Goal: Task Accomplishment & Management: Complete application form

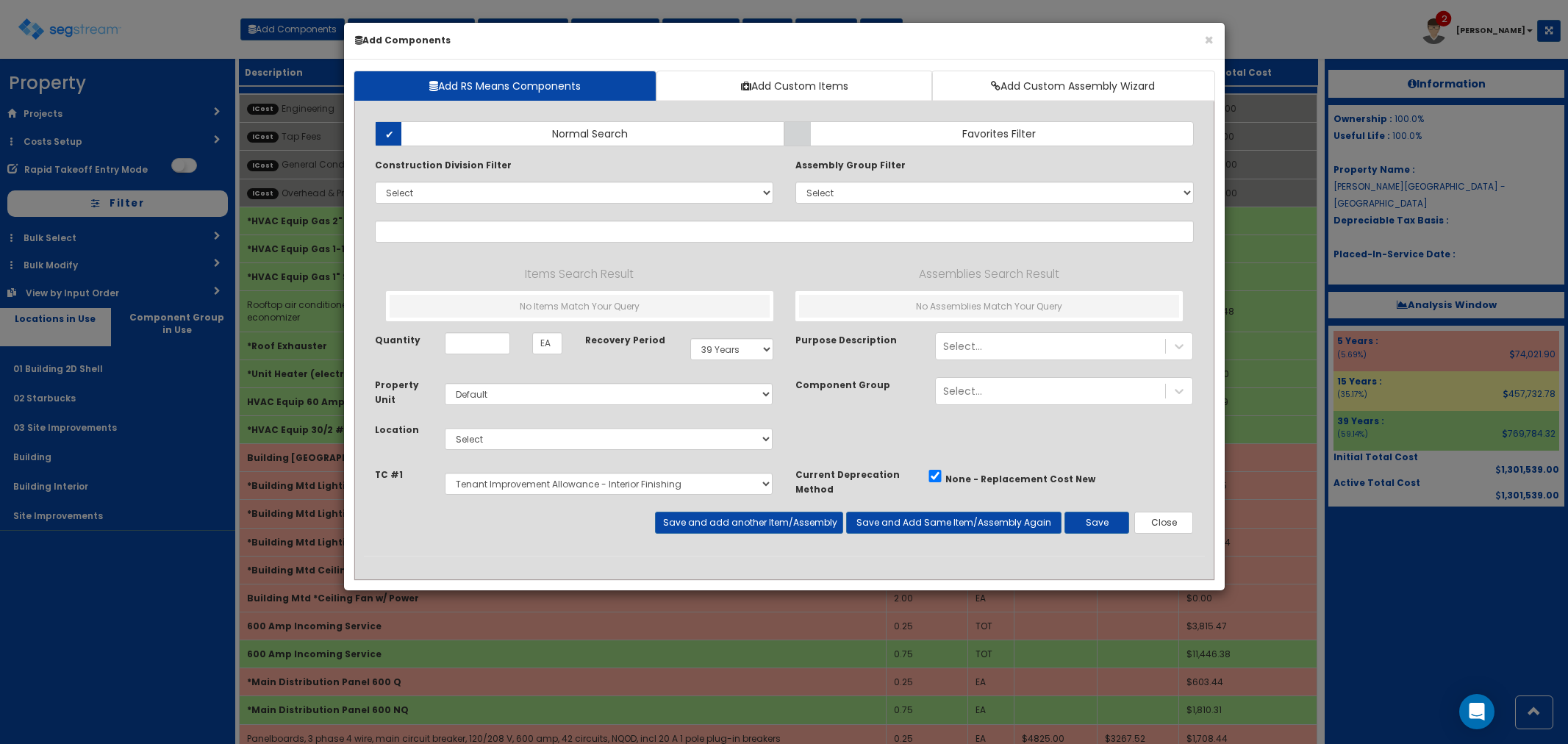
select select "39Y"
select select "default"
select select "5283019"
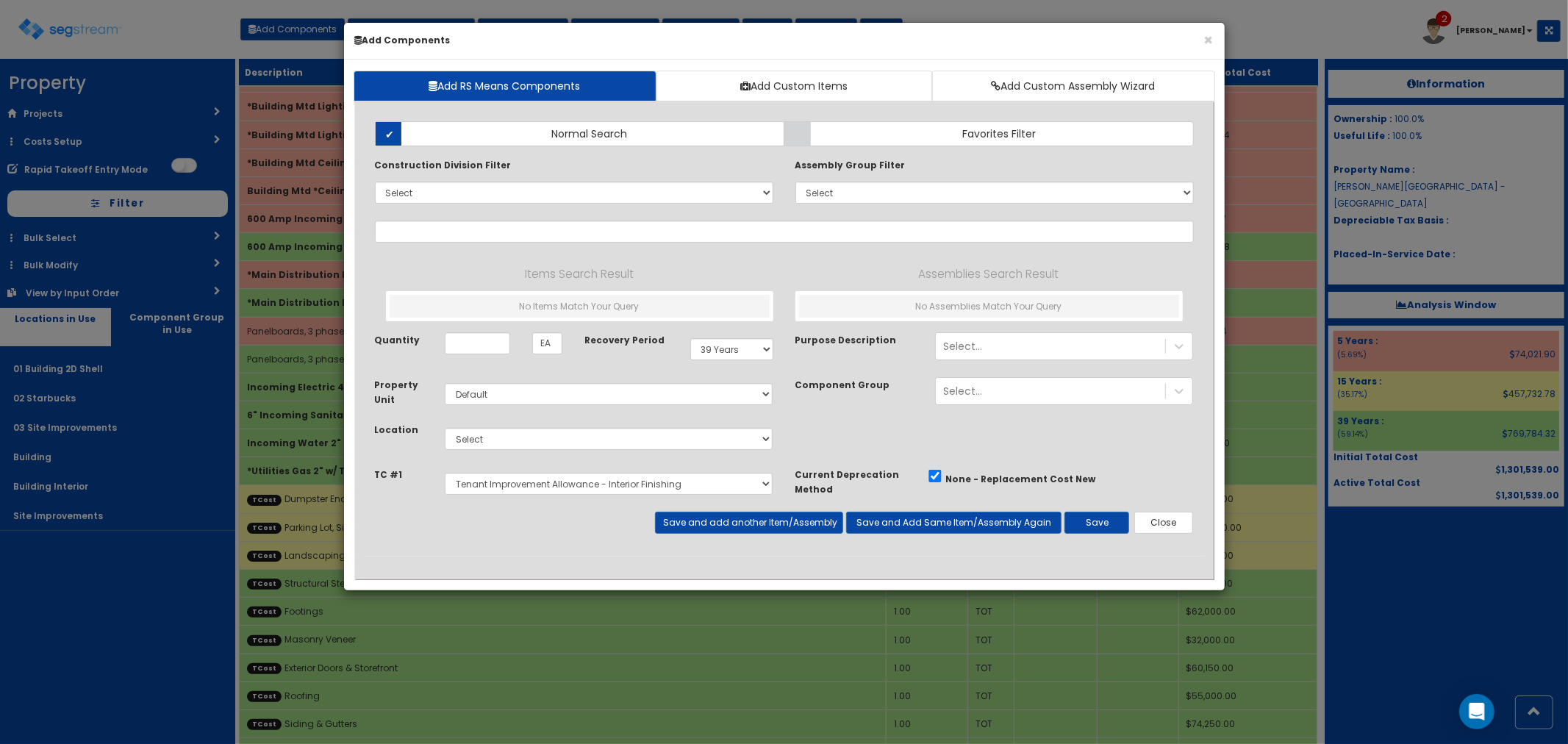
scroll to position [408, 0]
click at [414, 231] on input "text" at bounding box center [784, 231] width 819 height 22
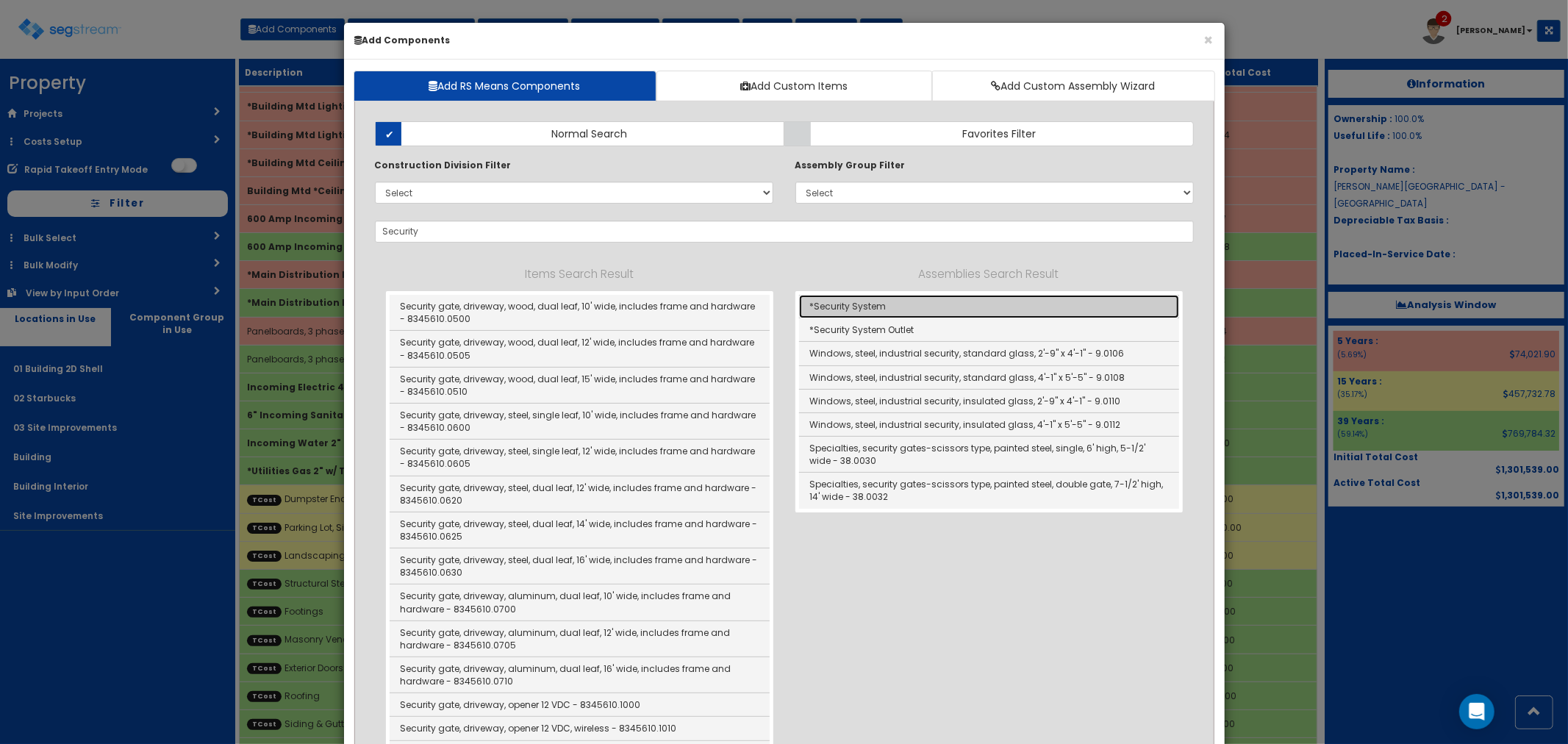
click at [888, 310] on link "*Security System" at bounding box center [989, 306] width 380 height 23
type input "*Security System"
type input "SF"
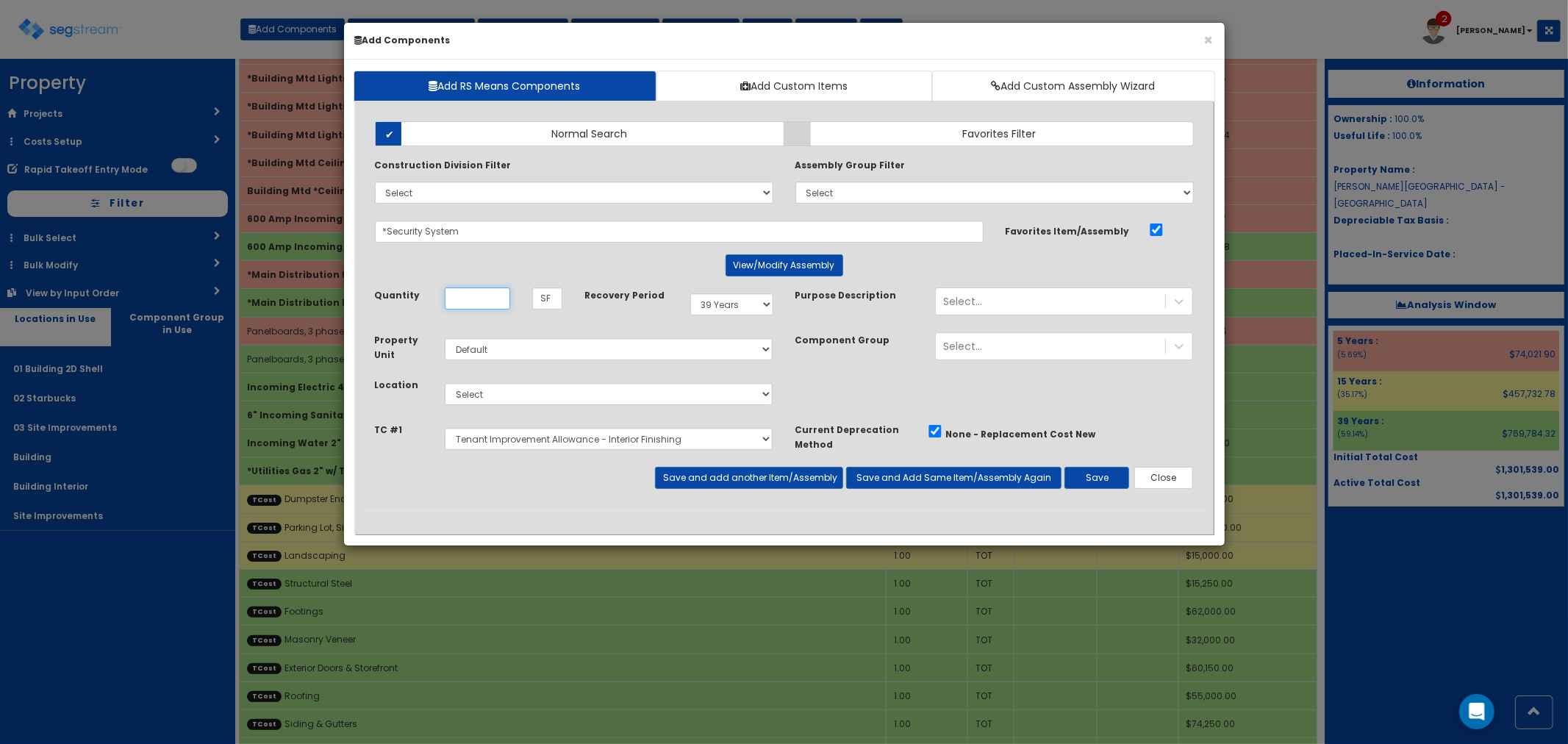
scroll to position [0, 0]
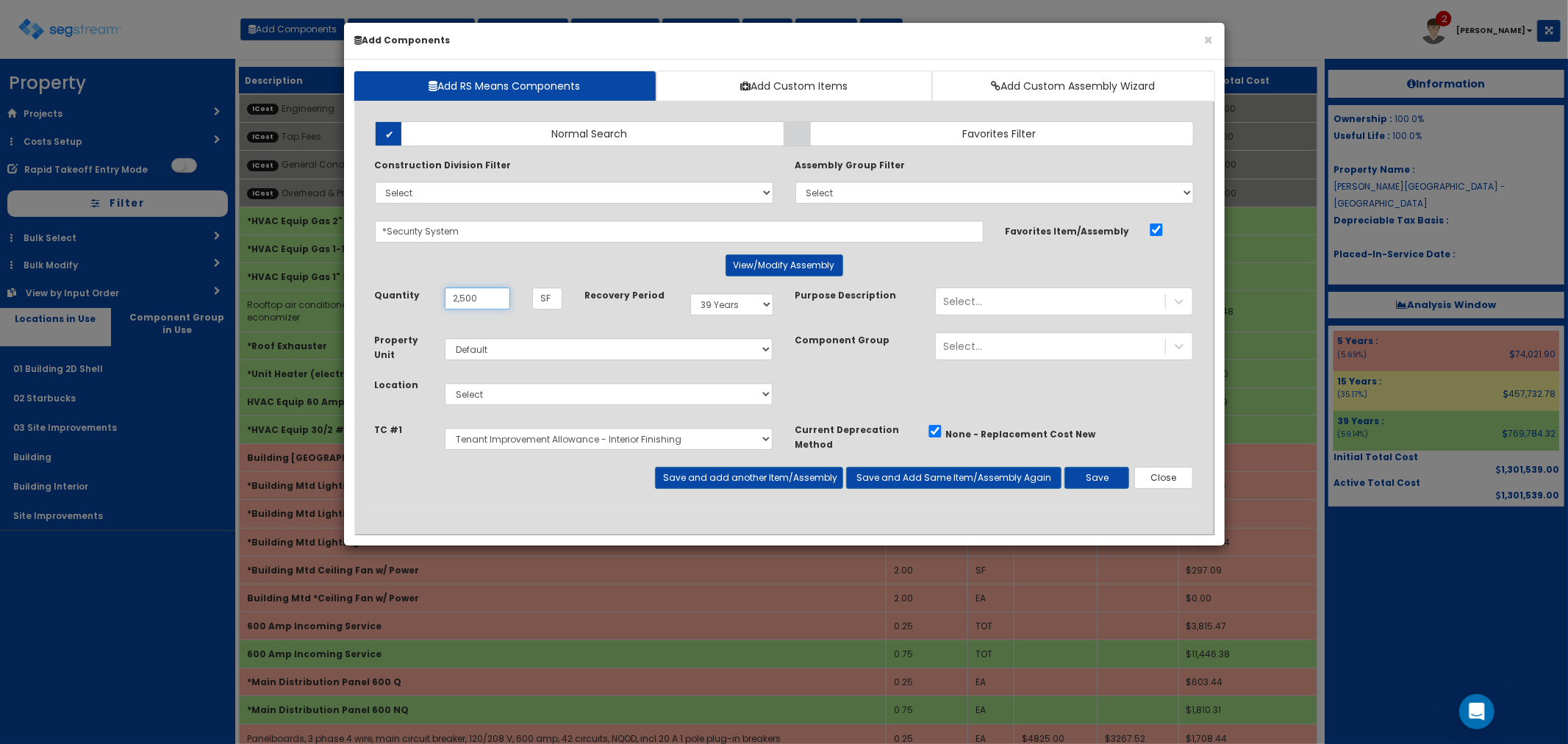
type input "2,500"
click at [722, 310] on select "Select 5 Years 7 Years 9 Years 10 Years 15 Years 15 Year QLI 15 Year QRP 15 Yea…" at bounding box center [732, 304] width 83 height 22
select select "5Y"
click at [690, 294] on select "Select 5 Years 7 Years 9 Years 10 Years 15 Years 15 Year QLI 15 Year QRP 15 Yea…" at bounding box center [732, 304] width 83 height 22
click at [485, 399] on select "Select 01 Building 2D Shell 02 Starbucks 03 Site Improvements Building Building…" at bounding box center [609, 393] width 329 height 22
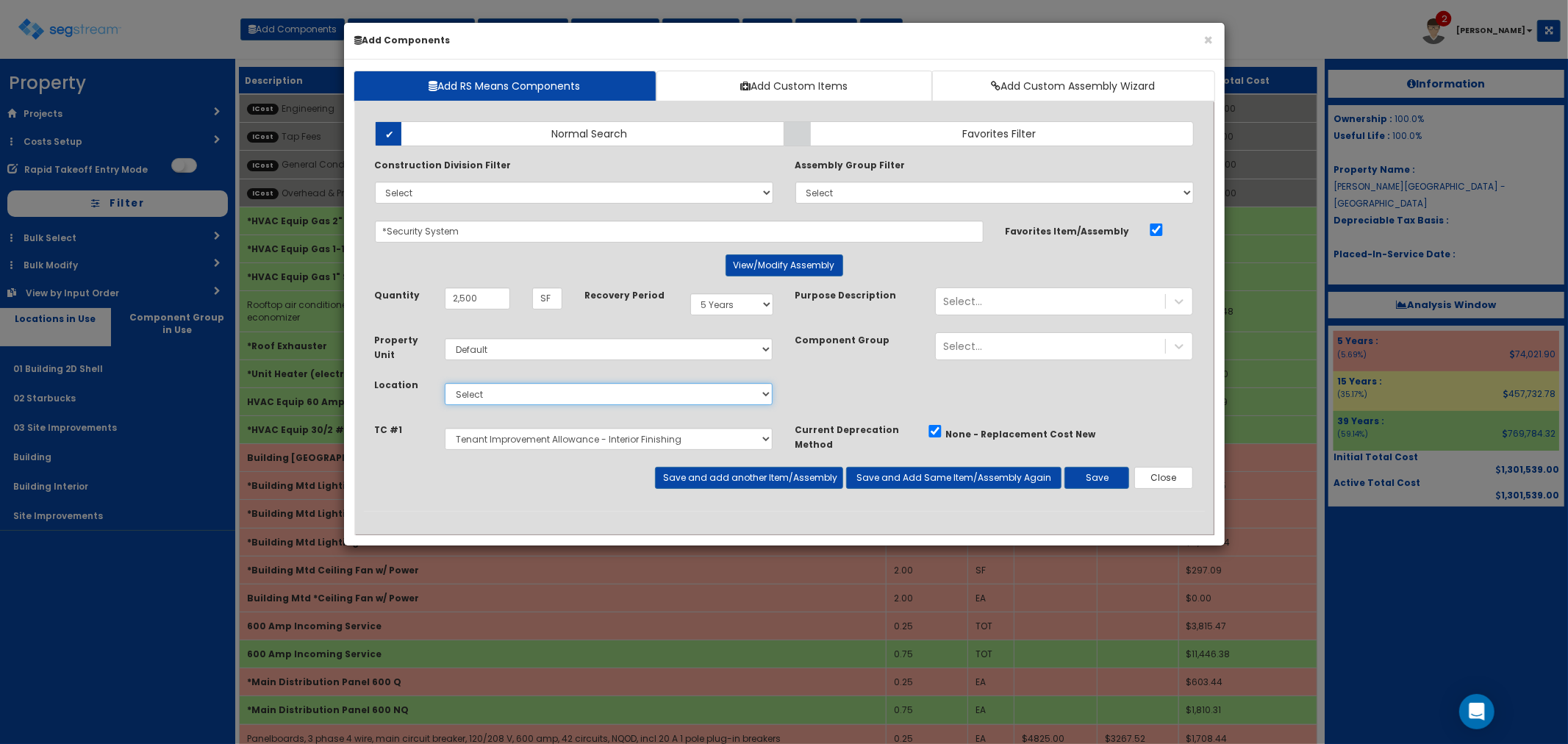
select select "4539"
click at [445, 383] on select "Select 01 Building 2D Shell 02 Starbucks 03 Site Improvements Building Building…" at bounding box center [609, 393] width 329 height 22
click at [735, 473] on button "Save and add another Item/Assembly" at bounding box center [749, 478] width 188 height 22
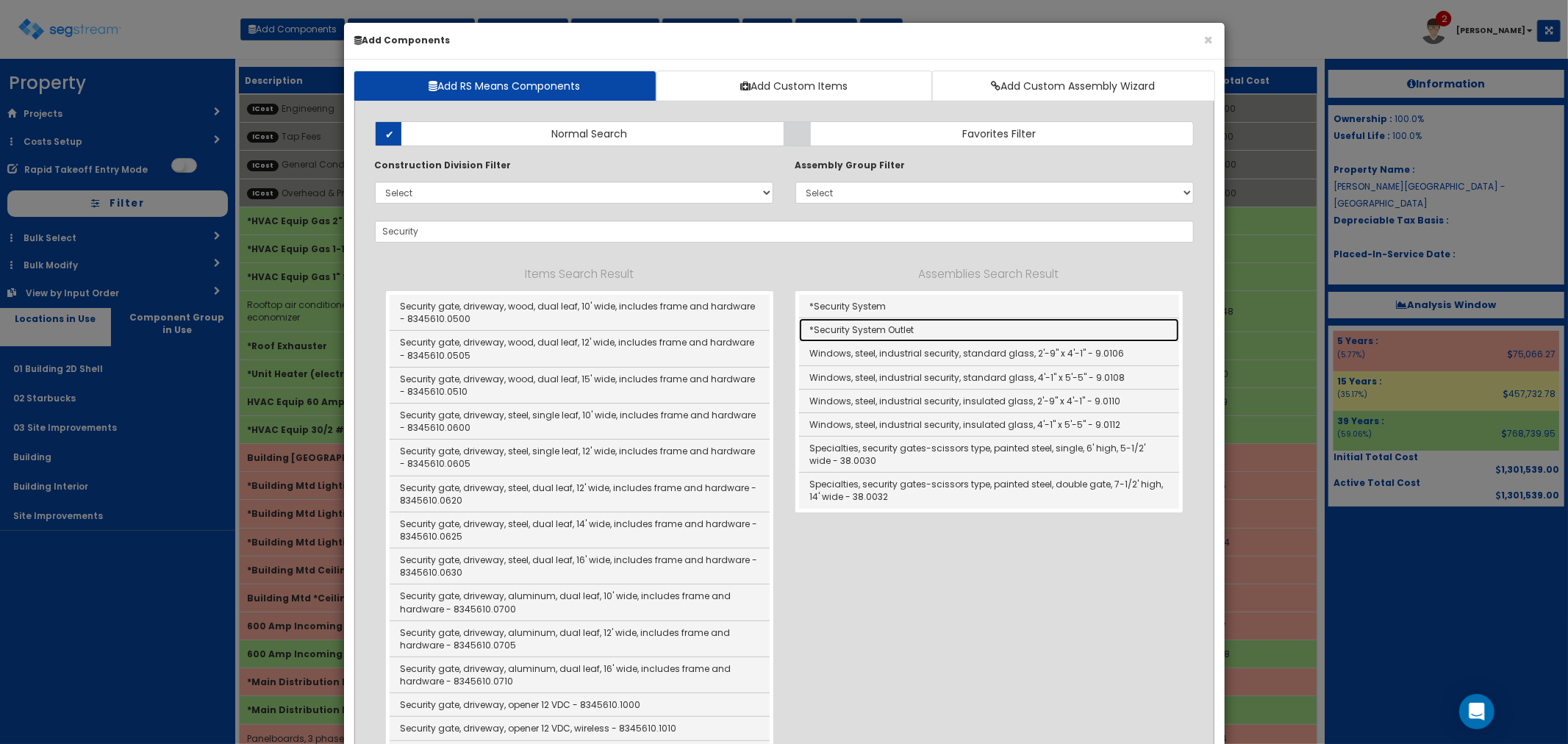
drag, startPoint x: 875, startPoint y: 333, endPoint x: 717, endPoint y: 608, distance: 317.2
click at [875, 333] on link "*Security System Outlet" at bounding box center [989, 330] width 380 height 23
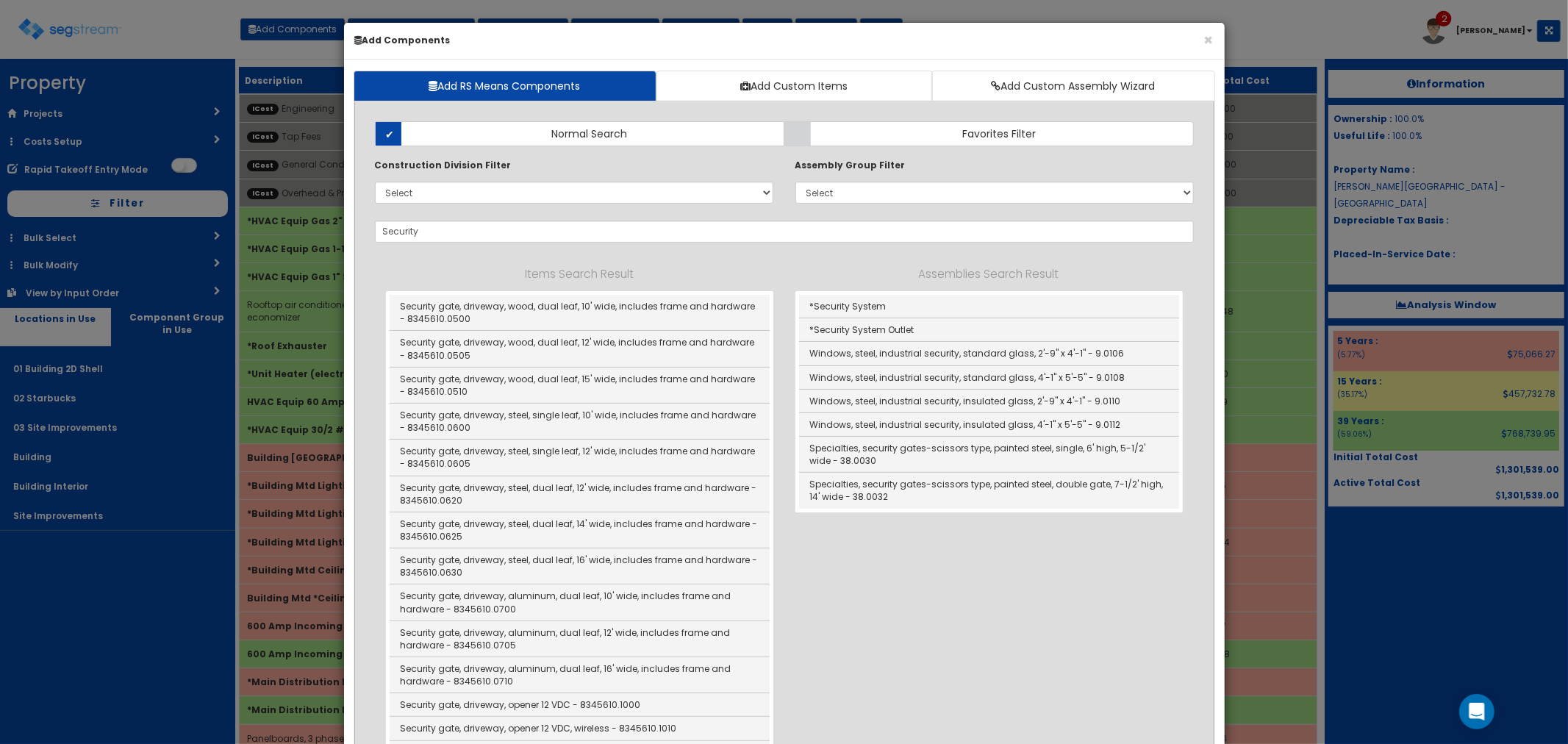
type input "*Security System Outlet"
type input "EA"
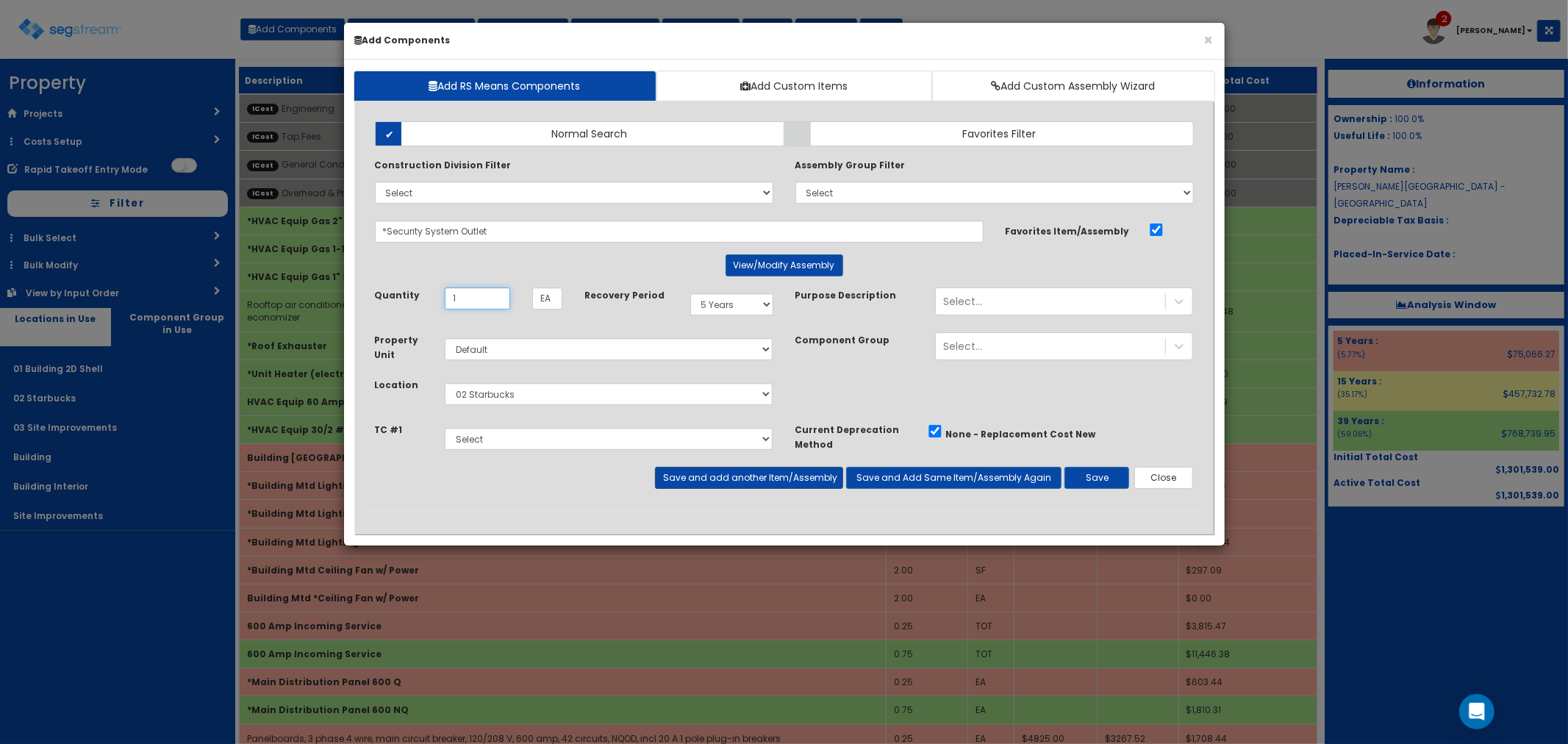
type input "1"
click at [701, 476] on button "Save and add another Item/Assembly" at bounding box center [749, 478] width 188 height 22
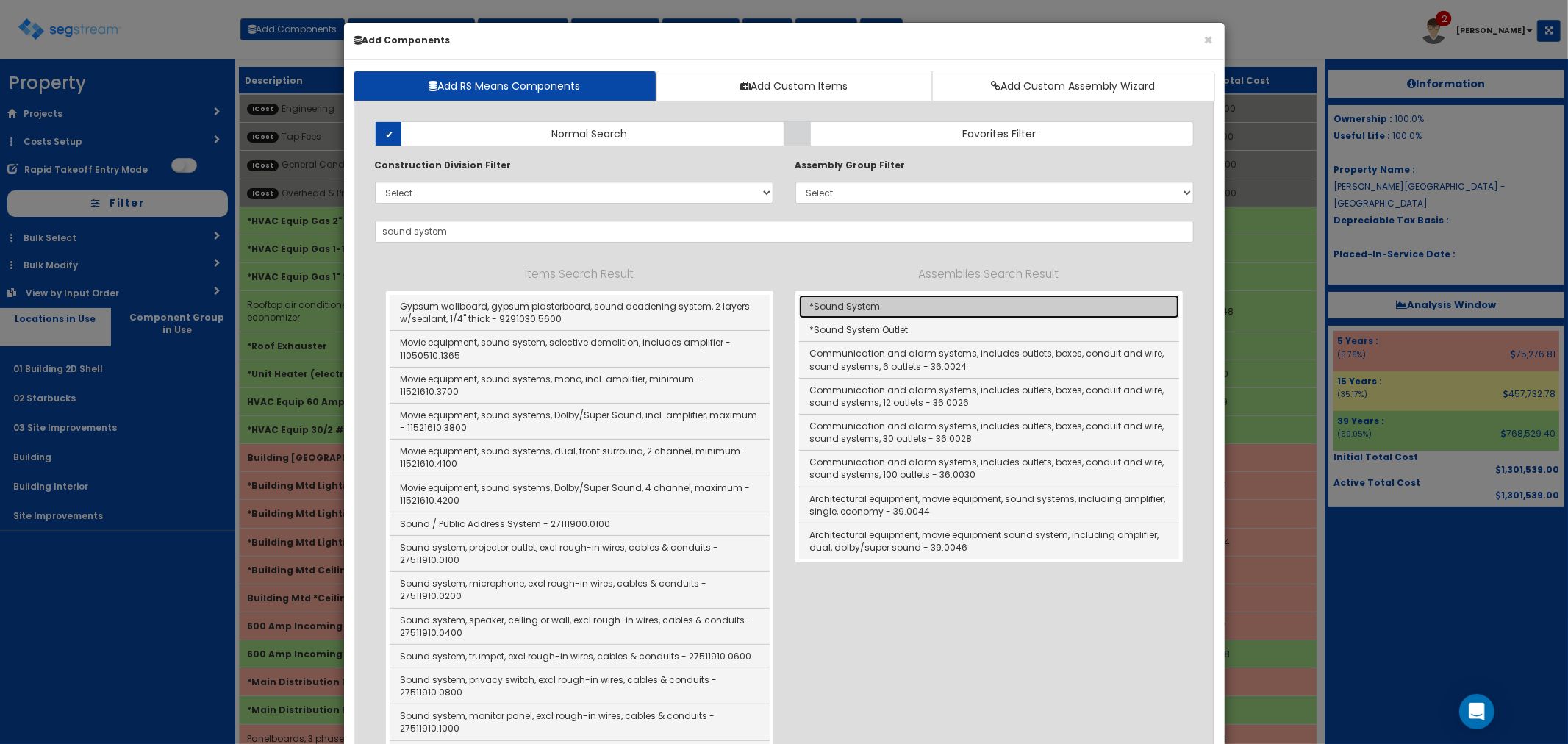
click at [861, 310] on link "*Sound System" at bounding box center [989, 306] width 380 height 23
type input "*Sound System"
type input "SF"
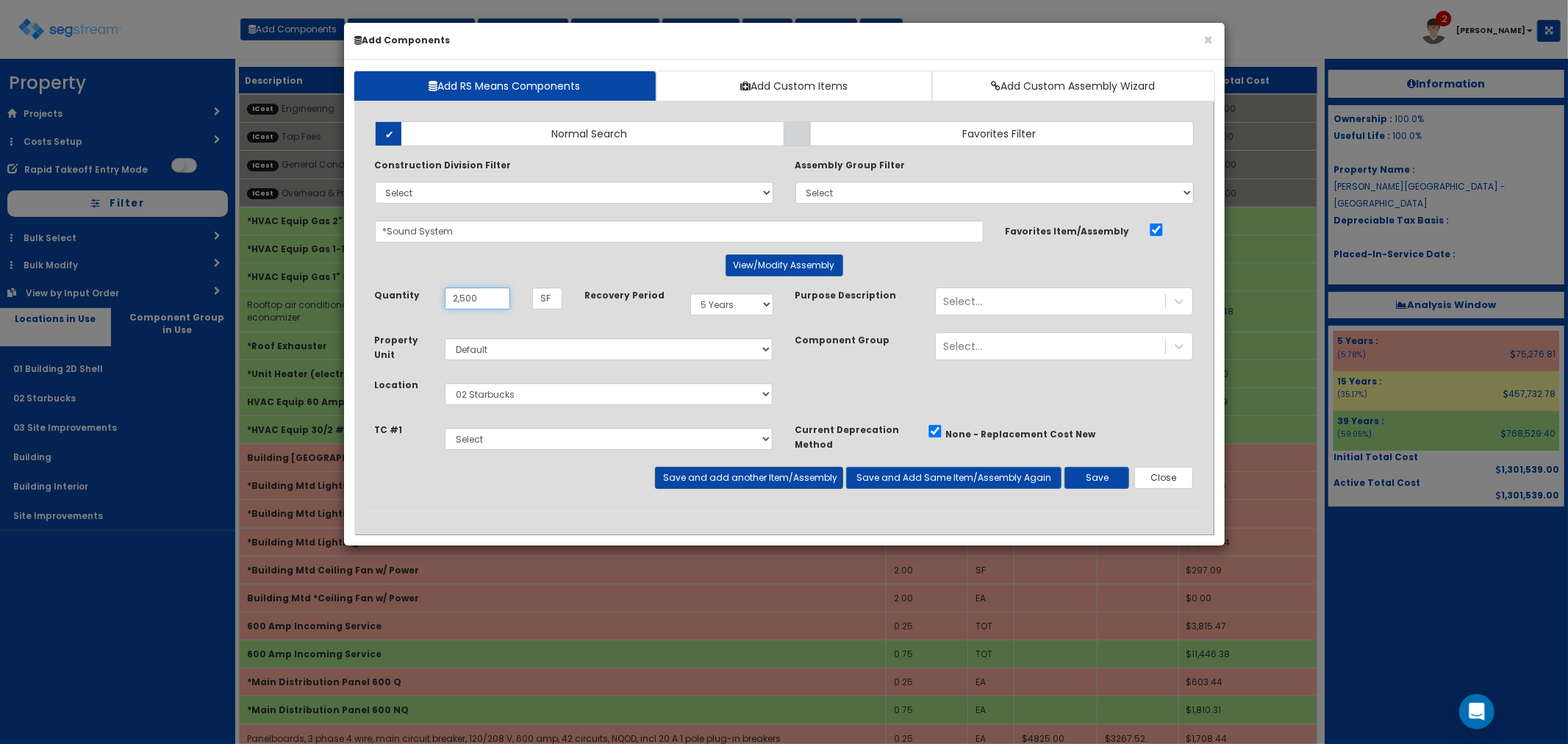
type input "2,500"
click at [709, 479] on button "Save and add another Item/Assembly" at bounding box center [749, 478] width 188 height 22
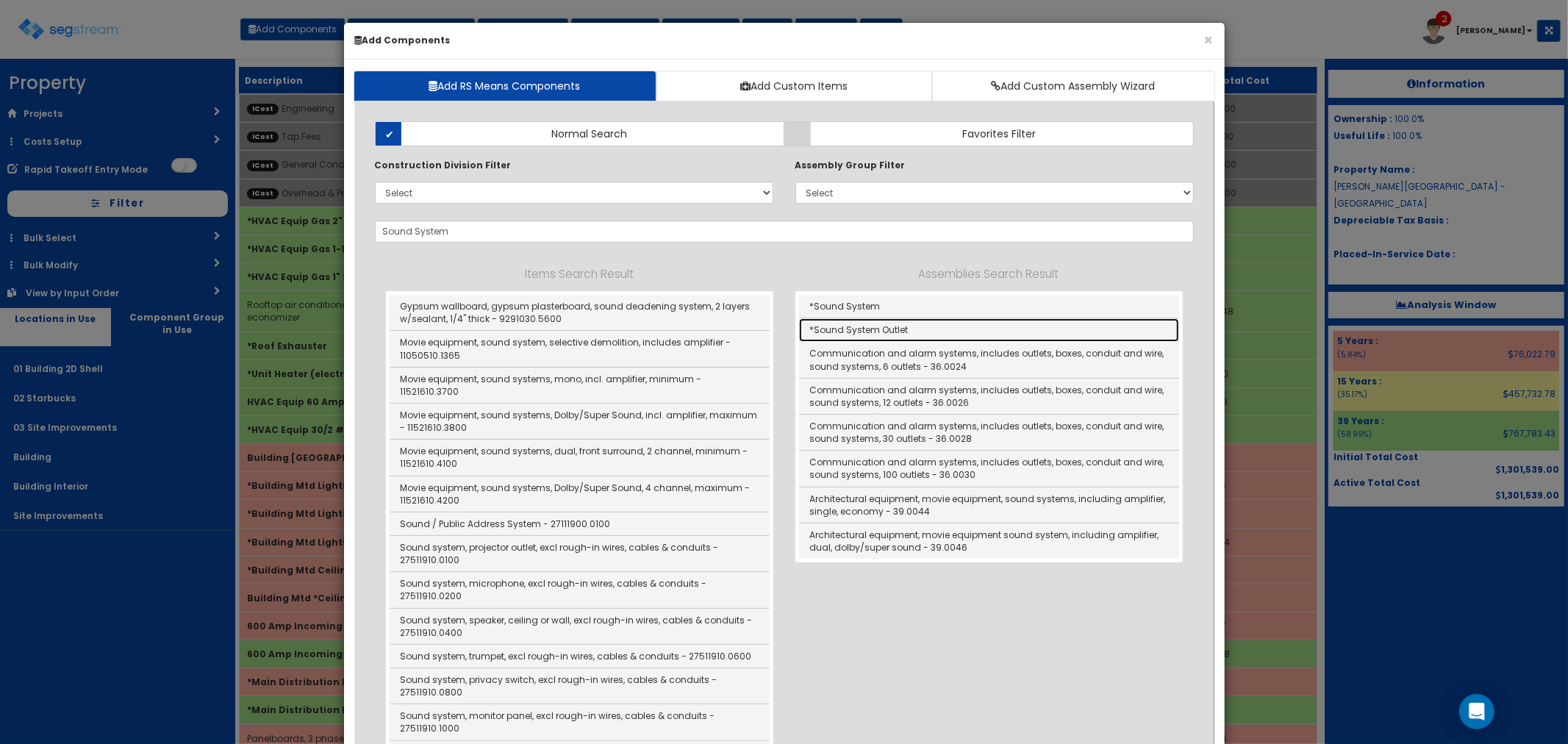
drag, startPoint x: 858, startPoint y: 321, endPoint x: 853, endPoint y: 379, distance: 58.2
click at [858, 321] on link "*Sound System Outlet" at bounding box center [989, 330] width 380 height 23
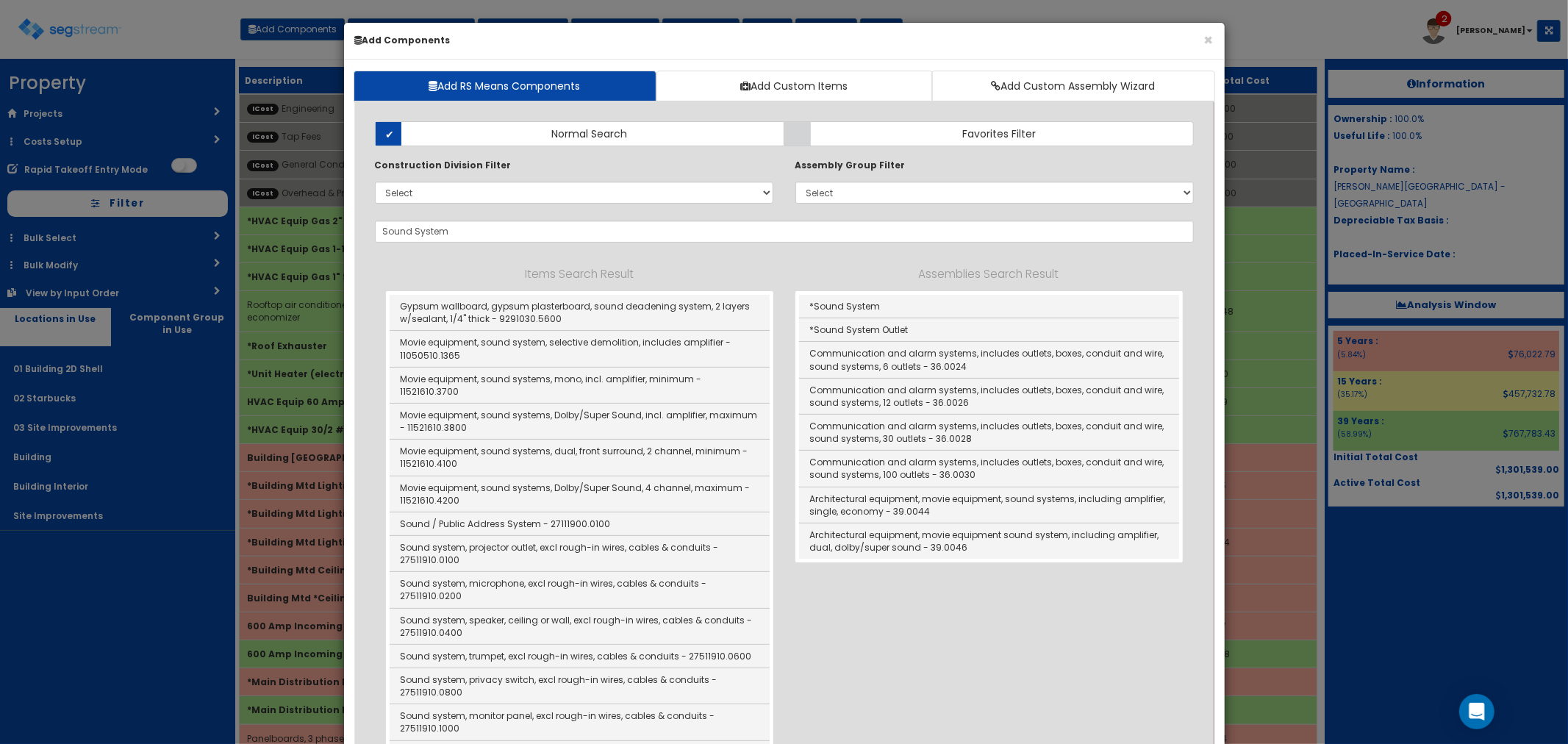
type input "*Sound System Outlet"
type input "EA"
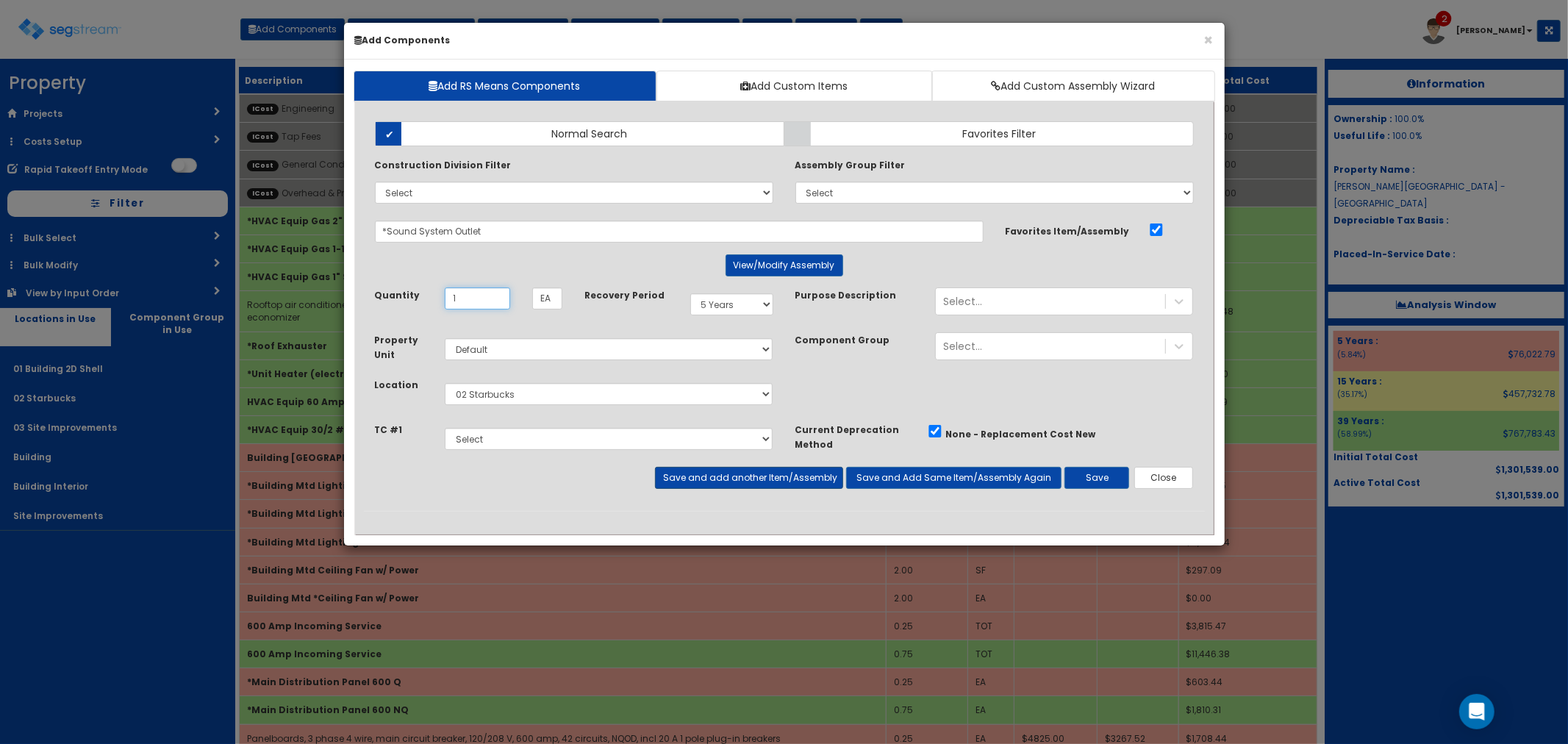
type input "1"
click at [743, 473] on button "Save and add another Item/Assembly" at bounding box center [749, 478] width 188 height 22
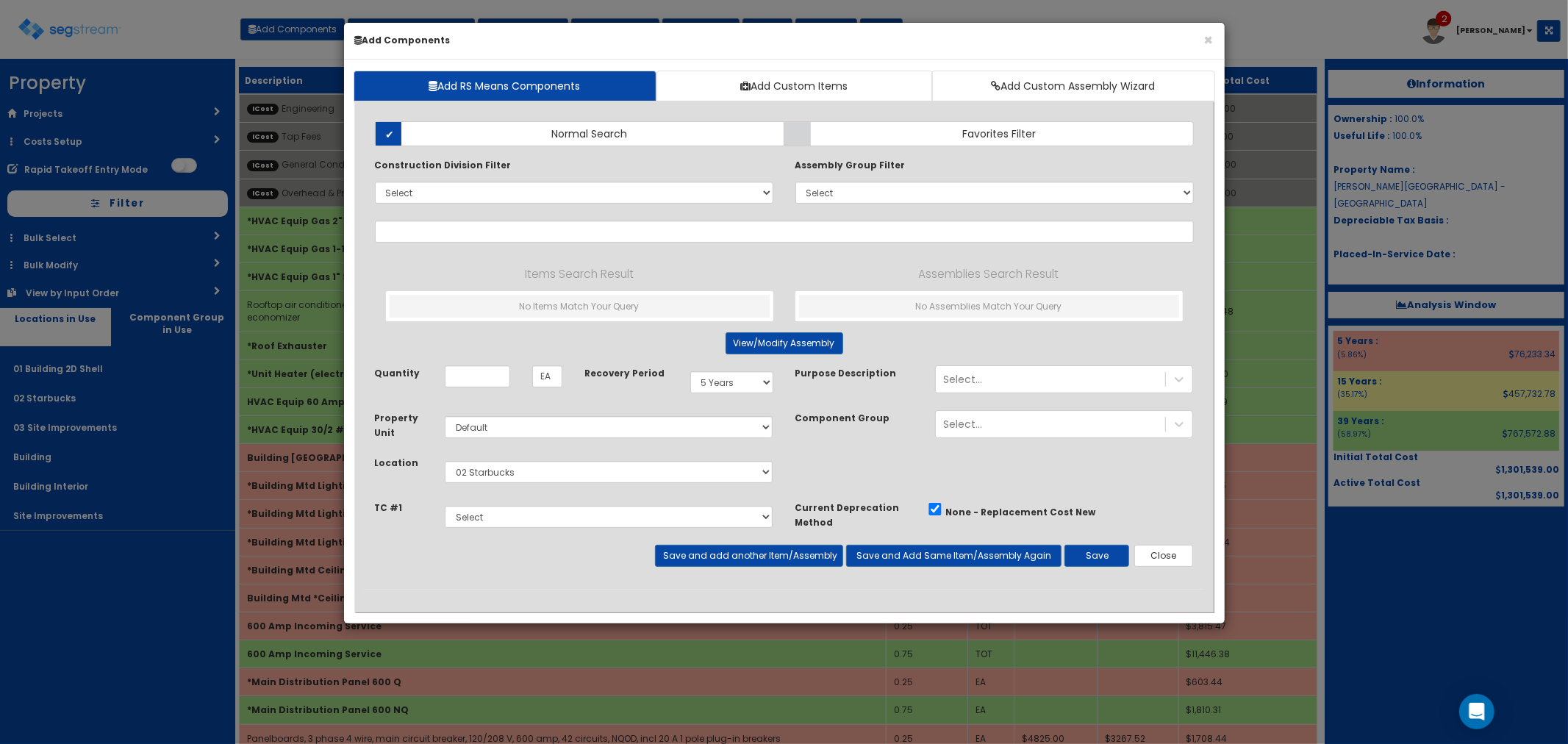
drag, startPoint x: 412, startPoint y: 217, endPoint x: 431, endPoint y: 225, distance: 20.6
click at [412, 217] on div "Add Items Add Assemblies Both Normal Search Select" at bounding box center [784, 349] width 841 height 479
click at [447, 237] on input "text" at bounding box center [784, 231] width 819 height 22
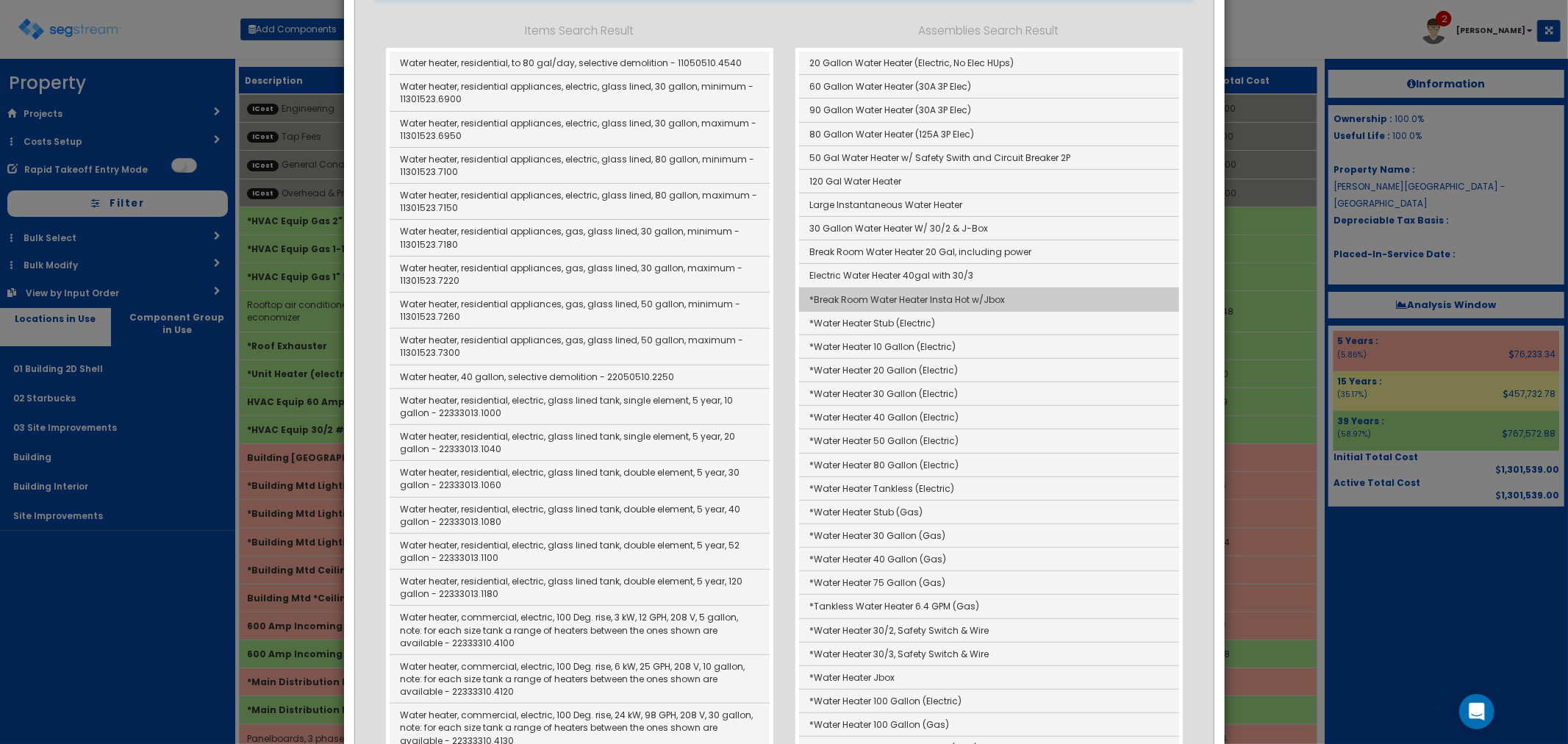
scroll to position [163, 0]
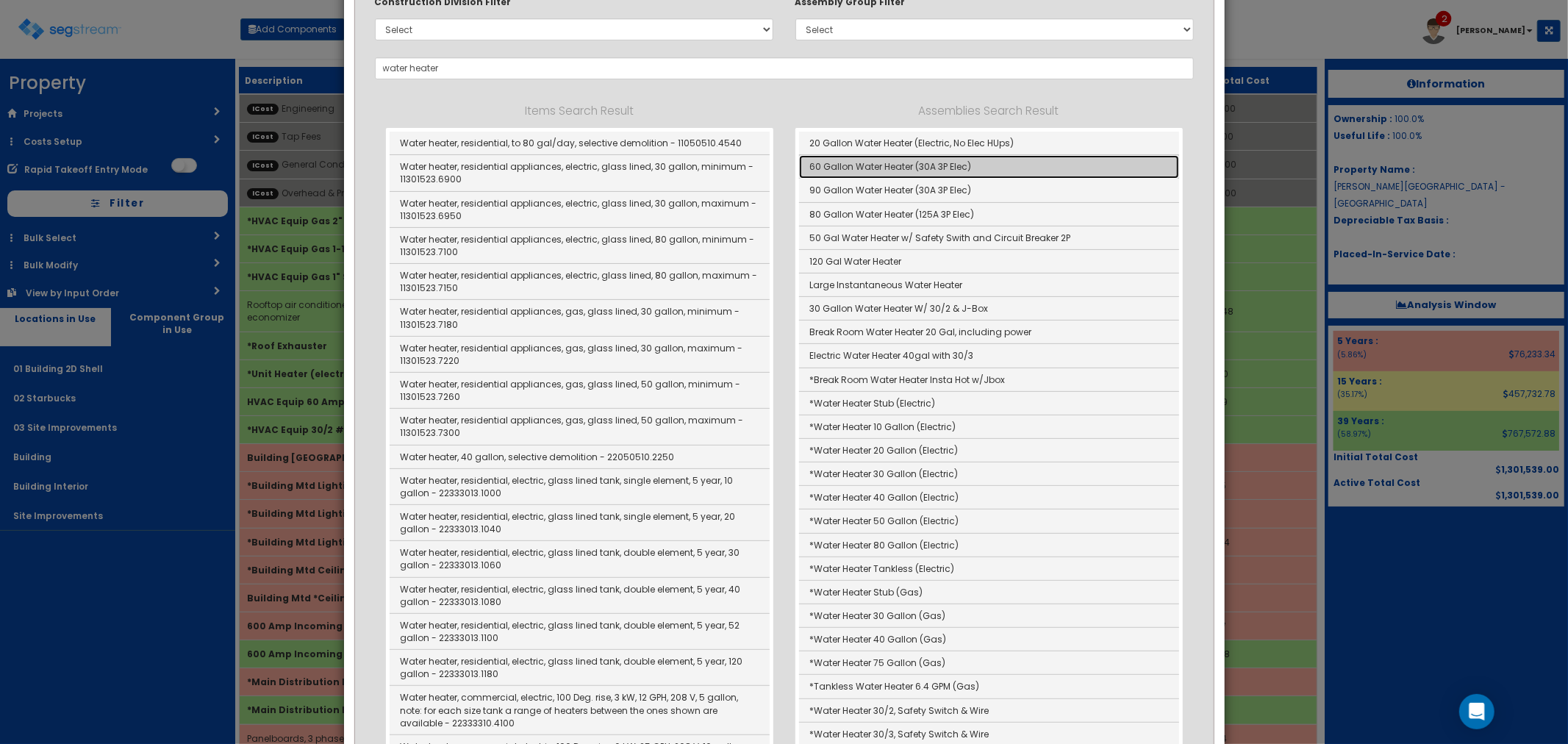
click at [905, 173] on link "60 Gallon Water Heater (30A 3P Elec)" at bounding box center [989, 167] width 380 height 23
type input "60 Gallon Water Heater (30A 3P Elec)"
checkbox input "false"
type input "Ea"
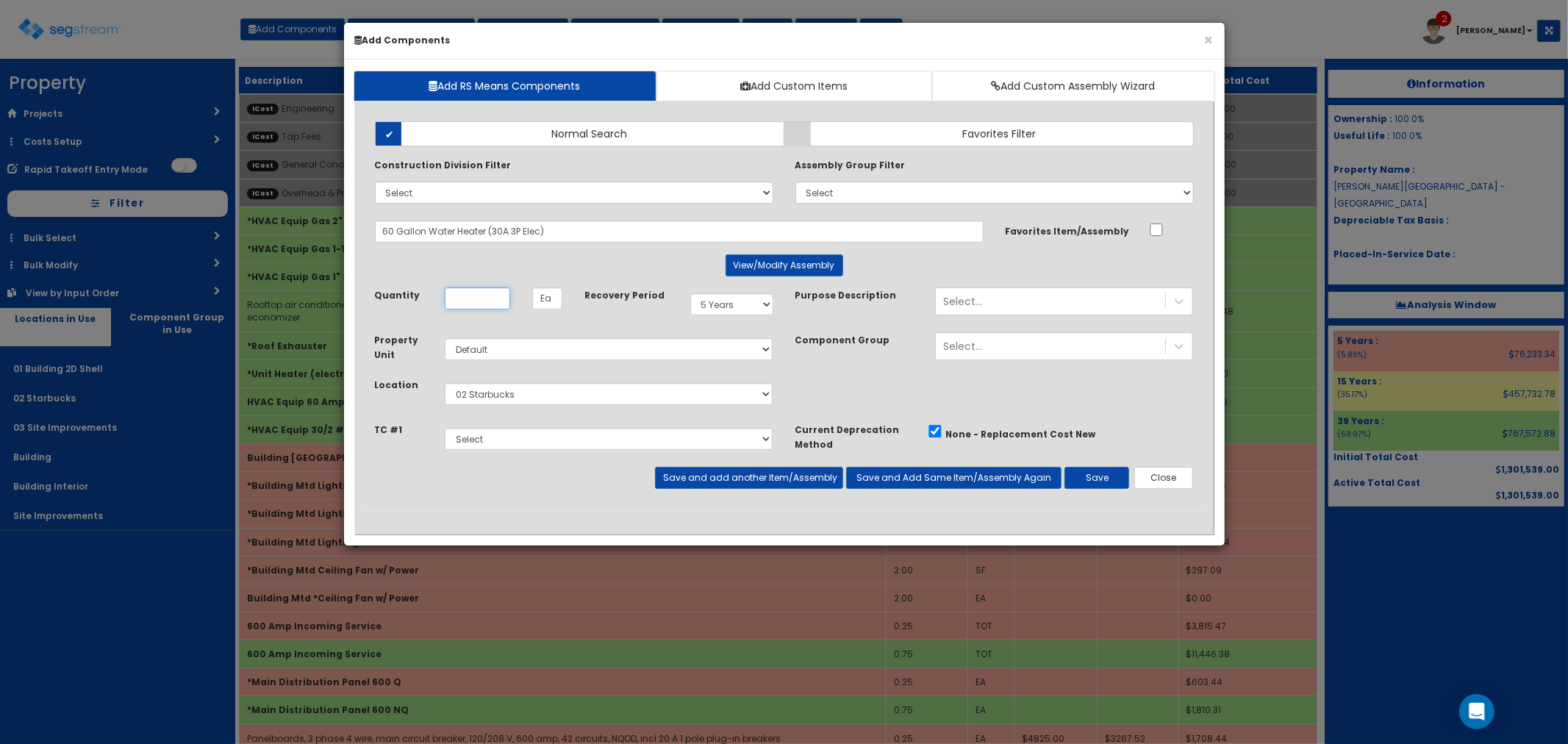
scroll to position [0, 0]
click at [754, 276] on button "View/Modify Assembly" at bounding box center [784, 265] width 118 height 22
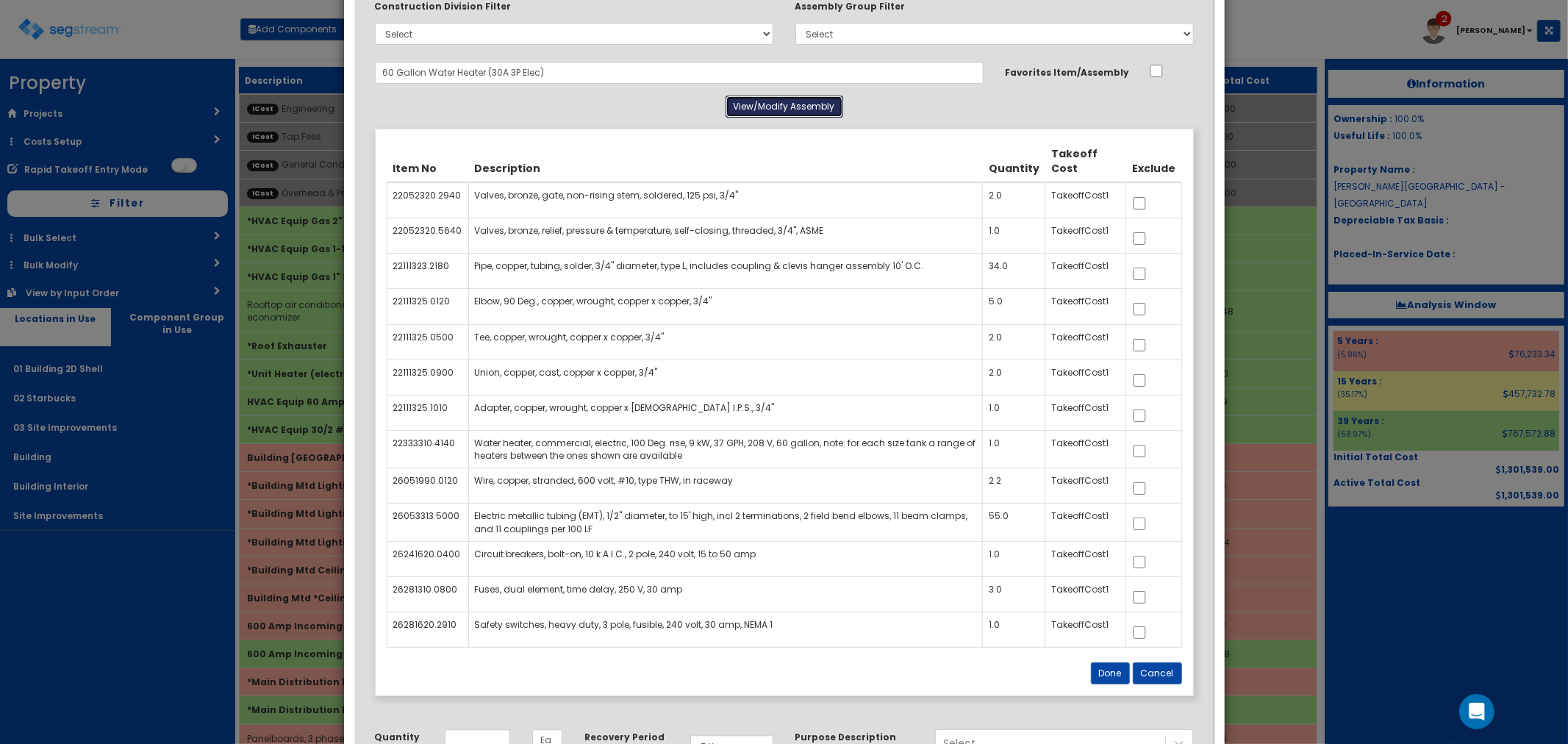
scroll to position [163, 0]
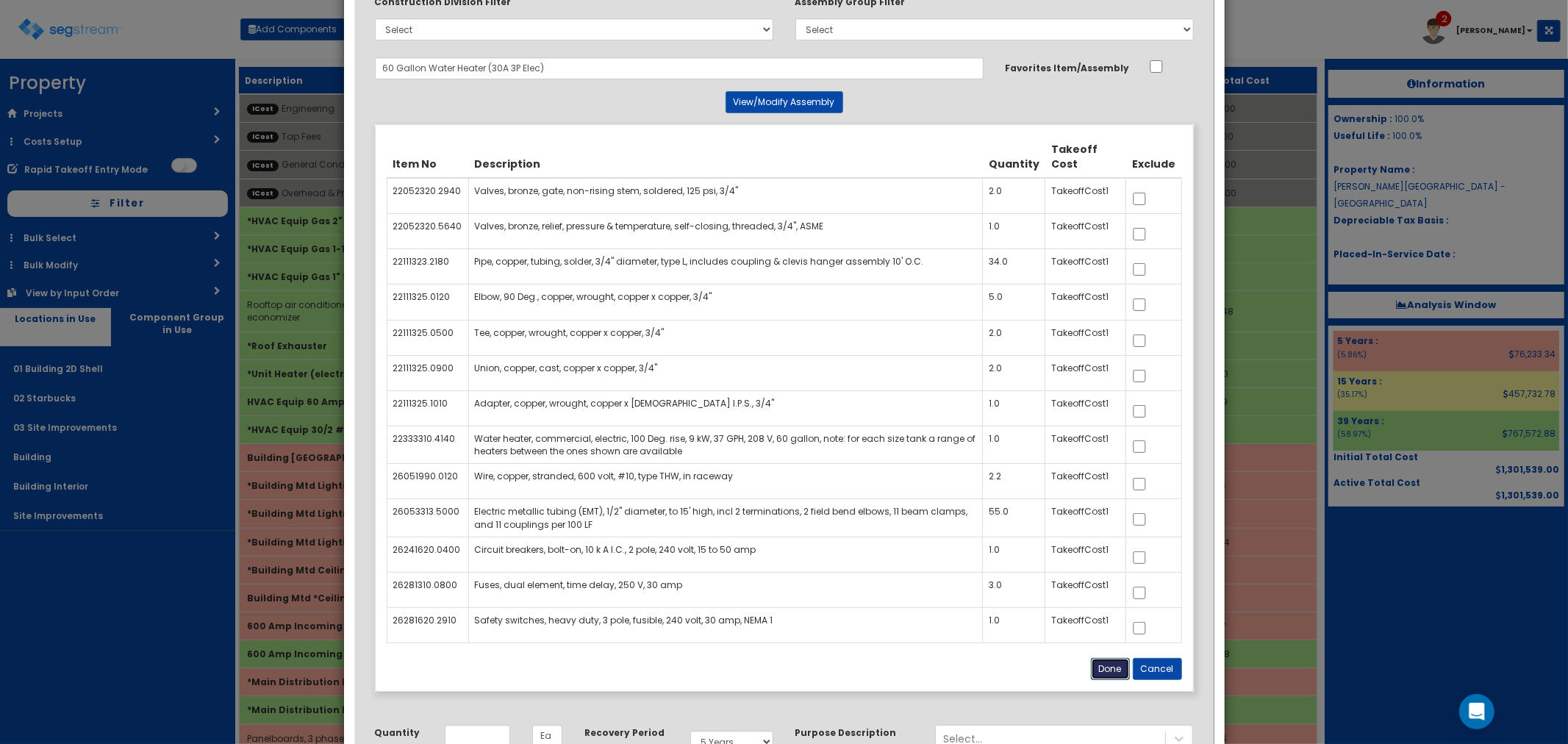
click at [1103, 675] on button "Done" at bounding box center [1110, 669] width 39 height 22
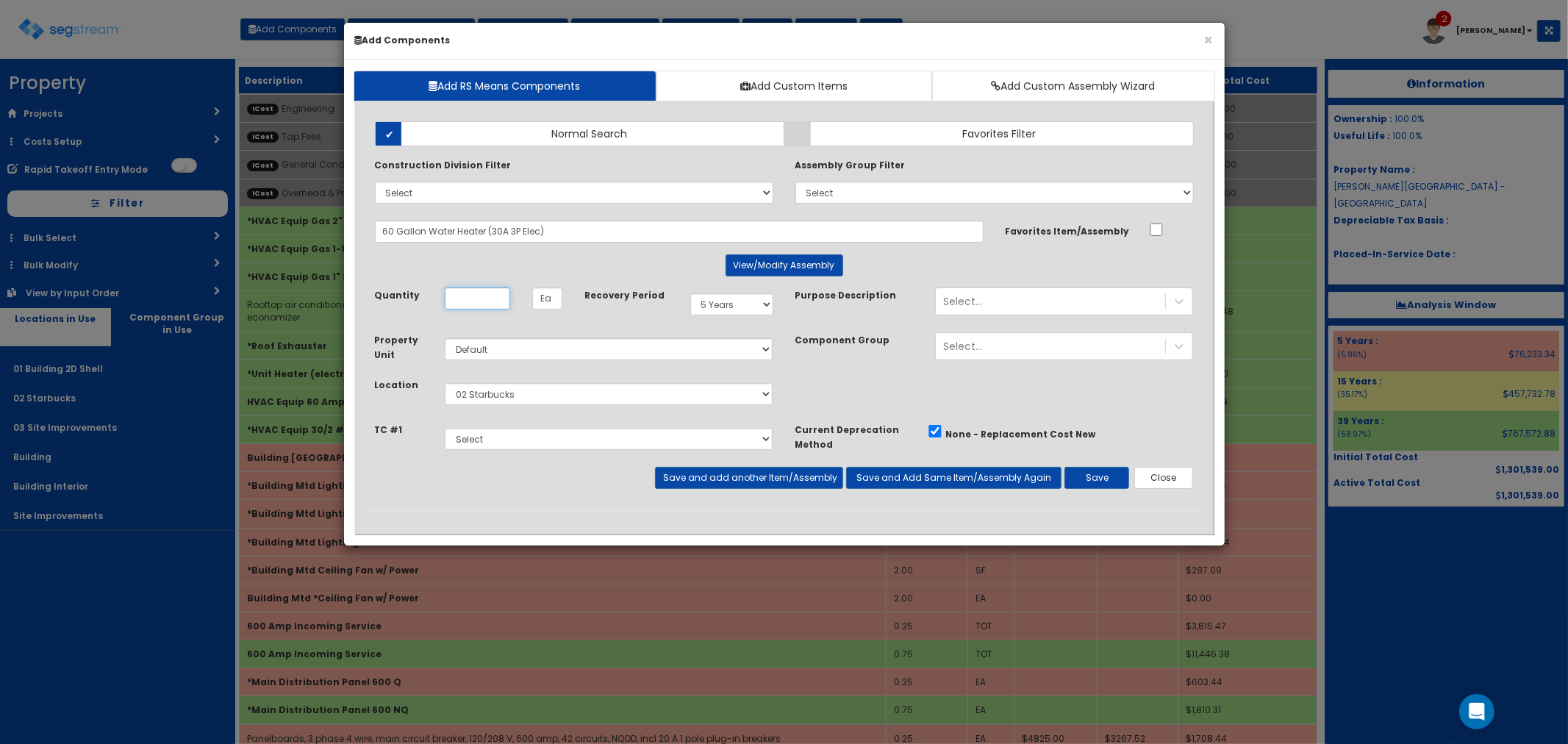
click at [469, 297] on input "Unit Quantity" at bounding box center [478, 298] width 66 height 22
type input "1"
click at [728, 304] on select "Select 5 Years 7 Years 9 Years 10 Years 15 Years 15 Year QLI 15 Year QRP 15 Yea…" at bounding box center [732, 304] width 83 height 22
select select "39Y"
click at [690, 294] on select "Select 5 Years 7 Years 9 Years 10 Years 15 Years 15 Year QLI 15 Year QRP 15 Yea…" at bounding box center [732, 304] width 83 height 22
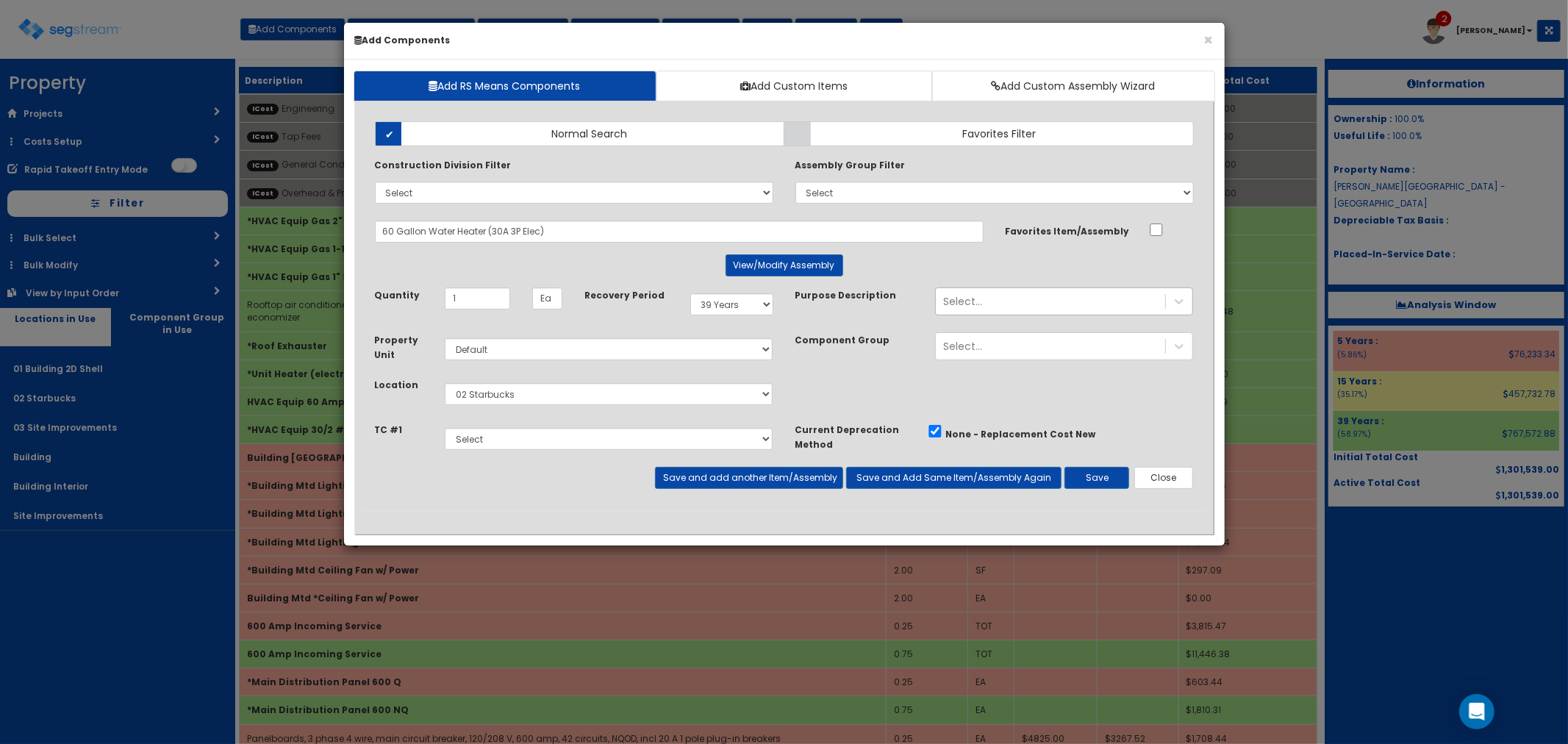
click at [978, 301] on div "Select..." at bounding box center [963, 301] width 39 height 15
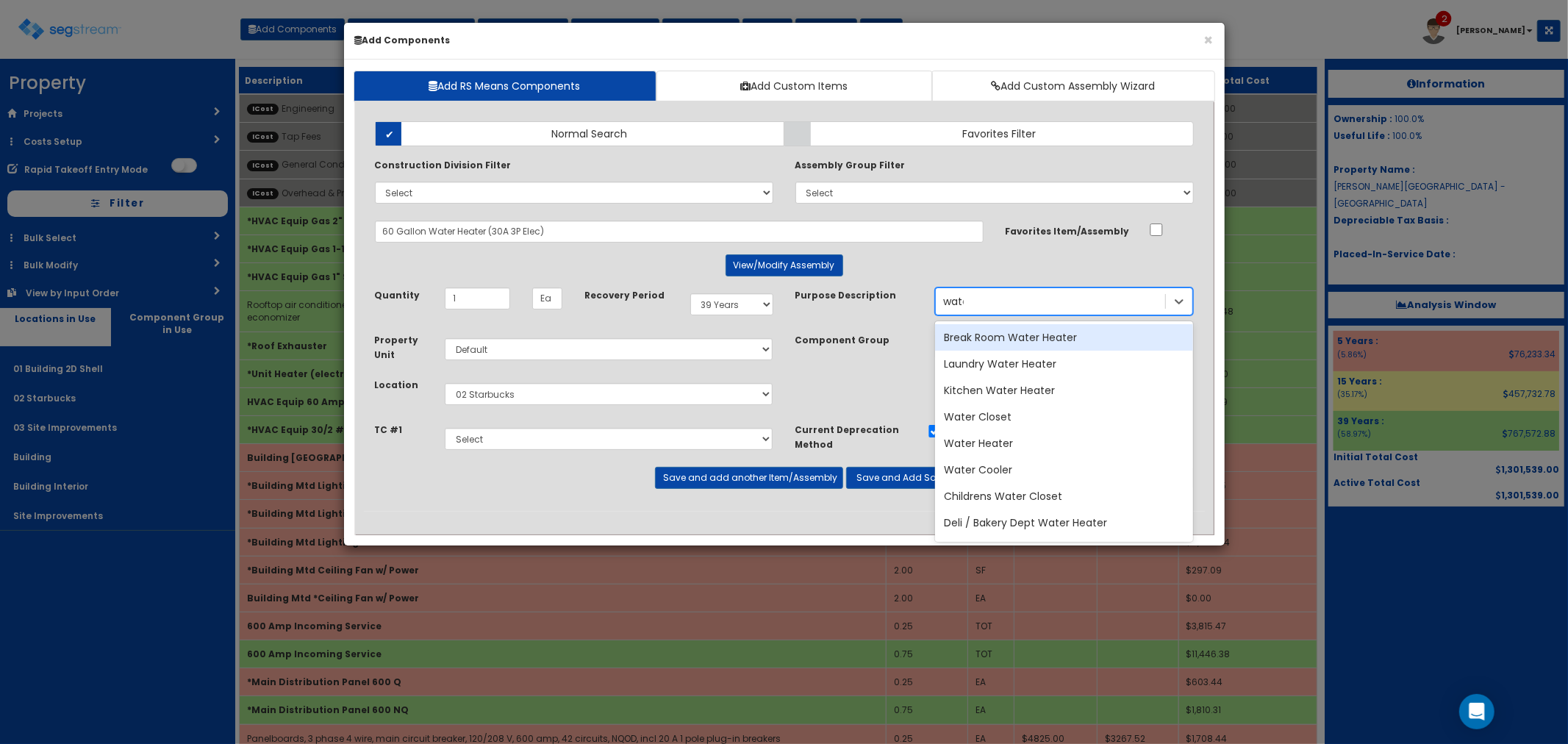
type input "water"
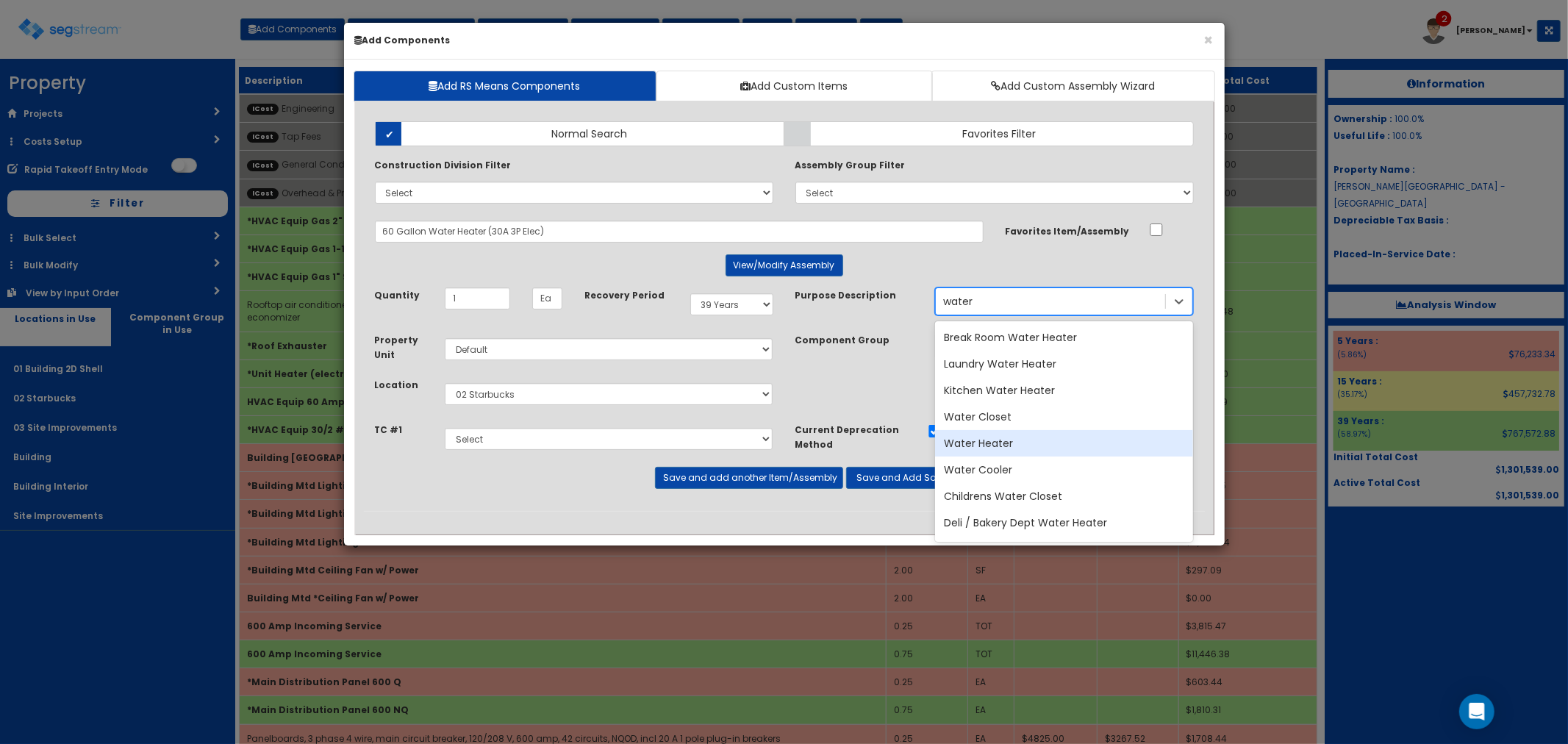
click at [1000, 442] on div "Water Heater" at bounding box center [1064, 443] width 258 height 27
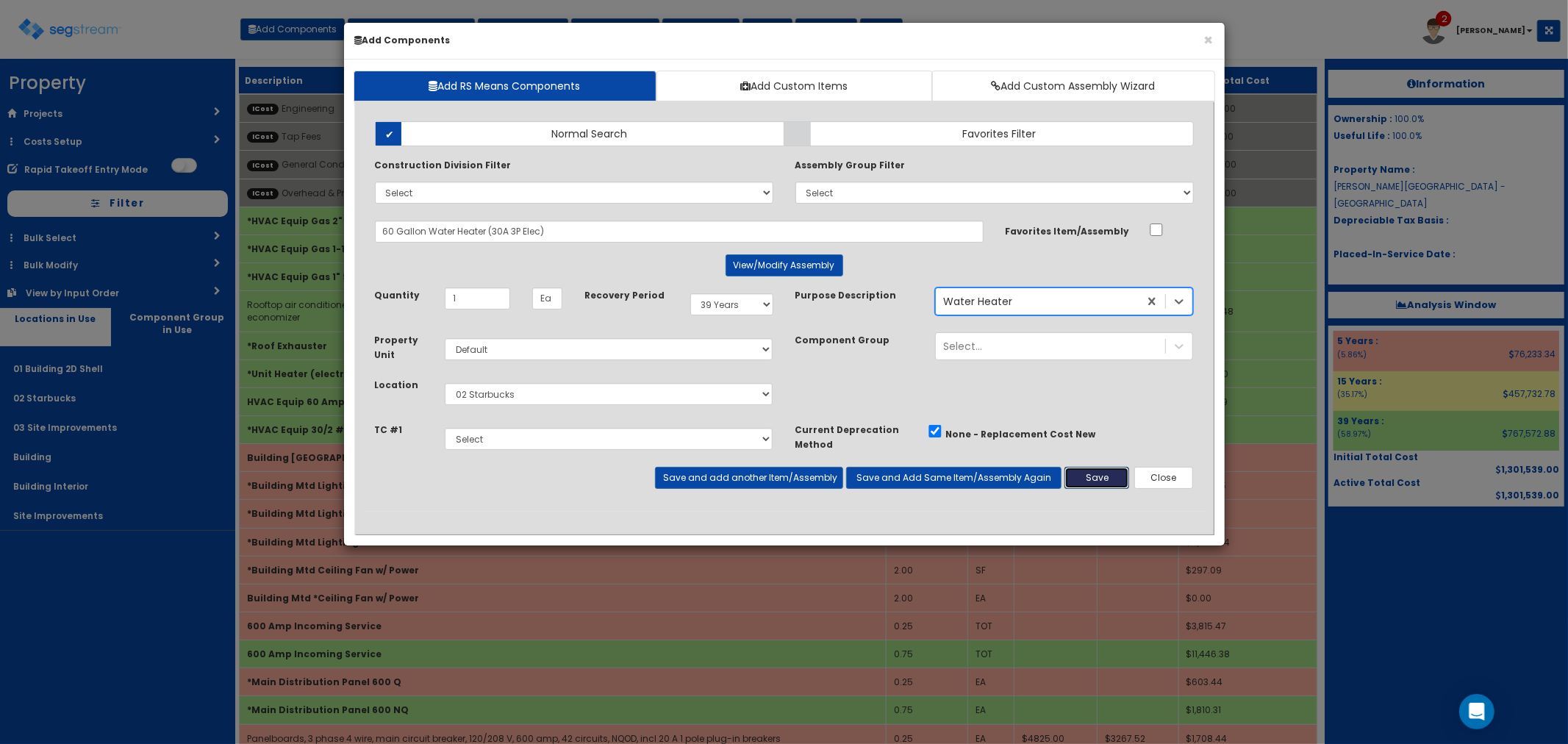
click at [1096, 472] on button "Save" at bounding box center [1096, 478] width 65 height 22
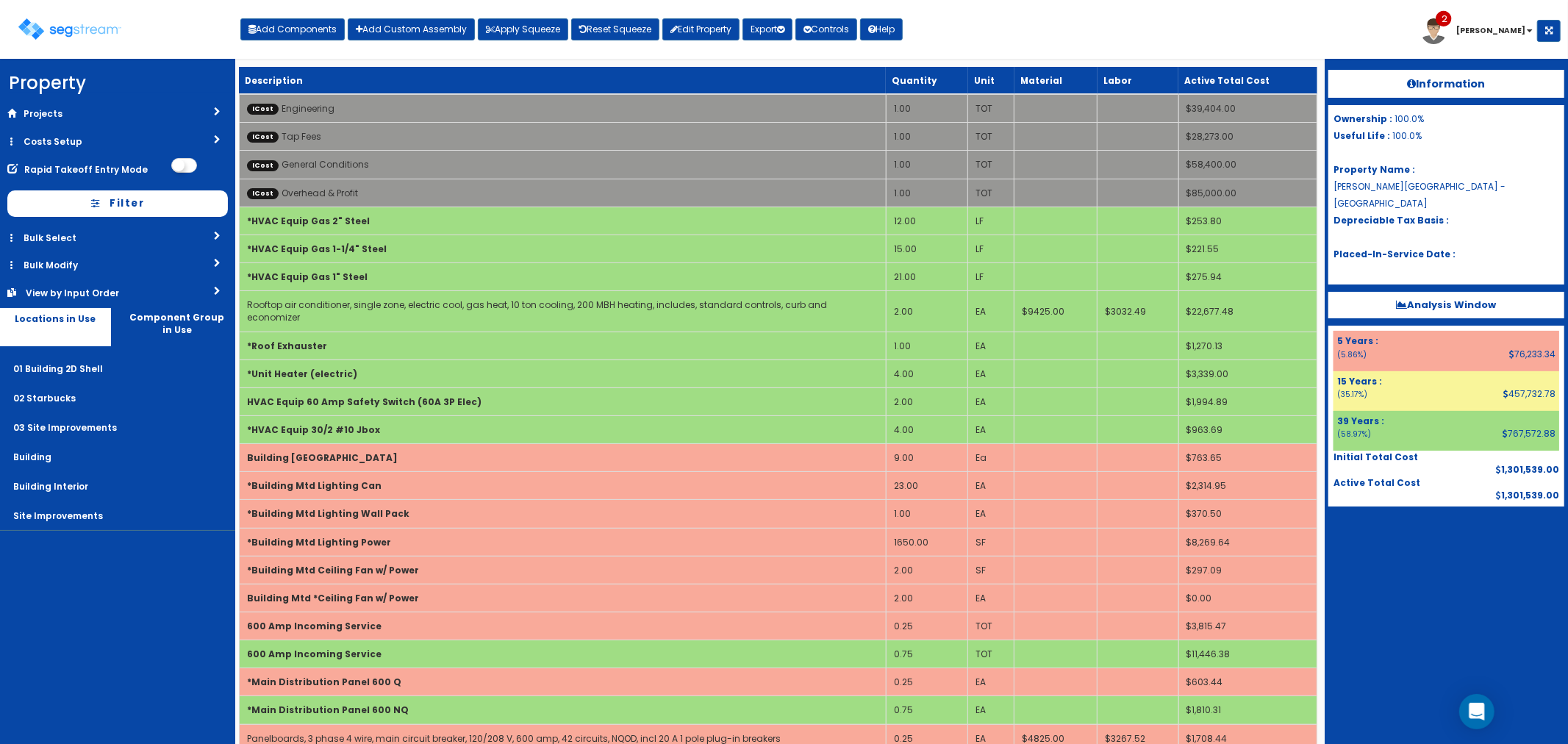
click at [1073, 23] on div "Toggle navigation Add Components Add Custom Assembly Apply Squeeze Reset Squeez…" at bounding box center [783, 34] width 1553 height 48
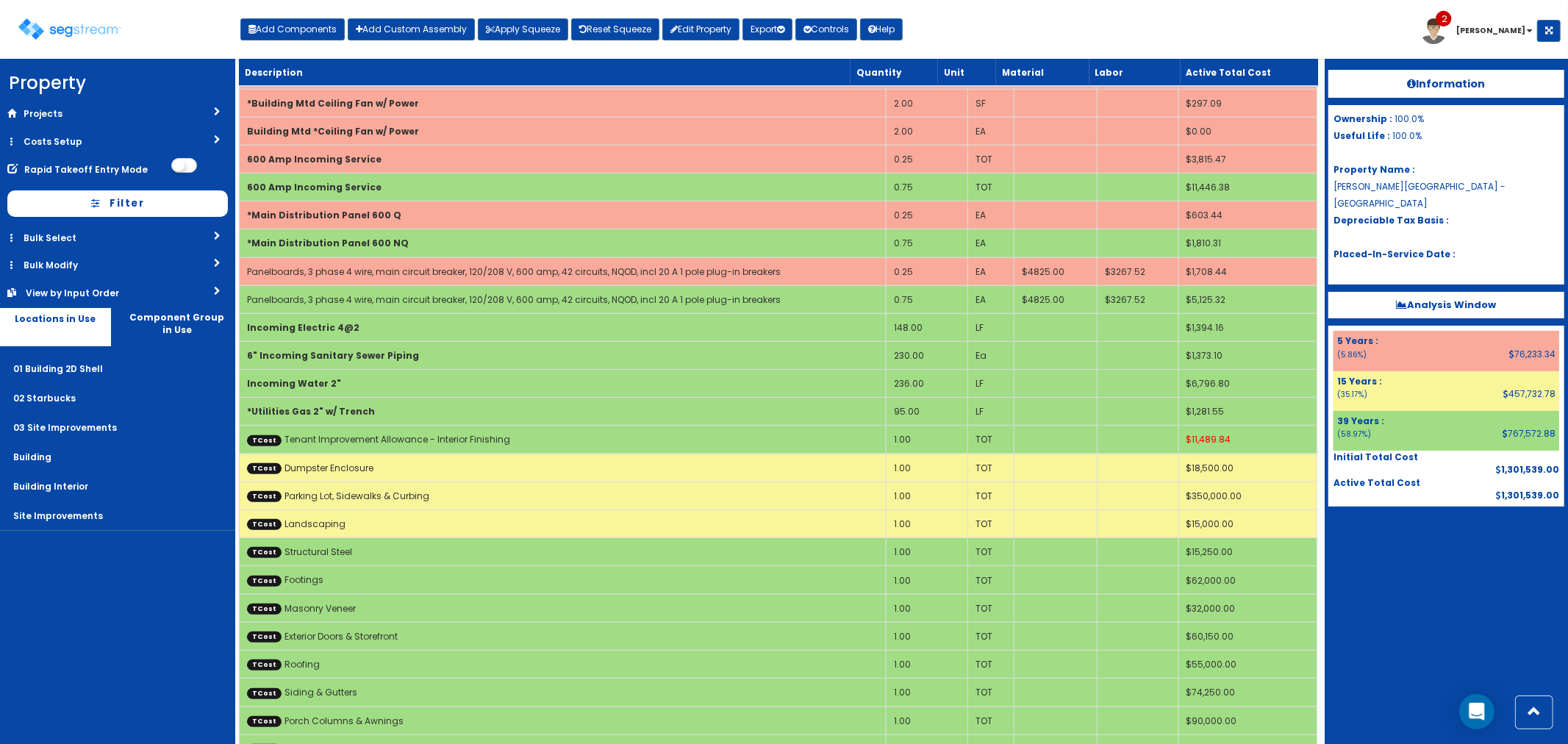
scroll to position [1112, 0]
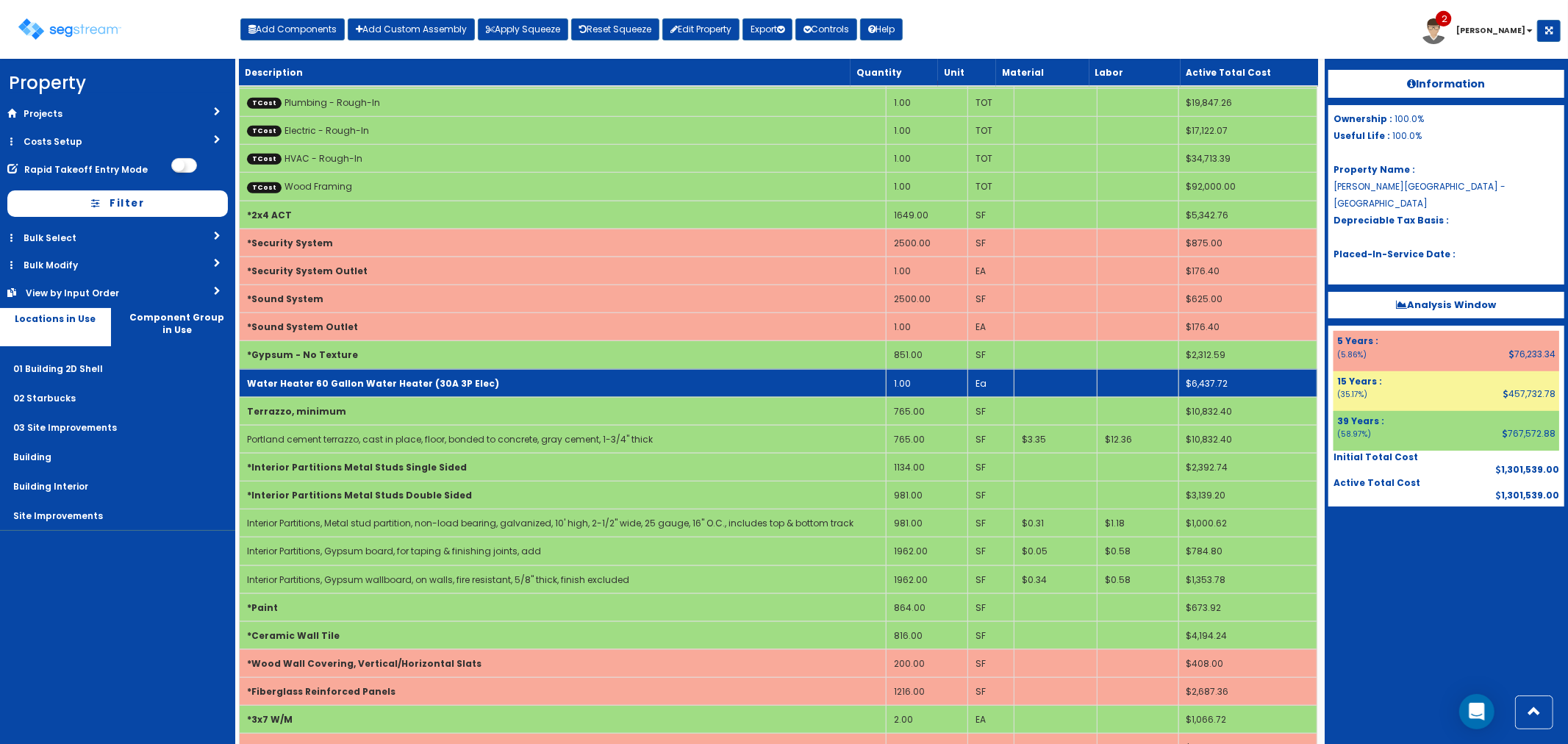
click at [575, 372] on td "Water Heater 60 Gallon Water Heater (30A 3P Elec)" at bounding box center [562, 383] width 647 height 28
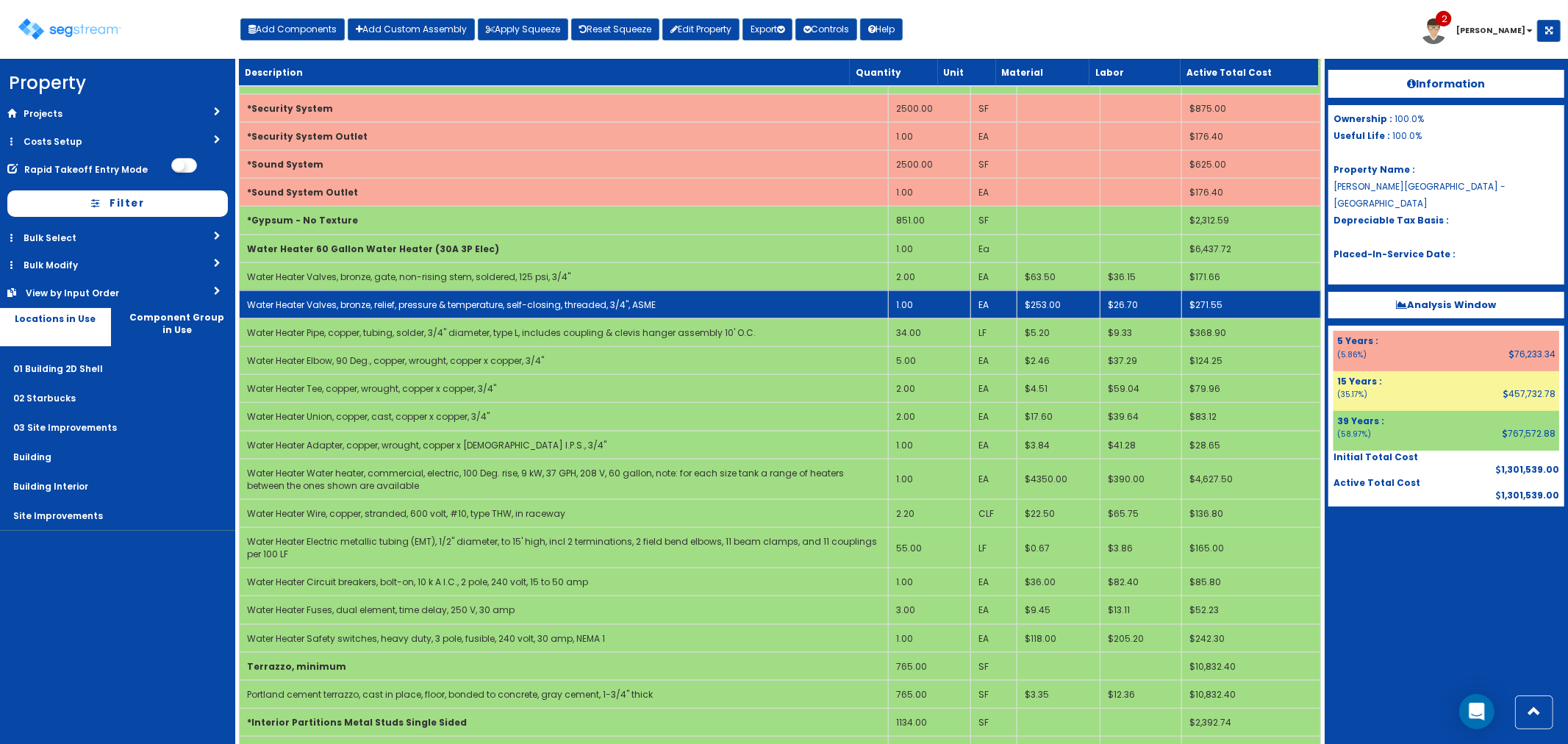
scroll to position [1276, 0]
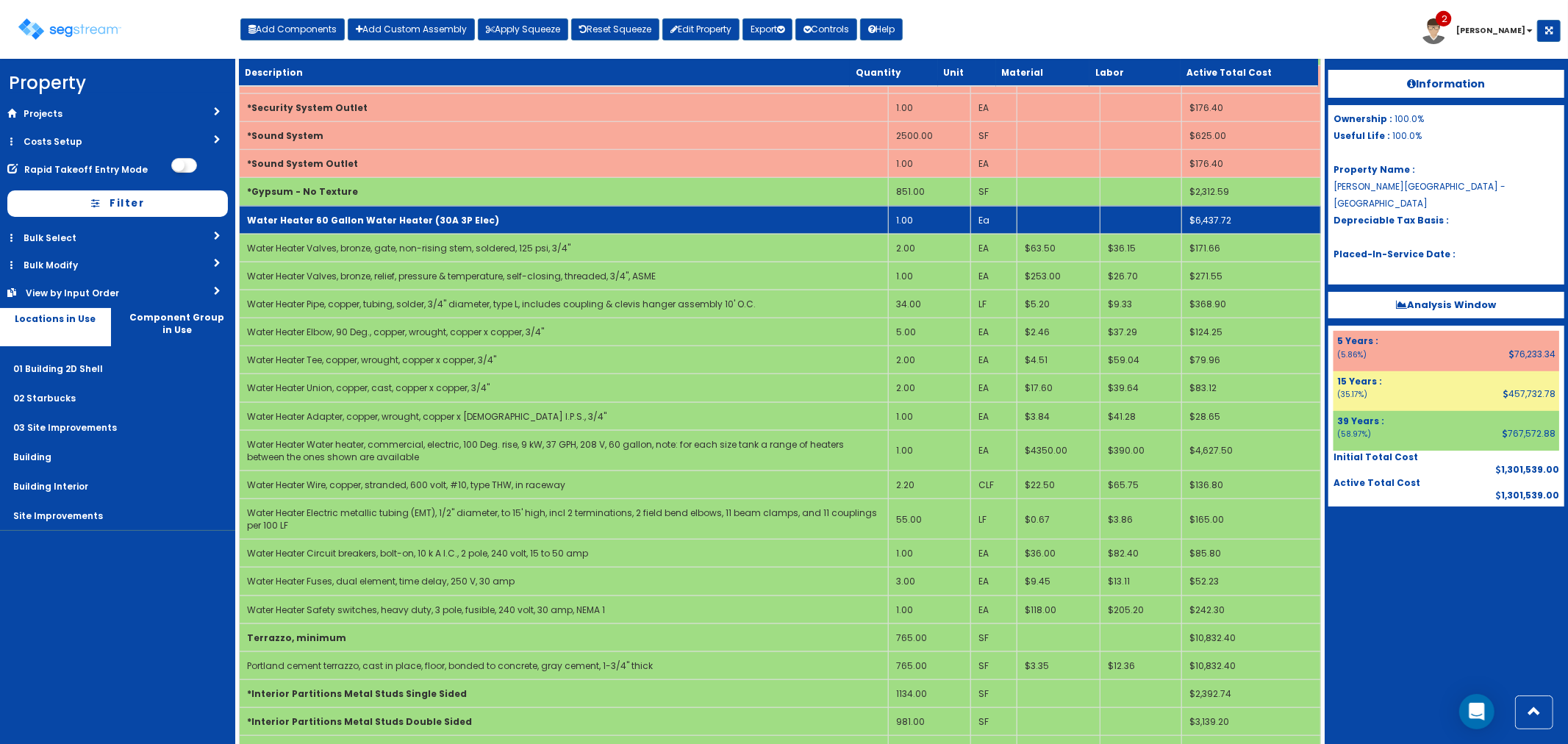
click at [554, 207] on td "Water Heater 60 Gallon Water Heater (30A 3P Elec)" at bounding box center [563, 220] width 649 height 28
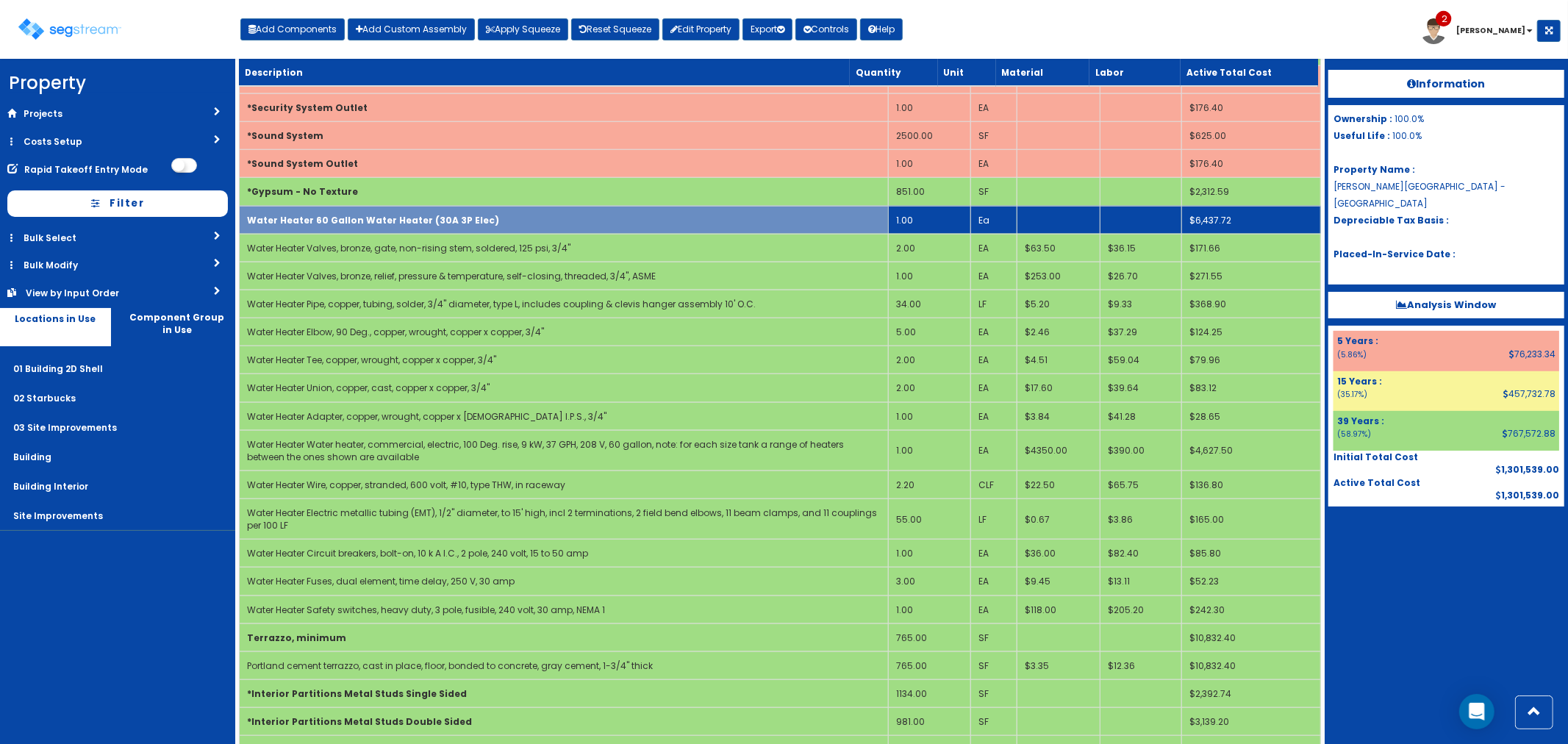
click at [590, 206] on td "Water Heater 60 Gallon Water Heater (30A 3P Elec)" at bounding box center [563, 220] width 649 height 28
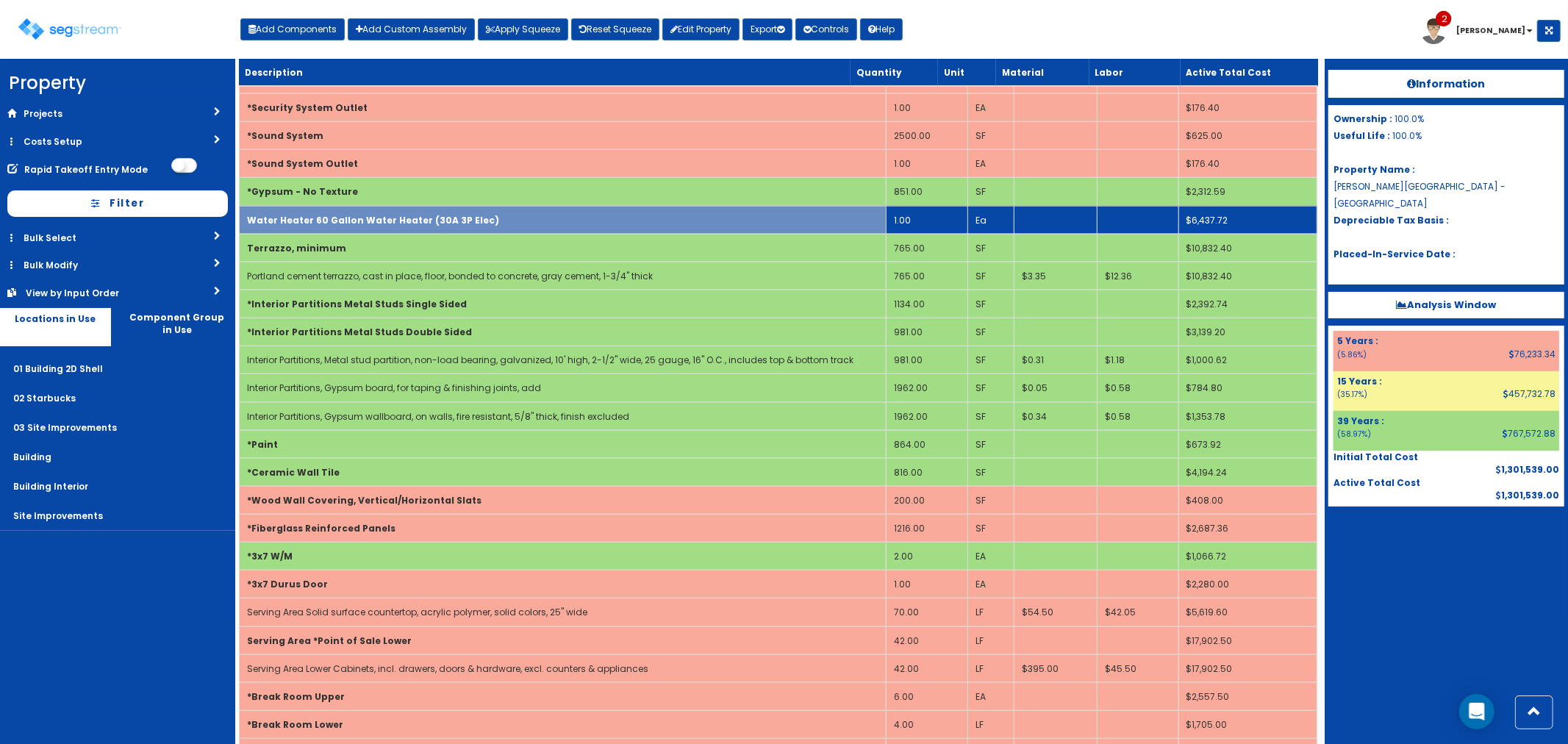
click at [929, 207] on td "1.00" at bounding box center [926, 220] width 82 height 28
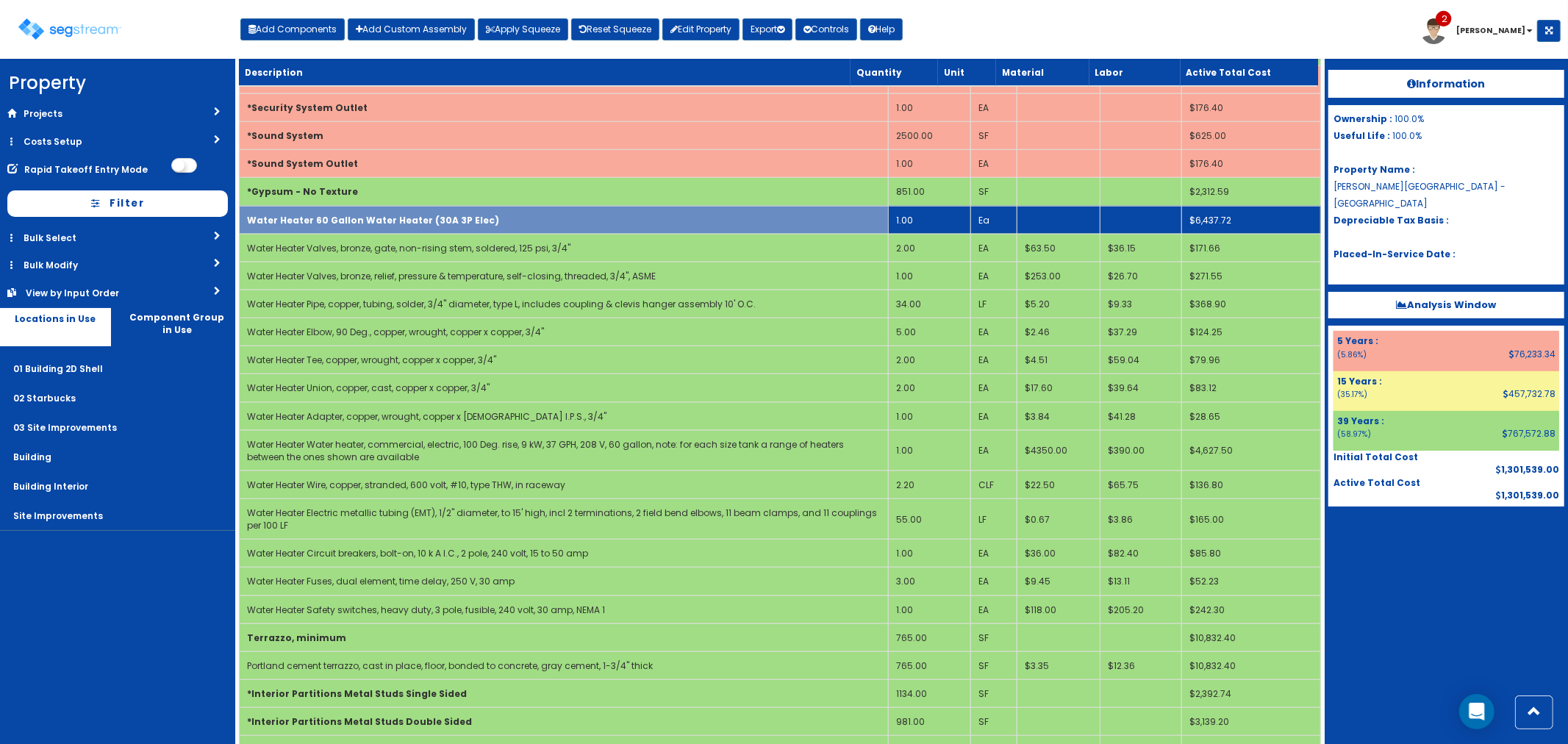
click at [920, 207] on td "1.00" at bounding box center [928, 220] width 82 height 28
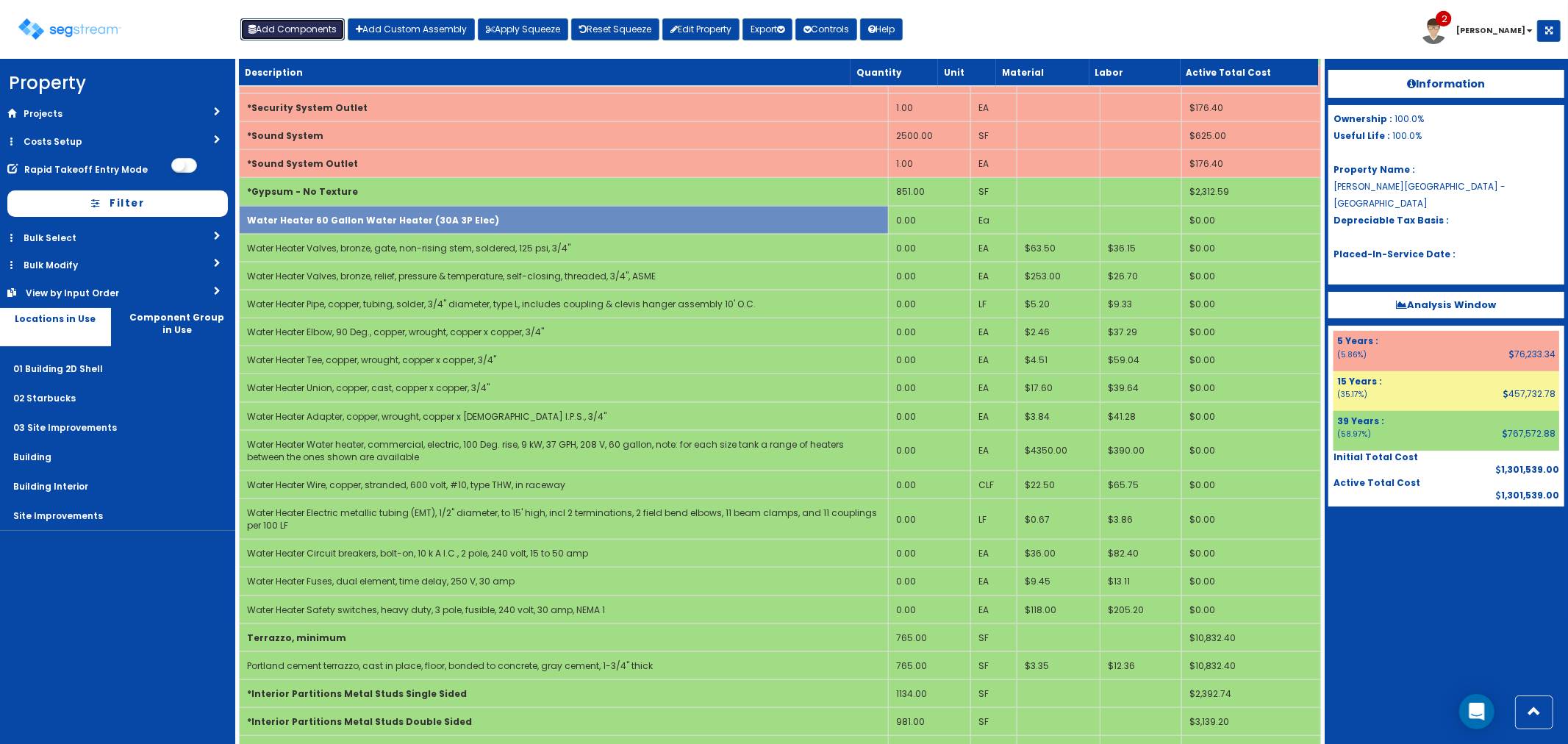
click at [290, 23] on button "Add Components" at bounding box center [293, 30] width 105 height 22
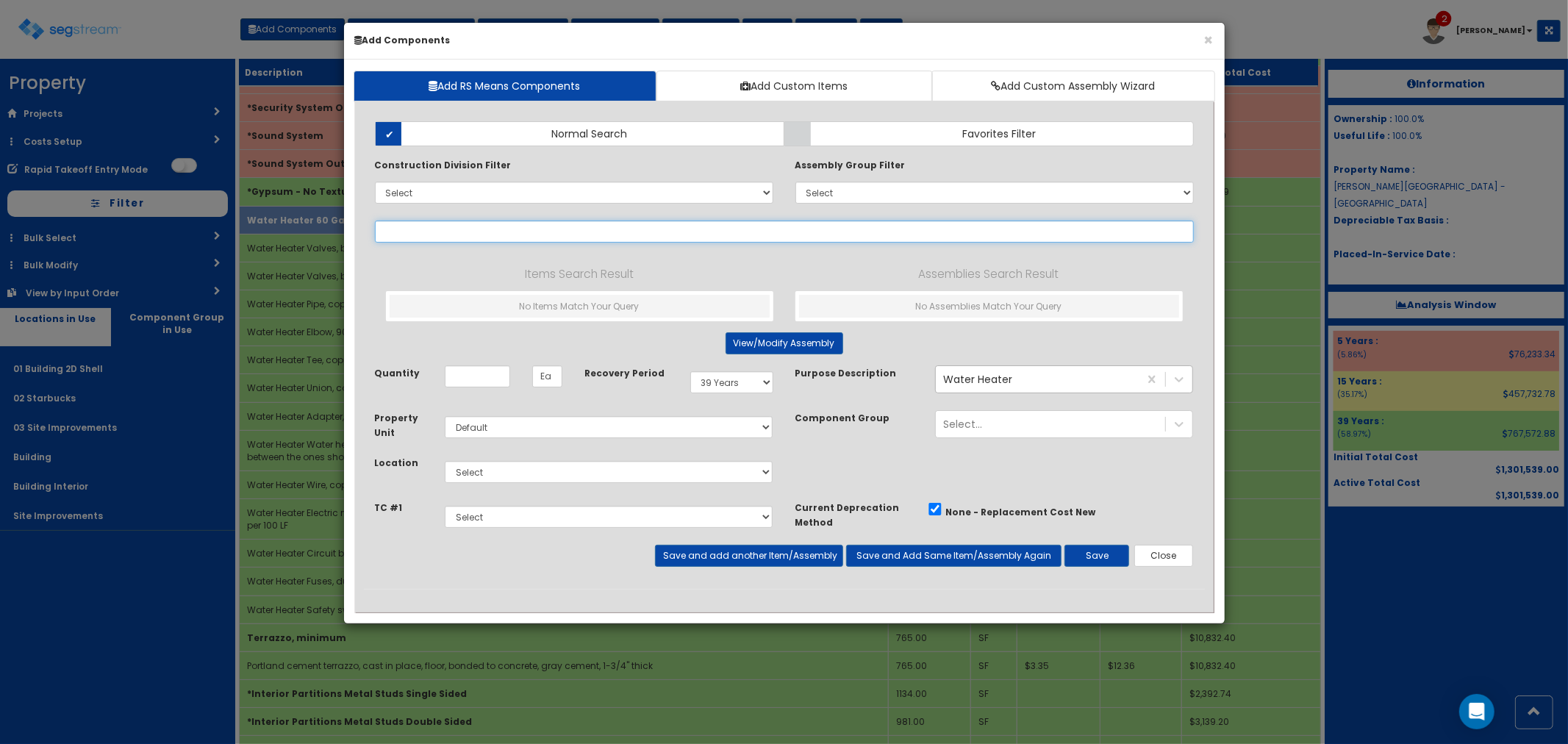
select select
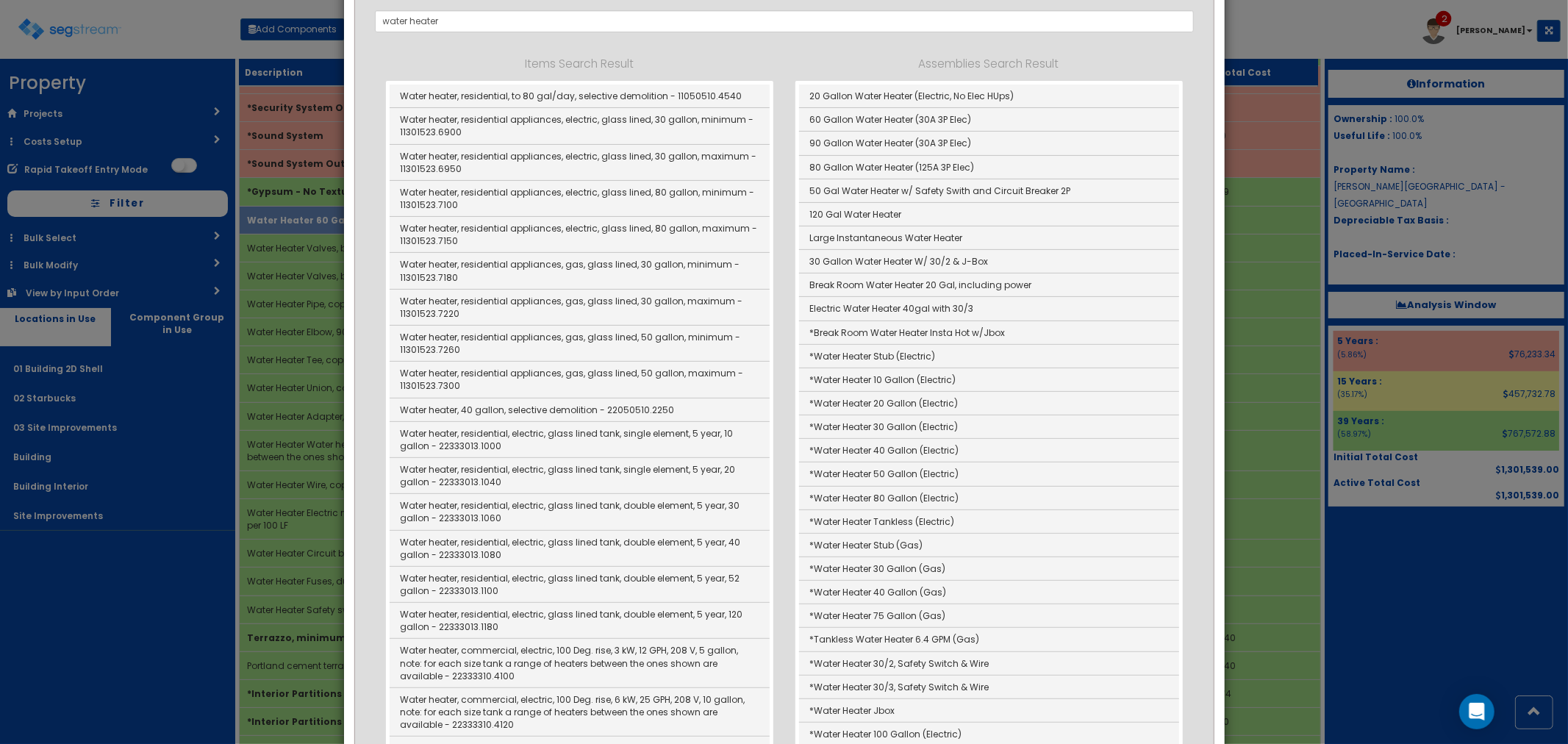
scroll to position [326, 0]
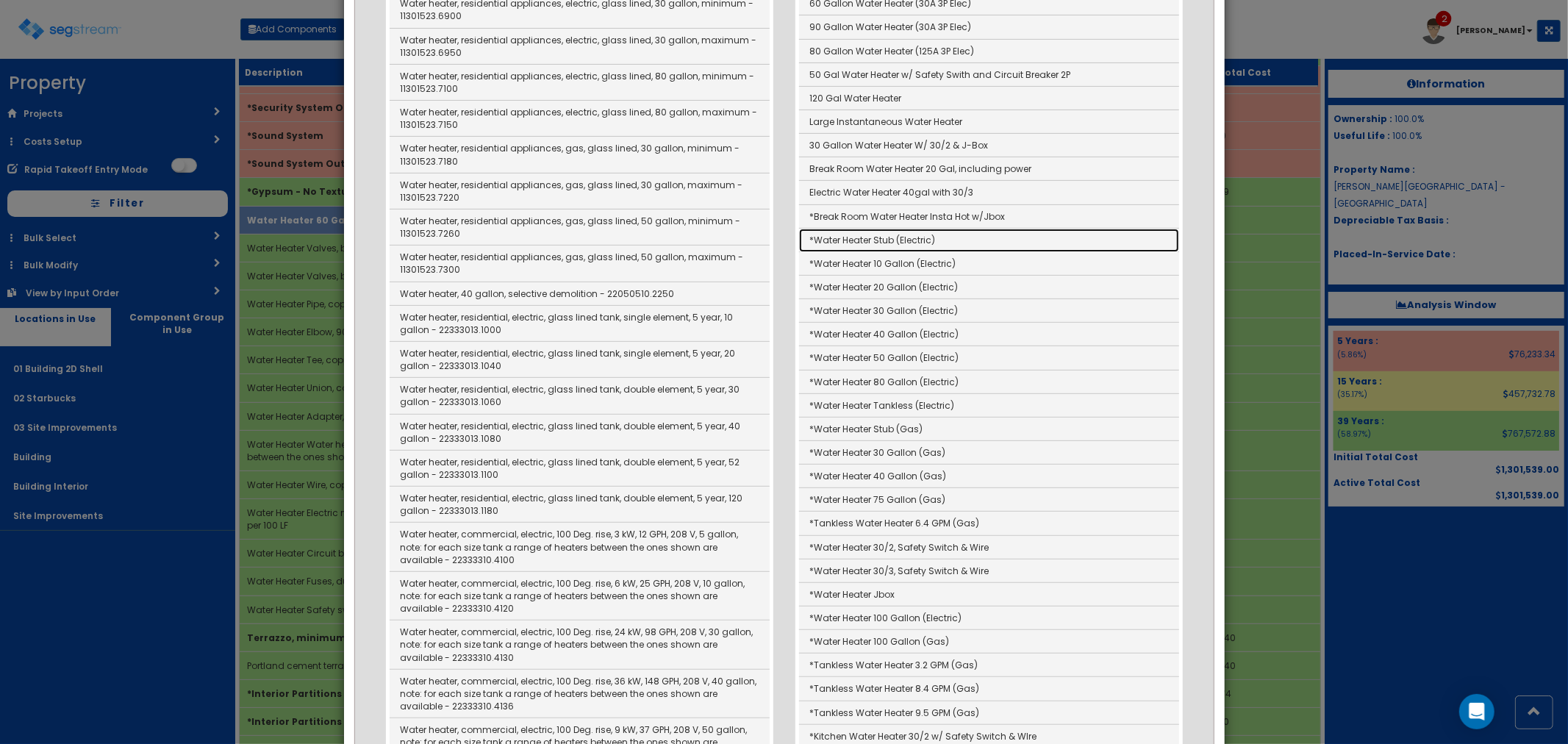
drag, startPoint x: 924, startPoint y: 232, endPoint x: 1010, endPoint y: 296, distance: 107.2
click at [924, 232] on link "*Water Heater Stub (Electric)" at bounding box center [989, 240] width 380 height 23
type input "*Water Heater Stub (Electric)"
checkbox input "true"
type input "EA"
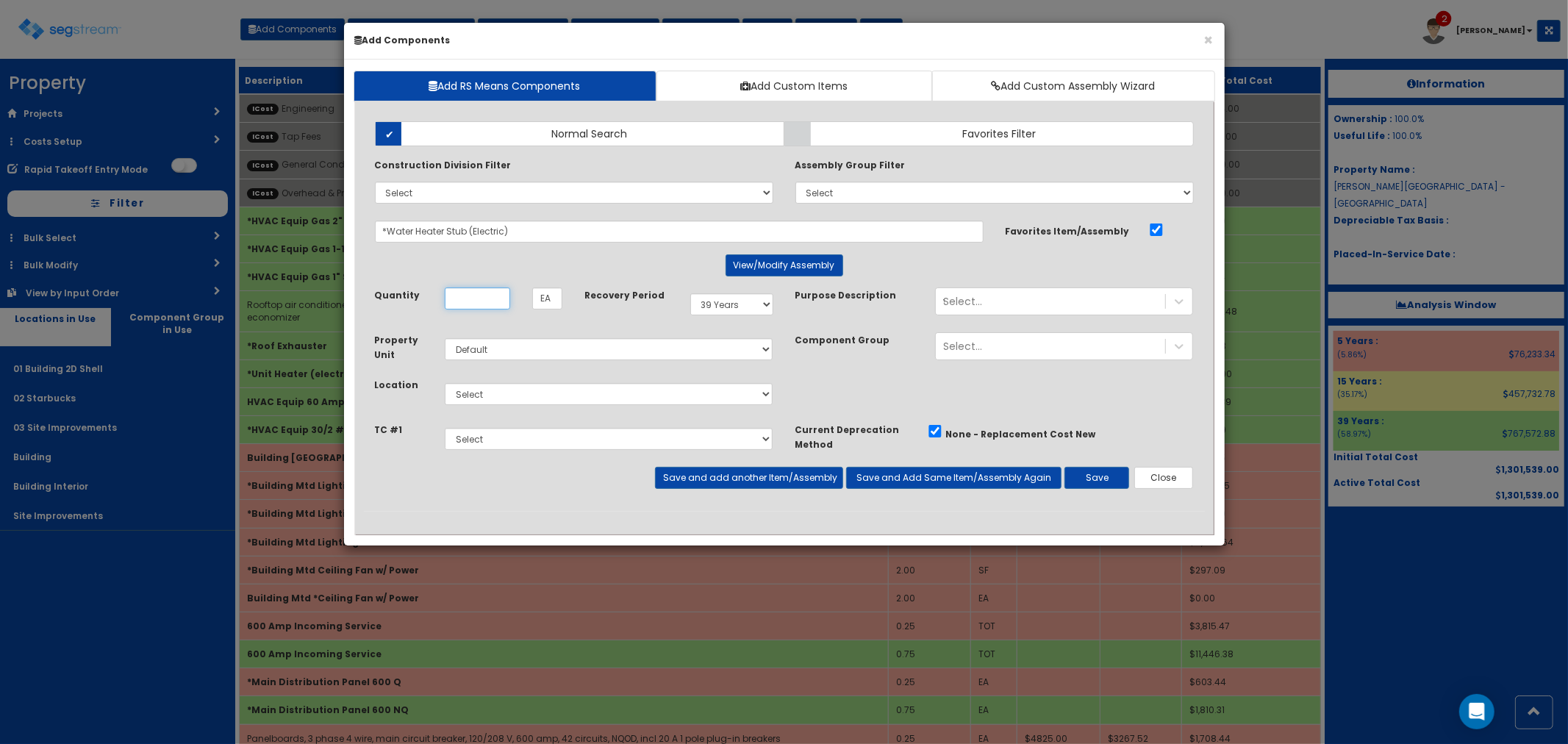
scroll to position [0, 0]
type input "1"
click at [531, 387] on select "Select 01 Building 2D Shell 02 Starbucks 03 Site Improvements Building Building…" at bounding box center [609, 393] width 329 height 22
select select "4539"
click at [445, 383] on select "Select 01 Building 2D Shell 02 Starbucks 03 Site Improvements Building Building…" at bounding box center [609, 393] width 329 height 22
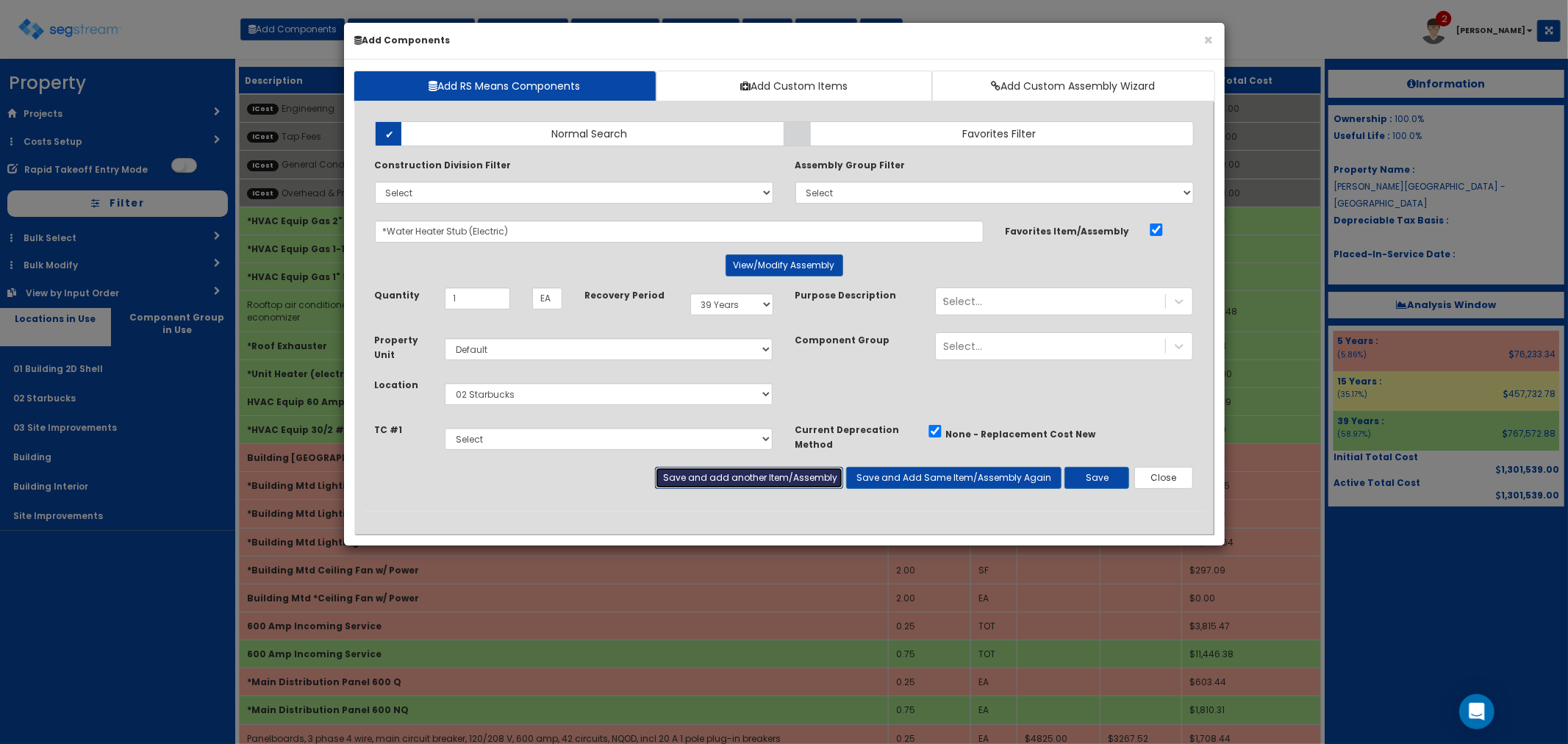
click at [711, 472] on button "Save and add another Item/Assembly" at bounding box center [749, 478] width 188 height 22
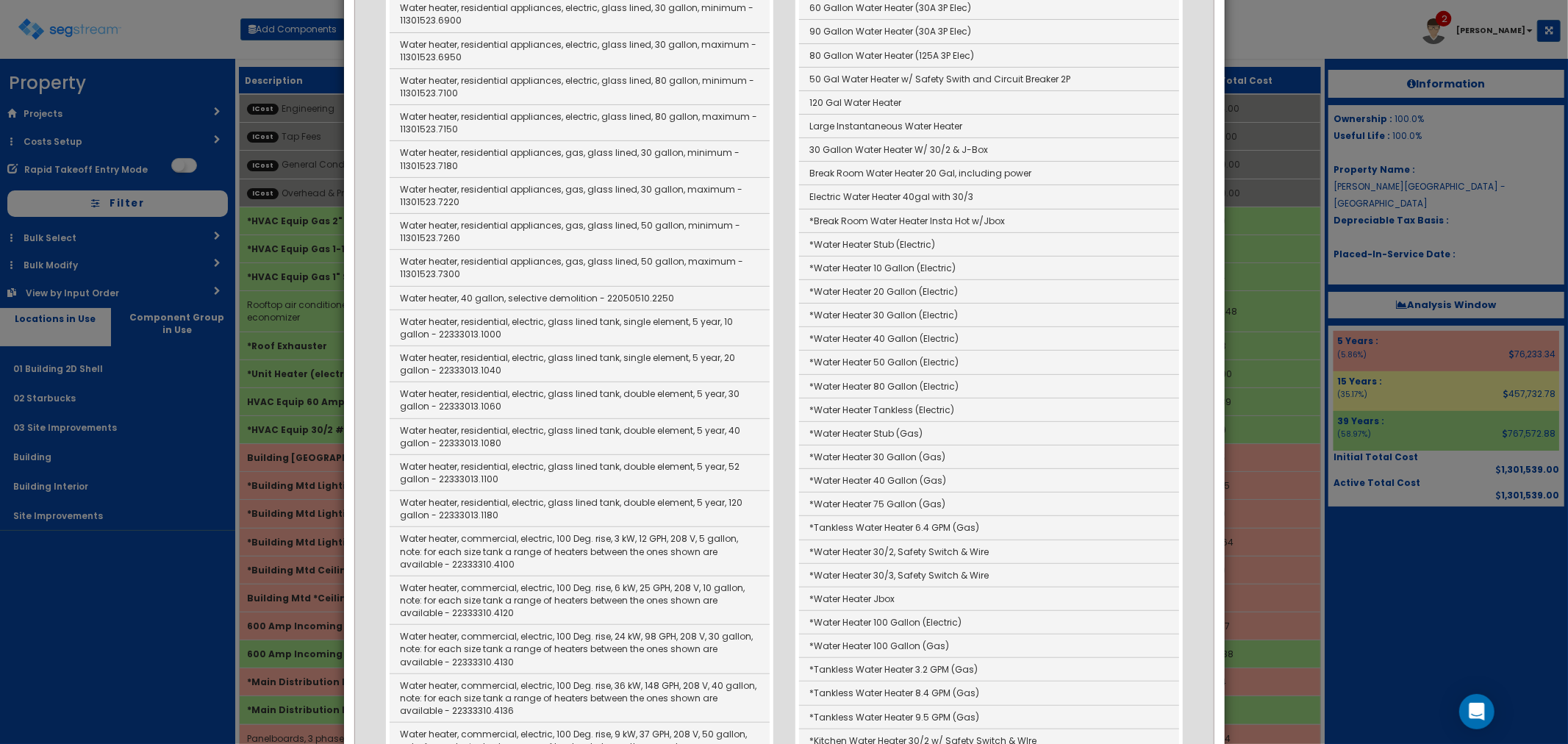
scroll to position [326, 0]
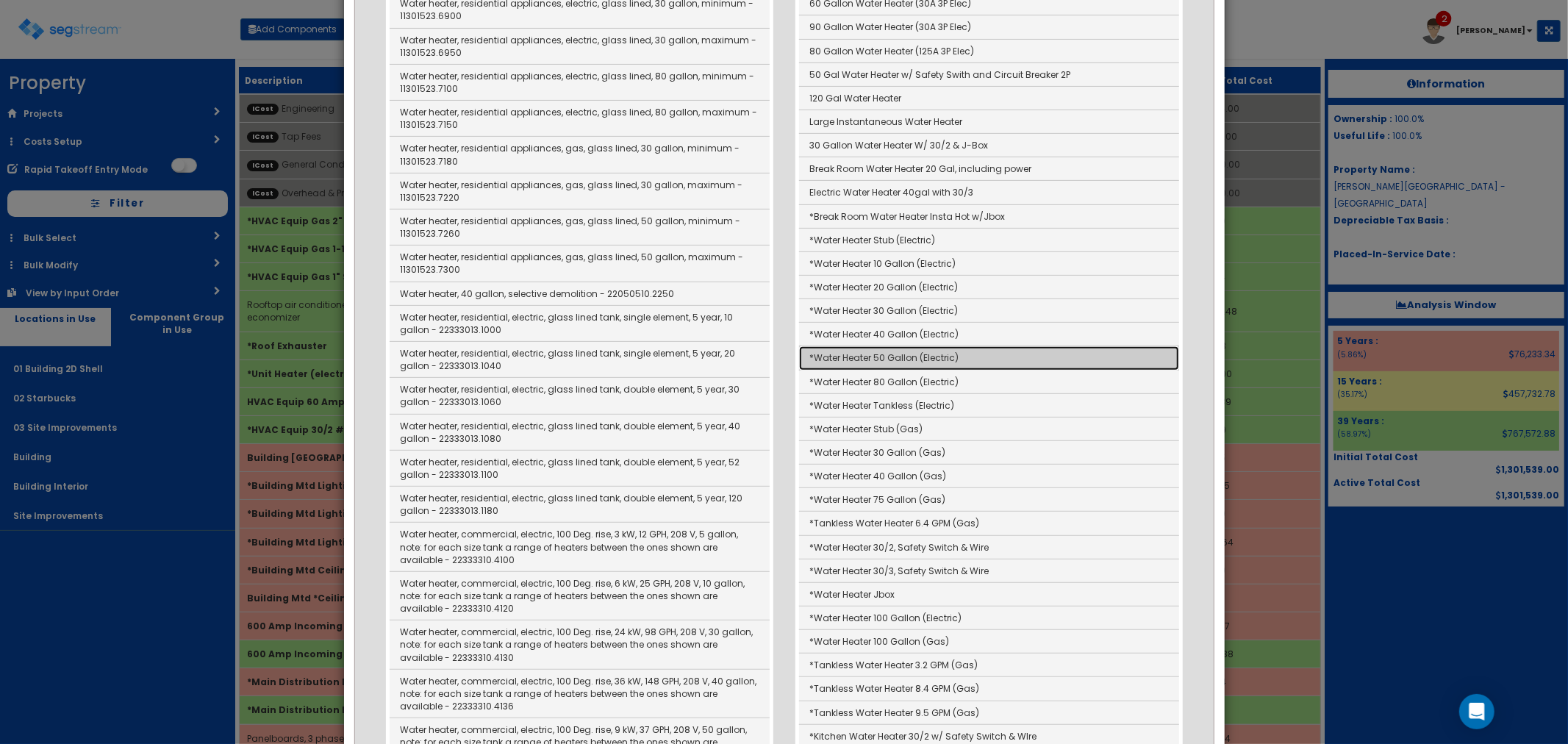
click at [914, 355] on link "*Water Heater 50 Gallon (Electric)" at bounding box center [989, 358] width 380 height 23
type input "*Water Heater 50 Gallon (Electric)"
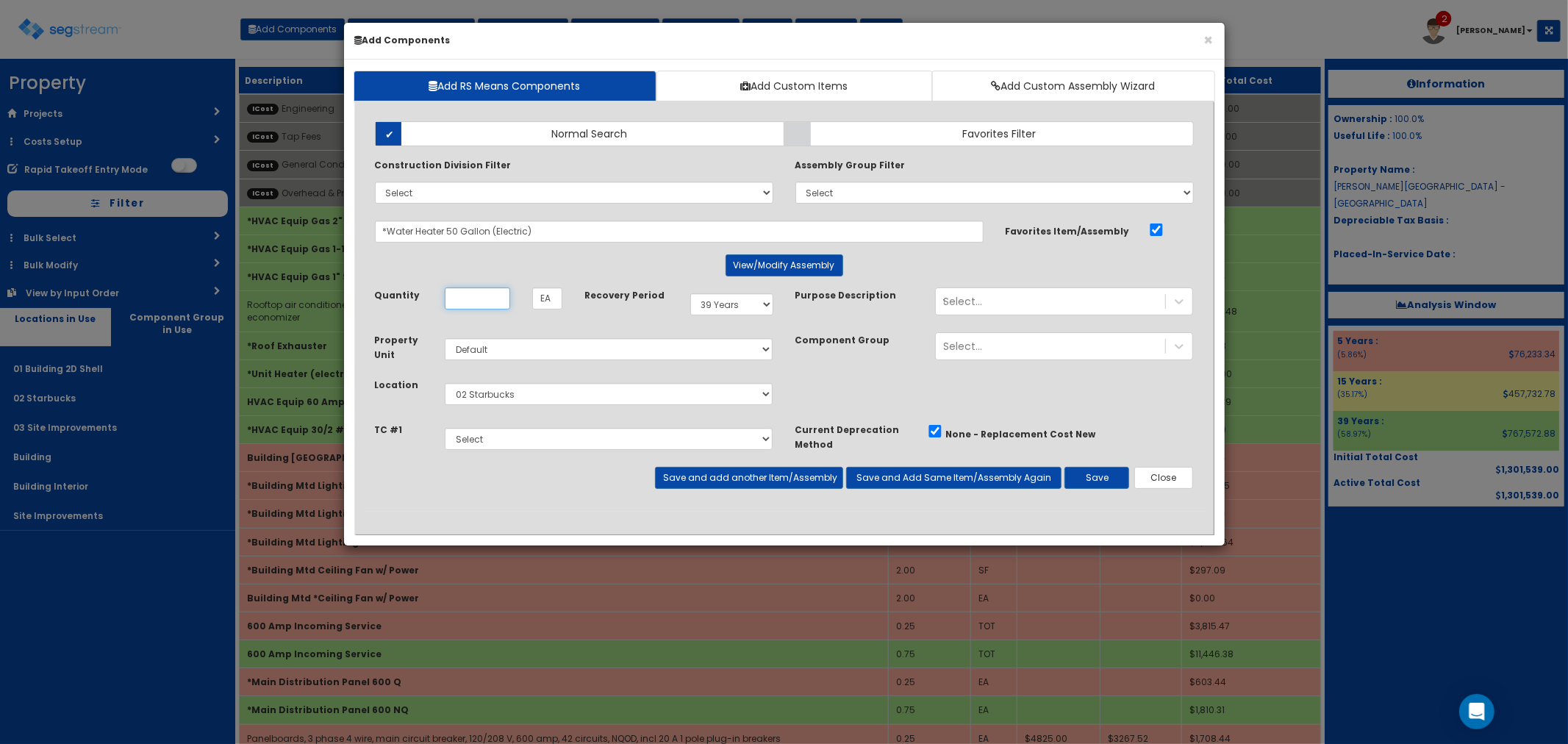
scroll to position [0, 0]
type input "1"
click at [710, 493] on div "Add Items Add Assemblies Both Normal Search Select" at bounding box center [784, 310] width 841 height 400
click at [716, 476] on button "Save and add another Item/Assembly" at bounding box center [749, 478] width 188 height 22
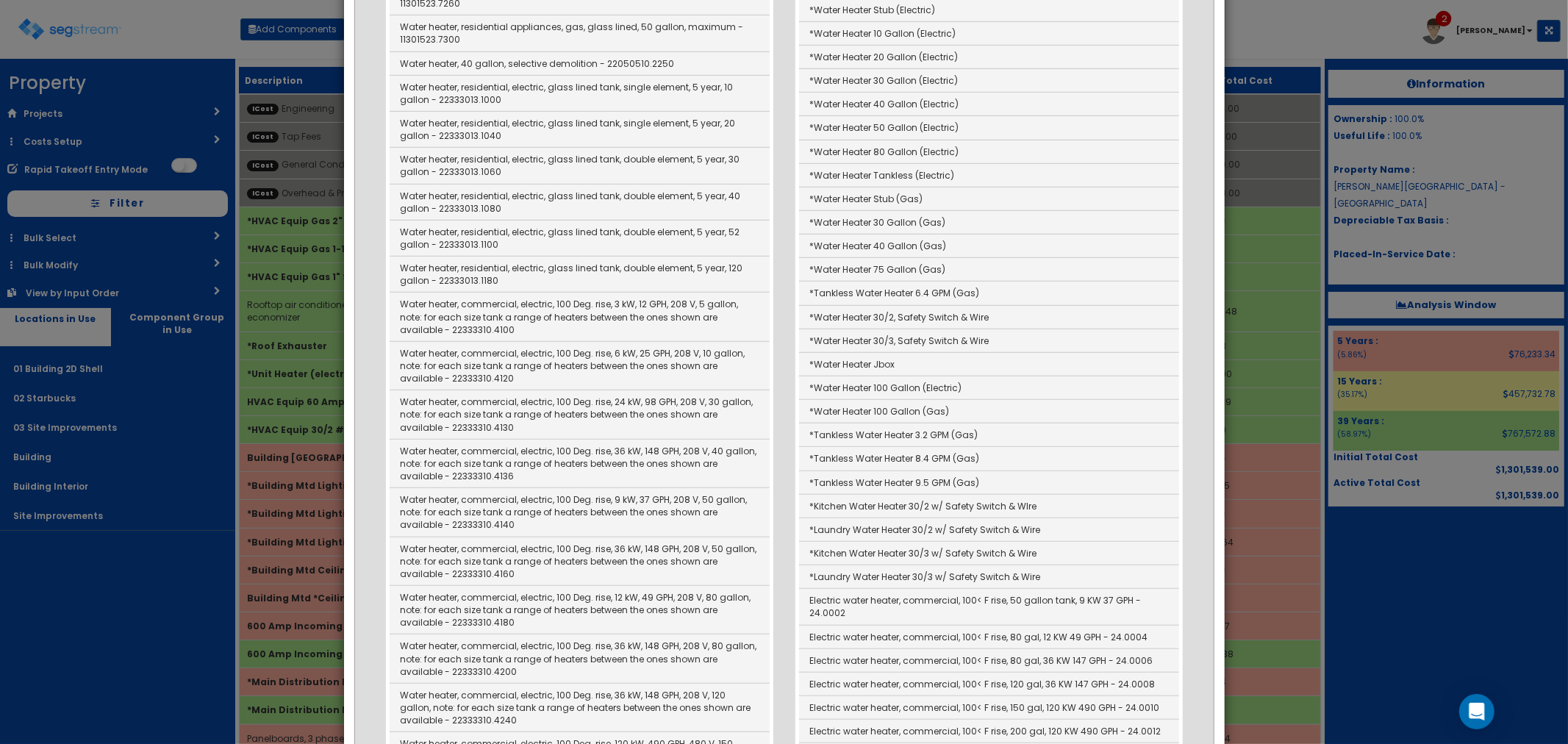
scroll to position [571, 0]
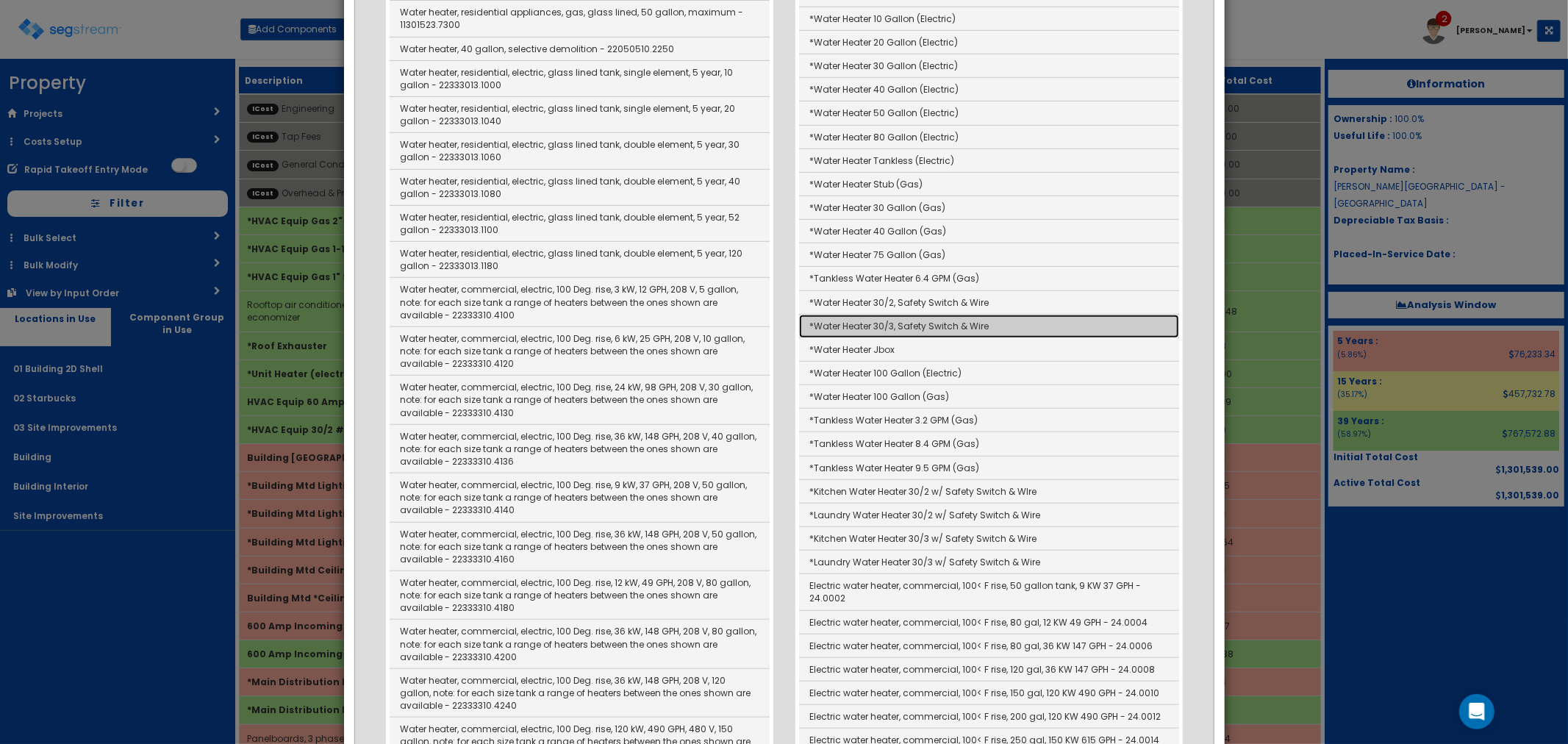
click at [953, 327] on link "*Water Heater 30/3, Safety Switch & Wire" at bounding box center [989, 326] width 380 height 23
type input "*Water Heater 30/3, Safety Switch & Wire"
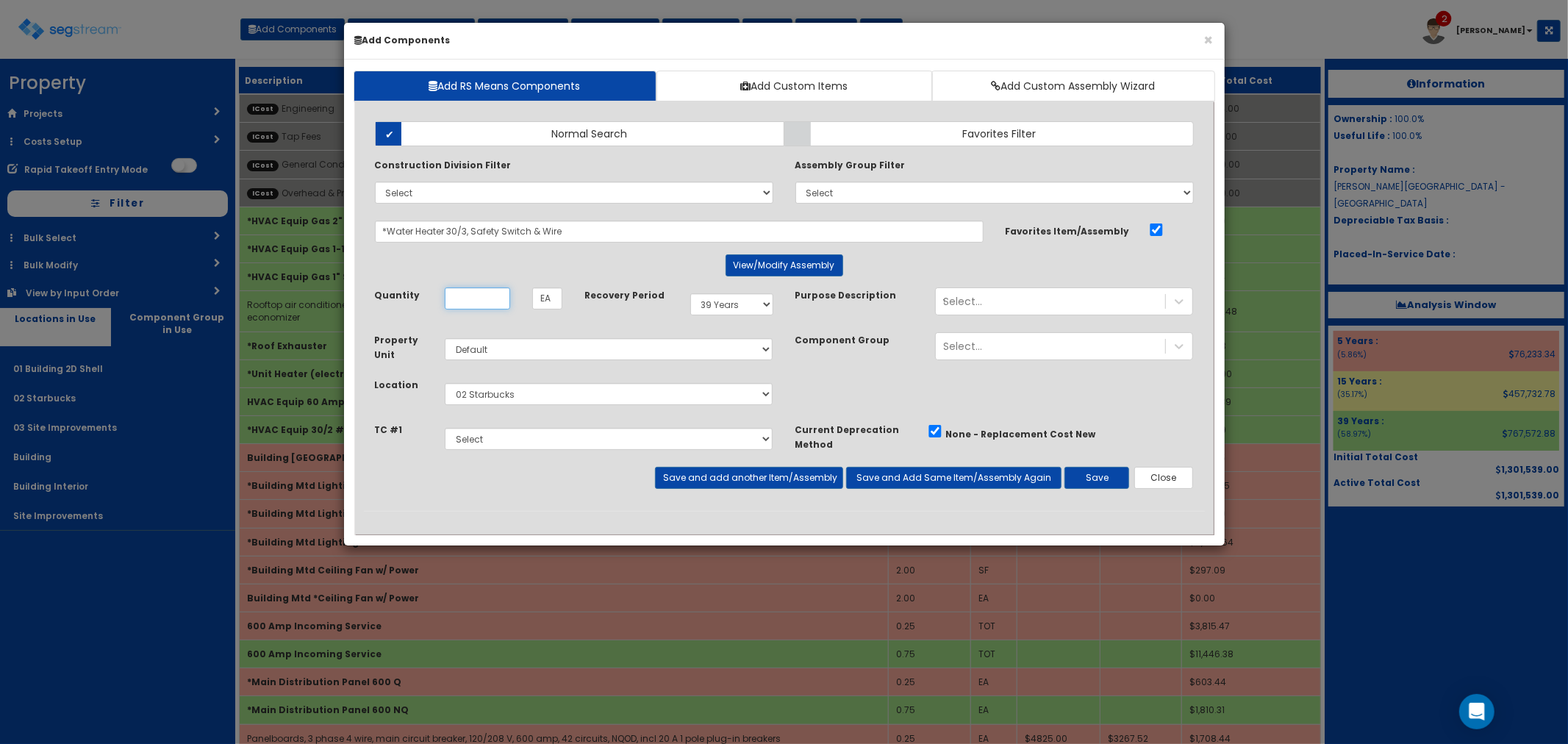
scroll to position [0, 0]
type input "1"
click at [673, 464] on div "Takeoff Cost Select Dumpster Enclosure Parking Lot, Sidewalks & Curbing Landsca…" at bounding box center [574, 443] width 420 height 44
click at [715, 479] on button "Save and add another Item/Assembly" at bounding box center [749, 478] width 188 height 22
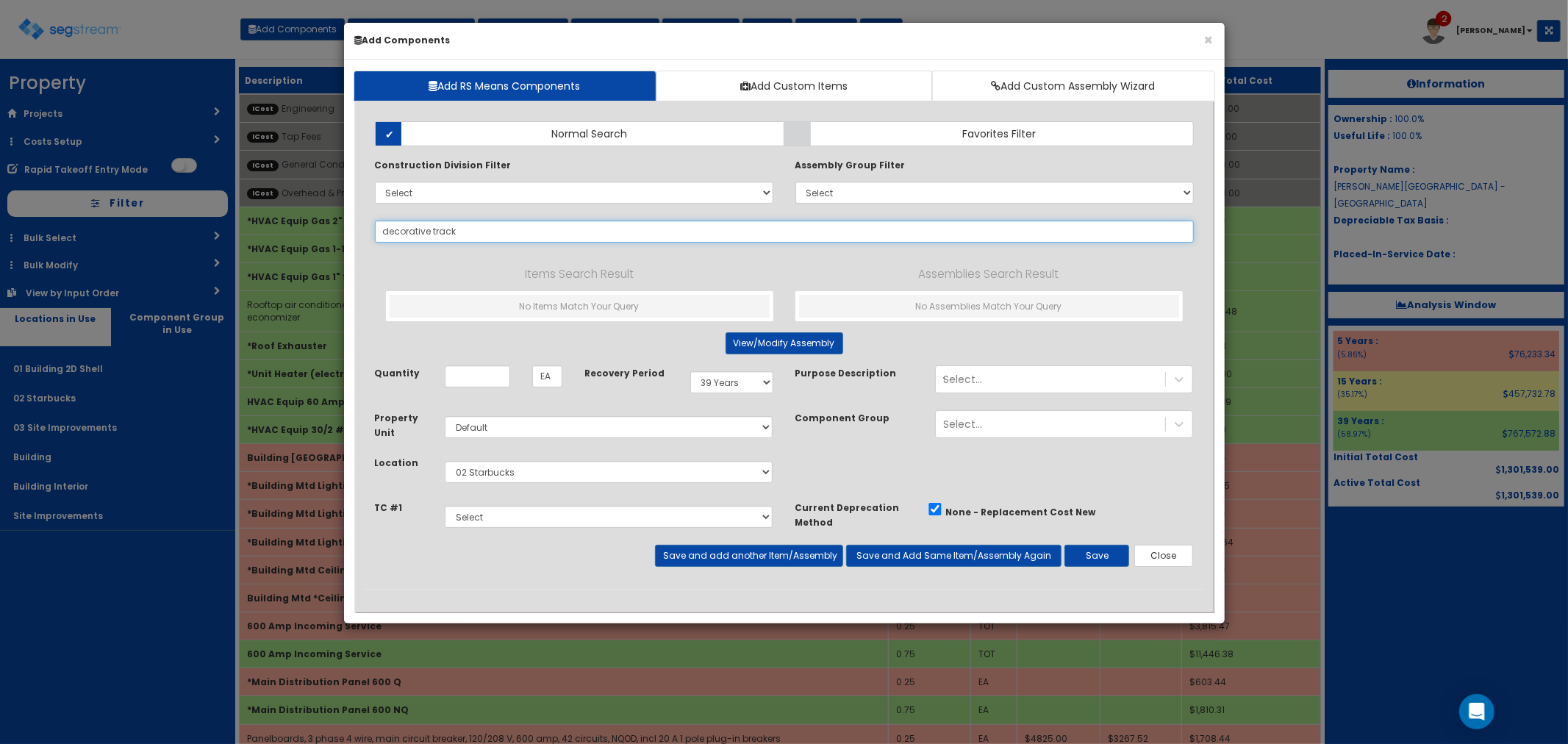
type input "decorative track"
click at [731, 384] on select "Select 5 Years 7 Years 9 Years 10 Years 15 Years 15 Year QLI 15 Year QRP 15 Yea…" at bounding box center [732, 382] width 83 height 22
select select "5Y"
click at [690, 372] on select "Select 5 Years 7 Years 9 Years 10 Years 15 Years 15 Year QLI 15 Year QRP 15 Yea…" at bounding box center [732, 382] width 83 height 22
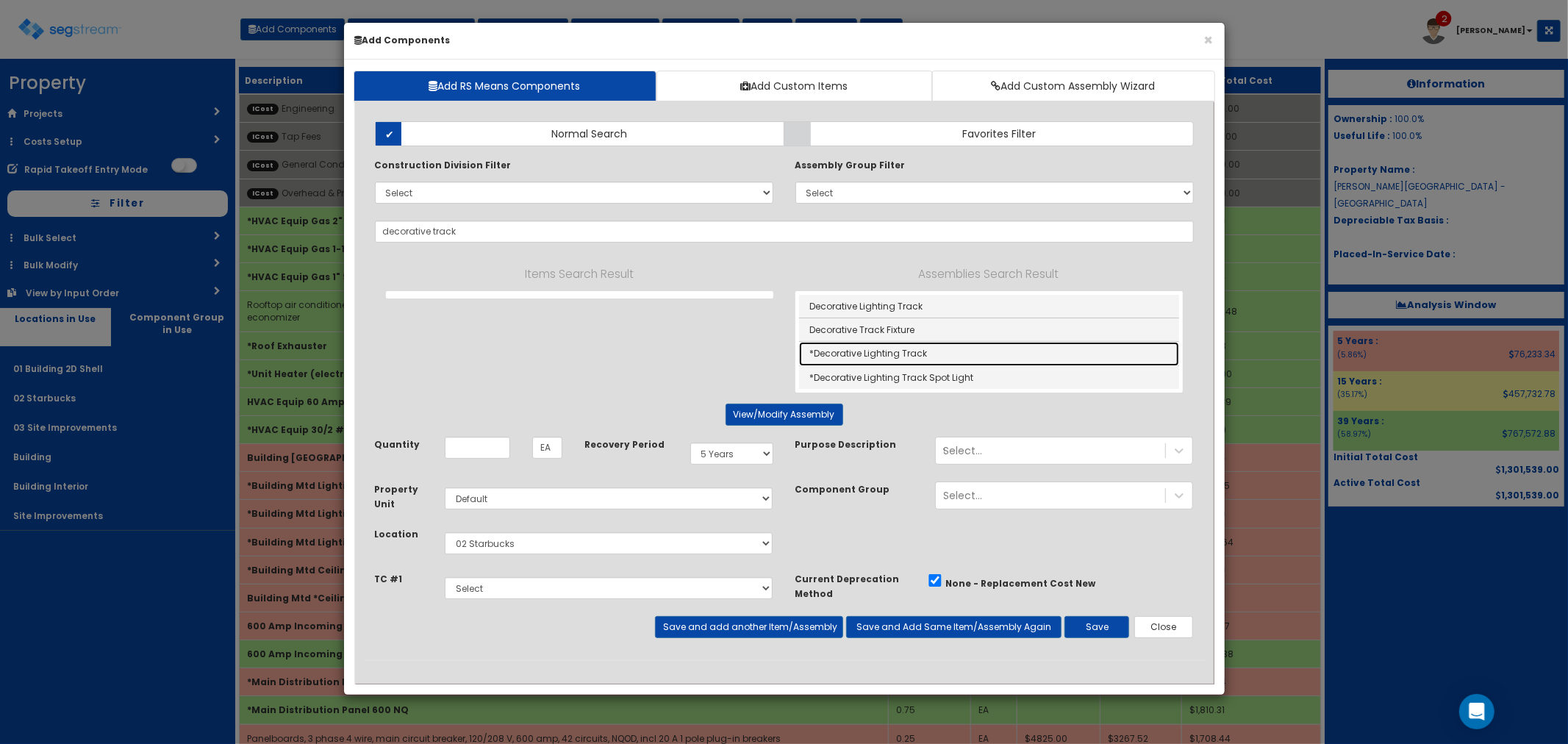
click at [910, 354] on link "*Decorative Lighting Track" at bounding box center [989, 354] width 380 height 23
type input "*Decorative Lighting Track"
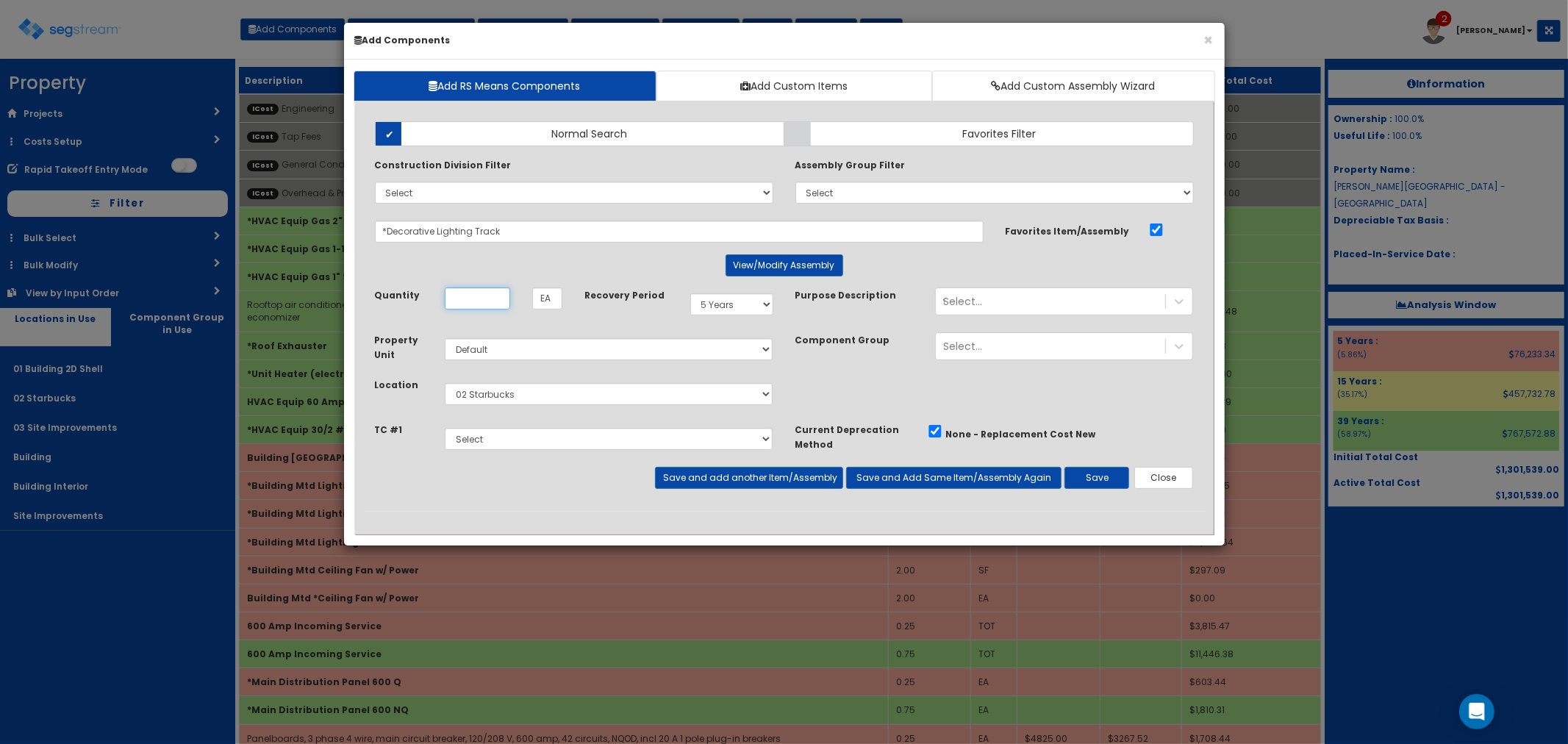
type input "4"
type input "3"
click at [696, 480] on button "Save and add another Item/Assembly" at bounding box center [749, 478] width 188 height 22
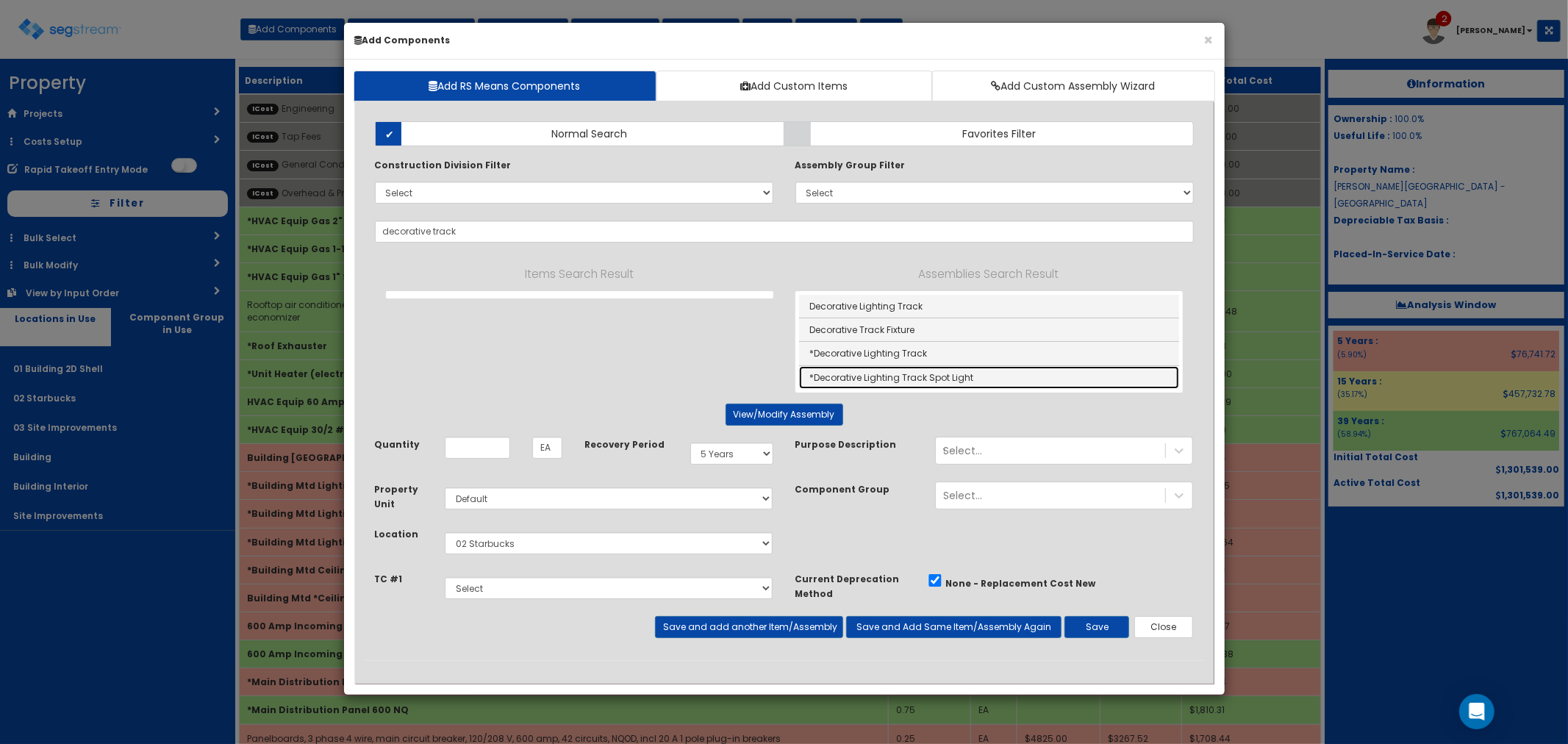
click at [914, 379] on link "*Decorative Lighting Track Spot Light" at bounding box center [989, 377] width 380 height 23
type input "*Decorative Lighting Track Spot Light"
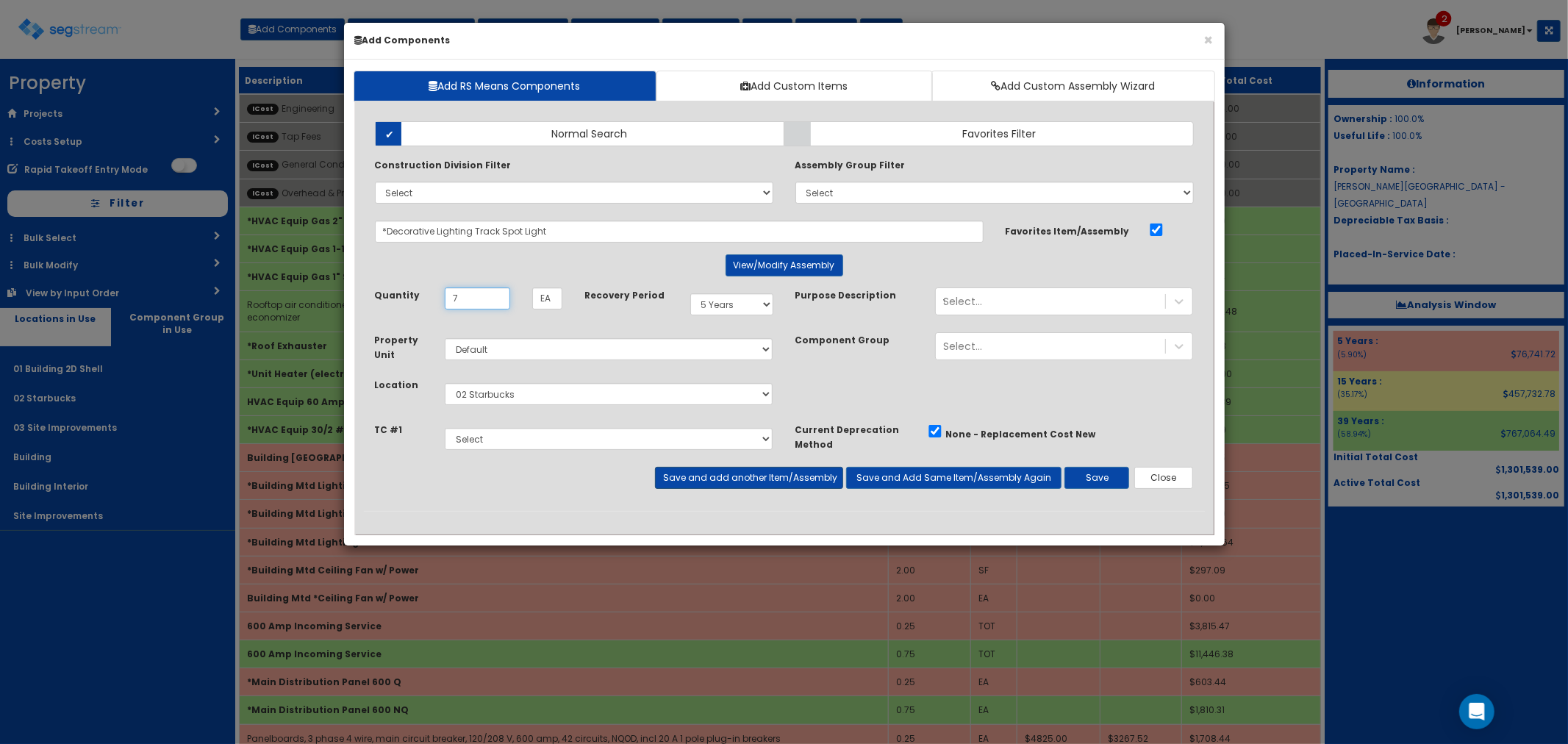
type input "7"
click at [757, 474] on button "Save and add another Item/Assembly" at bounding box center [749, 478] width 188 height 22
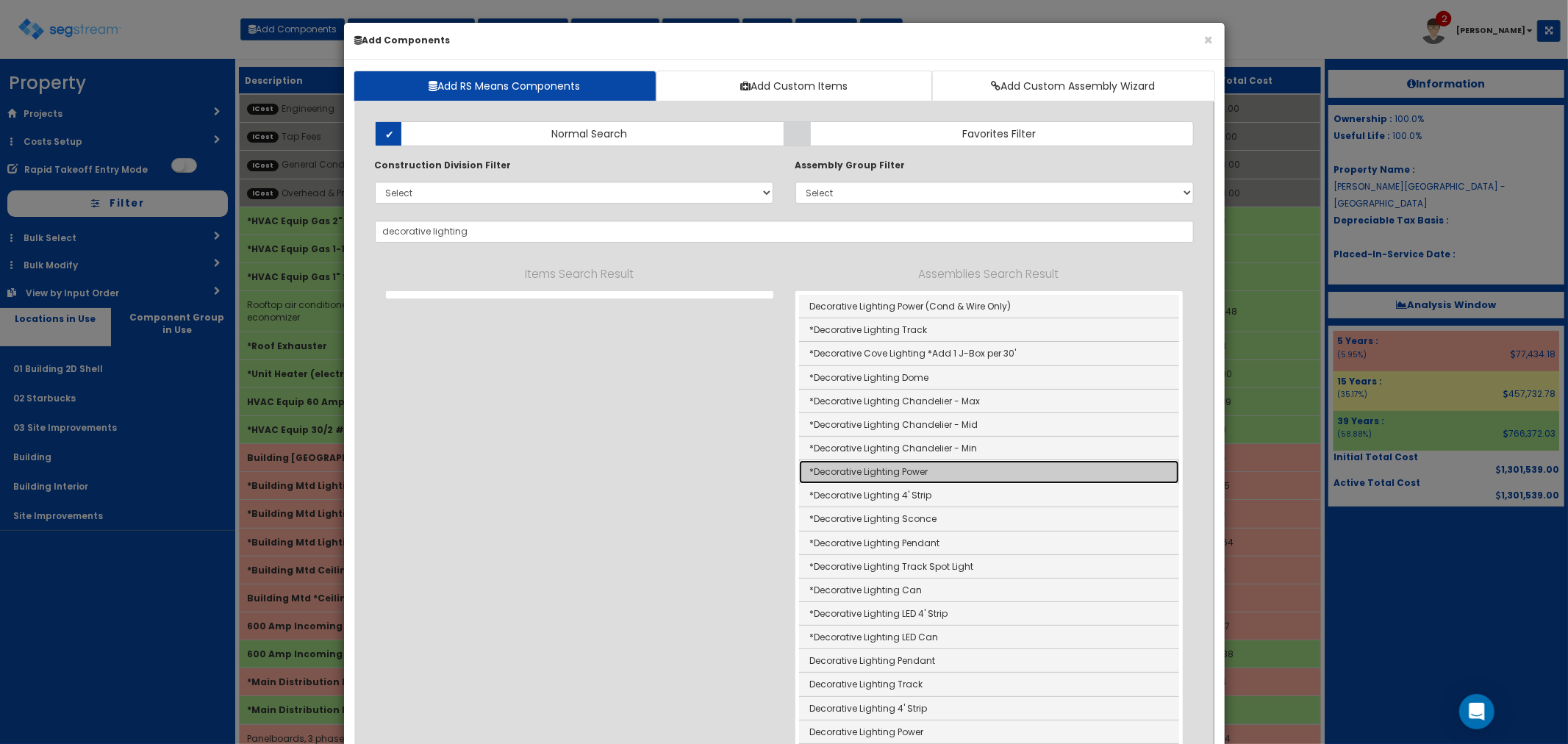
click at [880, 468] on link "*Decorative Lighting Power" at bounding box center [989, 472] width 380 height 23
type input "*Decorative Lighting Power"
type input "SF"
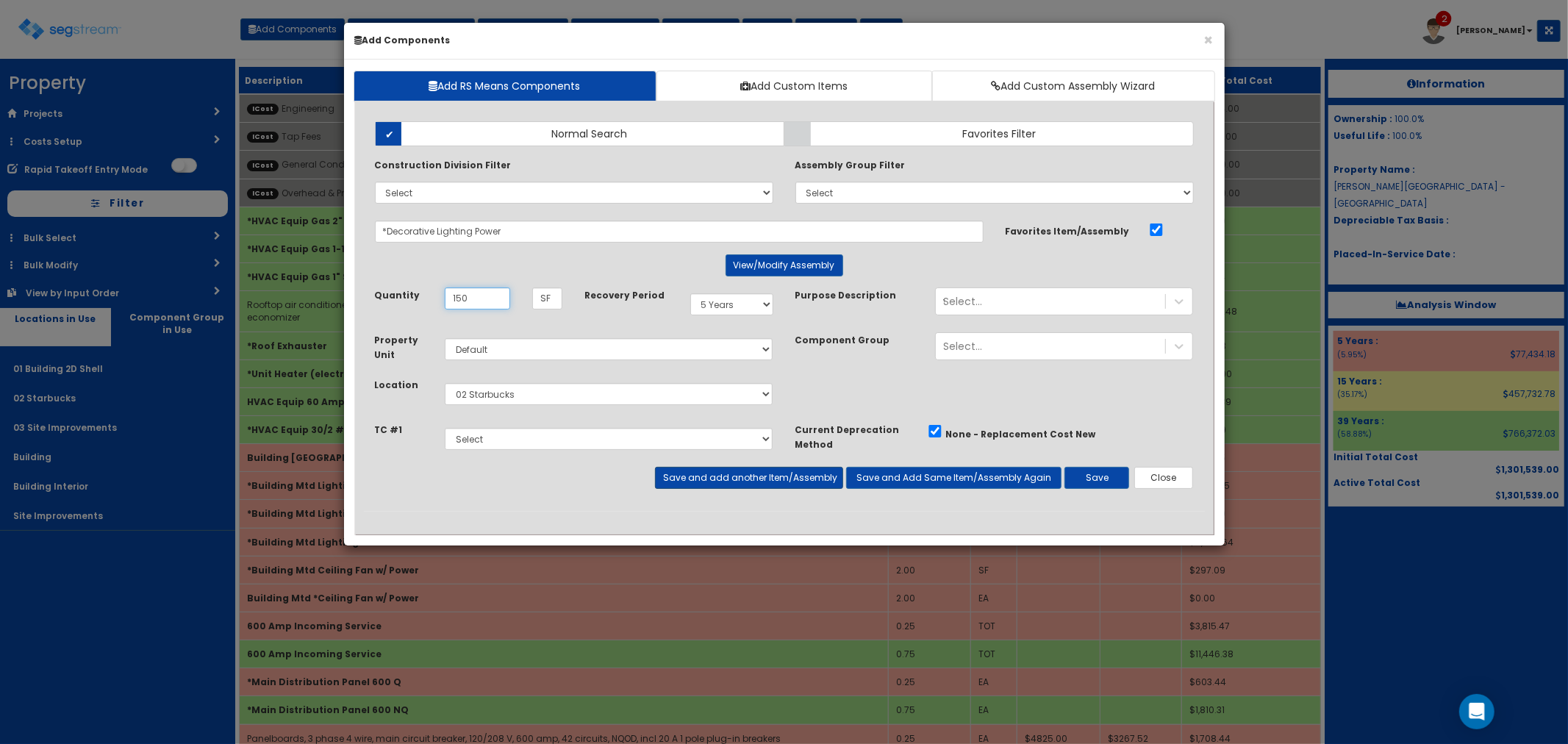
type input "150"
click at [733, 471] on button "Save and add another Item/Assembly" at bounding box center [749, 478] width 188 height 22
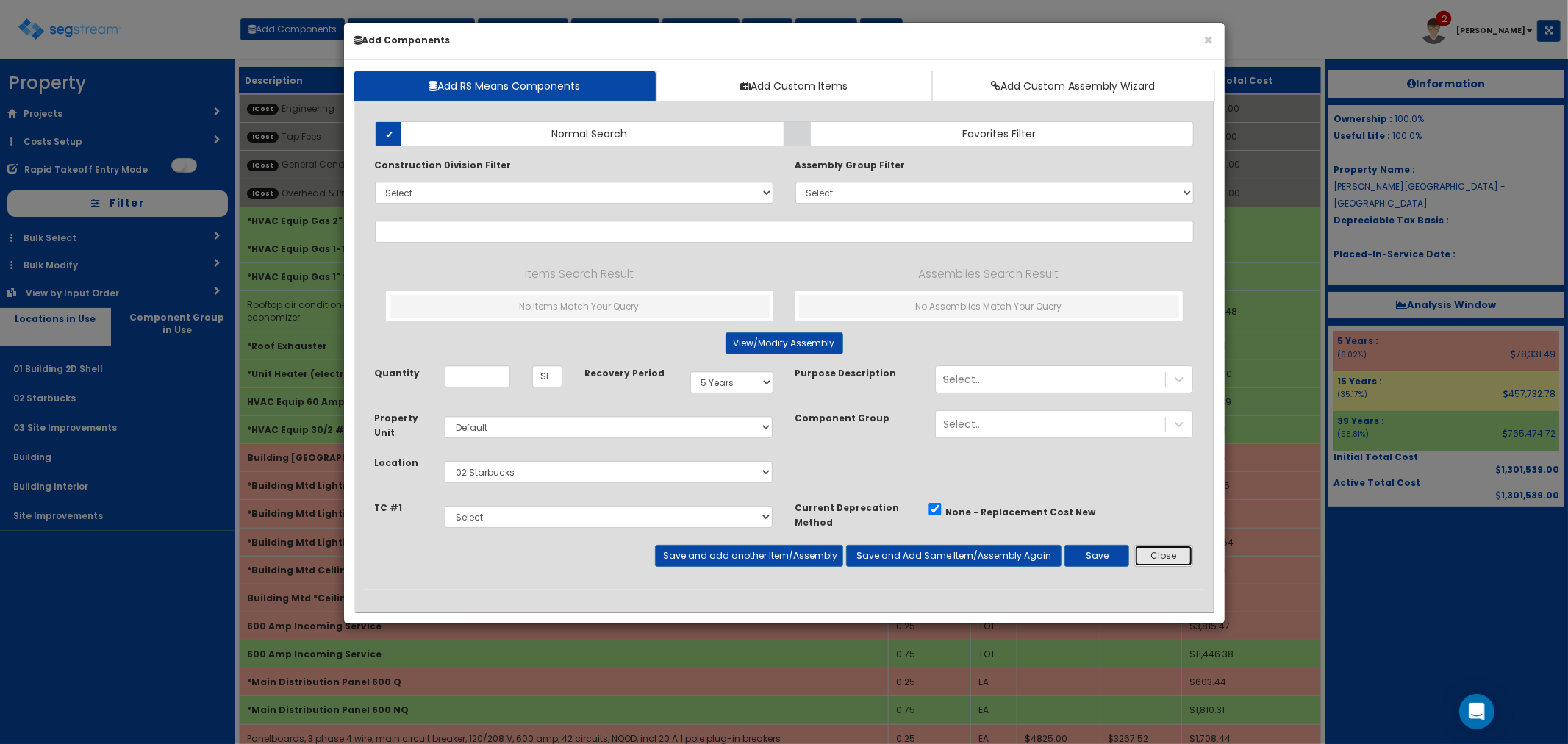
click at [1165, 557] on button "Close" at bounding box center [1164, 556] width 59 height 22
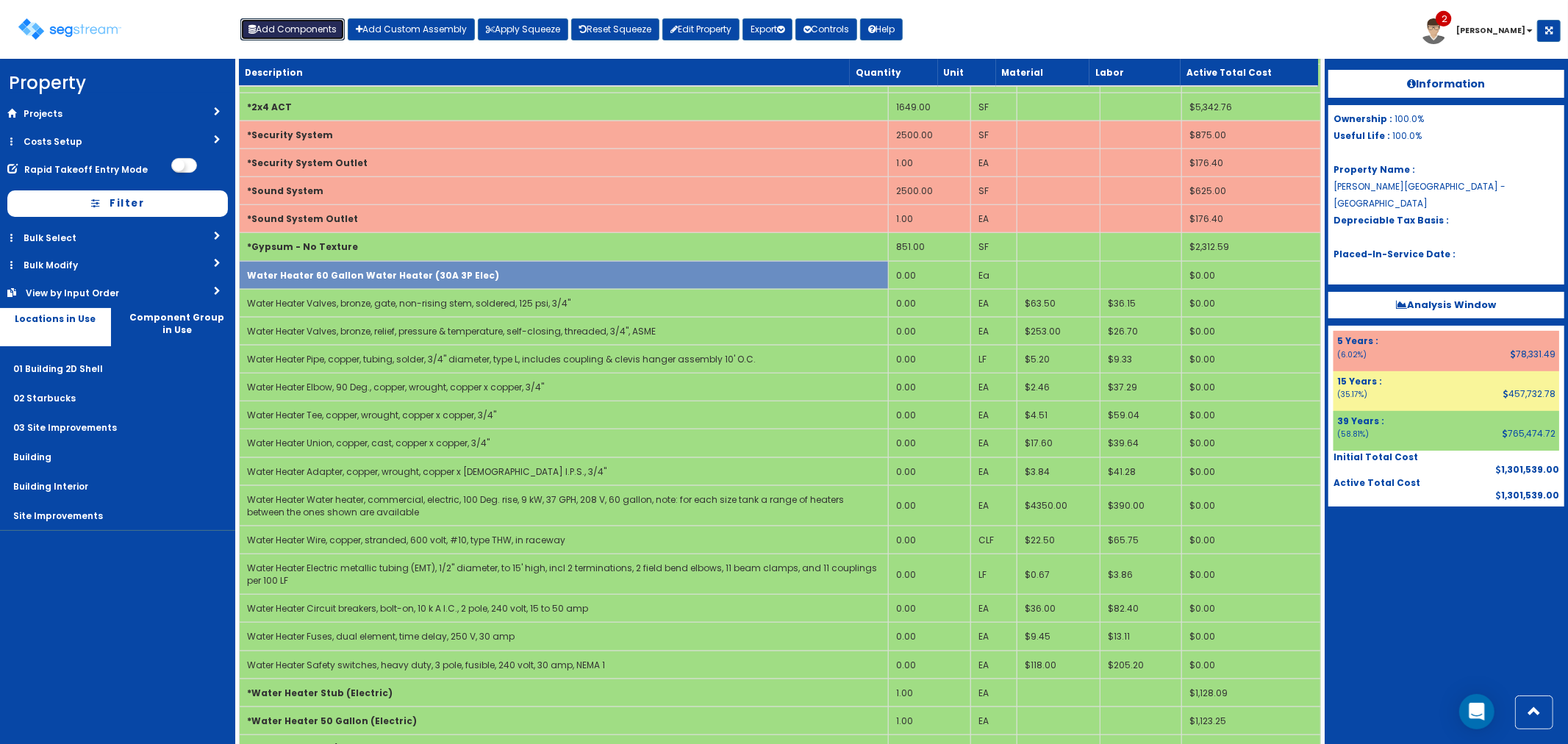
scroll to position [1224, 0]
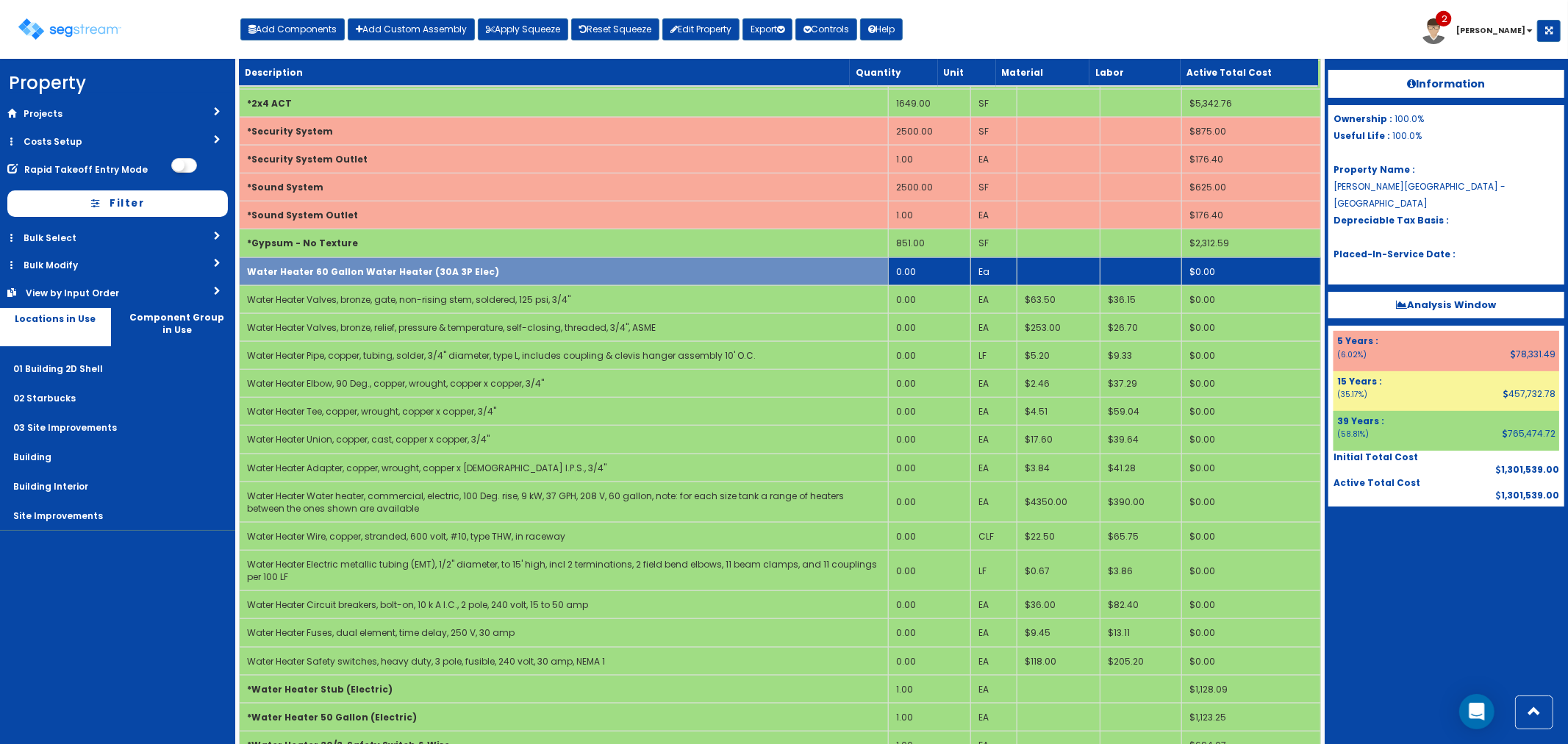
click at [375, 267] on td "Water Heater 60 Gallon Water Heater (30A 3P Elec)" at bounding box center [563, 271] width 649 height 28
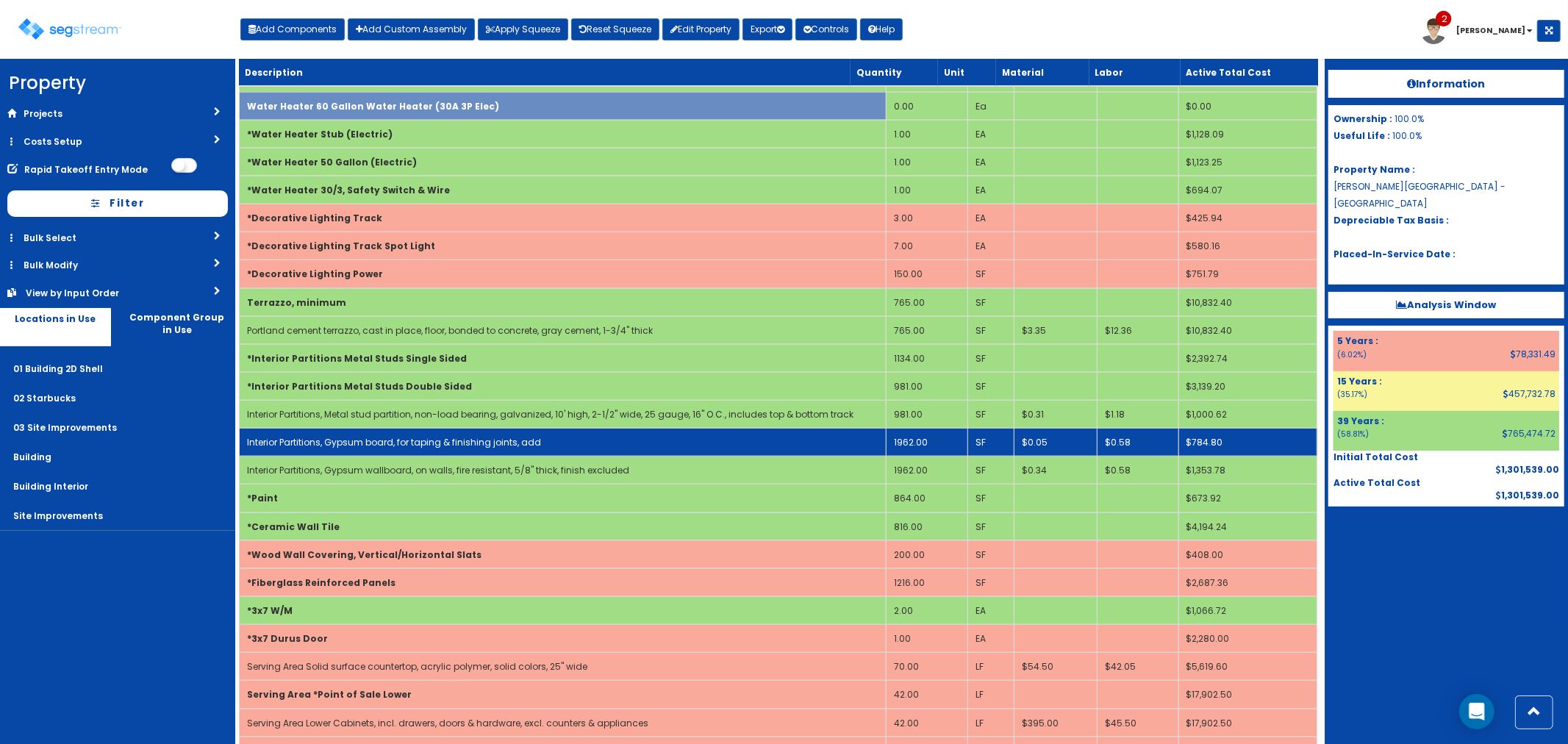
scroll to position [1387, 0]
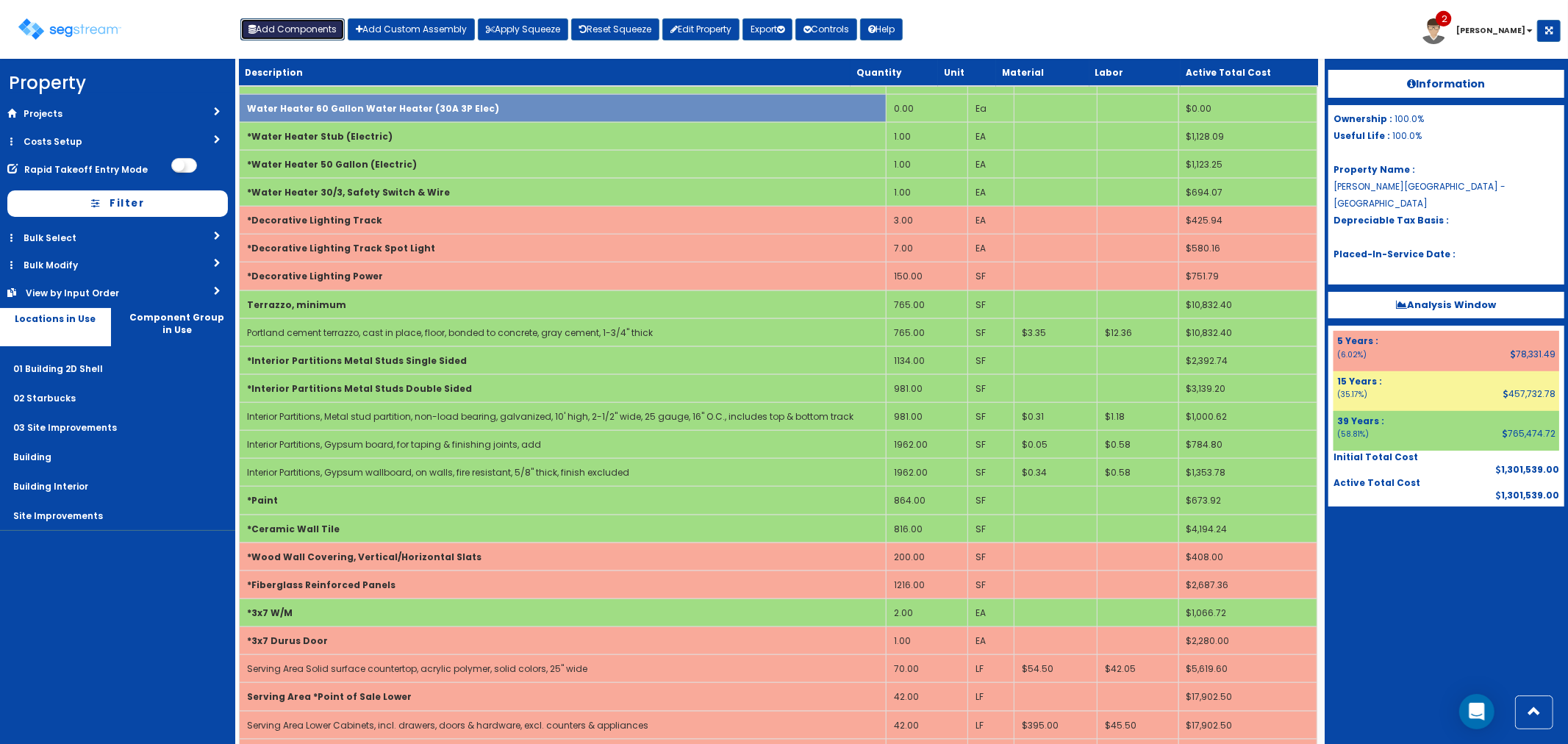
click at [307, 28] on button "Add Components" at bounding box center [293, 30] width 105 height 22
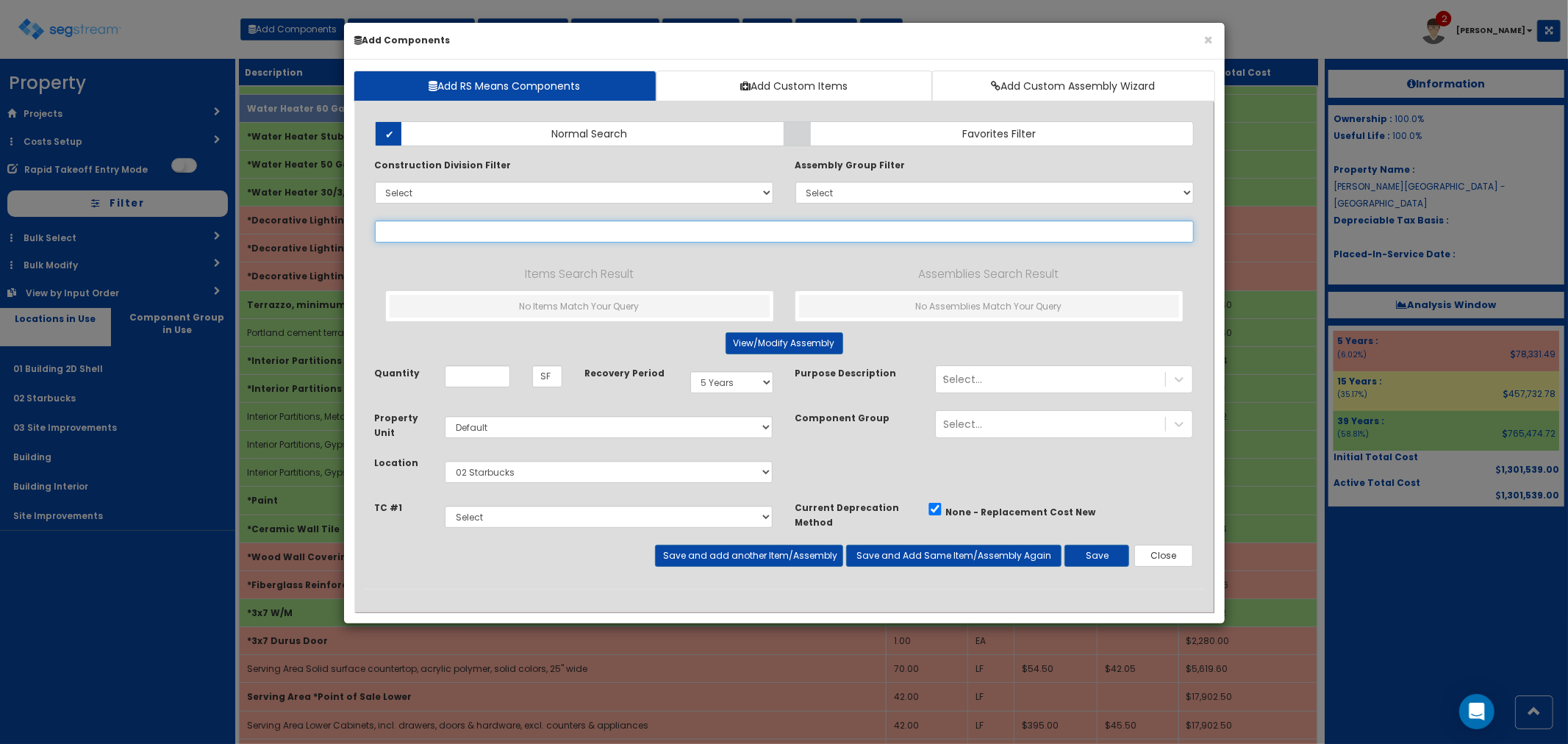
select select
type input "general lighting track"
click at [746, 380] on select "Select 5 Years 7 Years 9 Years 10 Years 15 Years 15 Year QLI 15 Year QRP 15 Yea…" at bounding box center [732, 382] width 83 height 22
select select "39Y"
click at [690, 372] on select "Select 5 Years 7 Years 9 Years 10 Years 15 Years 15 Year QLI 15 Year QRP 15 Yea…" at bounding box center [732, 382] width 83 height 22
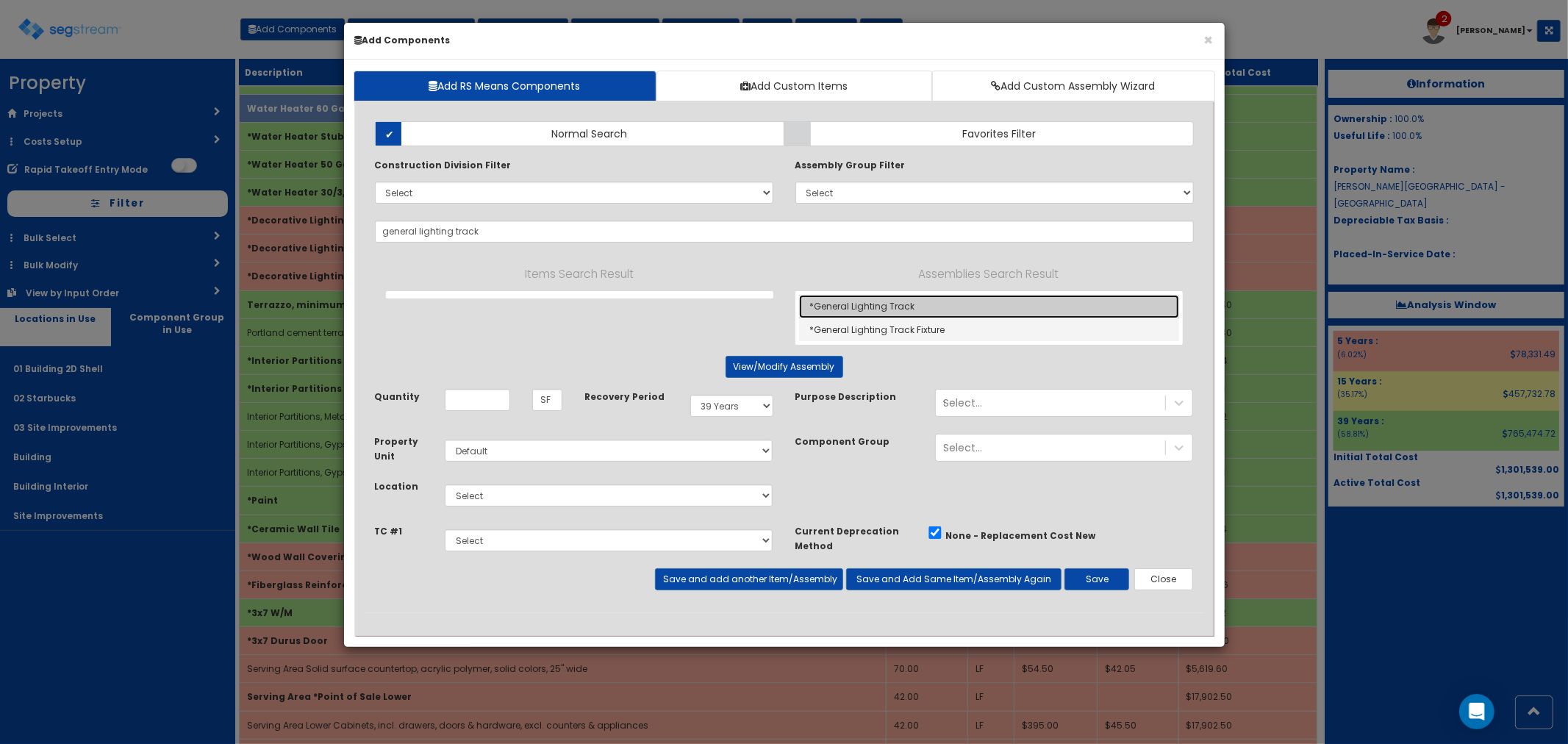
click at [875, 304] on link "*General Lighting Track" at bounding box center [989, 306] width 380 height 23
type input "*General Lighting Track"
type input "EA"
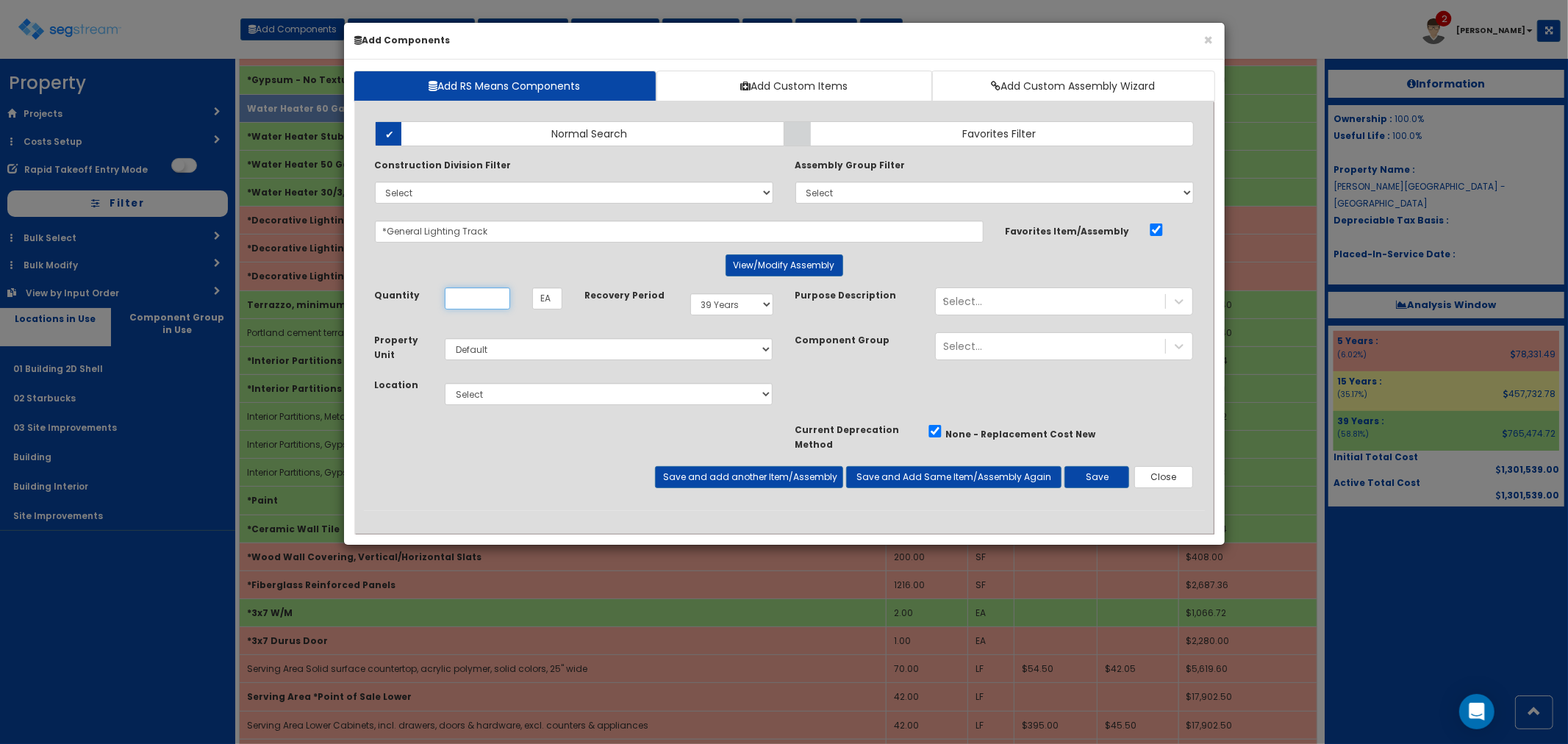
scroll to position [0, 0]
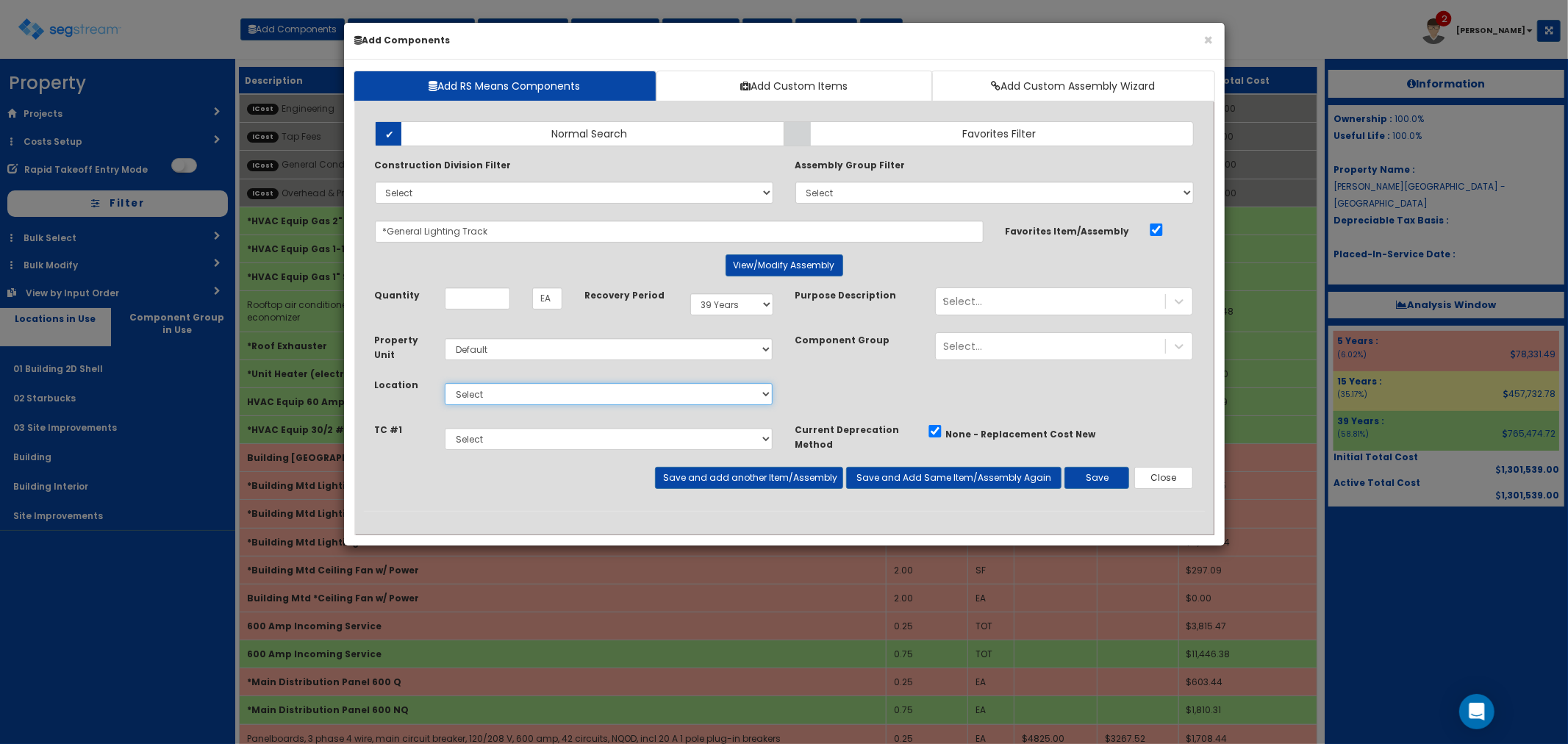
click at [481, 392] on select "Select 01 Building 2D Shell 02 Starbucks 03 Site Improvements Building Building…" at bounding box center [609, 393] width 329 height 22
select select "4539"
click at [445, 383] on select "Select 01 Building 2D Shell 02 Starbucks 03 Site Improvements Building Building…" at bounding box center [609, 393] width 329 height 22
click at [469, 301] on input "Unit Quantity" at bounding box center [478, 298] width 66 height 22
type input "22"
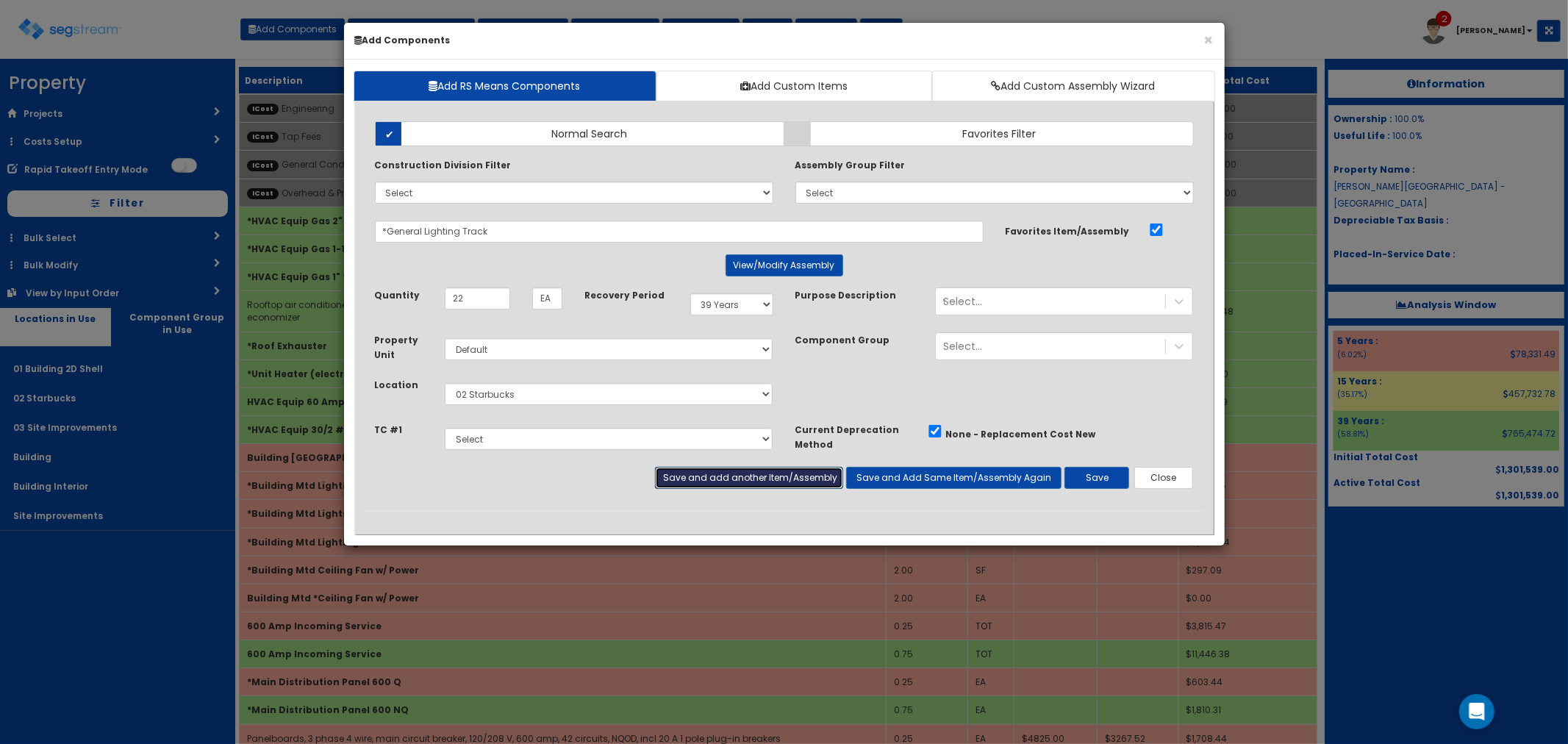
click at [689, 478] on button "Save and add another Item/Assembly" at bounding box center [749, 478] width 188 height 22
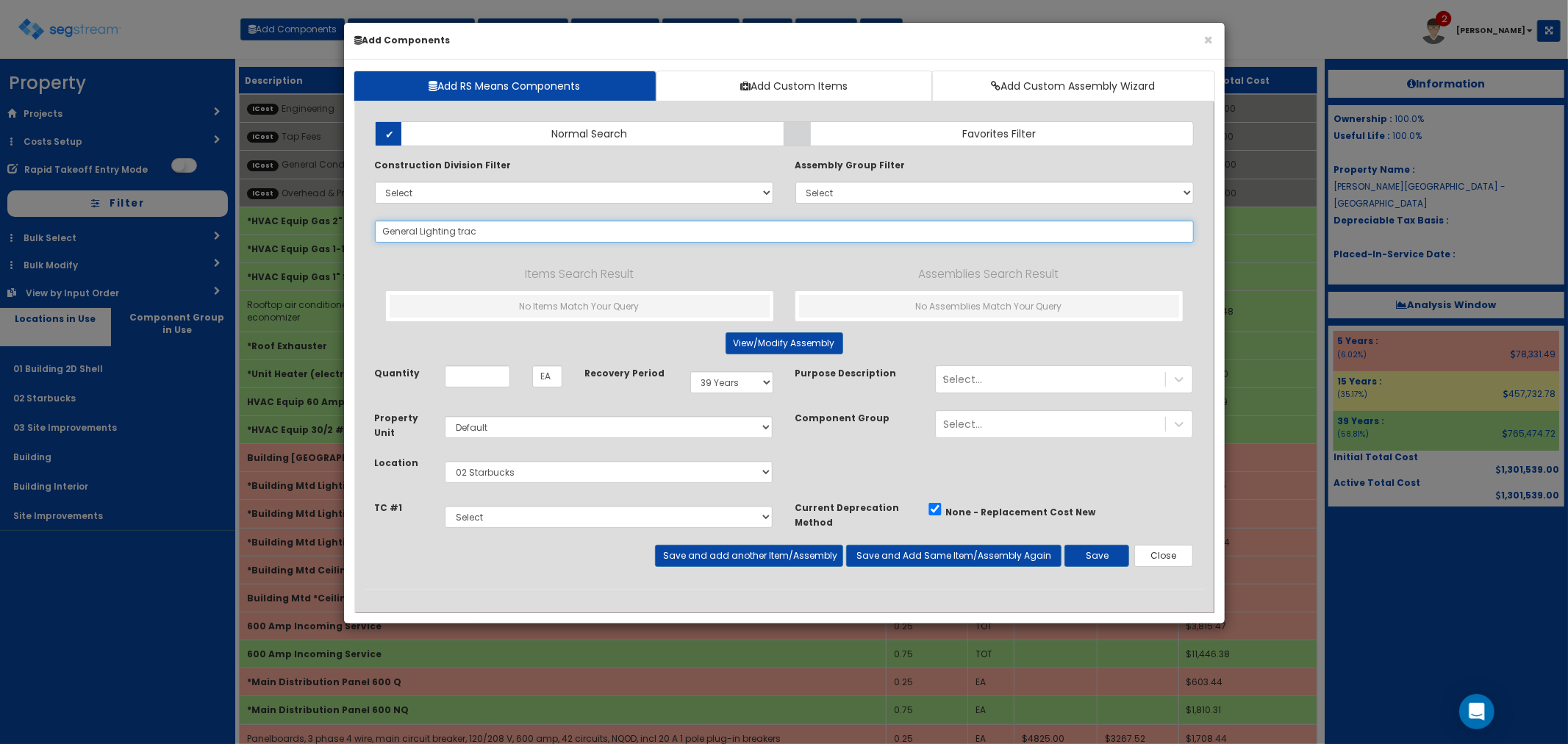
type input "General Lighting track"
select select "39Y"
select select "default"
select select "4539"
select select "5283019"
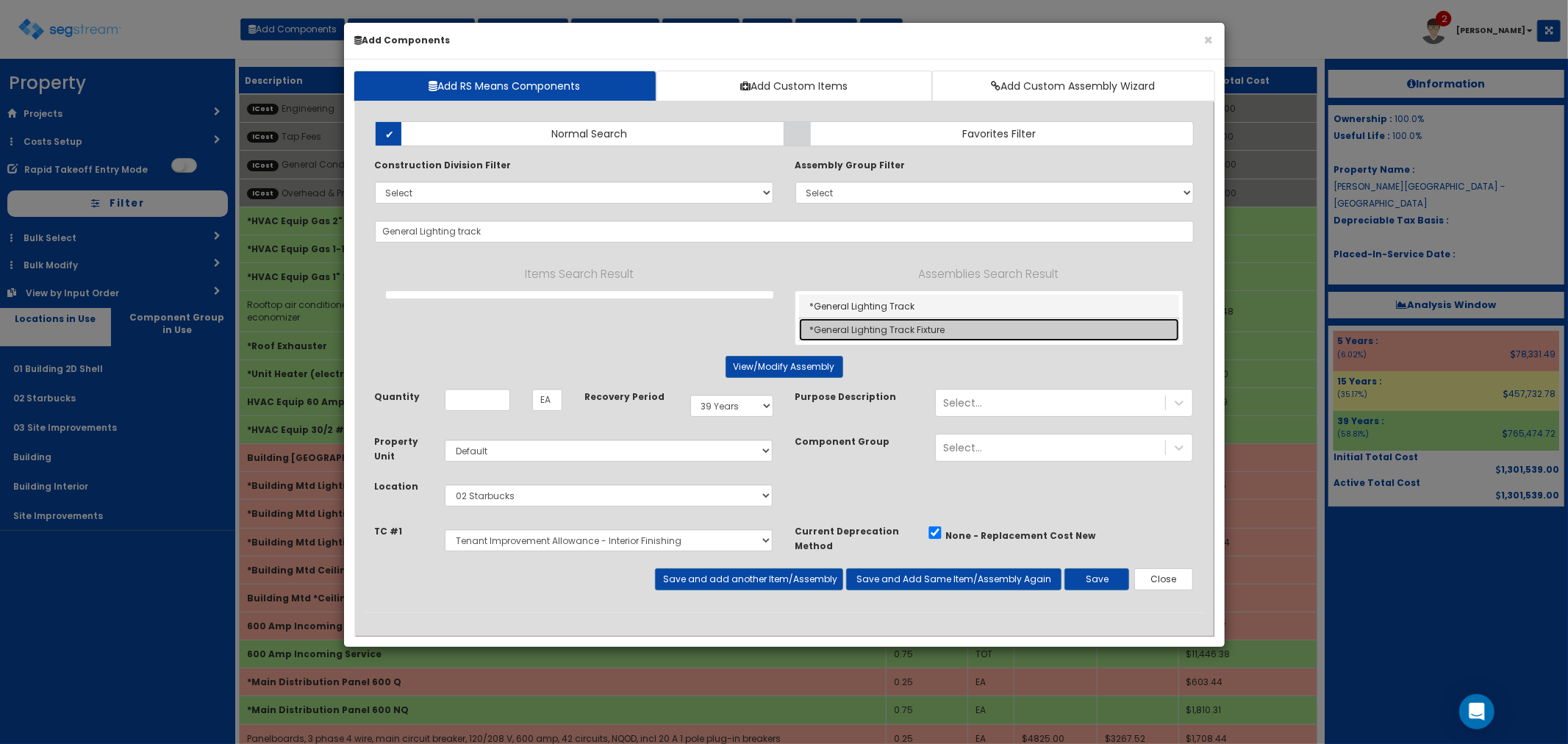
click at [948, 340] on link "*General Lighting Track Fixture" at bounding box center [989, 329] width 380 height 23
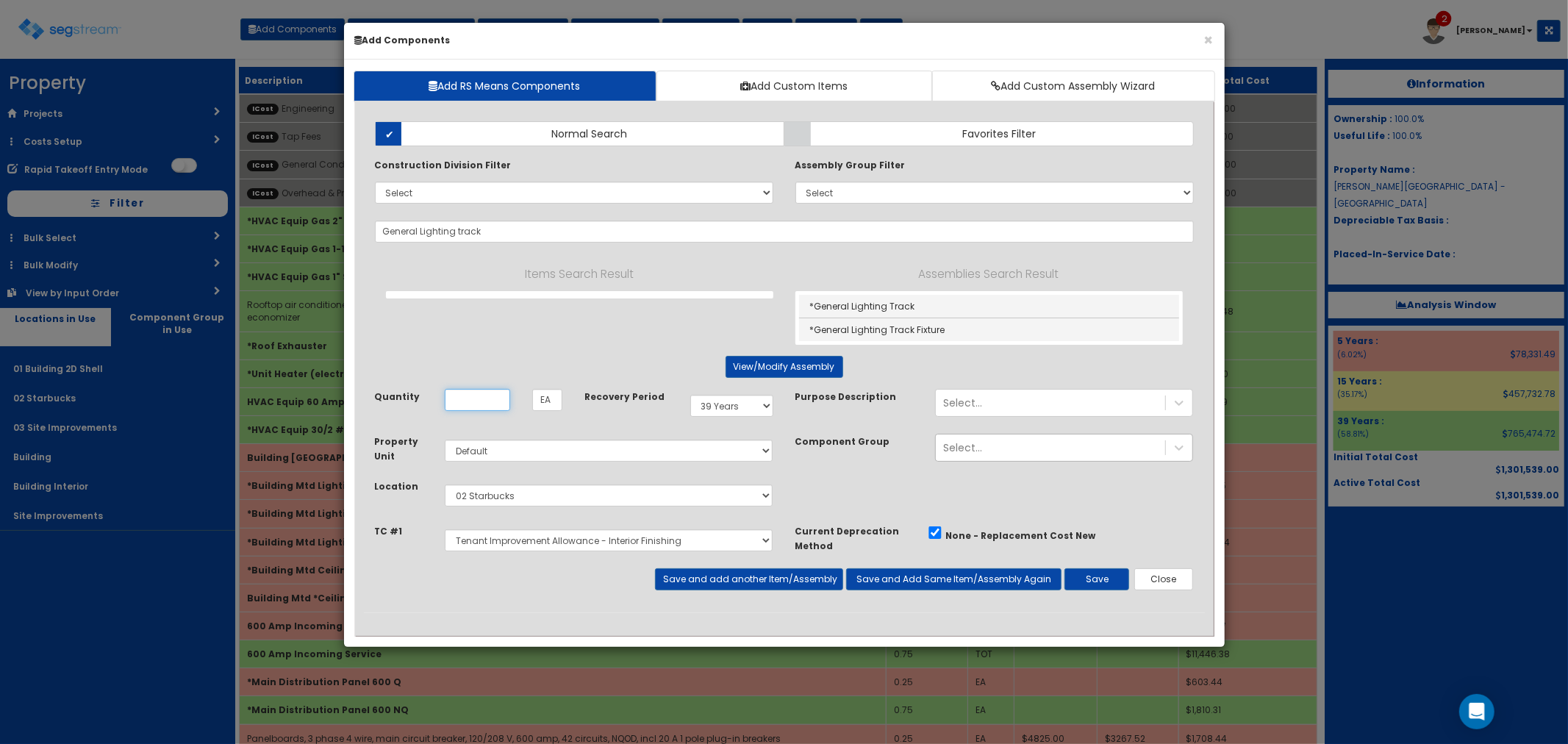
type input "*General Lighting Track Fixture"
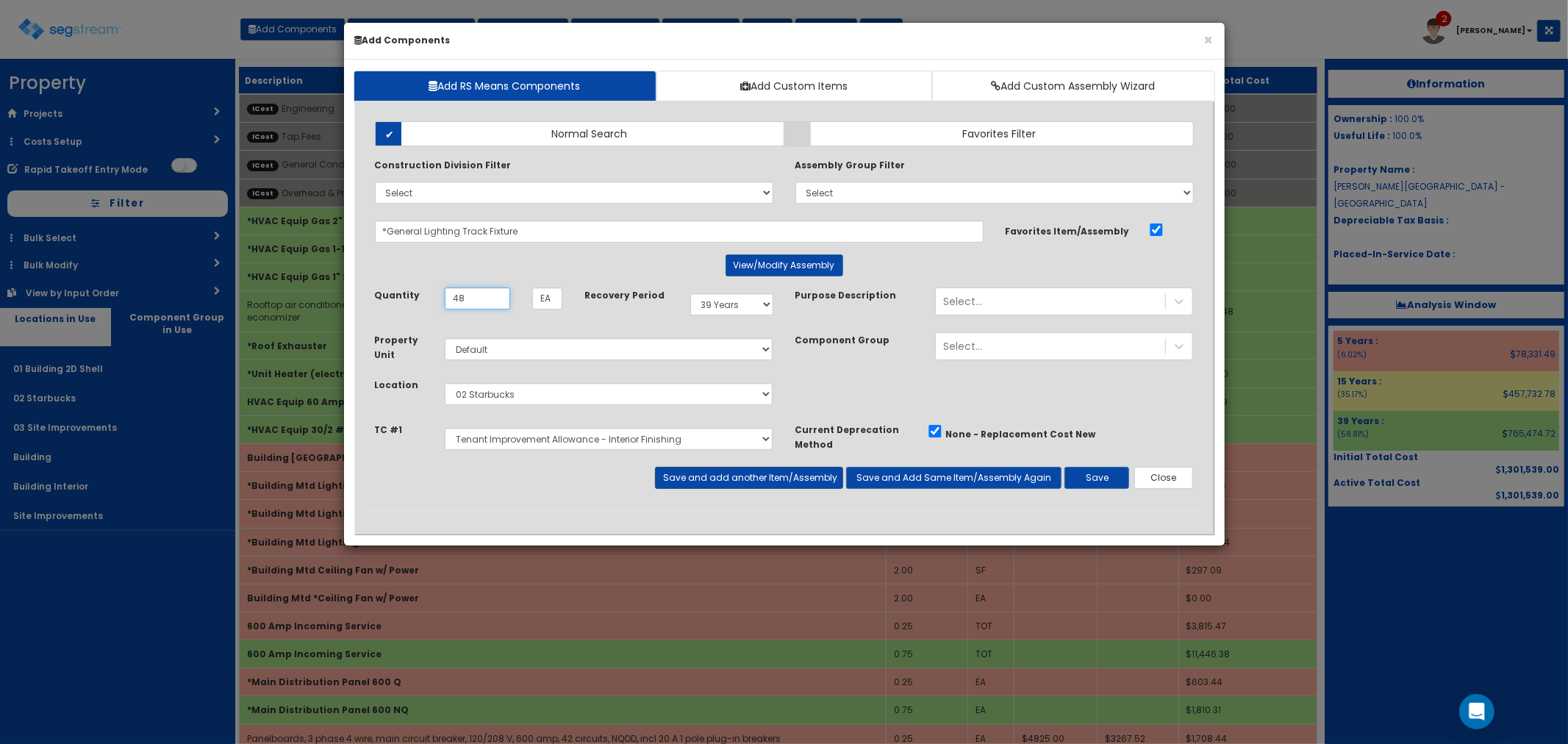
type input "48"
click at [735, 470] on button "Save and add another Item/Assembly" at bounding box center [749, 478] width 188 height 22
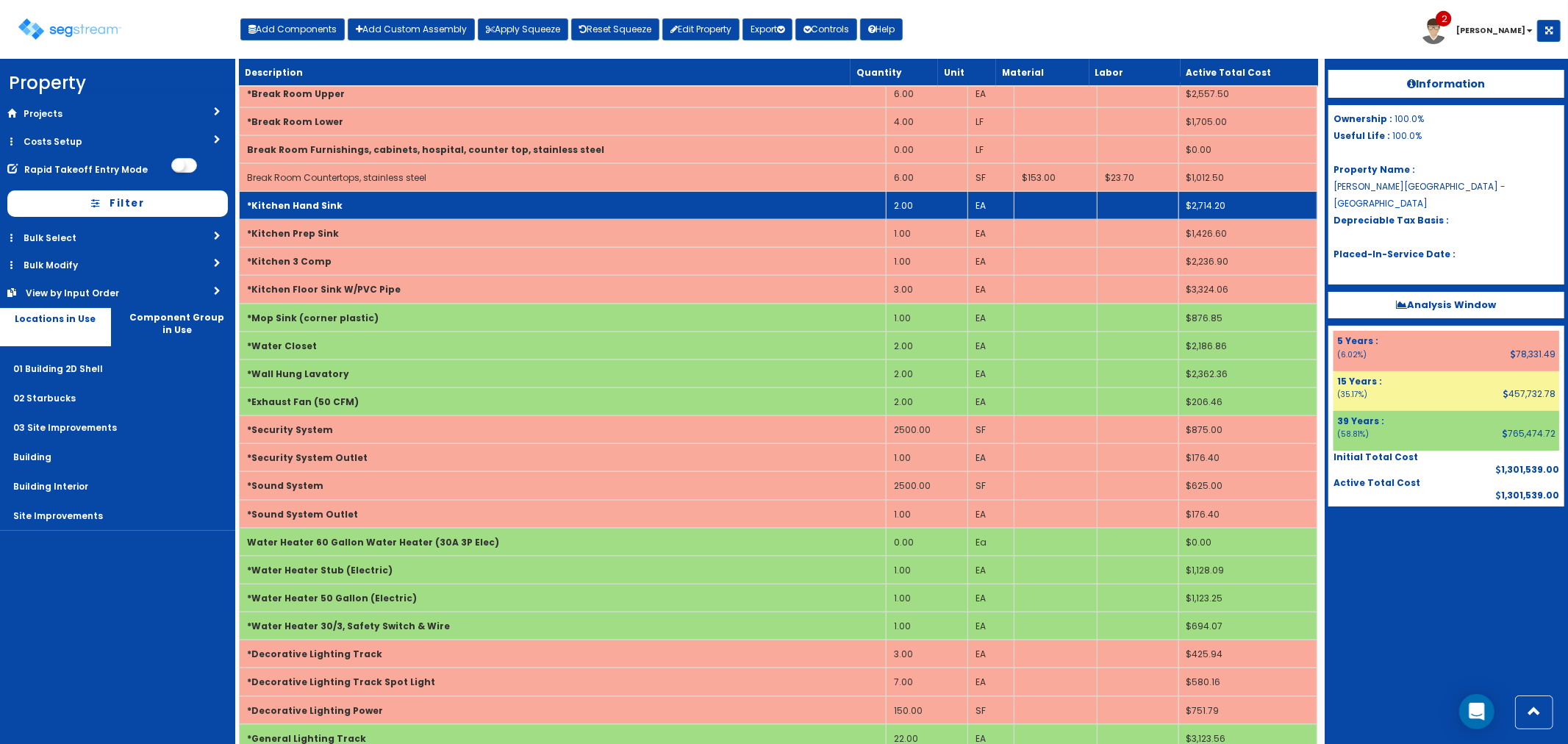
scroll to position [1641, 0]
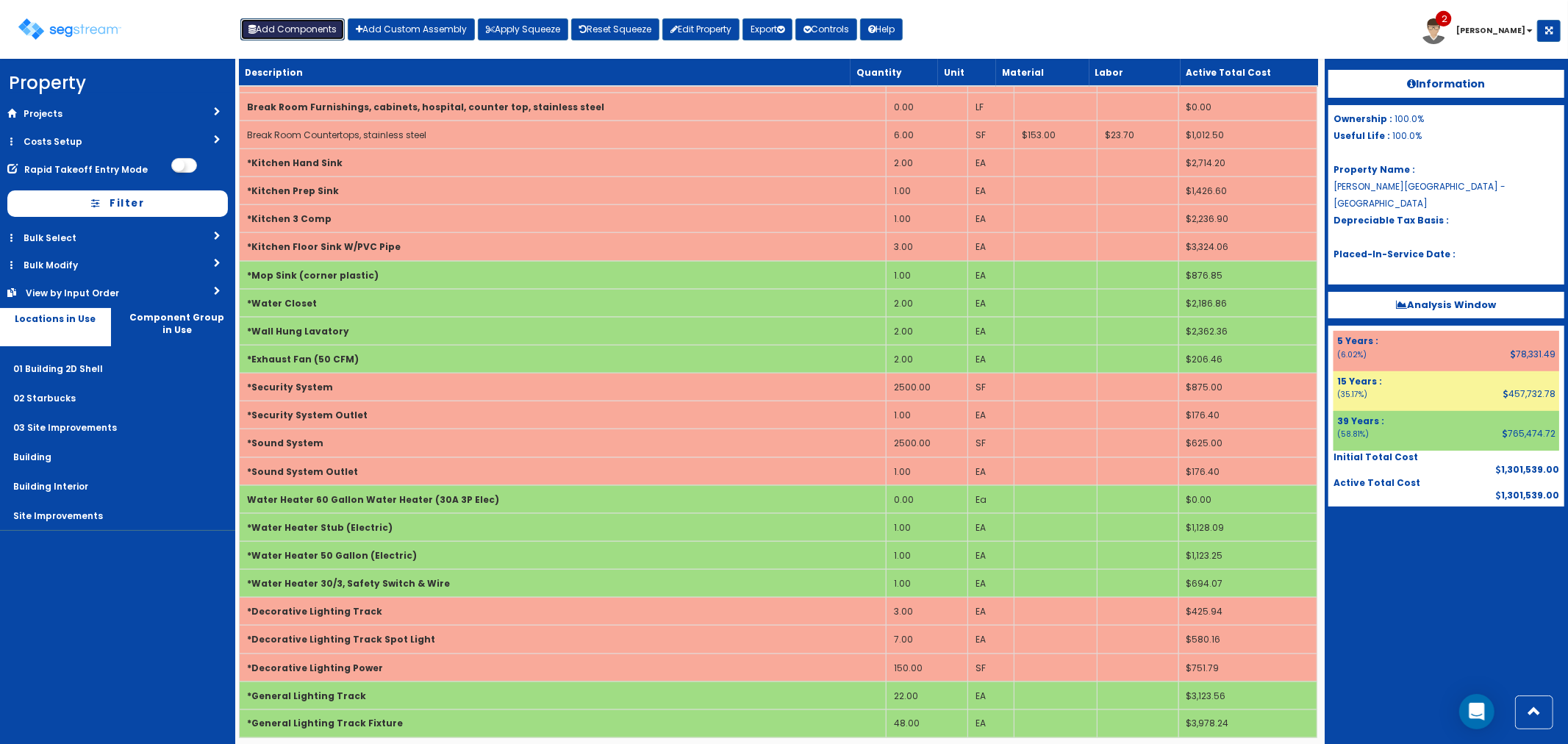
click at [274, 23] on button "Add Components" at bounding box center [293, 30] width 105 height 22
select select "39Y"
select select "default"
select select "4539"
select select "5283019"
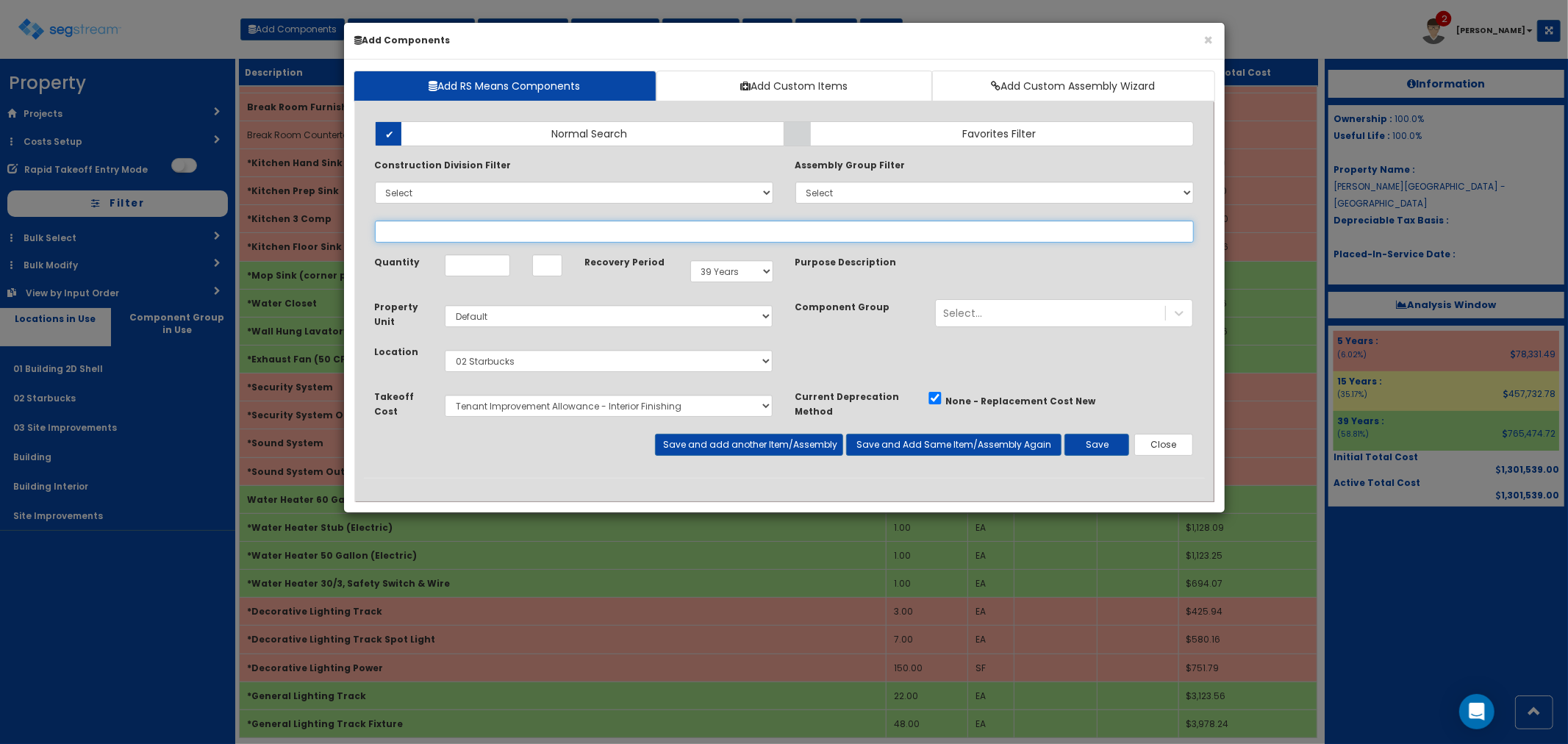
select select
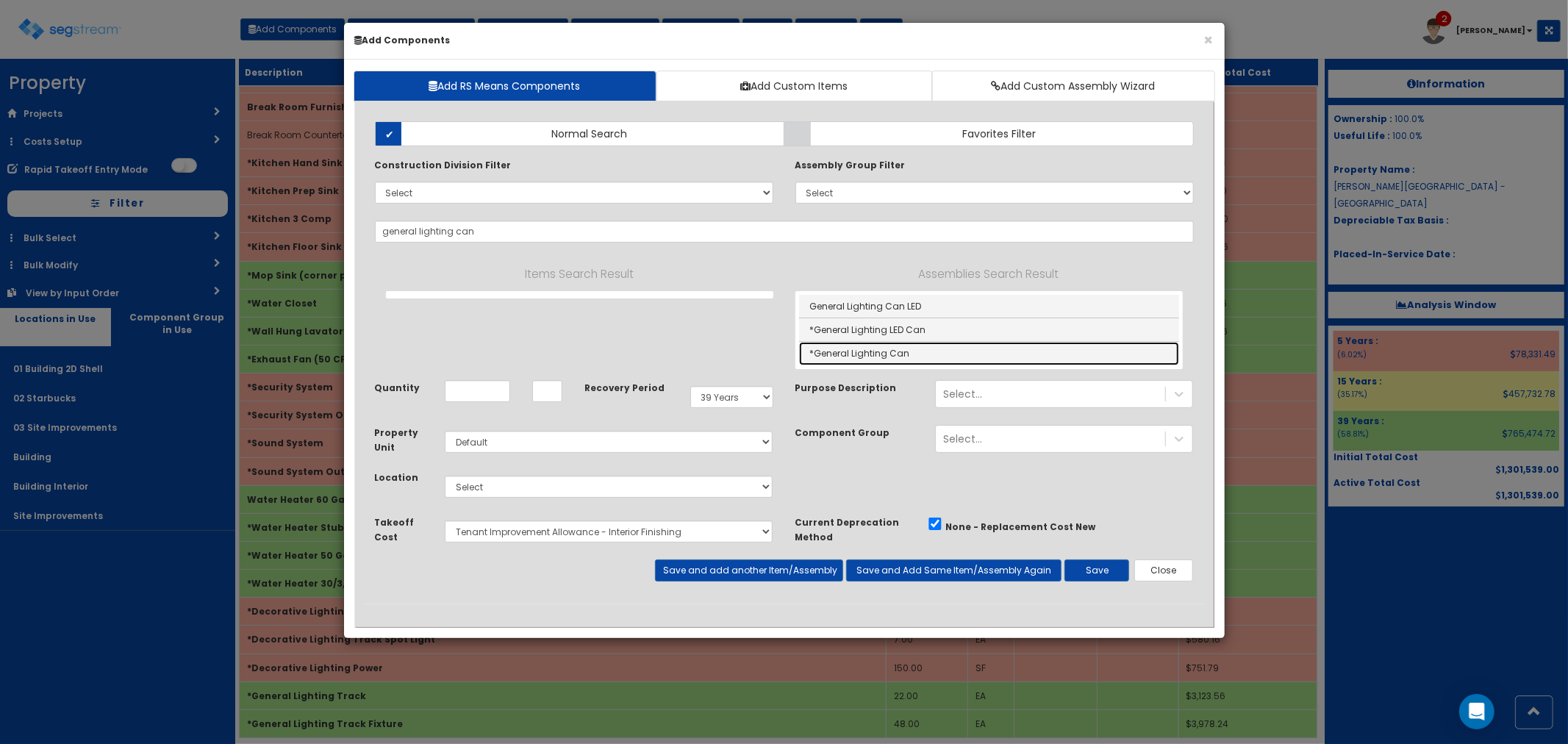
drag, startPoint x: 843, startPoint y: 354, endPoint x: 864, endPoint y: 358, distance: 21.4
click at [843, 354] on link "*General Lighting Can" at bounding box center [989, 353] width 380 height 23
type input "*General Lighting Can"
type input "EA"
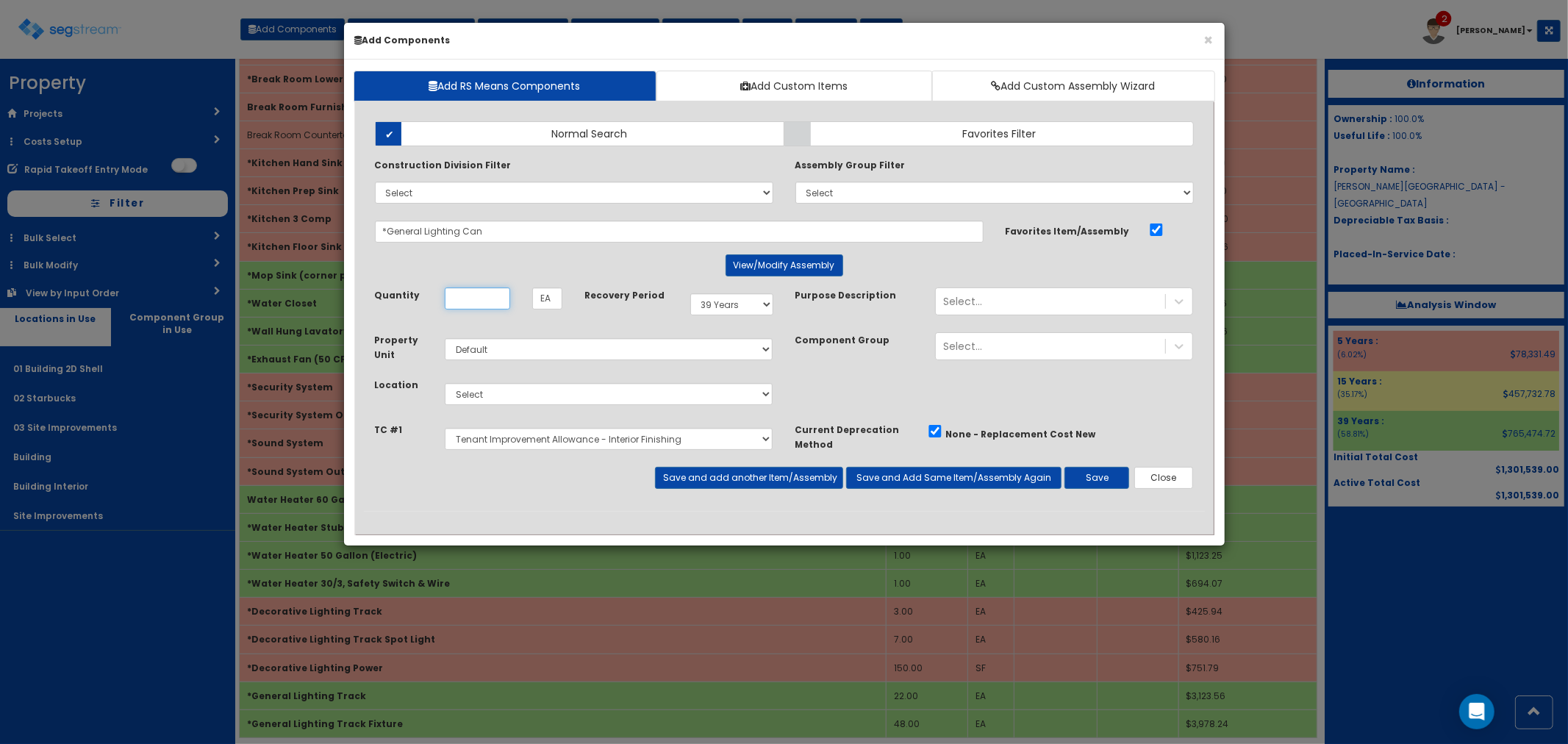
scroll to position [0, 0]
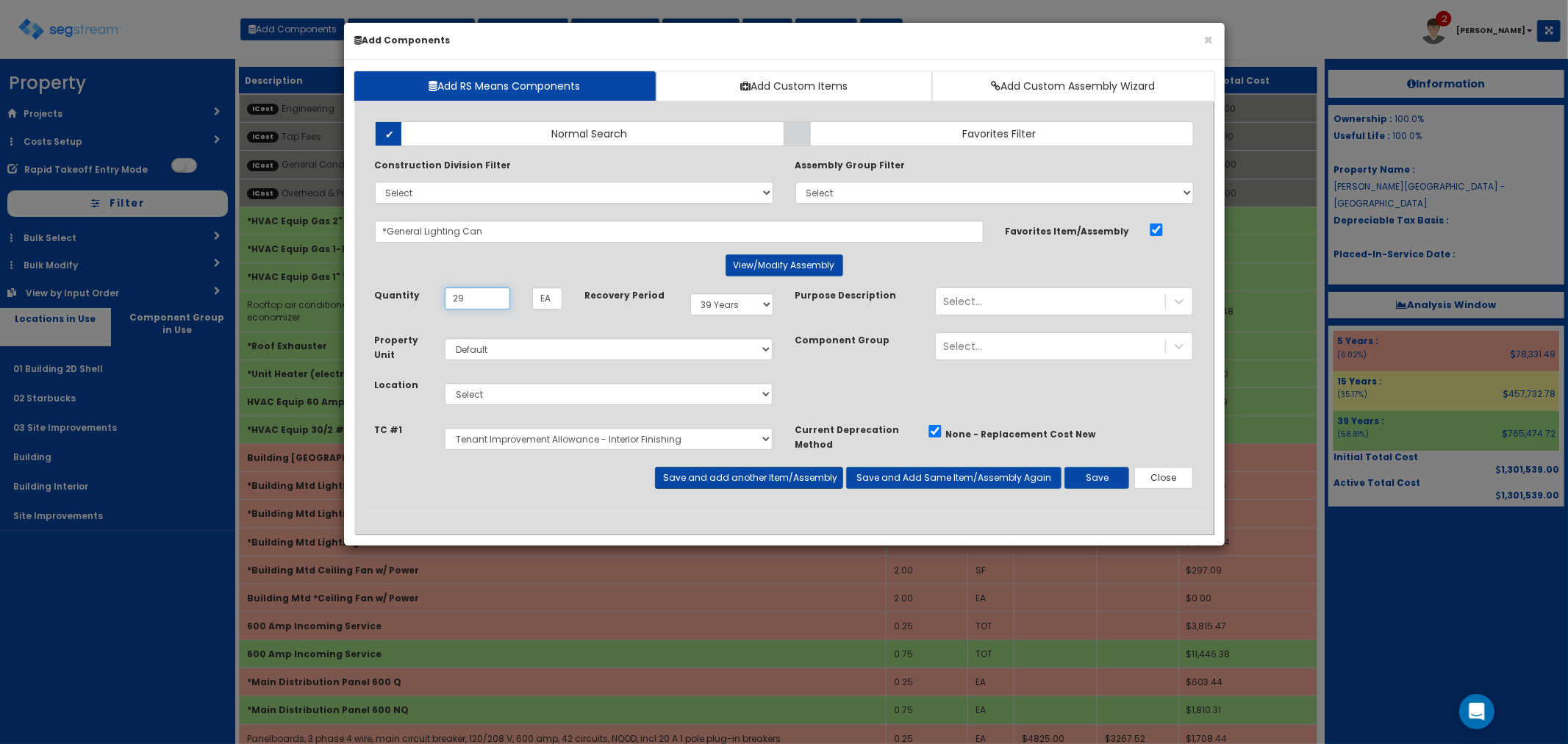
type input "29"
click at [697, 476] on button "Save and add another Item/Assembly" at bounding box center [749, 478] width 188 height 22
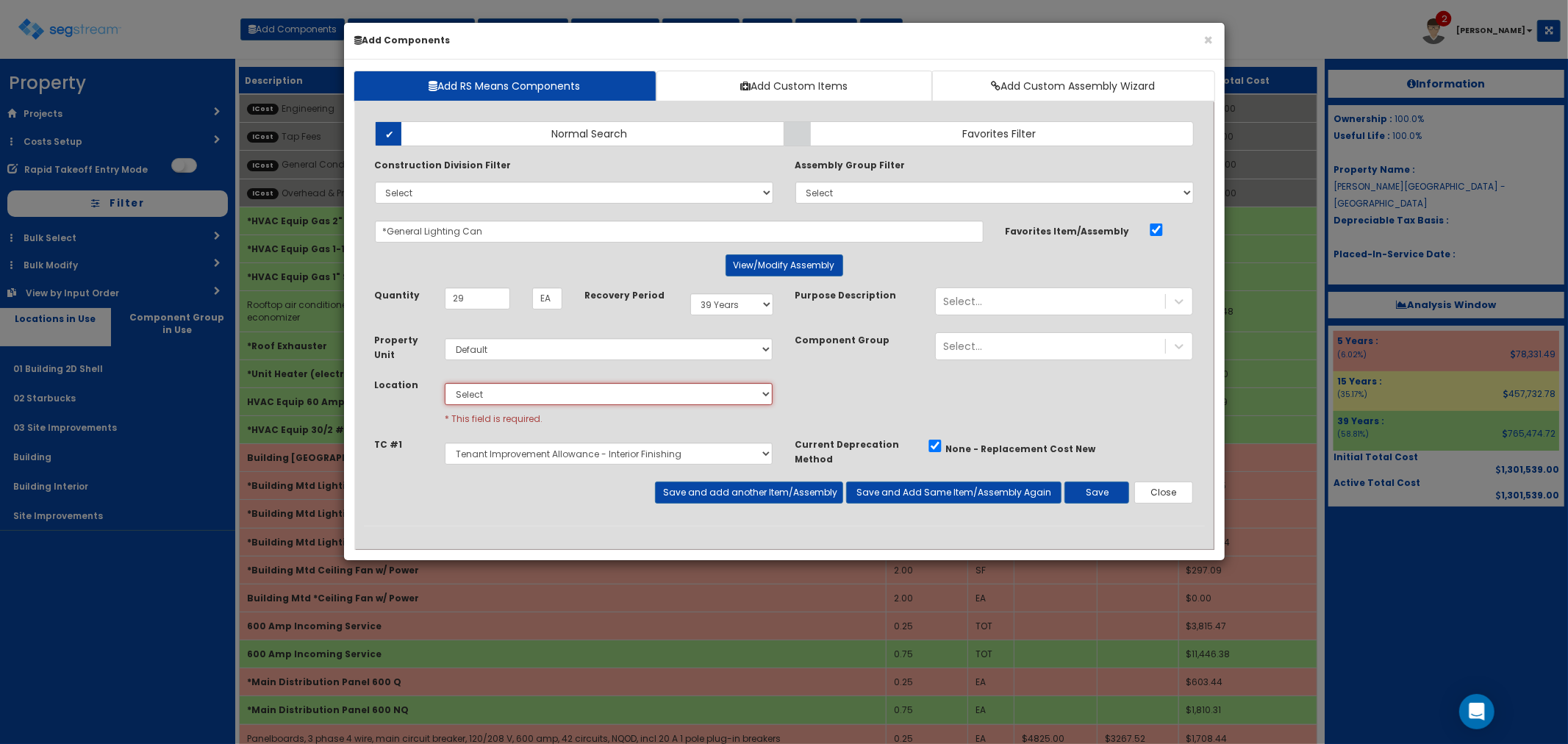
click at [472, 397] on select "Select 01 Building 2D Shell 02 Starbucks 03 Site Improvements Building Building…" at bounding box center [609, 393] width 329 height 22
select select "4539"
click at [445, 383] on select "Select 01 Building 2D Shell 02 Starbucks 03 Site Improvements Building Building…" at bounding box center [609, 393] width 329 height 22
click at [741, 493] on button "Save and add another Item/Assembly" at bounding box center [749, 493] width 188 height 22
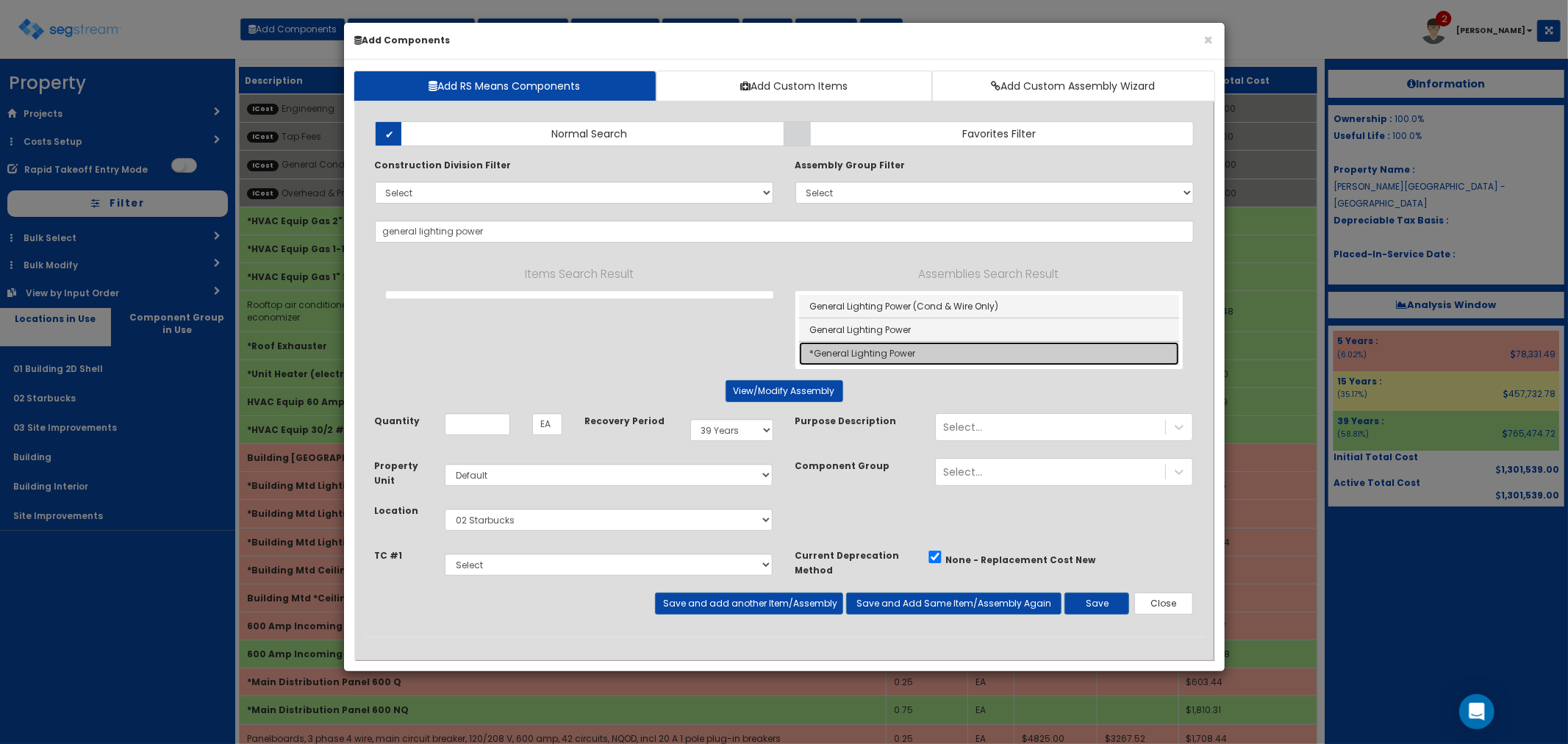
click at [884, 361] on link "*General Lighting Power" at bounding box center [989, 353] width 380 height 23
type input "*General Lighting Power"
type input "SF"
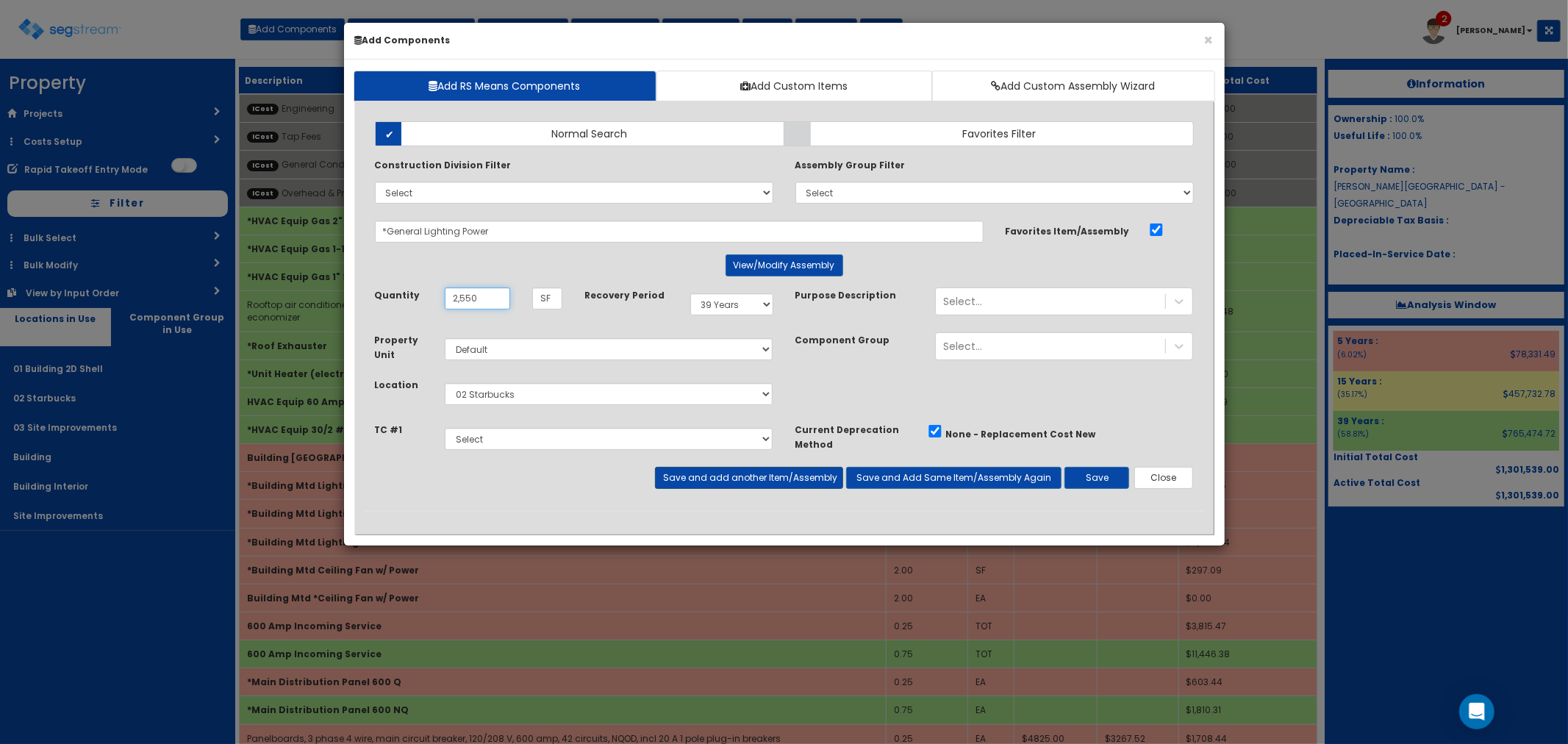
type input "2,550"
click at [709, 480] on button "Save and add another Item/Assembly" at bounding box center [749, 478] width 188 height 22
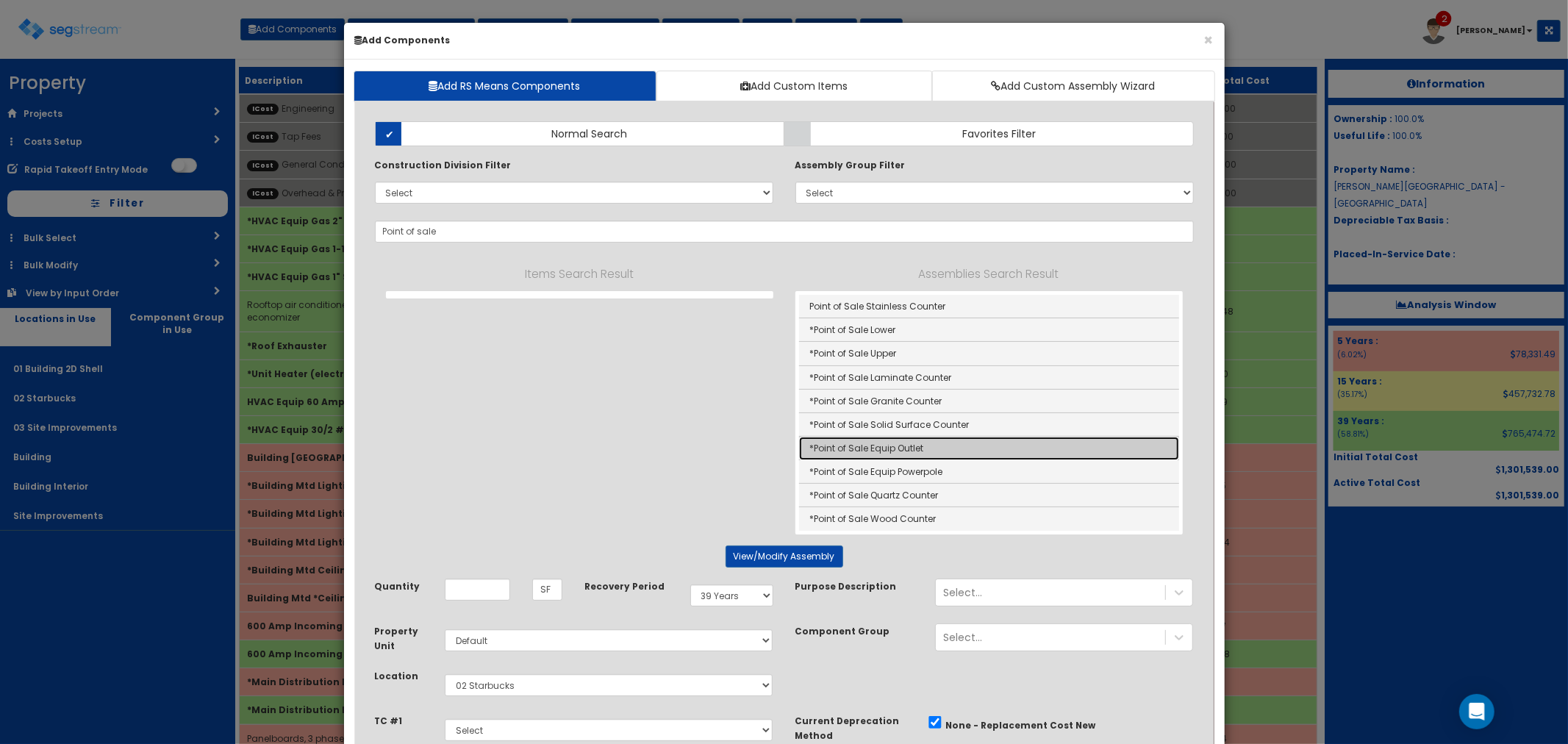
click at [832, 443] on link "*Point of Sale Equip Outlet" at bounding box center [989, 448] width 380 height 23
type input "*Point of Sale Equip Outlet"
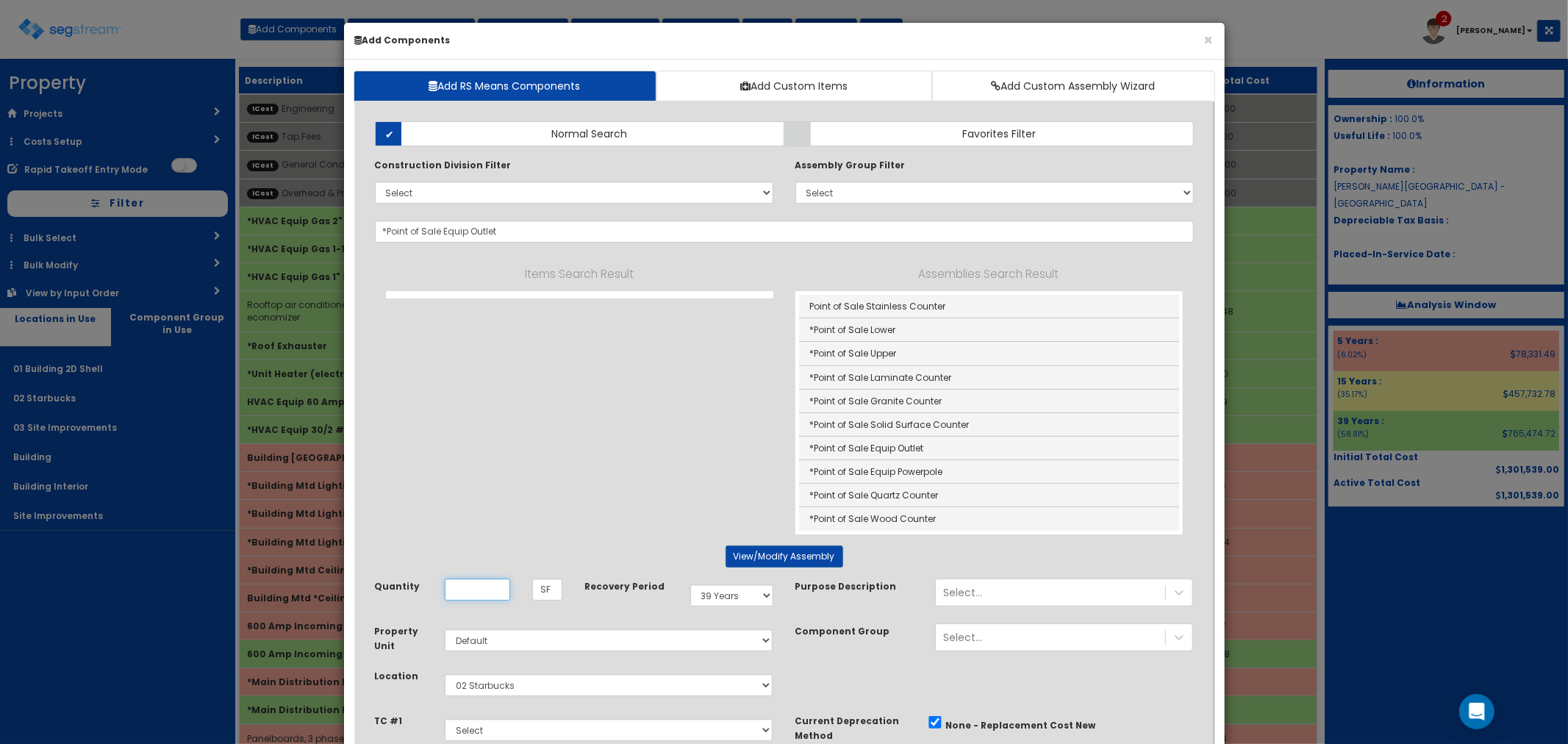
type input "EA"
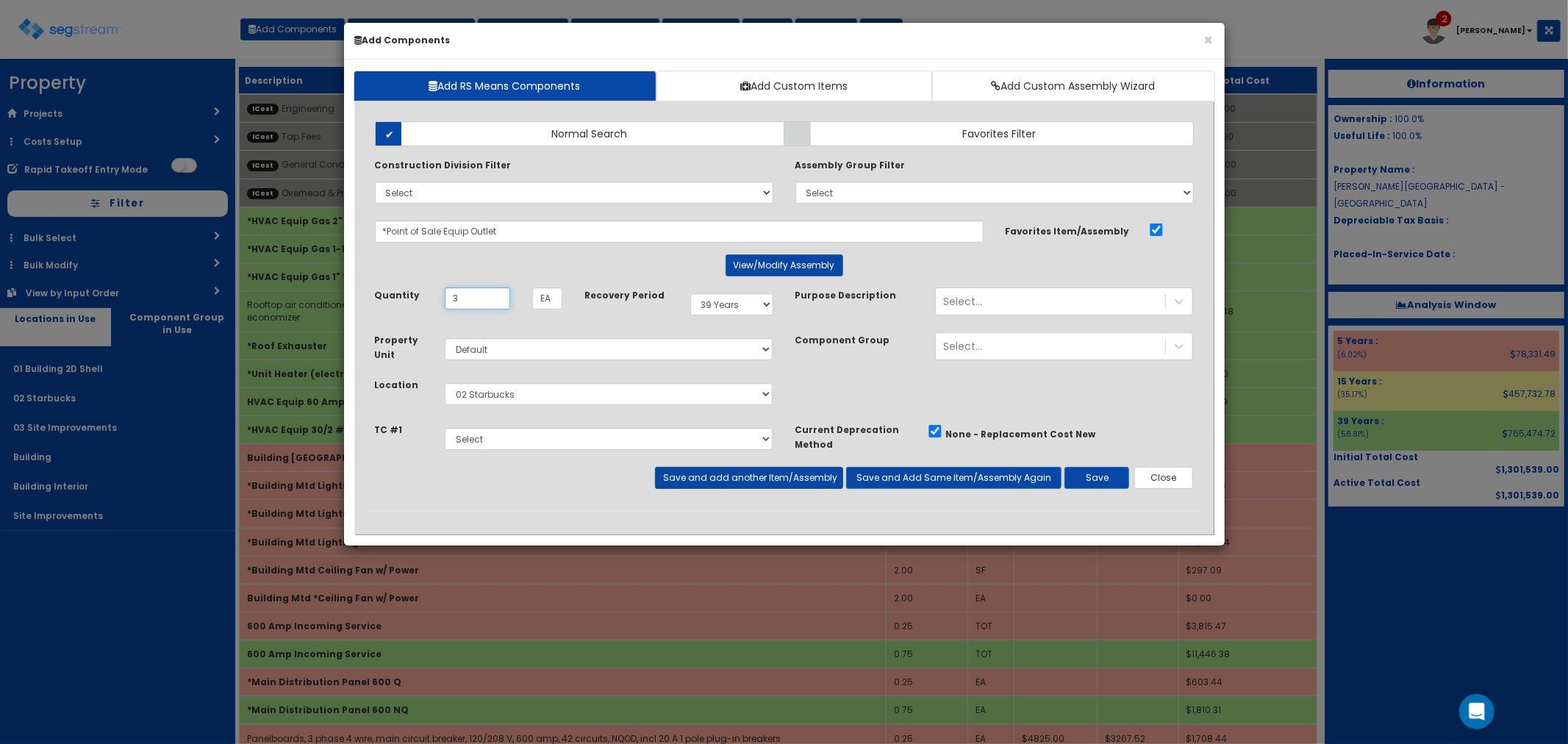
type input "3"
click at [708, 480] on button "Save and add another Item/Assembly" at bounding box center [749, 478] width 188 height 22
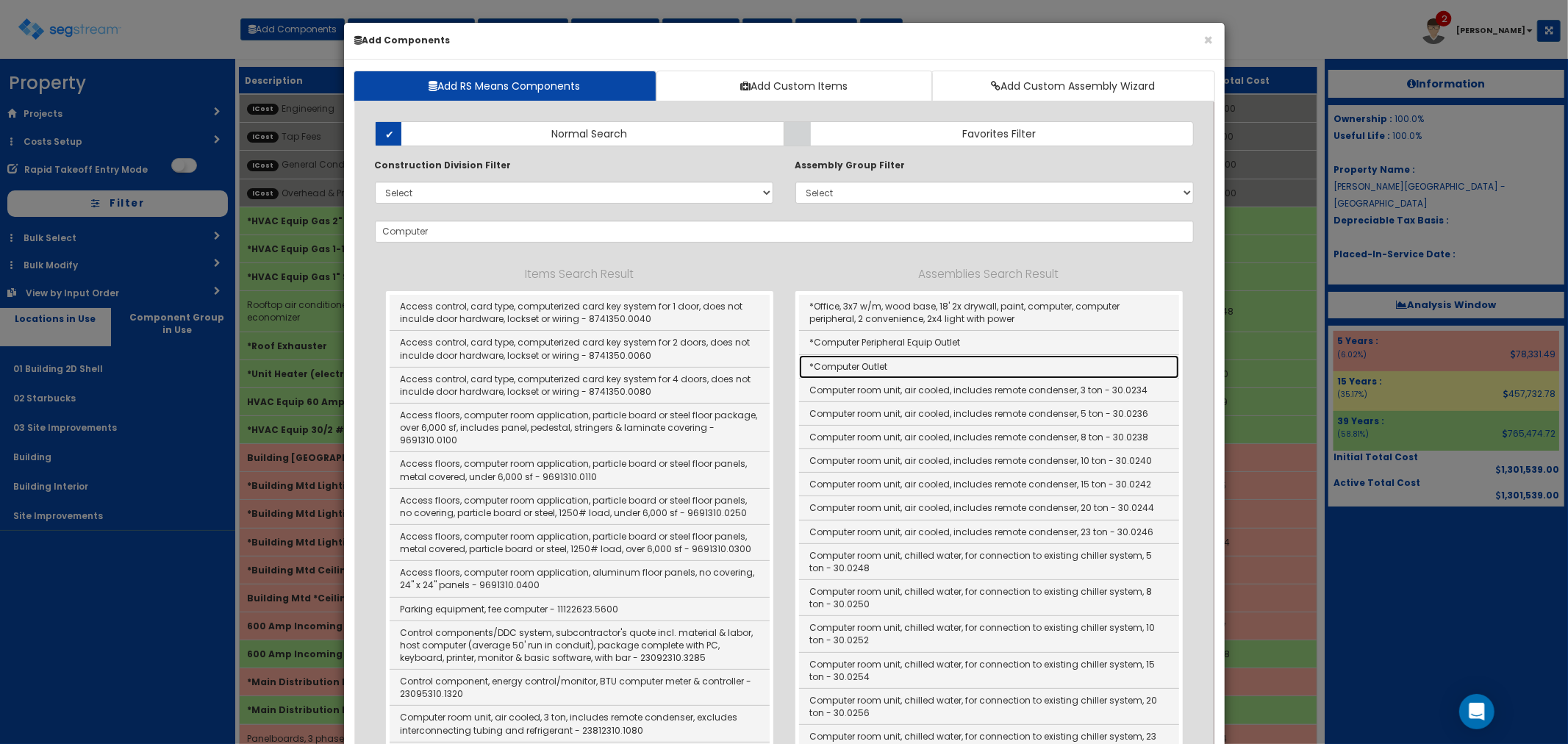
click at [850, 361] on link "*Computer Outlet" at bounding box center [989, 367] width 380 height 23
type input "*Computer Outlet"
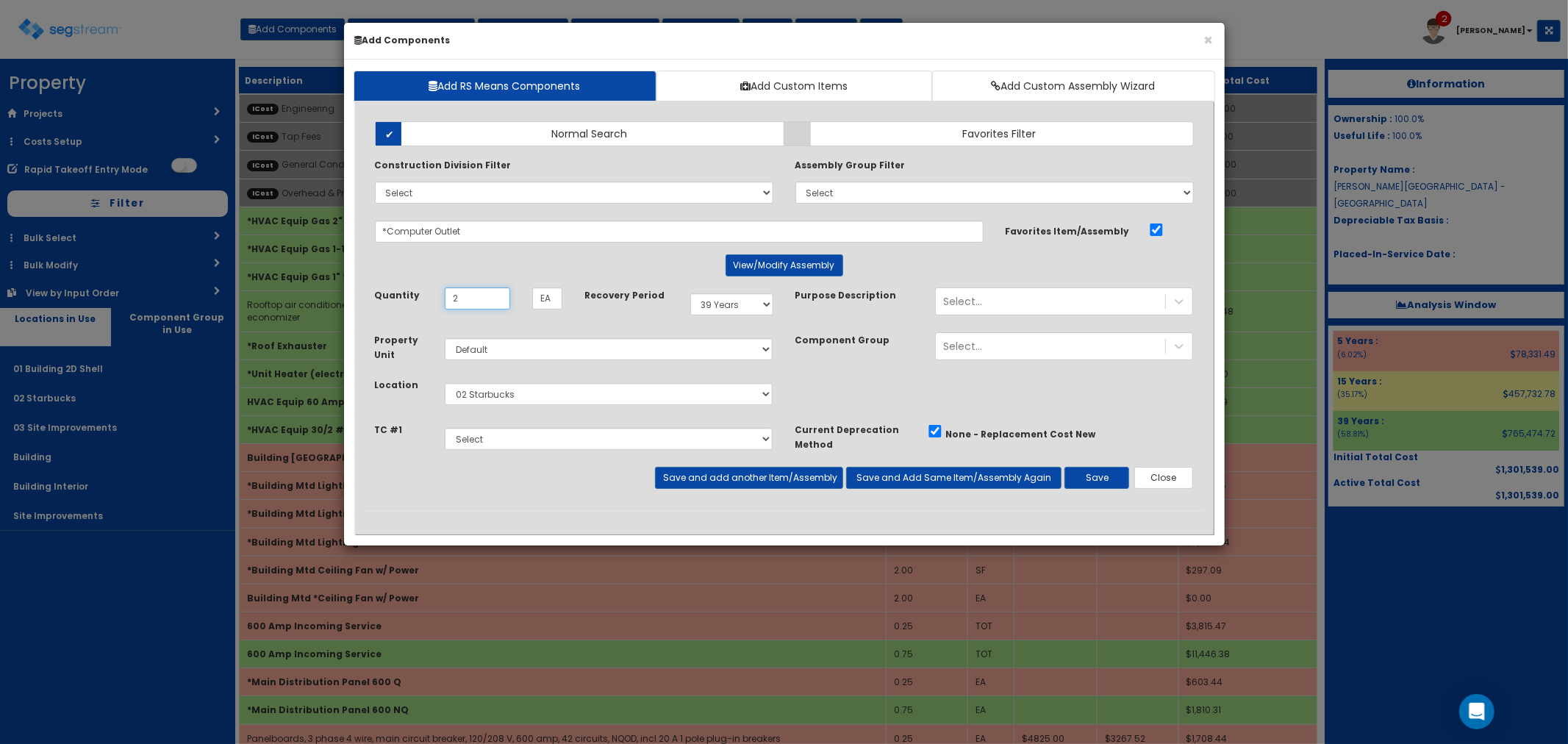
type input "2"
drag, startPoint x: 701, startPoint y: 293, endPoint x: 730, endPoint y: 311, distance: 34.1
click at [701, 294] on select "Select 5 Years 7 Years 9 Years 10 Years 15 Years 15 Year QLI 15 Year QRP 15 Yea…" at bounding box center [732, 304] width 83 height 22
select select "5Y"
click at [690, 294] on select "Select 5 Years 7 Years 9 Years 10 Years 15 Years 15 Year QLI 15 Year QRP 15 Yea…" at bounding box center [732, 304] width 83 height 22
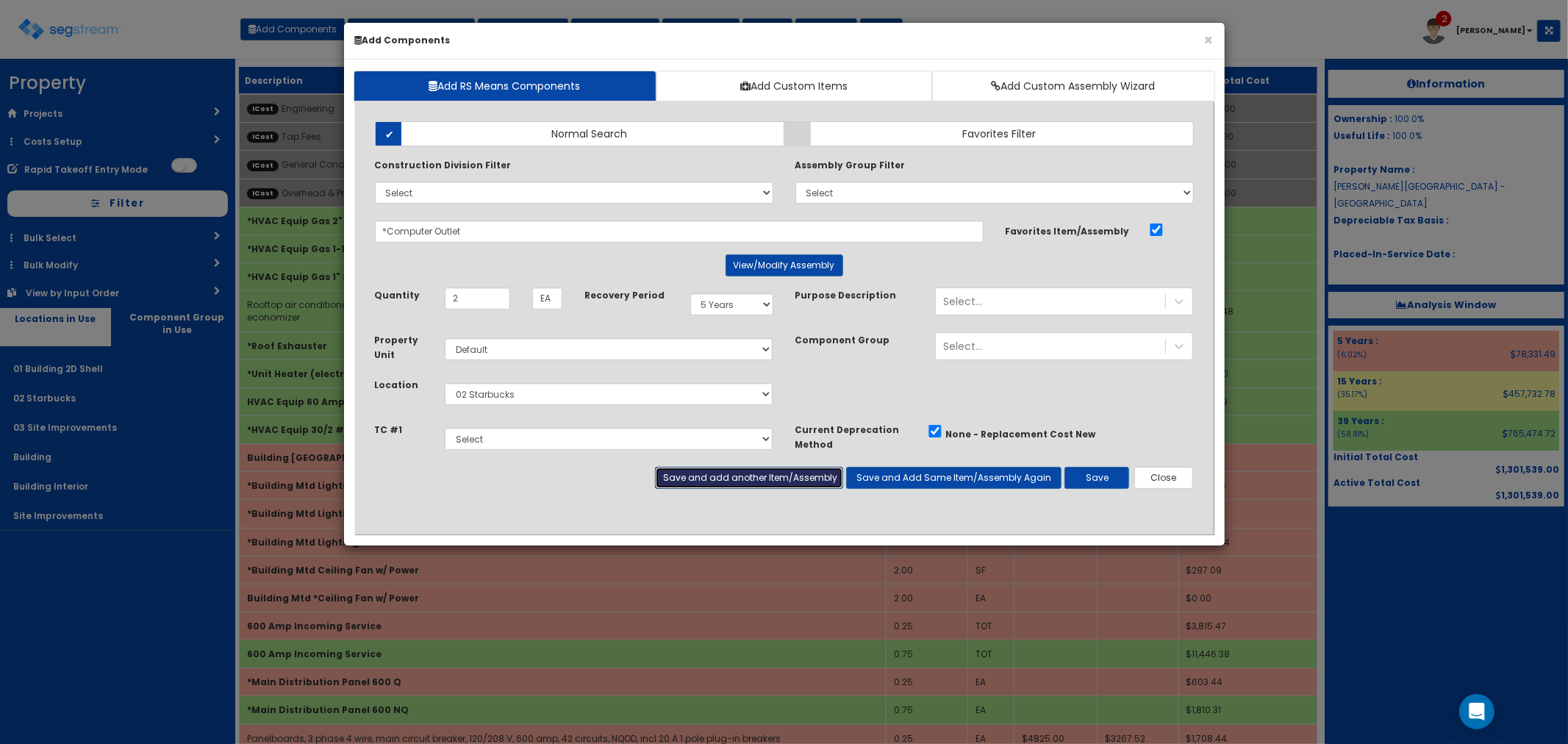
click at [723, 475] on button "Save and add another Item/Assembly" at bounding box center [749, 478] width 188 height 22
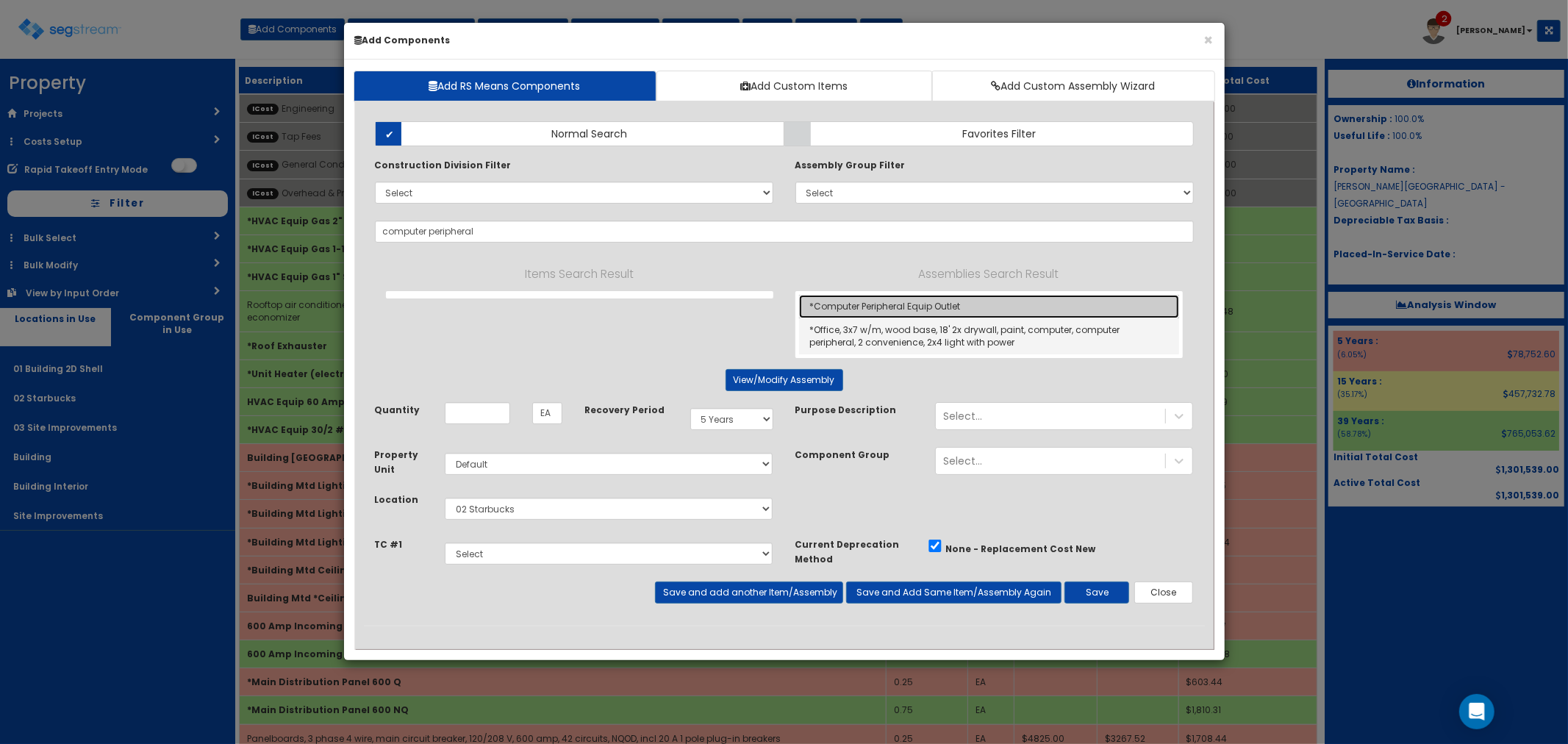
click at [880, 305] on link "*Computer Peripheral Equip Outlet" at bounding box center [989, 306] width 380 height 23
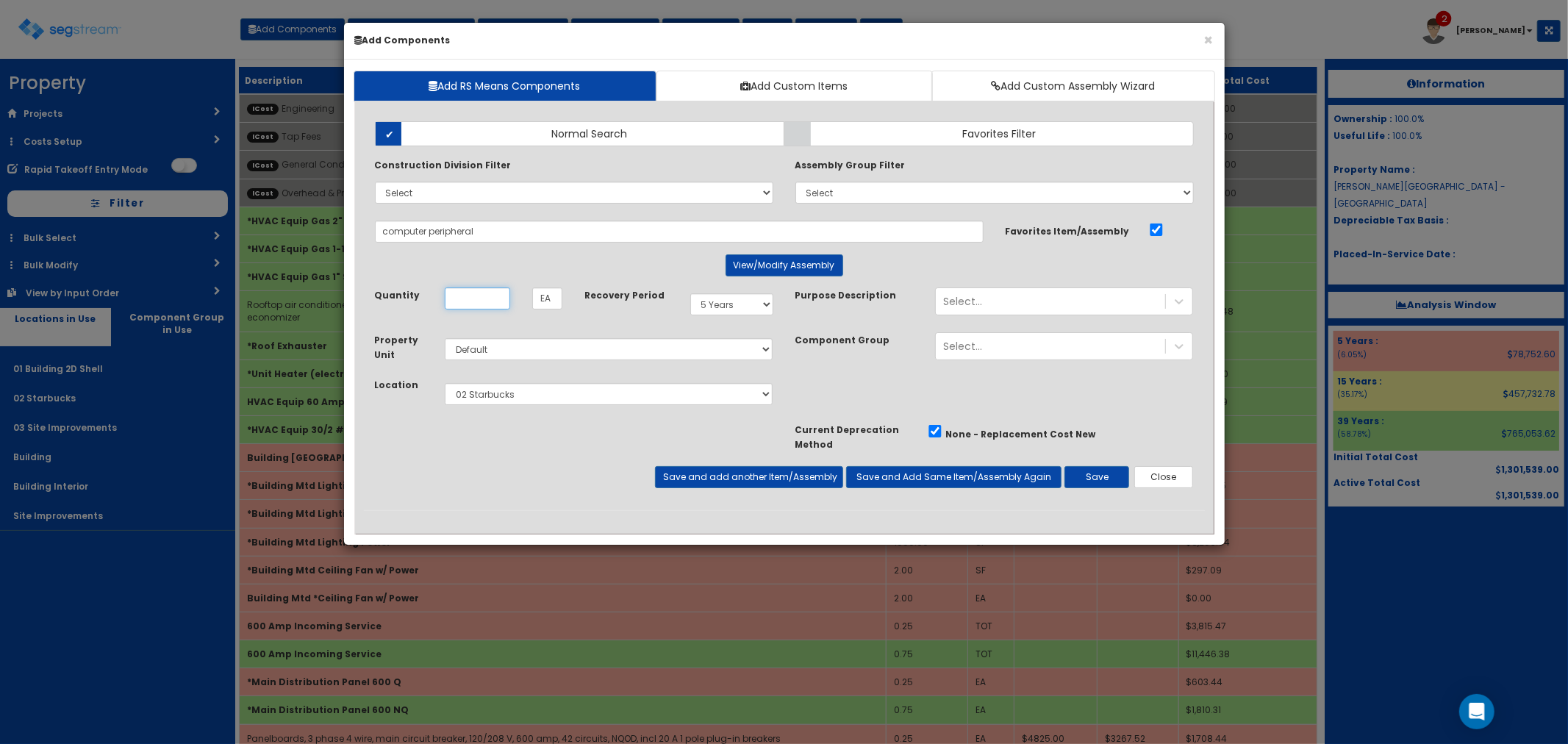
type input "*Computer Peripheral Equip Outlet"
click at [834, 301] on small "Purpose Description" at bounding box center [846, 295] width 102 height 12
click at [487, 292] on input "Quantity" at bounding box center [478, 298] width 66 height 22
type input "1"
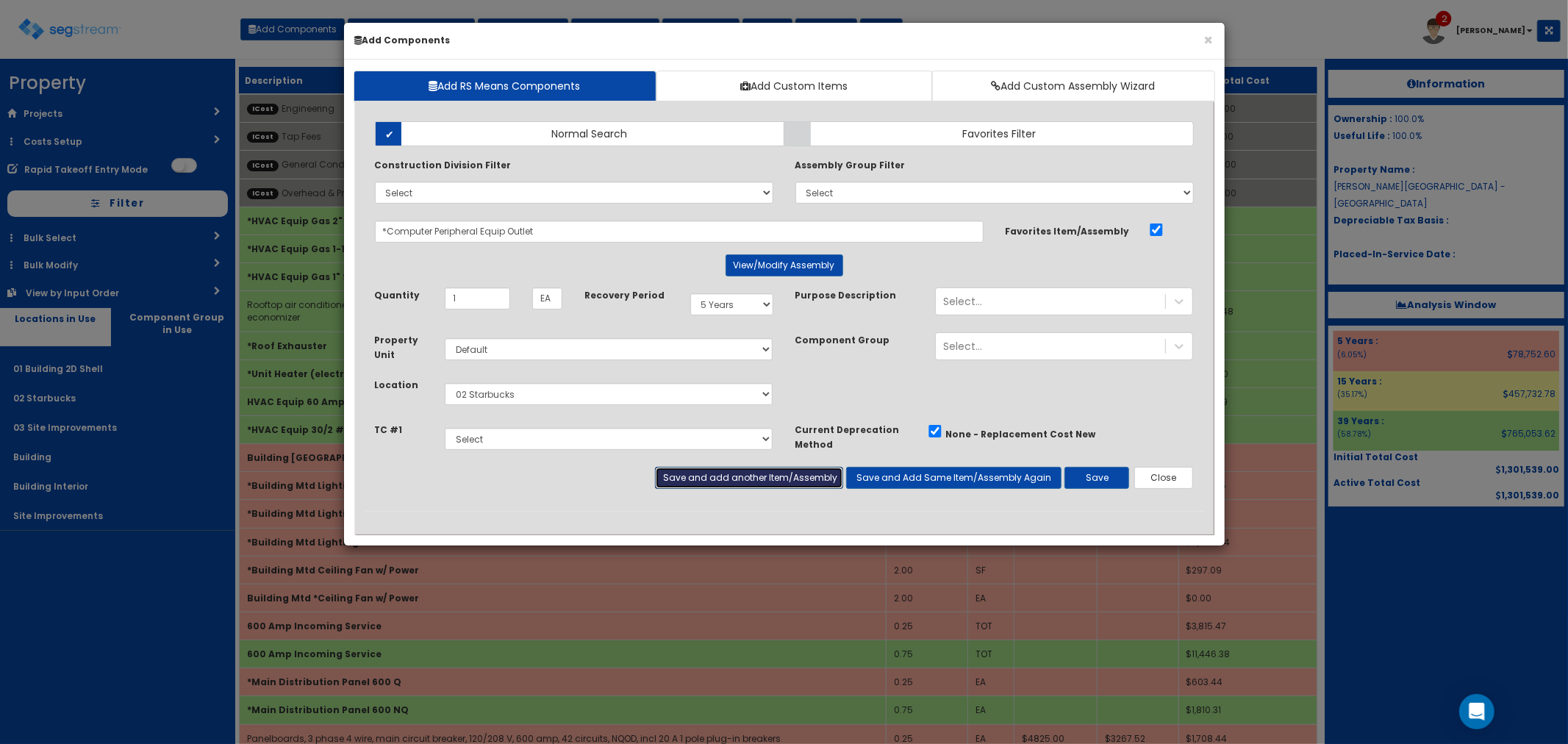
click at [702, 482] on button "Save and add another Item/Assembly" at bounding box center [749, 478] width 188 height 22
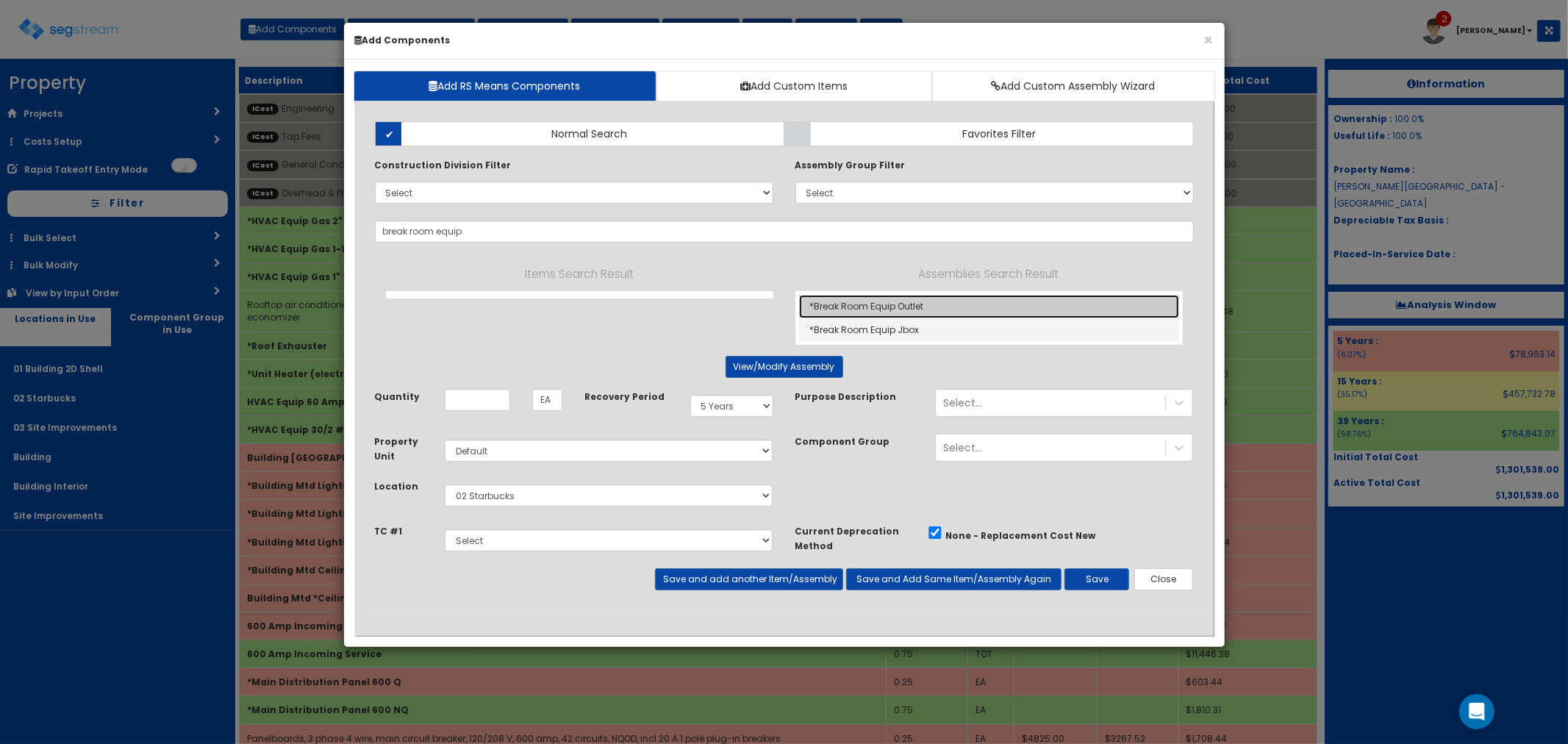
click at [869, 300] on link "*Break Room Equip Outlet" at bounding box center [989, 306] width 380 height 23
type input "*Break Room Equip Outlet"
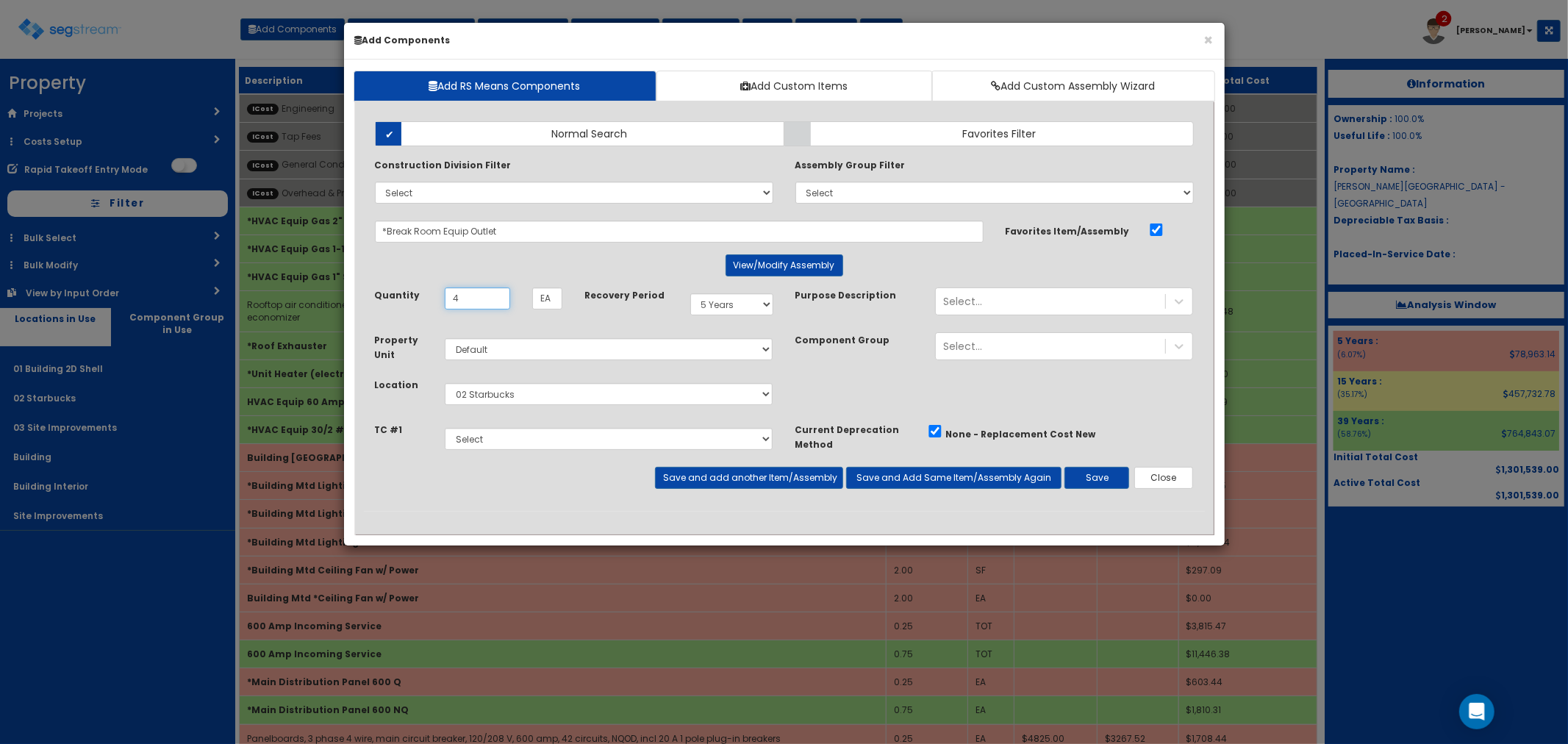
type input "4"
click at [717, 495] on div "Add Items Add Assemblies Both Normal Search Select" at bounding box center [784, 310] width 841 height 400
click at [717, 479] on button "Save and add another Item/Assembly" at bounding box center [749, 478] width 188 height 22
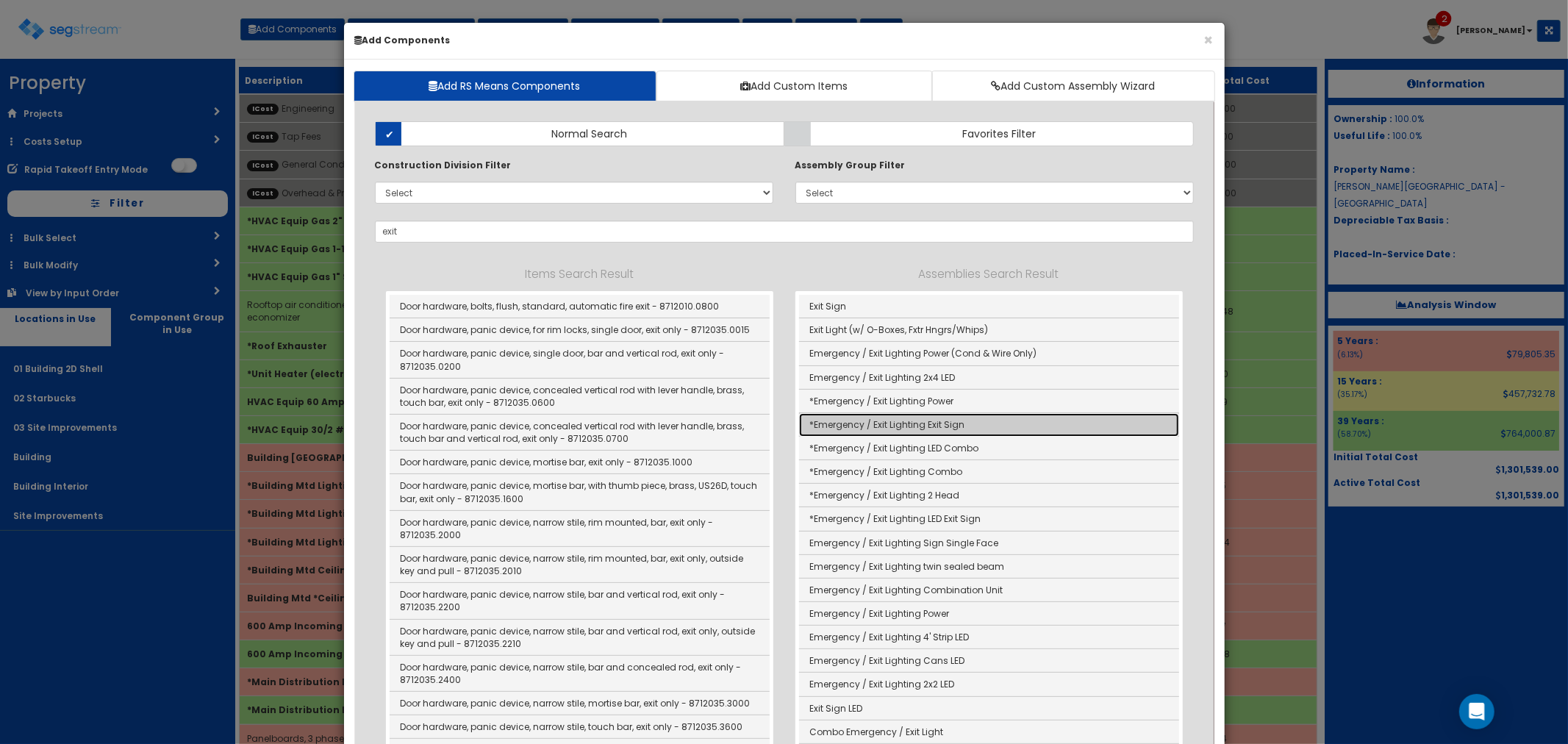
click at [914, 422] on link "*Emergency / Exit Lighting Exit Sign" at bounding box center [989, 425] width 380 height 23
type input "*Emergency / Exit Lighting Exit Sign"
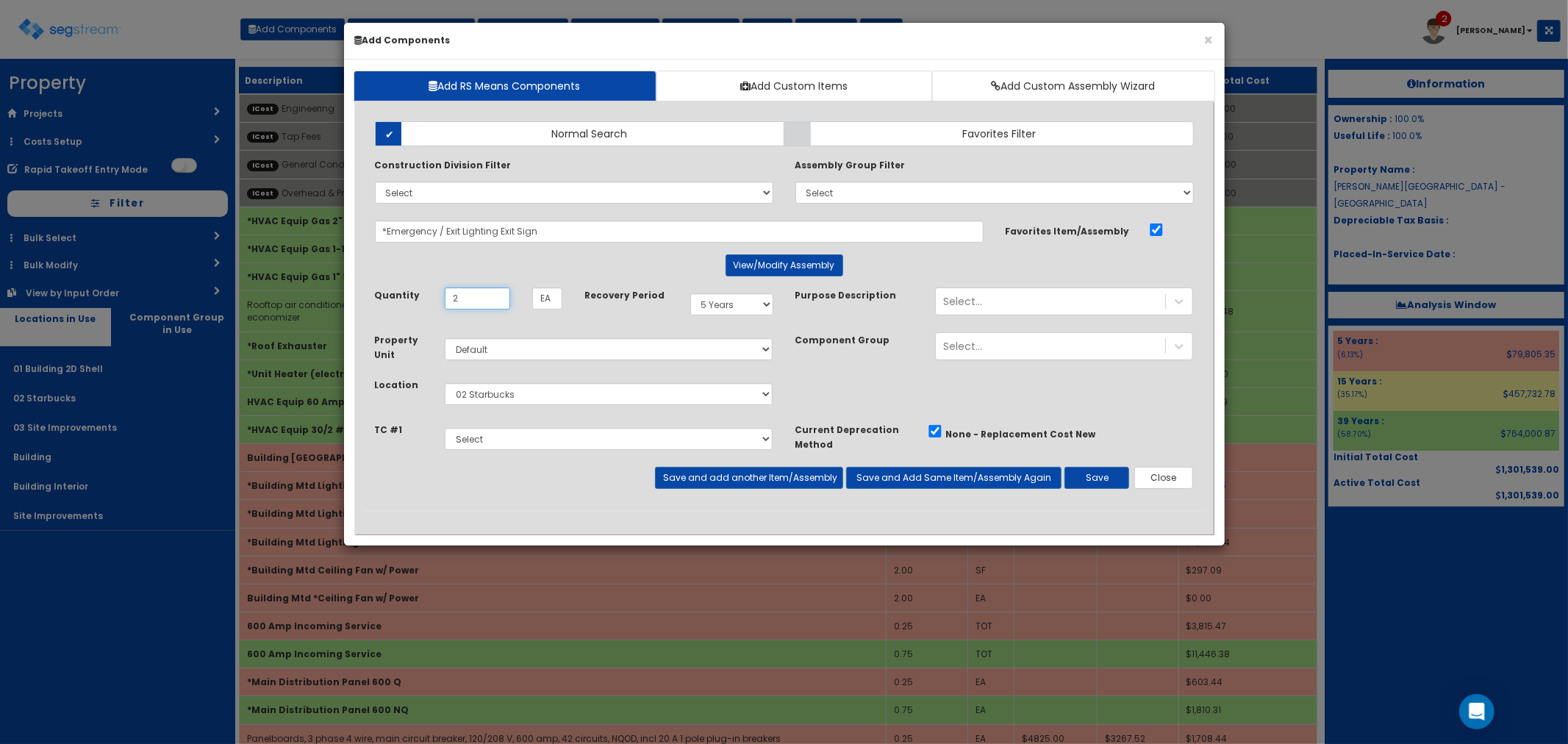
type input "2"
click at [719, 304] on select "Select 5 Years 7 Years 9 Years 10 Years 15 Years 15 Year QLI 15 Year QRP 15 Yea…" at bounding box center [732, 304] width 83 height 22
select select "39Y"
click at [690, 294] on select "Select 5 Years 7 Years 9 Years 10 Years 15 Years 15 Year QLI 15 Year QRP 15 Yea…" at bounding box center [732, 304] width 83 height 22
click at [711, 478] on button "Save and add another Item/Assembly" at bounding box center [749, 478] width 188 height 22
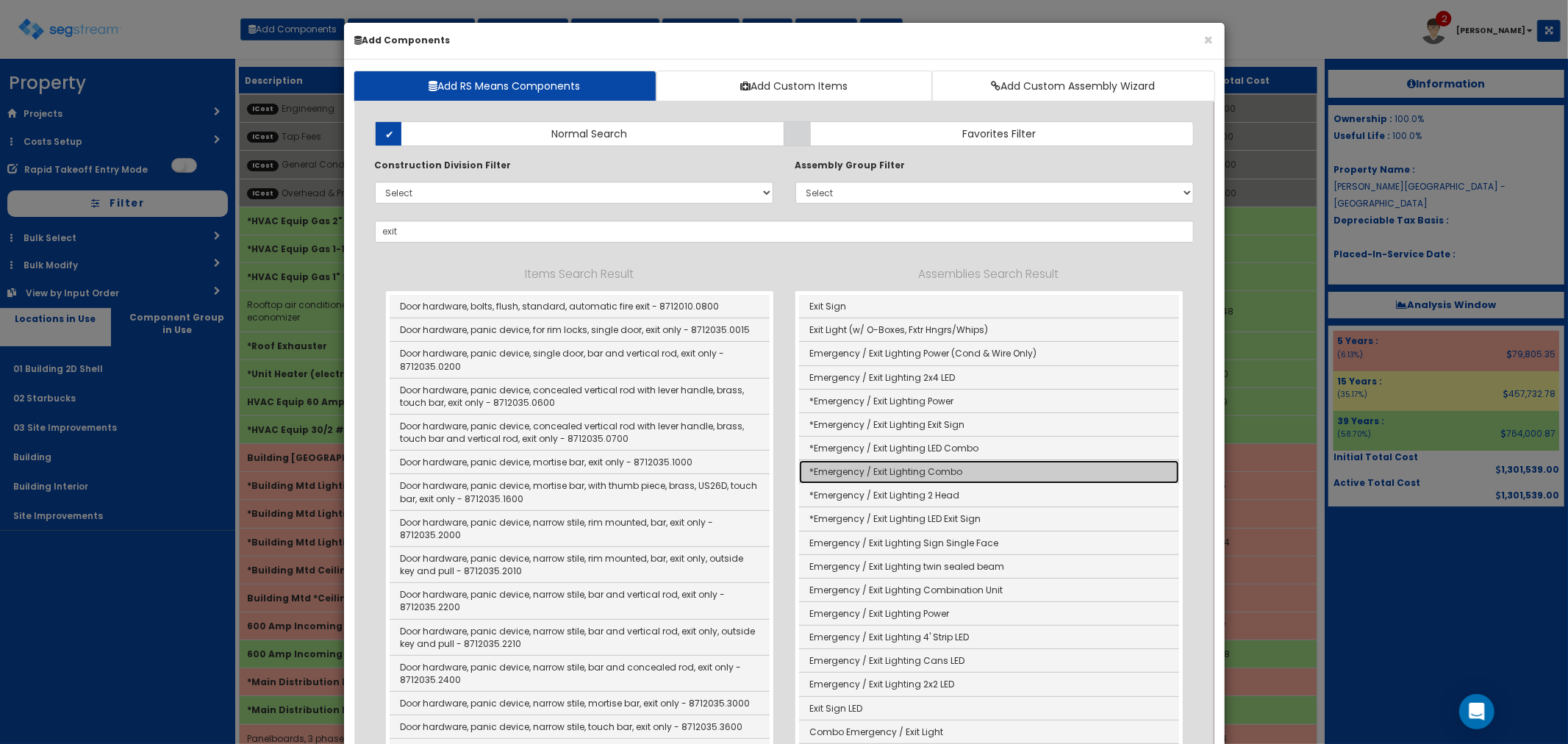
click at [909, 472] on link "*Emergency / Exit Lighting Combo" at bounding box center [989, 472] width 380 height 23
type input "*Emergency / Exit Lighting Combo"
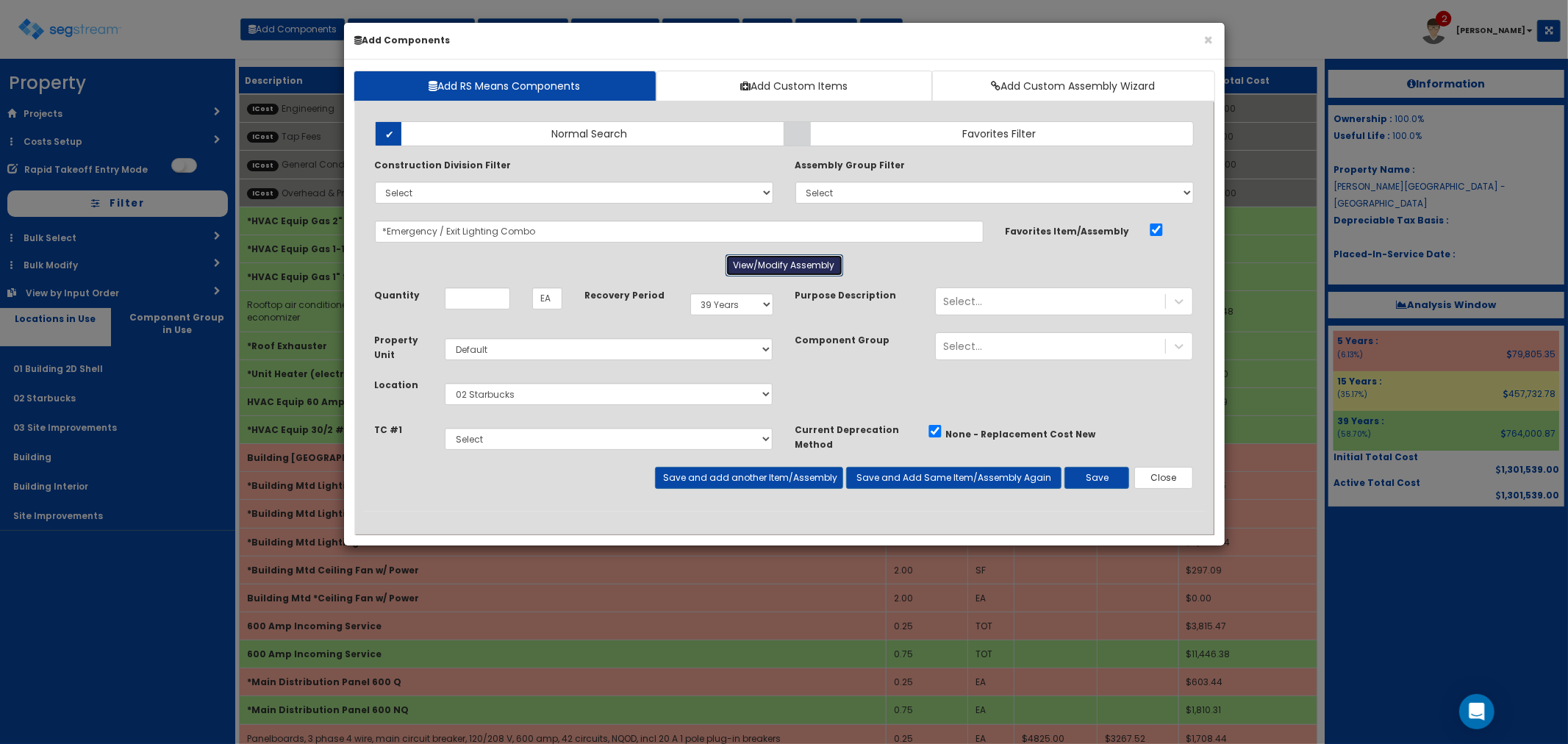
click at [754, 269] on button "View/Modify Assembly" at bounding box center [784, 265] width 118 height 22
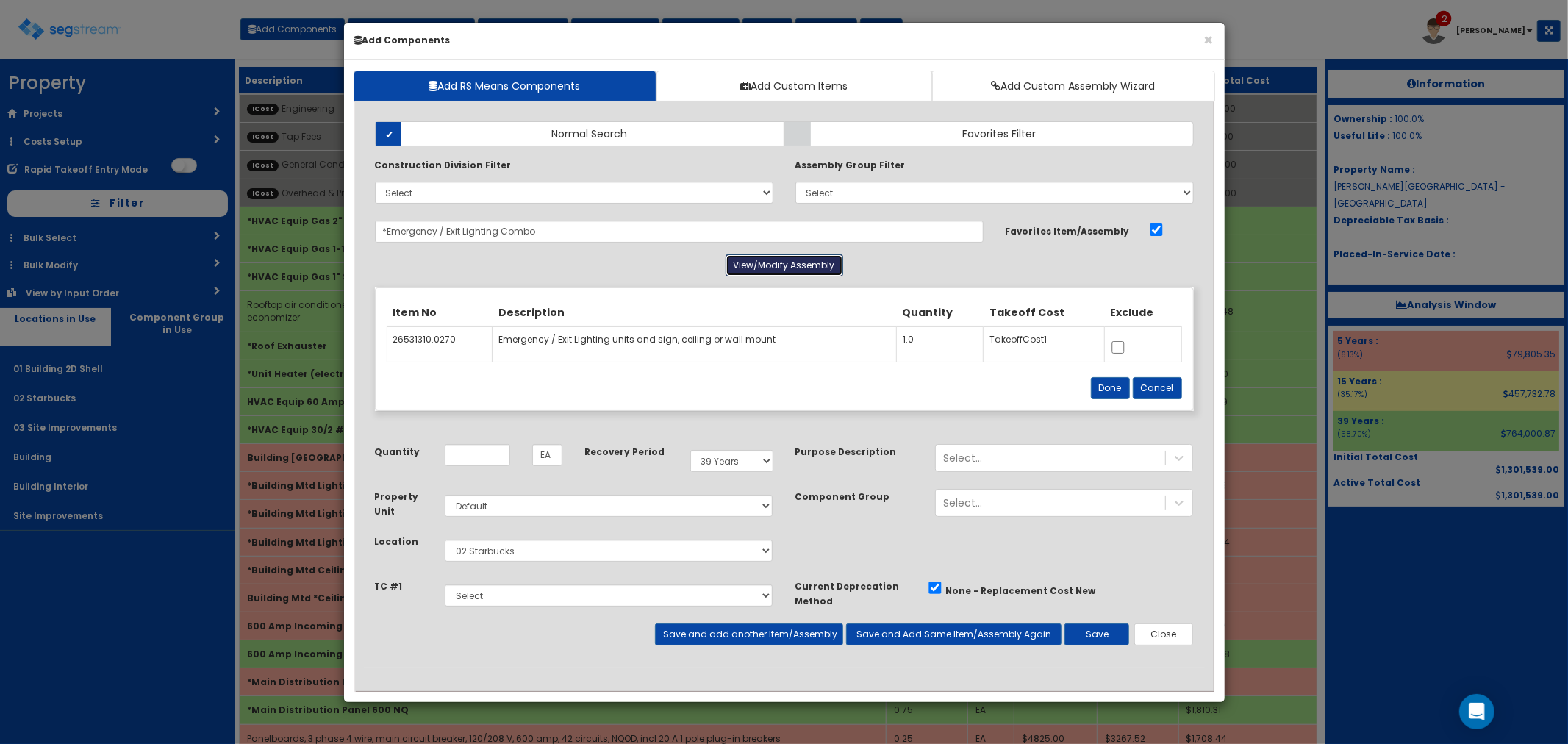
click at [754, 269] on button "View/Modify Assembly" at bounding box center [784, 265] width 118 height 22
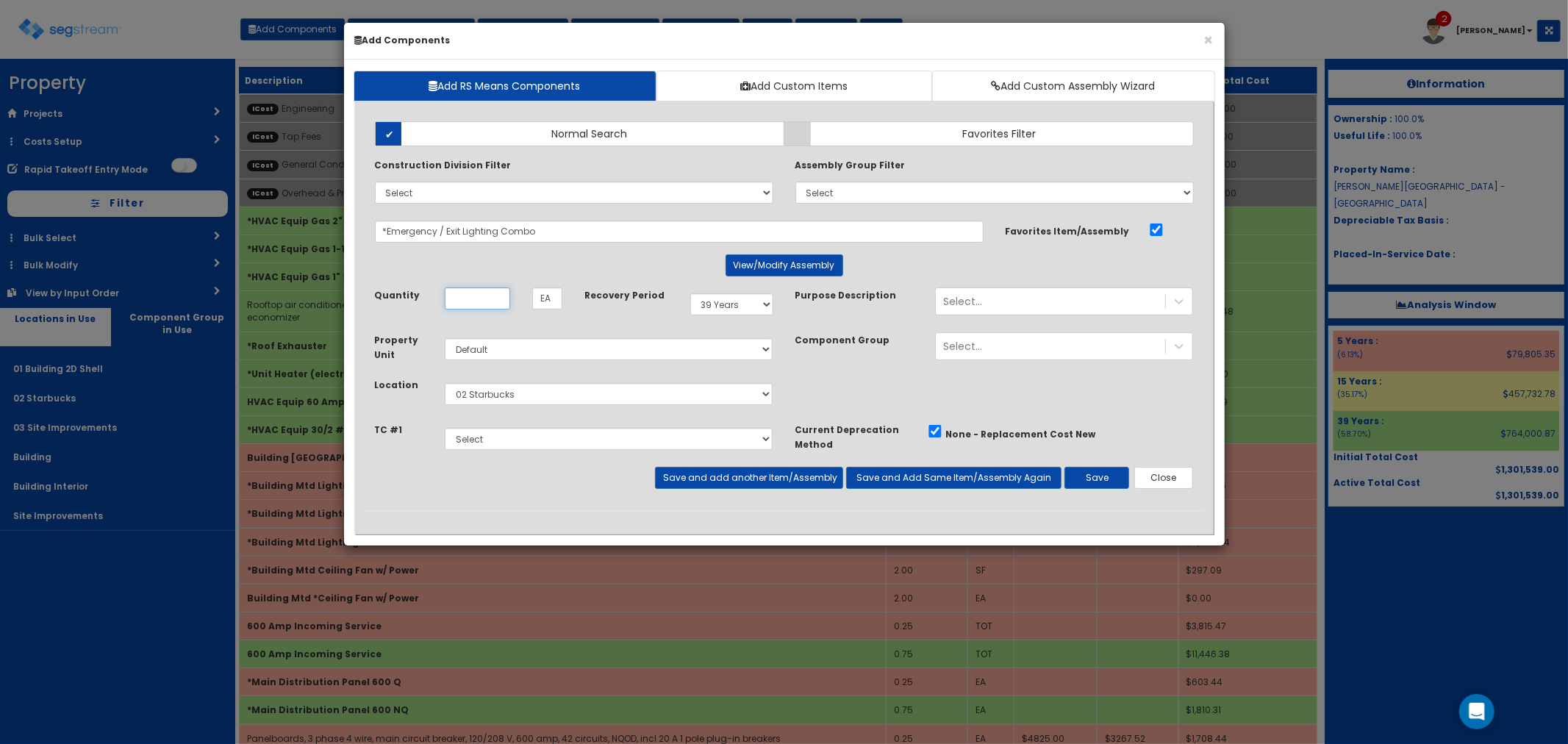
click at [500, 295] on input "Quantity" at bounding box center [478, 298] width 66 height 22
type input "2"
click at [708, 478] on button "Save and add another Item/Assembly" at bounding box center [749, 478] width 188 height 22
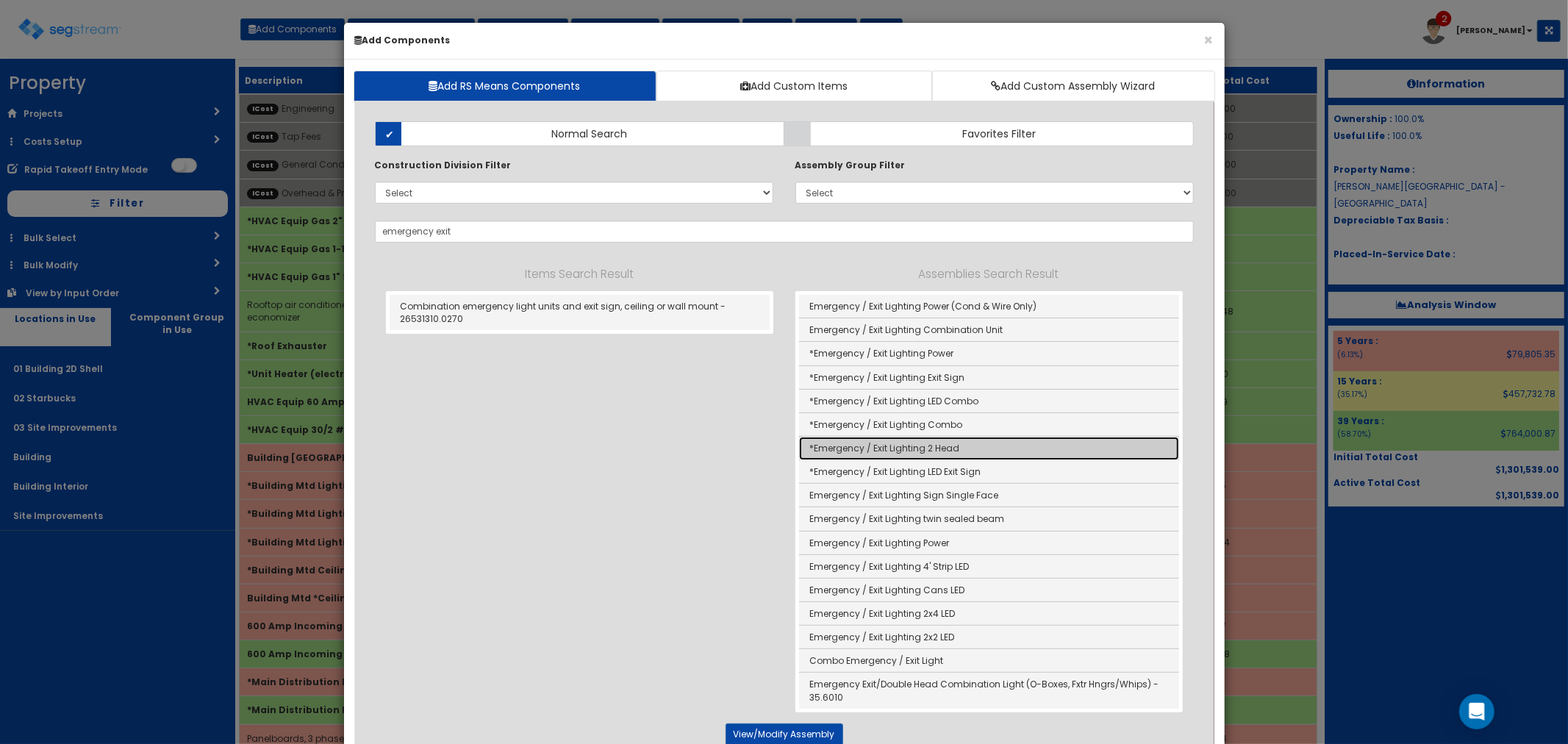
click at [889, 443] on link "*Emergency / Exit Lighting 2 Head" at bounding box center [989, 448] width 380 height 23
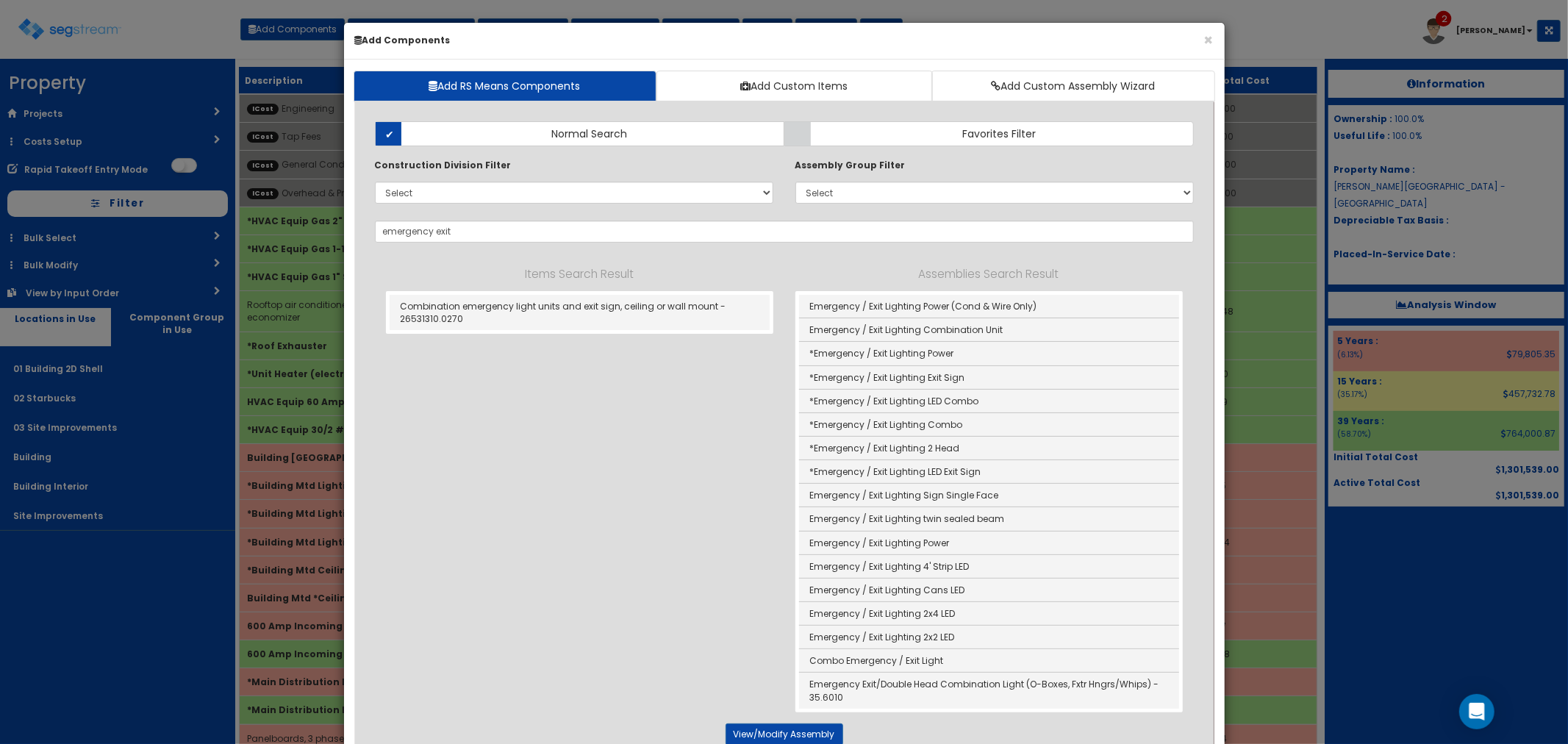
type input "*Emergency / Exit Lighting 2 Head"
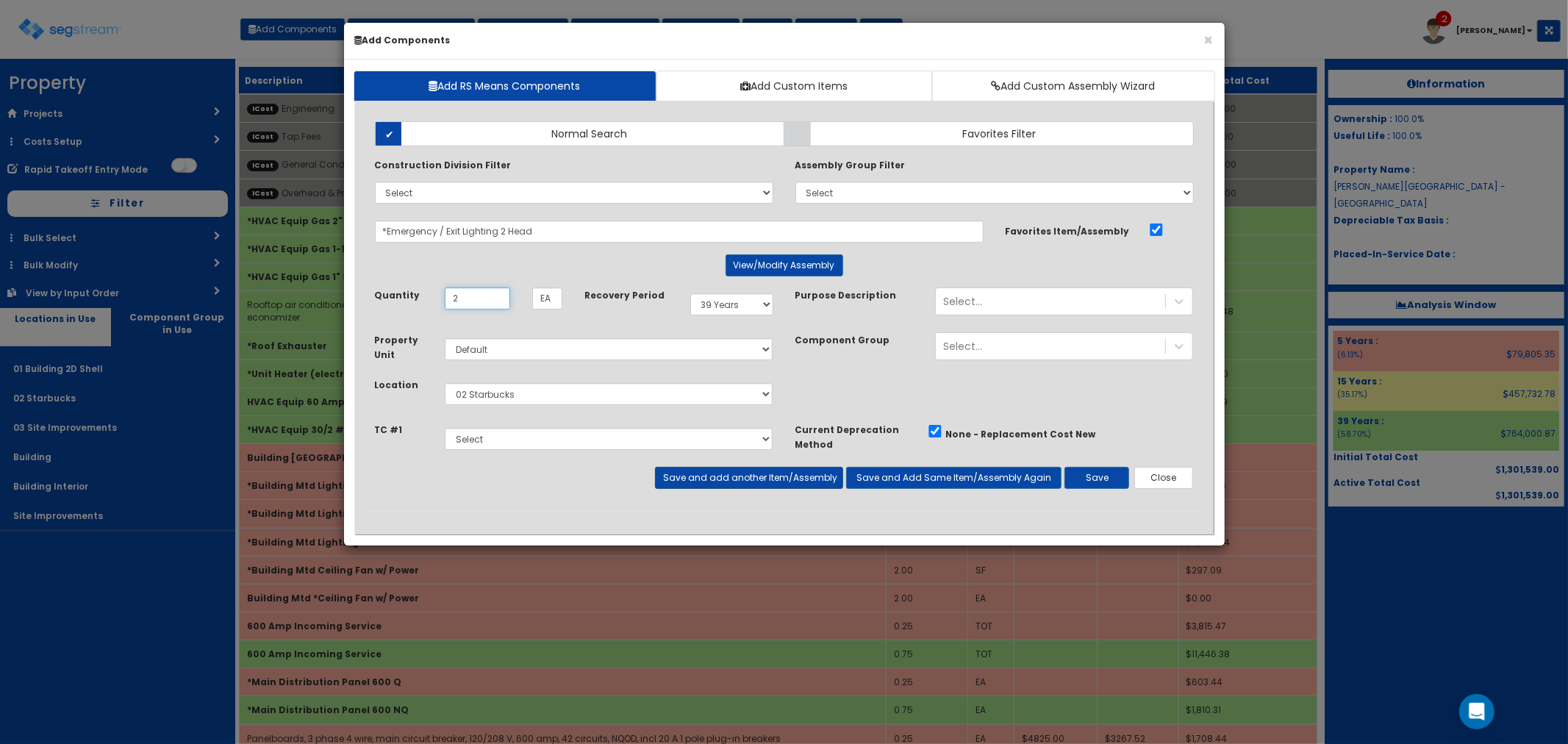
type input "2"
click at [715, 473] on button "Save and add another Item/Assembly" at bounding box center [749, 478] width 188 height 22
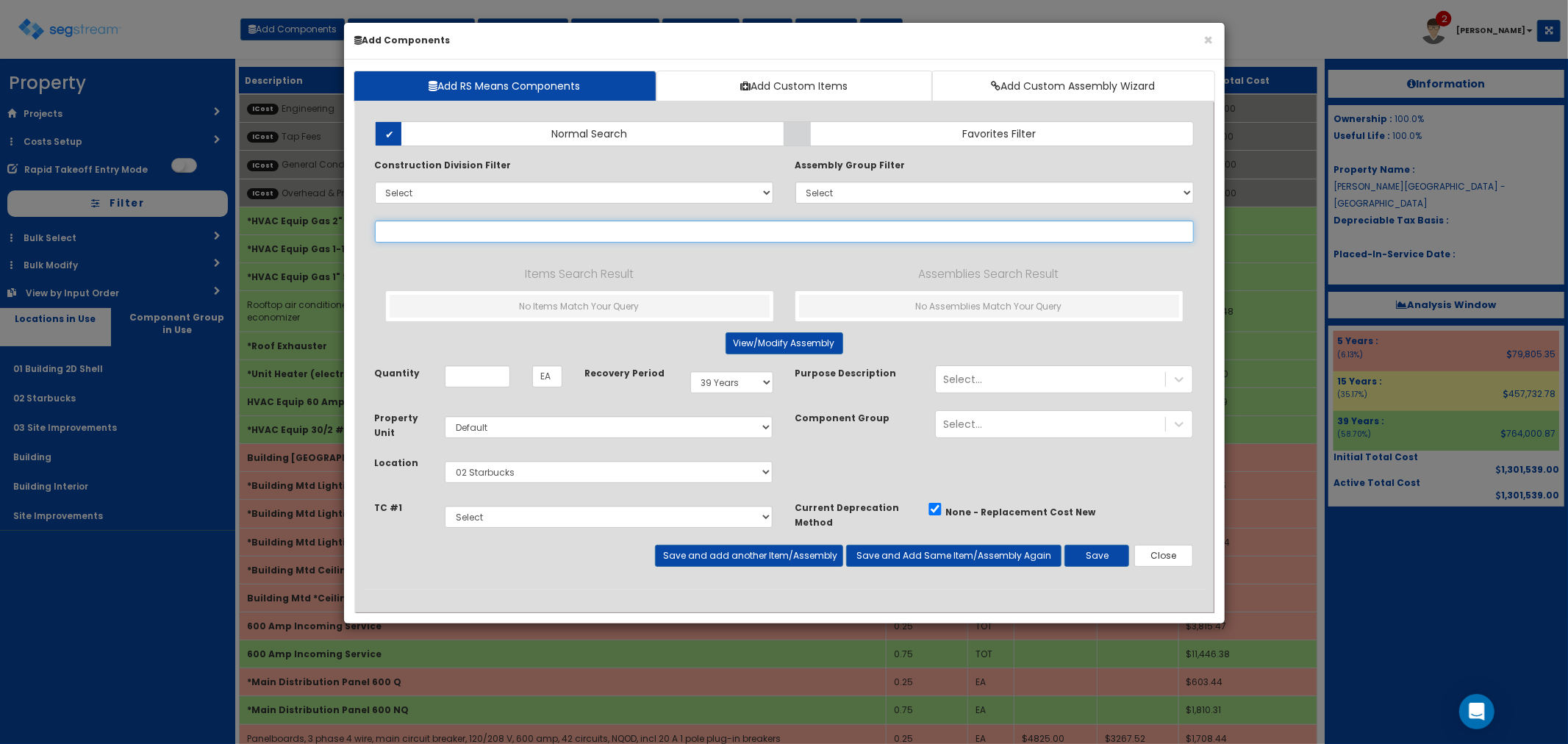
type input "m"
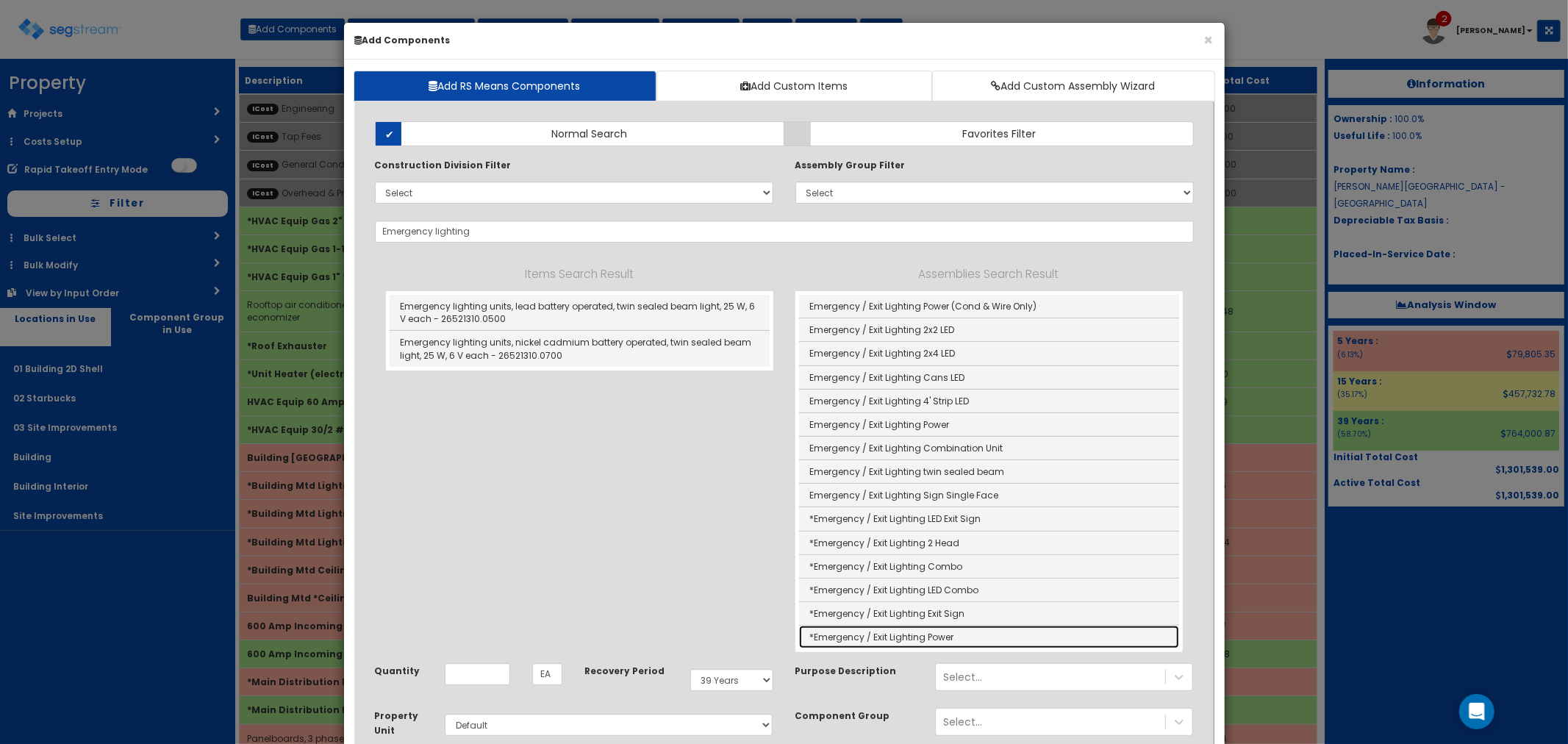
click at [873, 634] on link "*Emergency / Exit Lighting Power" at bounding box center [989, 636] width 380 height 23
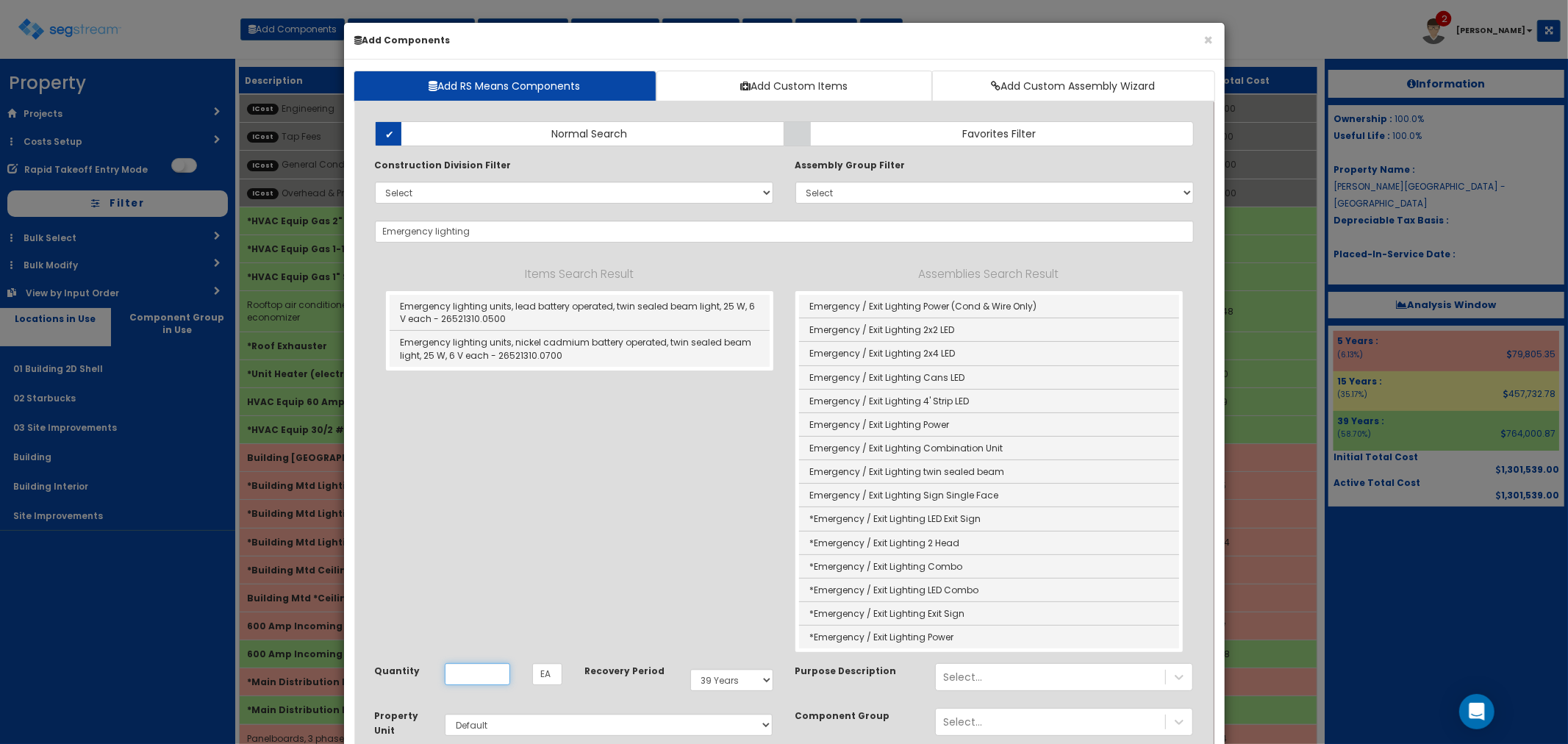
type input "*Emergency / Exit Lighting Power"
type input "SF"
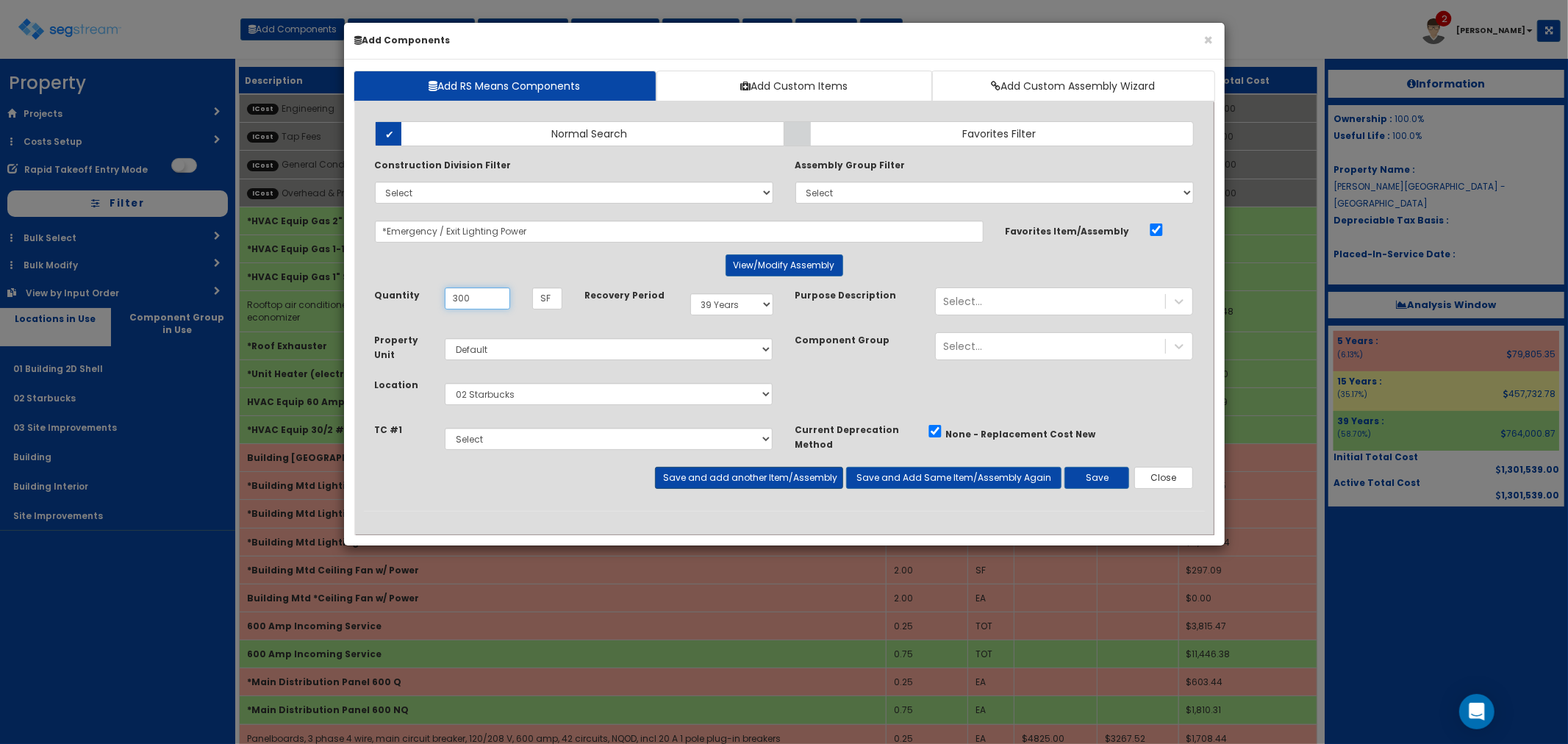
type input "300"
click at [696, 481] on button "Save and add another Item/Assembly" at bounding box center [749, 478] width 188 height 22
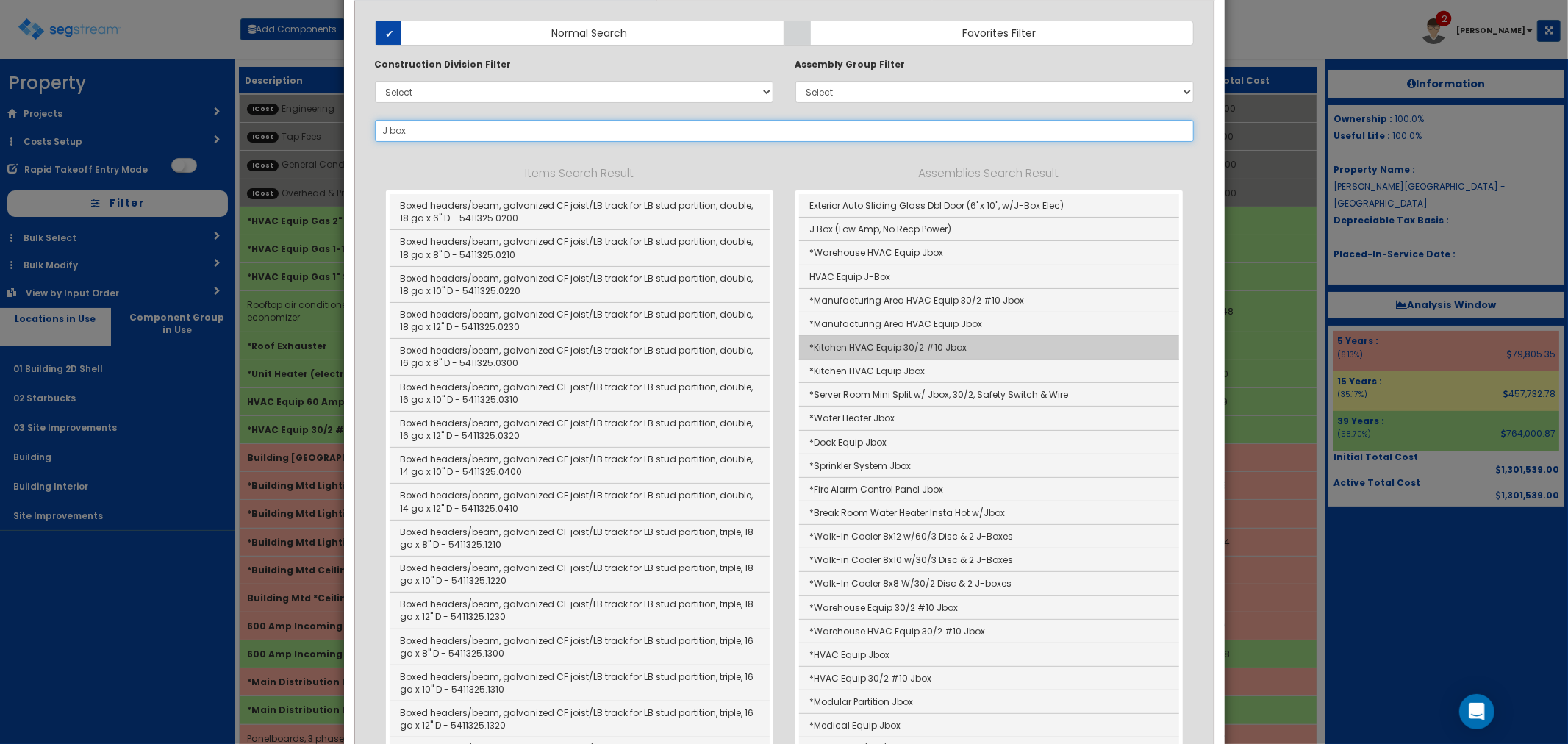
scroll to position [81, 0]
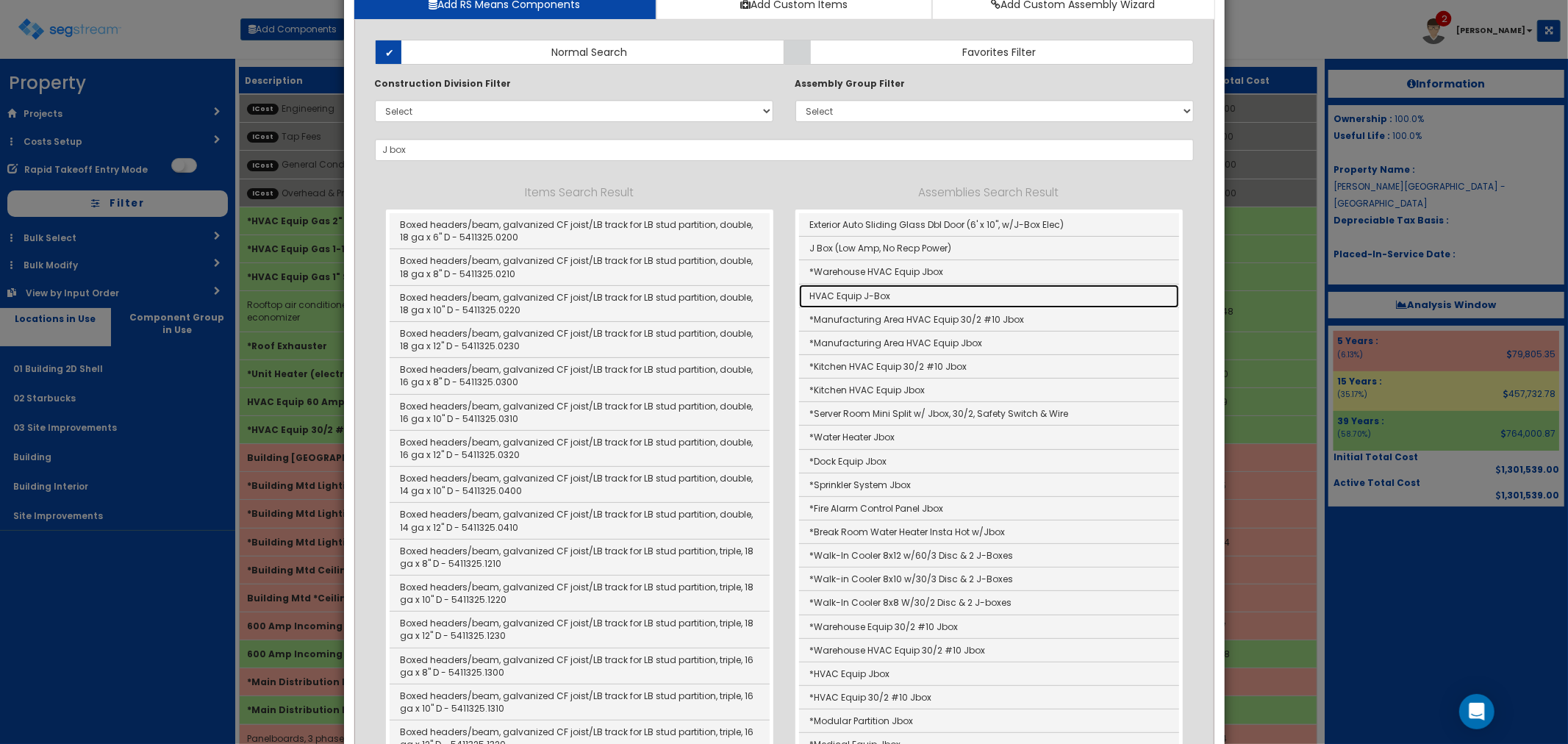
drag, startPoint x: 865, startPoint y: 292, endPoint x: 894, endPoint y: 348, distance: 63.1
click at [865, 292] on link "HVAC Equip J-Box" at bounding box center [989, 296] width 380 height 23
type input "HVAC Equip J-Box"
checkbox input "false"
type input "EA"
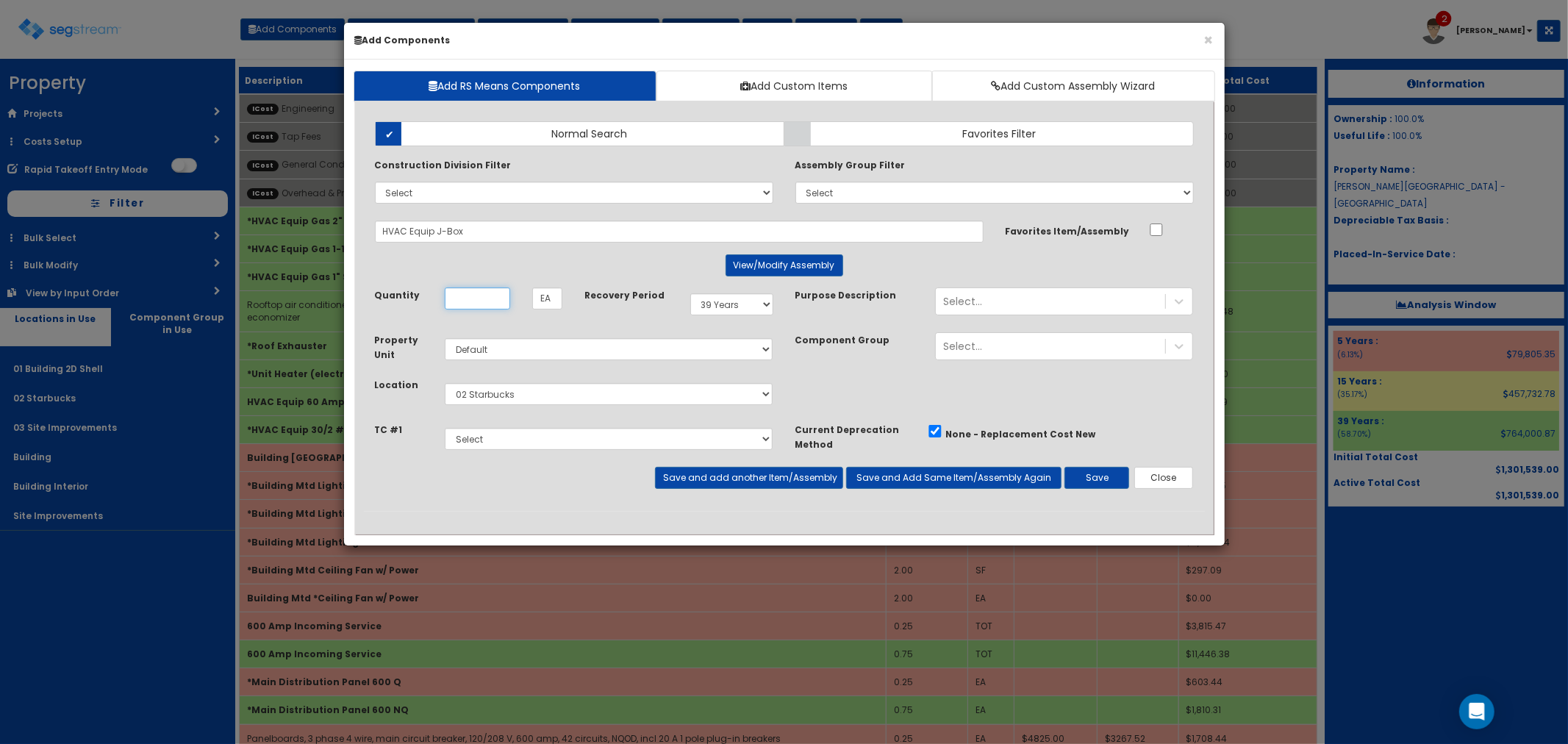
scroll to position [0, 0]
click at [758, 265] on button "View/Modify Assembly" at bounding box center [784, 265] width 118 height 22
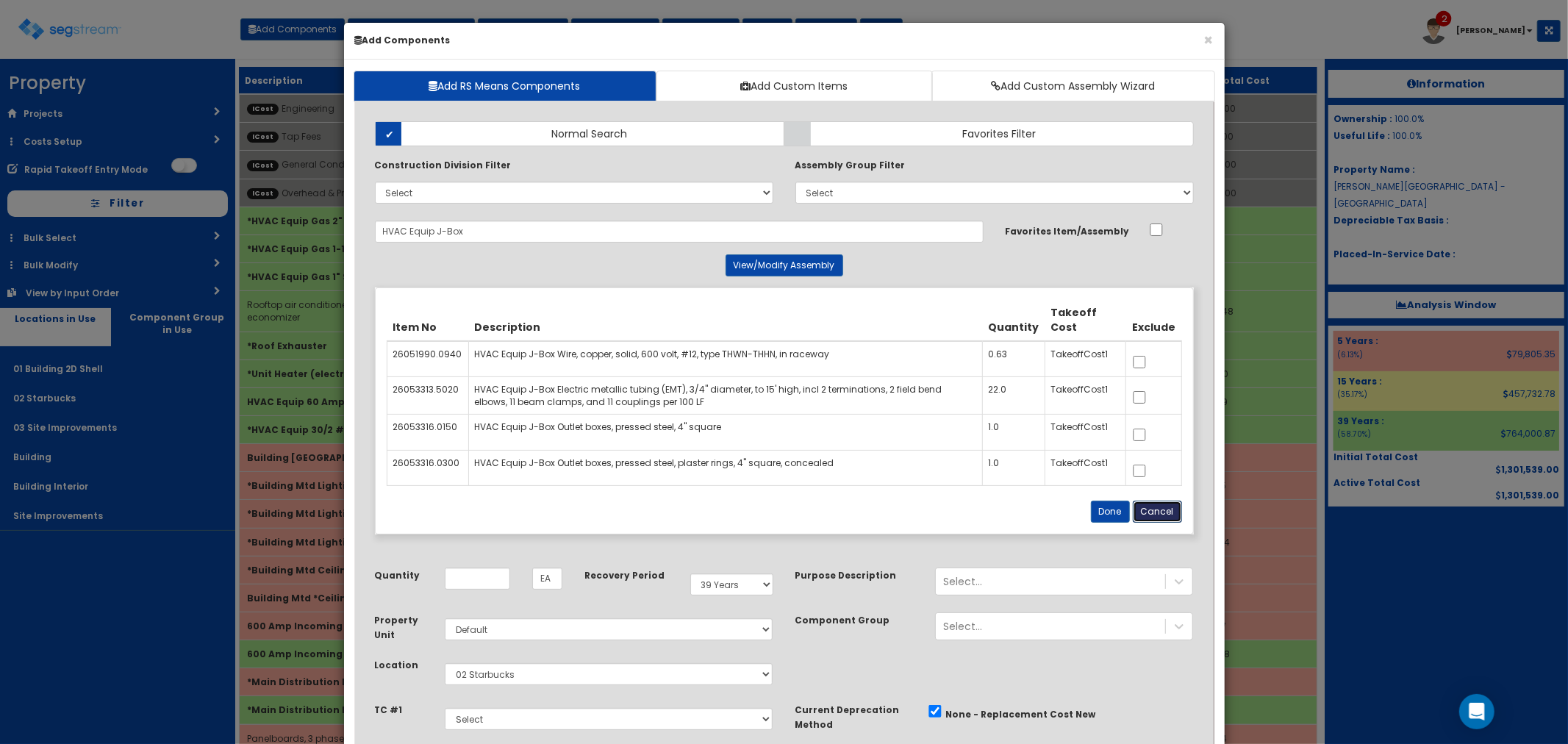
click at [1164, 506] on button "Cancel" at bounding box center [1157, 511] width 49 height 22
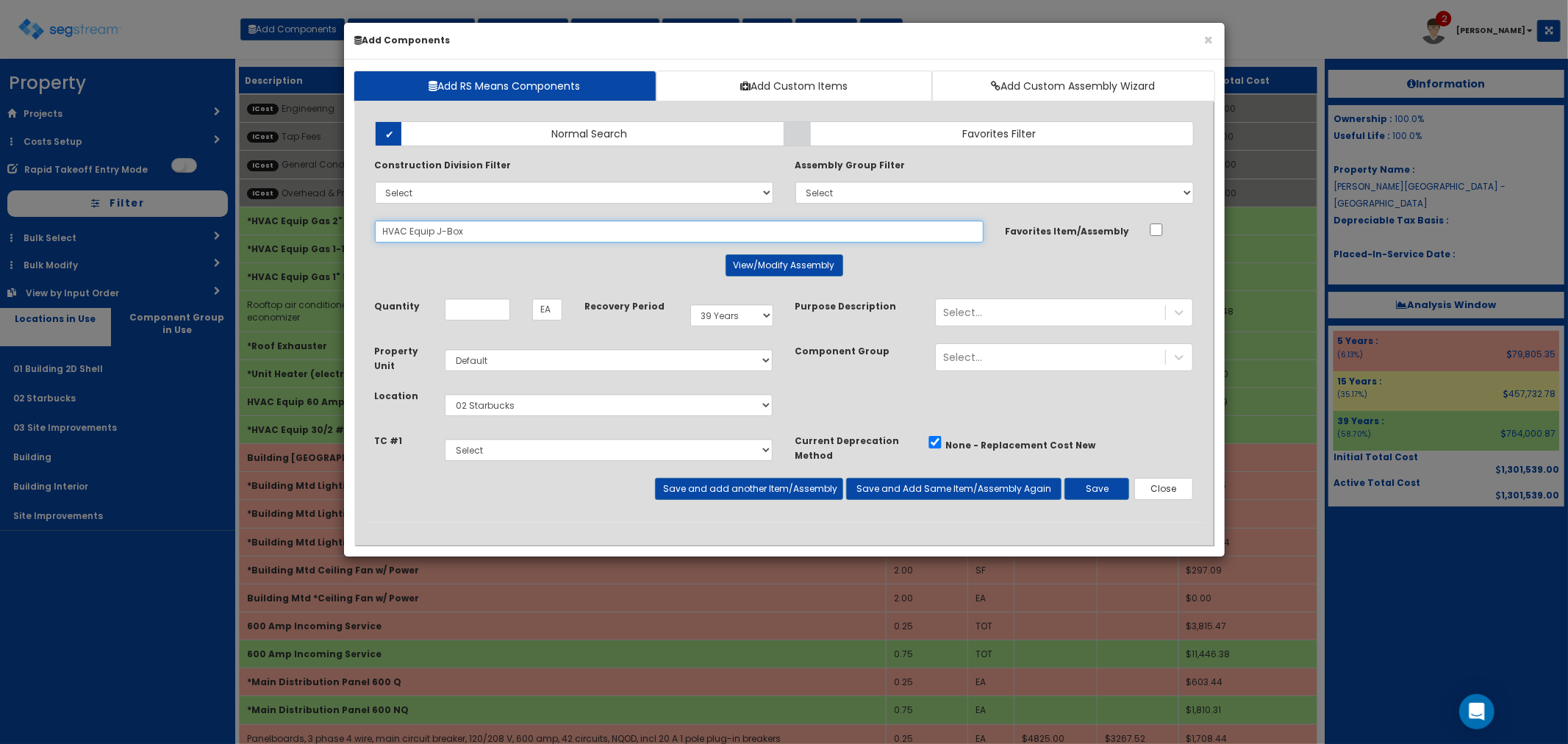
drag, startPoint x: 488, startPoint y: 237, endPoint x: 437, endPoint y: 232, distance: 51.2
click at [437, 232] on input "HVAC Equip J-Box" at bounding box center [679, 231] width 608 height 22
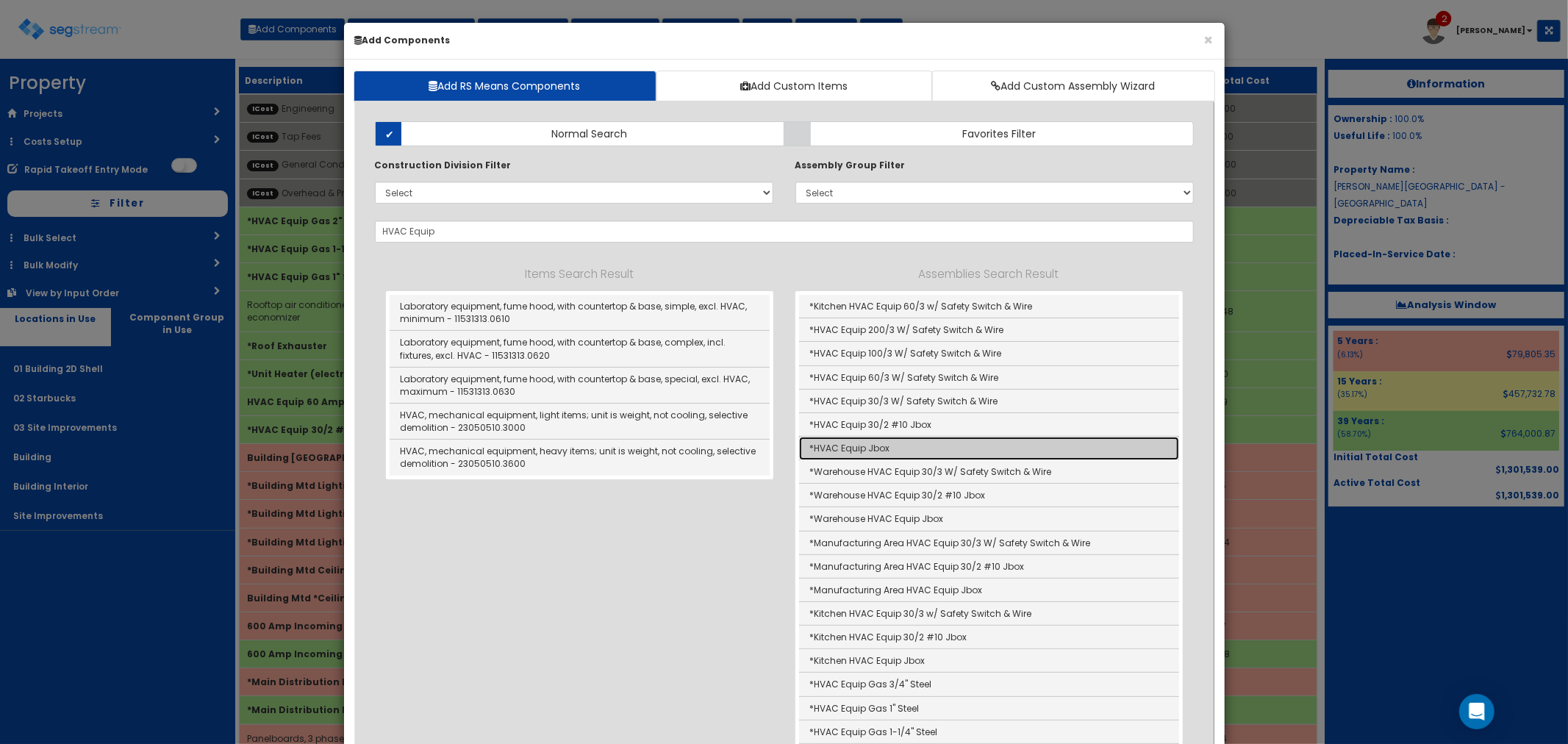
click at [883, 456] on link "*HVAC Equip Jbox" at bounding box center [989, 448] width 380 height 23
type input "*HVAC Equip Jbox"
checkbox input "true"
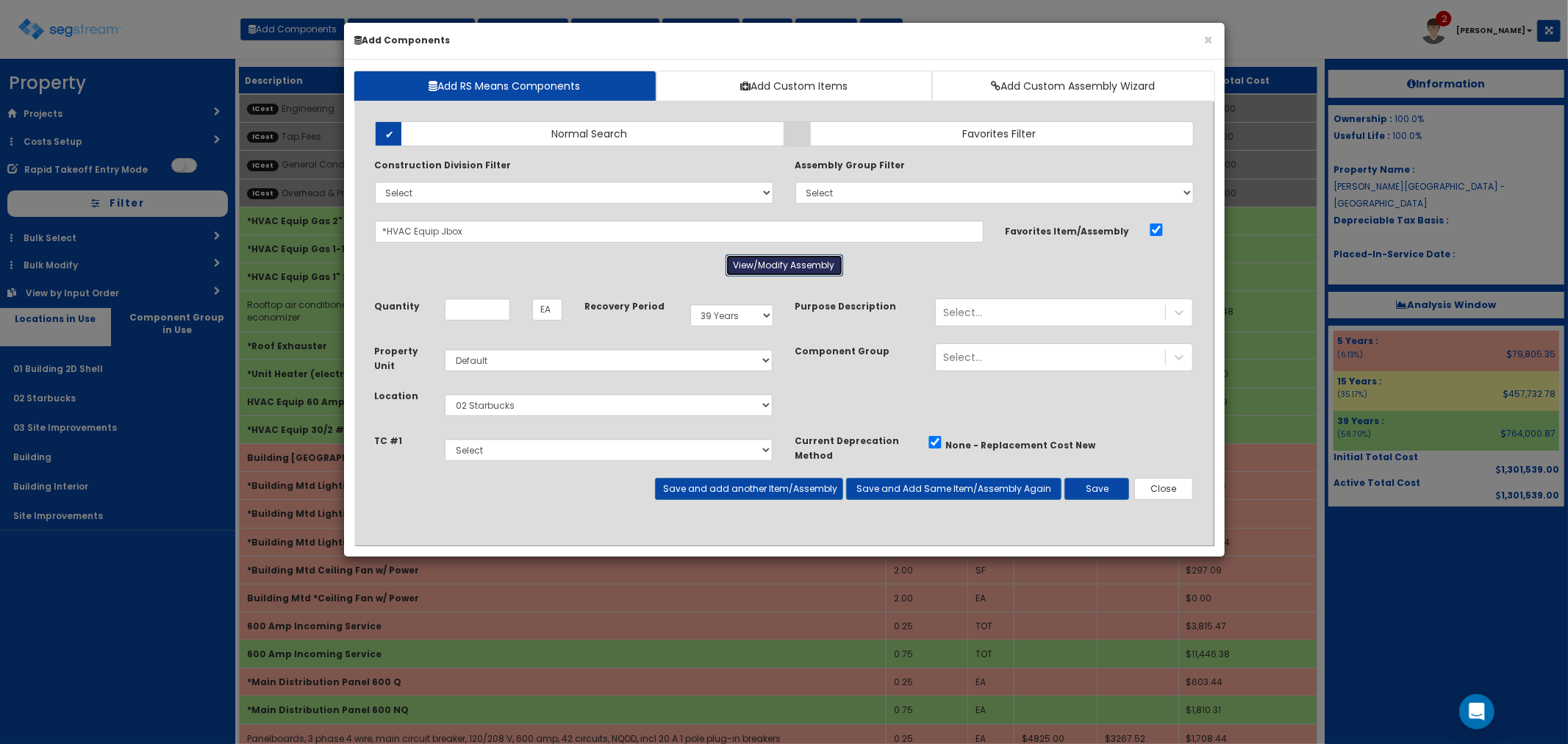
click at [783, 269] on button "View/Modify Assembly" at bounding box center [784, 265] width 118 height 22
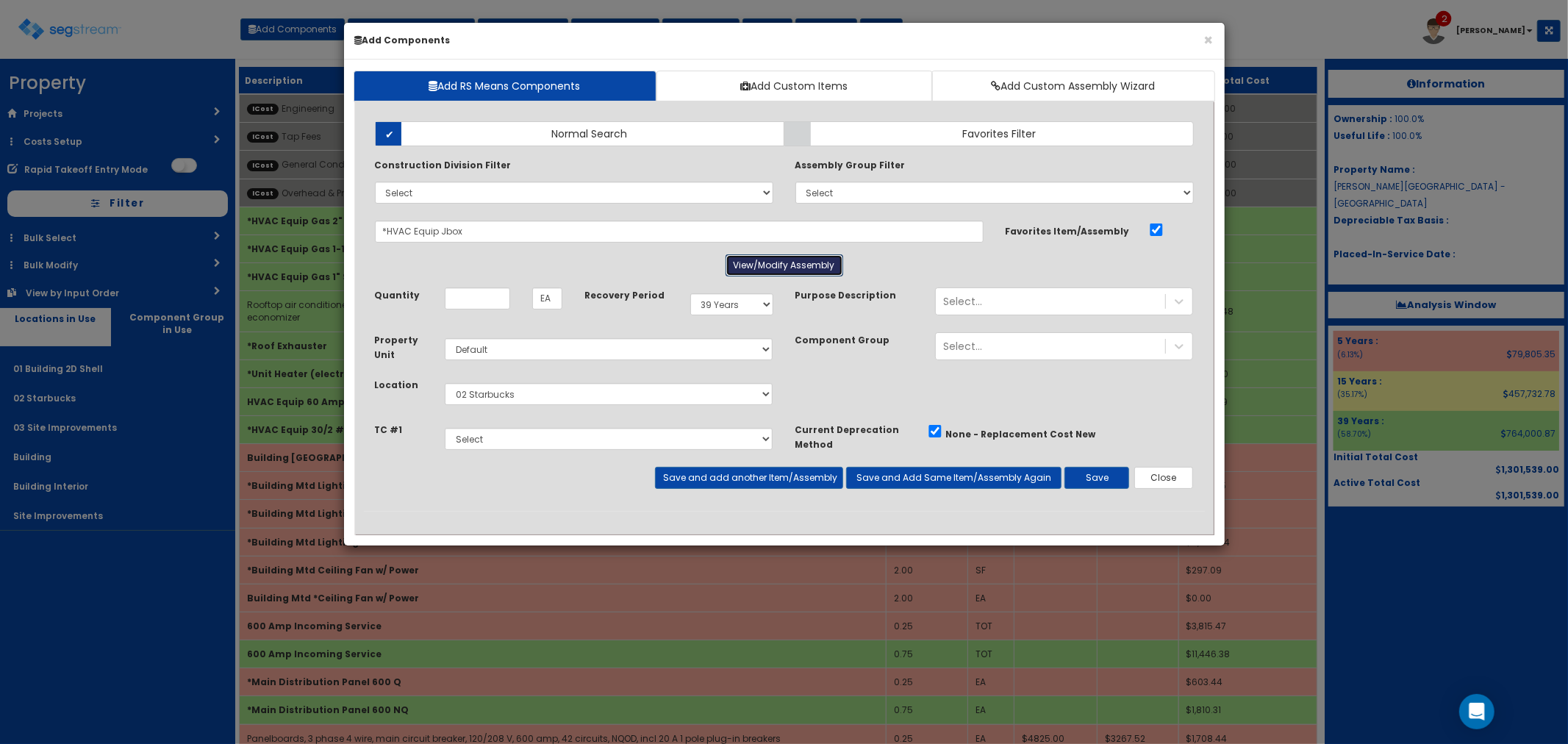
click at [783, 269] on button "View/Modify Assembly" at bounding box center [784, 265] width 118 height 22
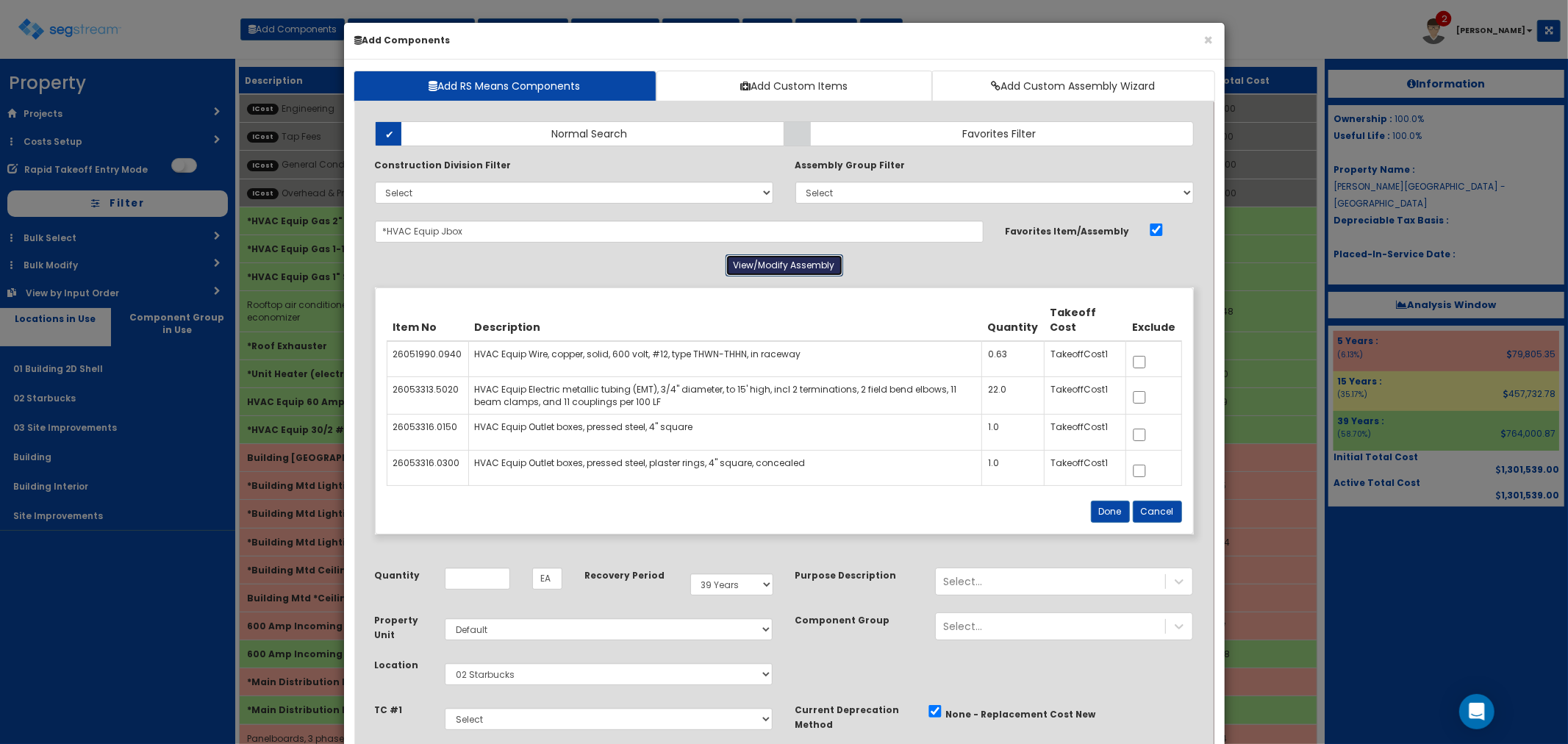
click at [783, 269] on button "View/Modify Assembly" at bounding box center [784, 265] width 118 height 22
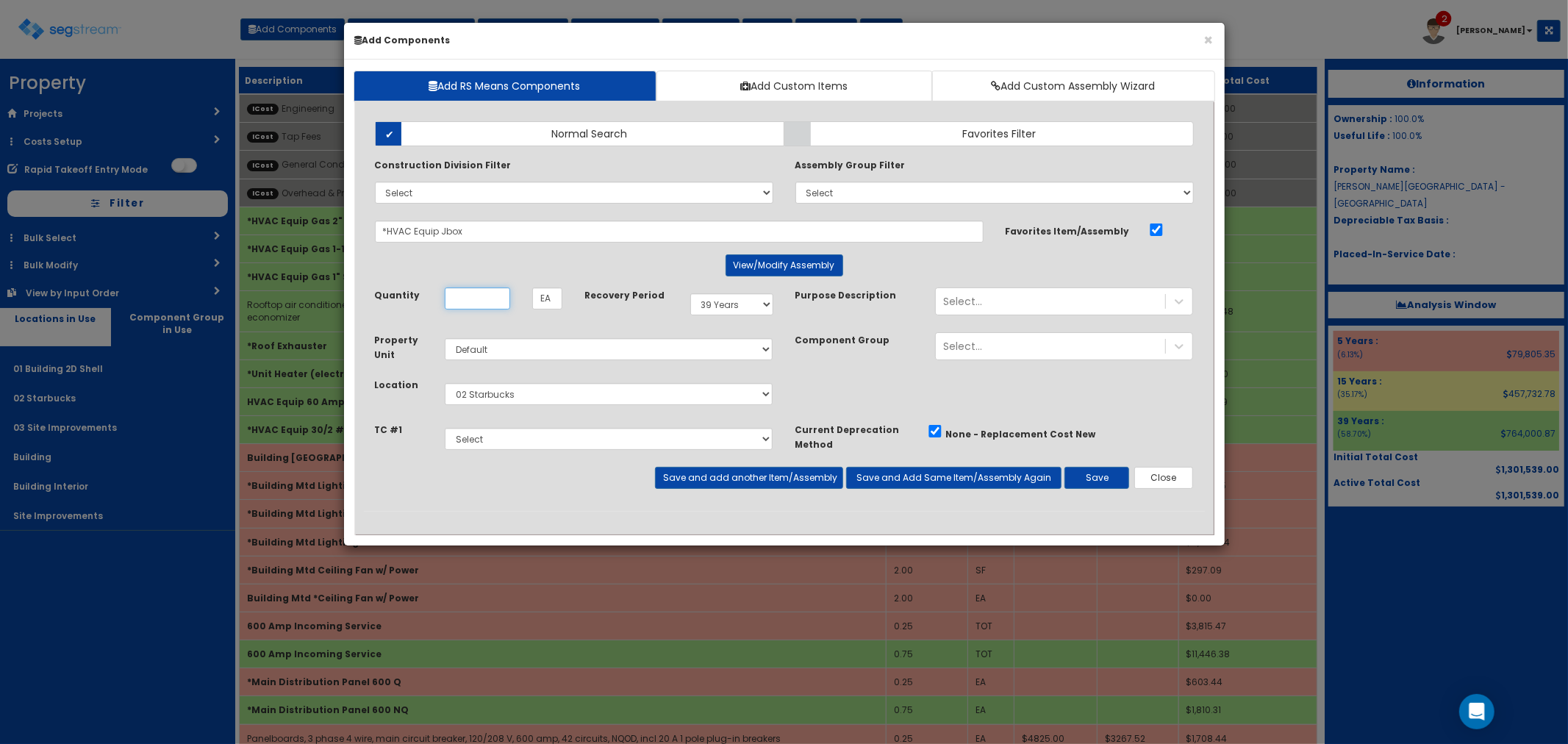
click at [486, 299] on input "Quantity" at bounding box center [478, 298] width 66 height 22
type input "2"
click at [713, 481] on button "Save and add another Item/Assembly" at bounding box center [749, 478] width 188 height 22
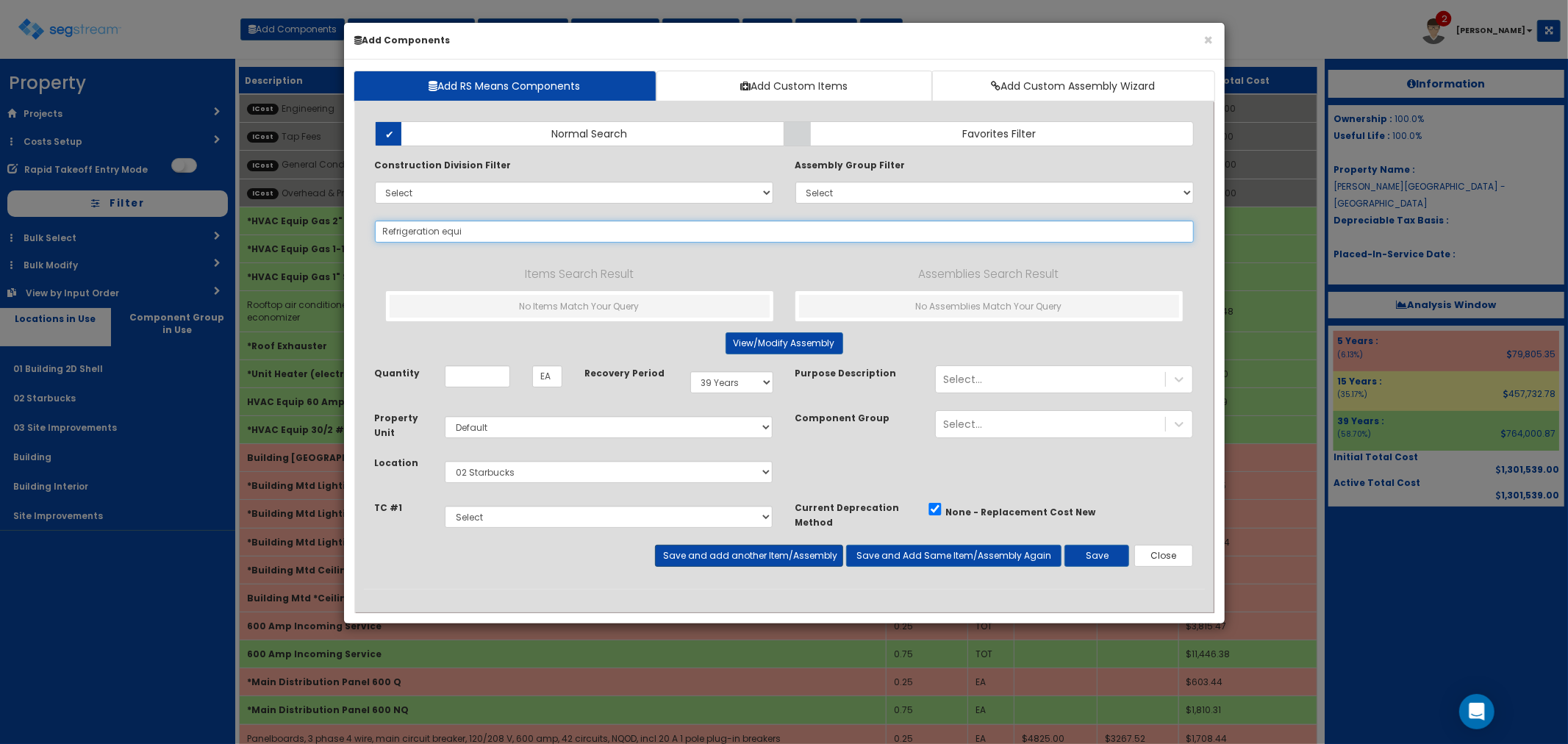
type input "Refrigeration equip"
select select "39Y"
select select "default"
select select "4539"
select select "5283019"
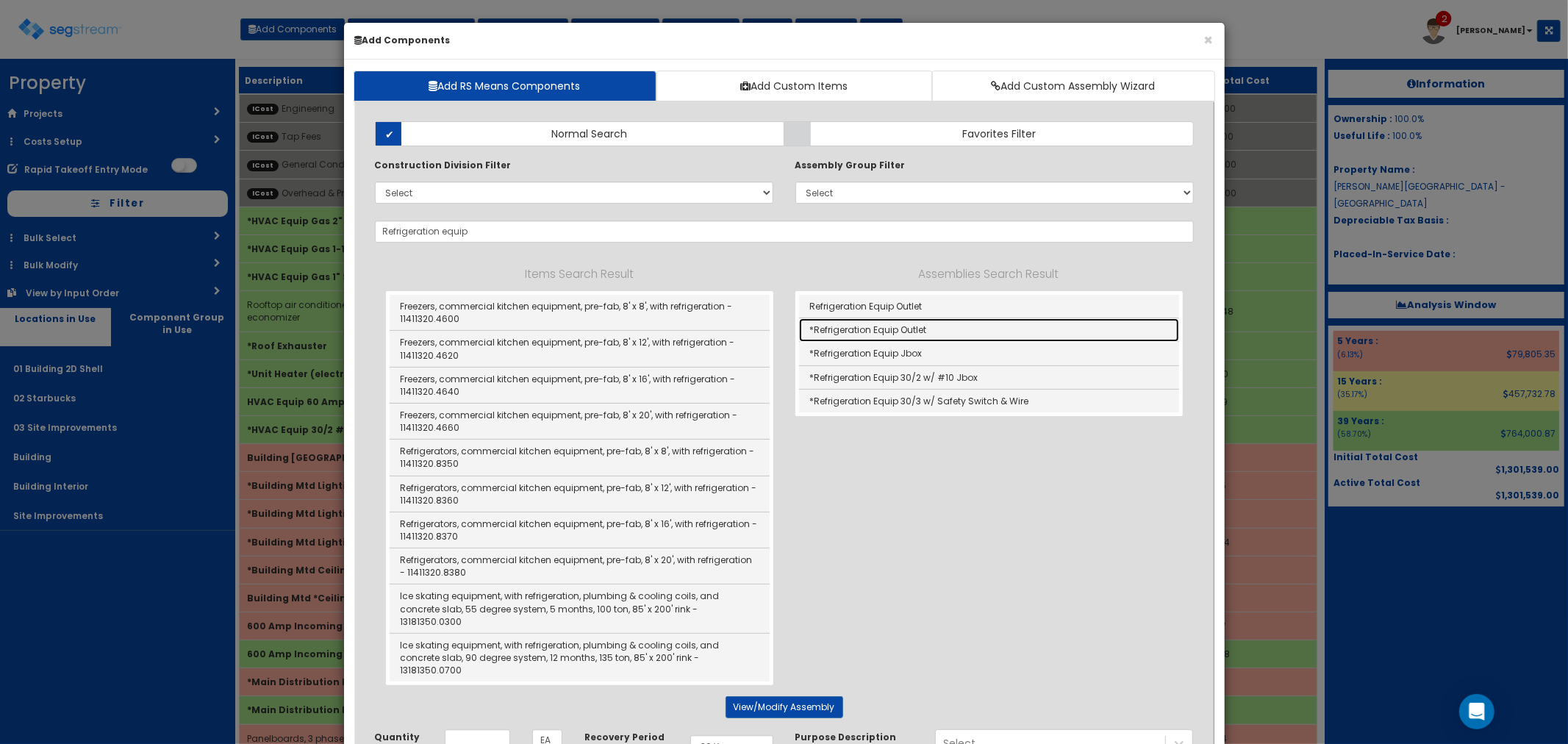
drag, startPoint x: 871, startPoint y: 332, endPoint x: 868, endPoint y: 376, distance: 44.1
click at [871, 332] on link "*Refrigeration Equip Outlet" at bounding box center [989, 330] width 380 height 23
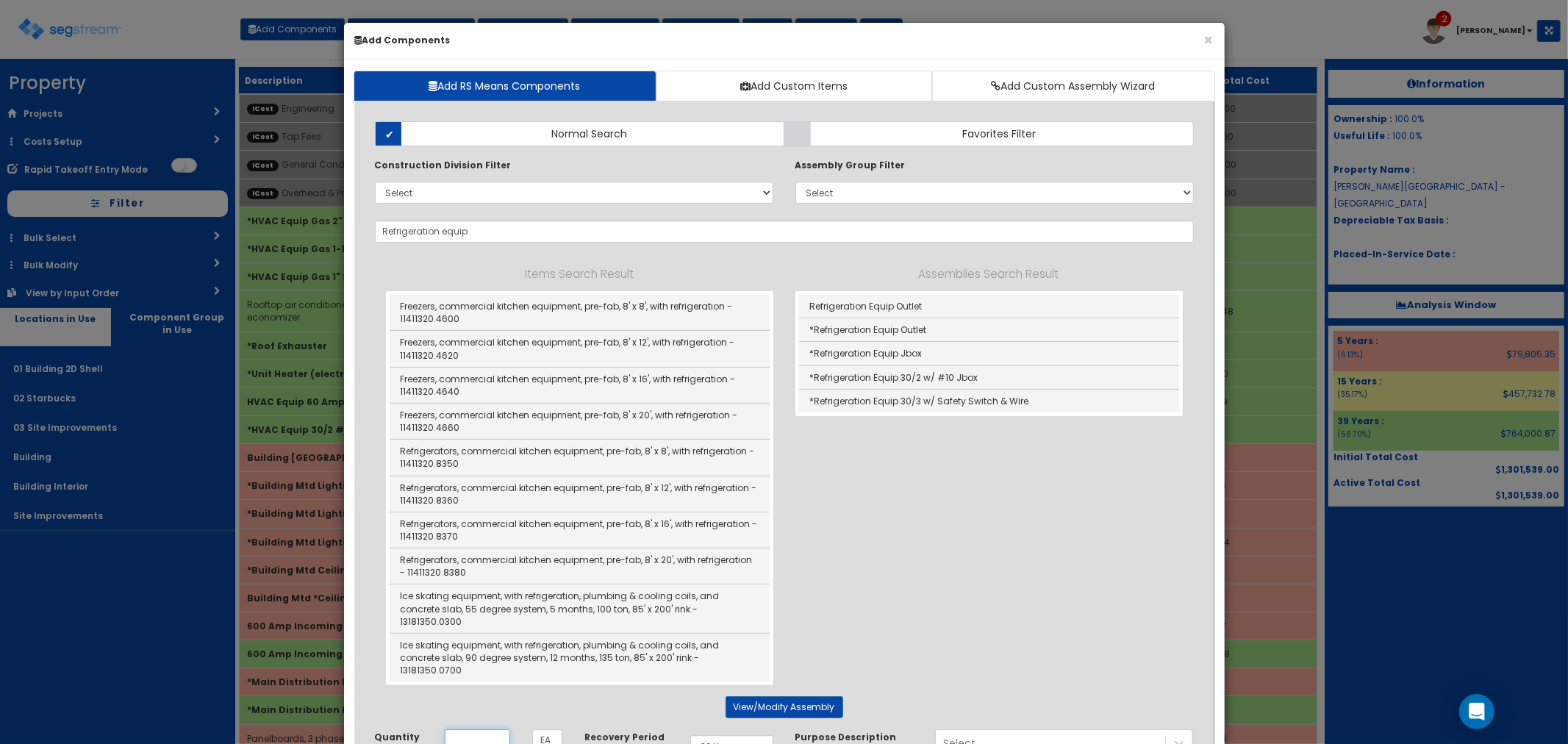
type input "*Refrigeration Equip Outlet"
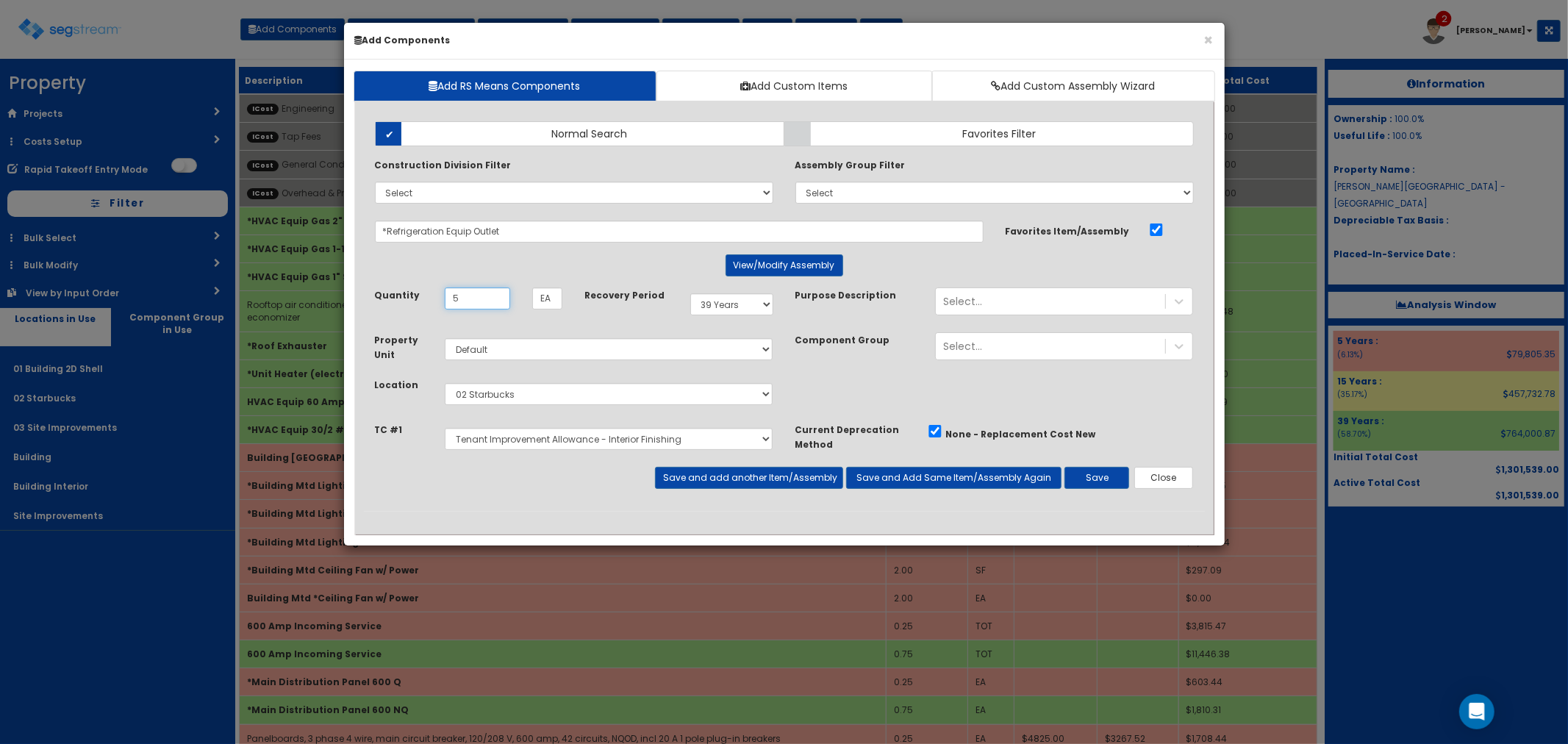
type input "5"
click at [728, 310] on select "Select 5 Years 7 Years 9 Years 10 Years 15 Years 15 Year QLI 15 Year QRP 15 Yea…" at bounding box center [732, 304] width 83 height 22
select select "5Y"
click at [690, 294] on select "Select 5 Years 7 Years 9 Years 10 Years 15 Years 15 Year QLI 15 Year QRP 15 Yea…" at bounding box center [732, 304] width 83 height 22
click at [700, 483] on button "Save and add another Item/Assembly" at bounding box center [749, 478] width 188 height 22
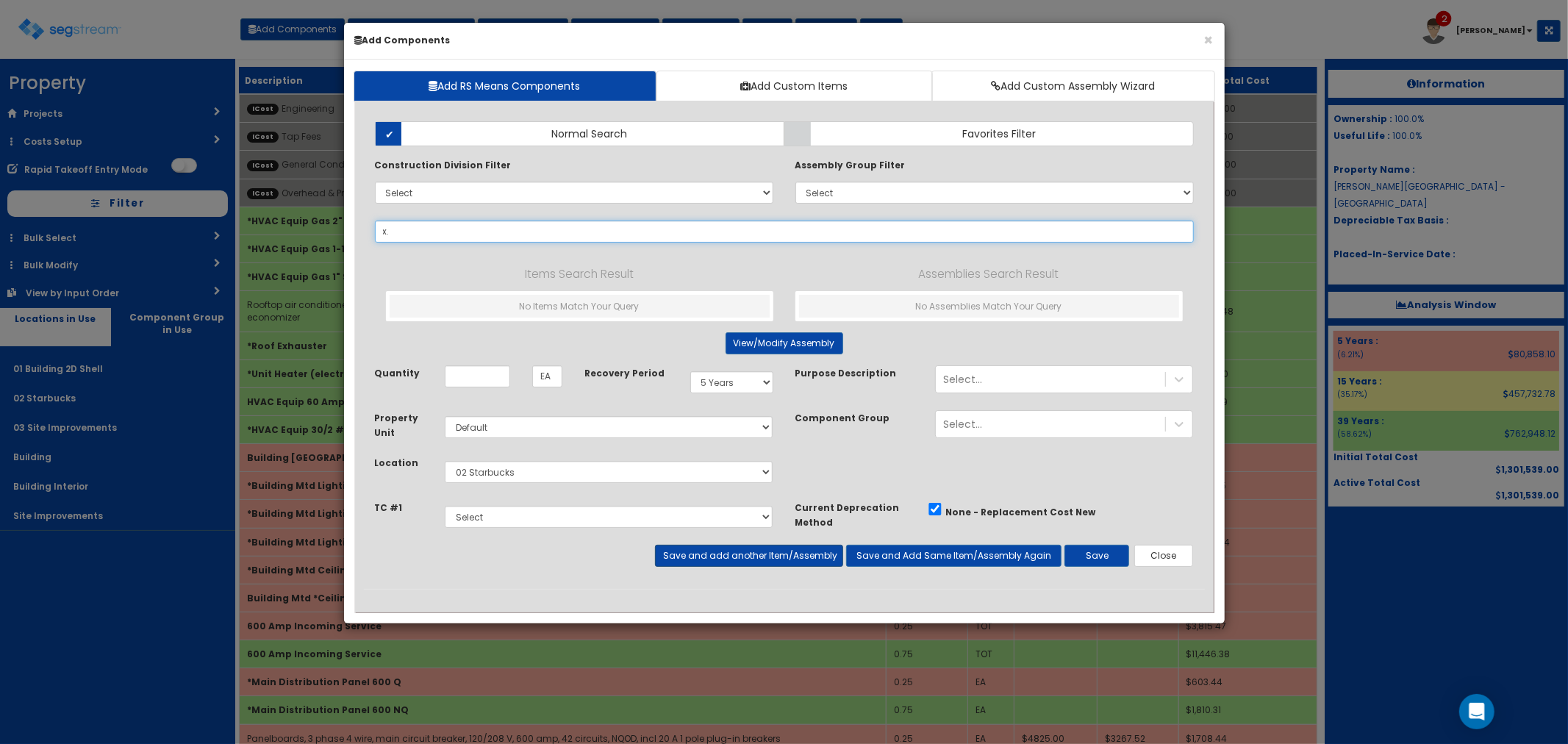
type input "x"
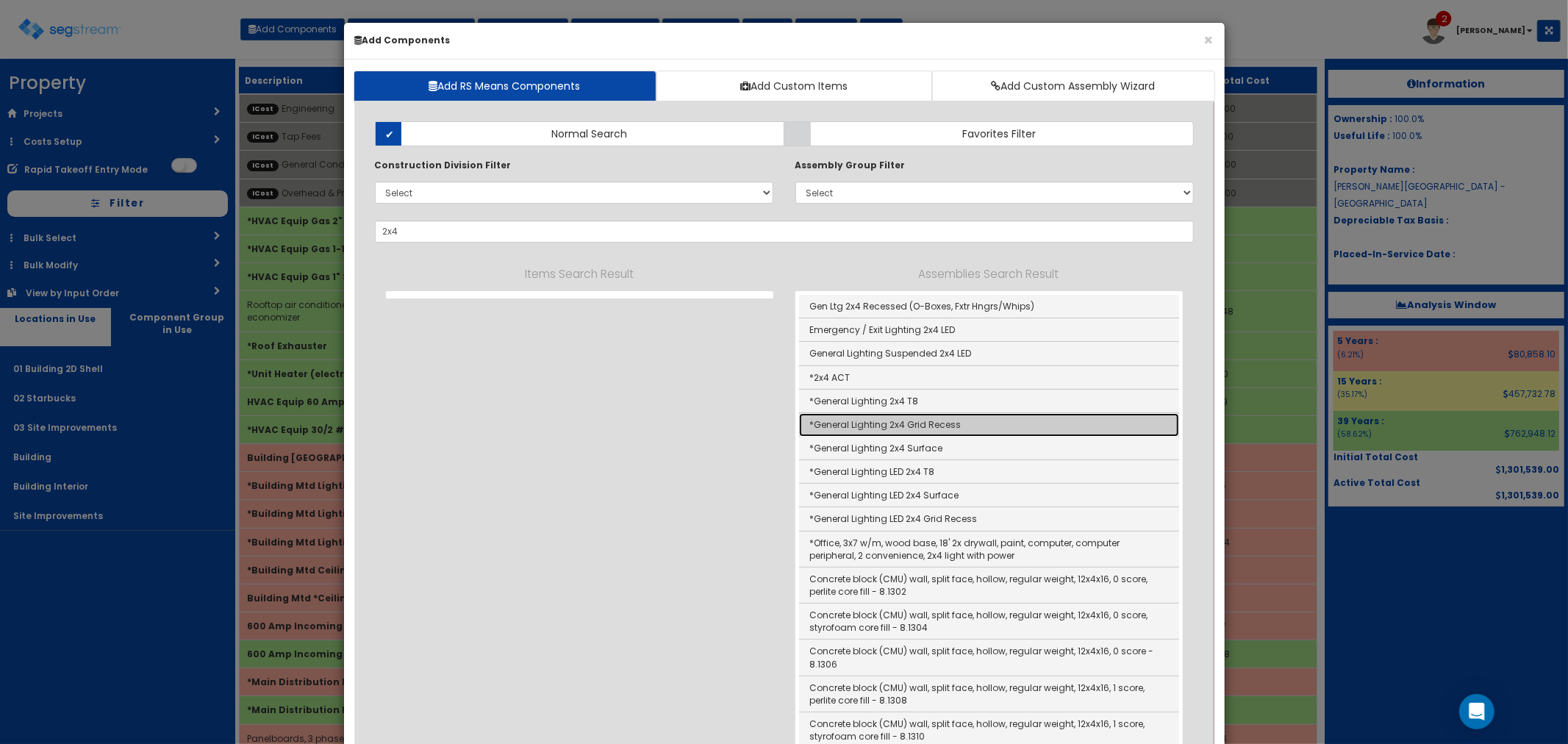
click at [863, 431] on link "*General Lighting 2x4 Grid Recess" at bounding box center [989, 425] width 380 height 23
type input "*General Lighting 2x4 Grid Recess"
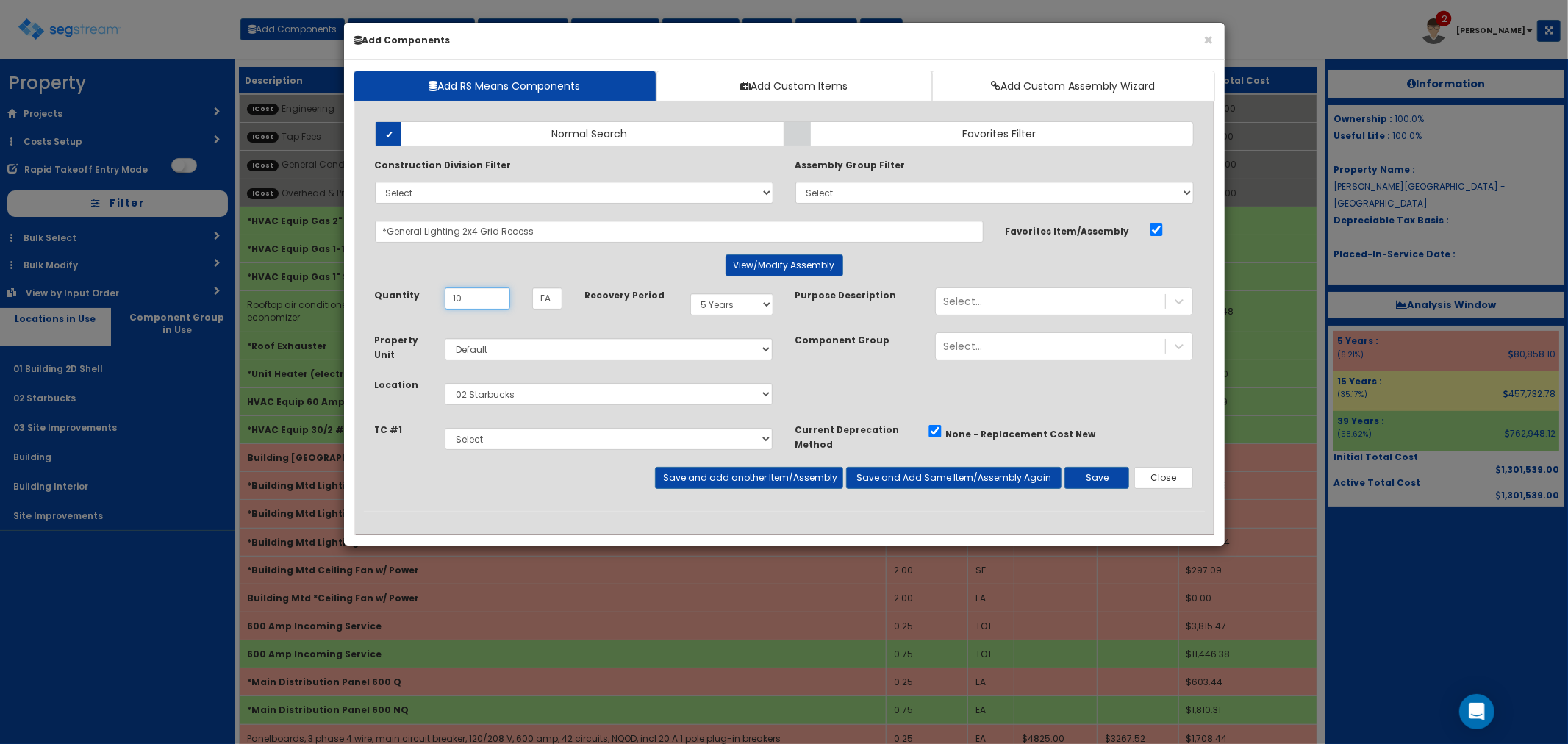
type input "10"
click at [708, 298] on select "Select 5 Years 7 Years 9 Years 10 Years 15 Years 15 Year QLI 15 Year QRP 15 Yea…" at bounding box center [732, 304] width 83 height 22
select select "39Y"
click at [690, 294] on select "Select 5 Years 7 Years 9 Years 10 Years 15 Years 15 Year QLI 15 Year QRP 15 Yea…" at bounding box center [732, 304] width 83 height 22
click at [1094, 471] on button "Save" at bounding box center [1096, 478] width 65 height 22
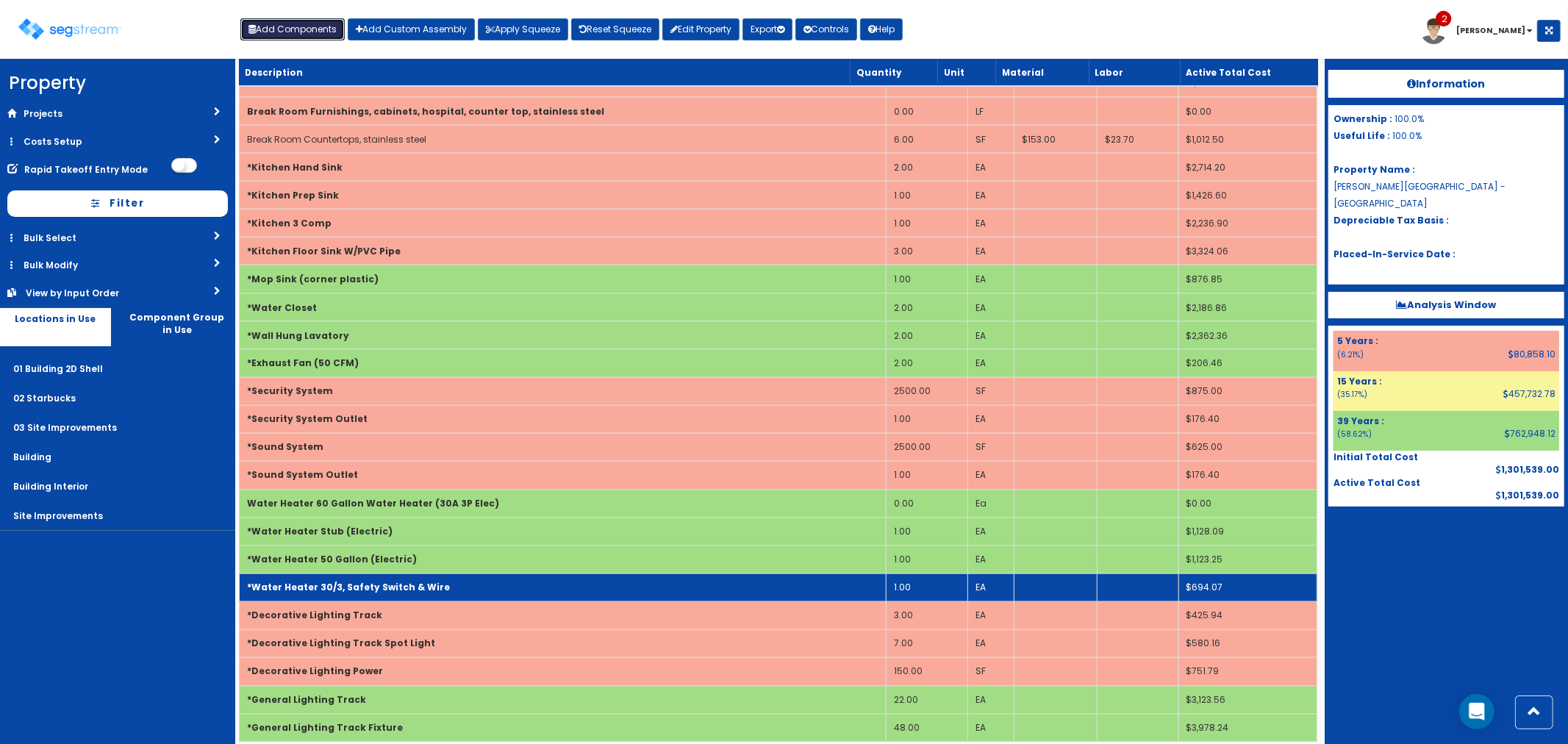
scroll to position [2007, 0]
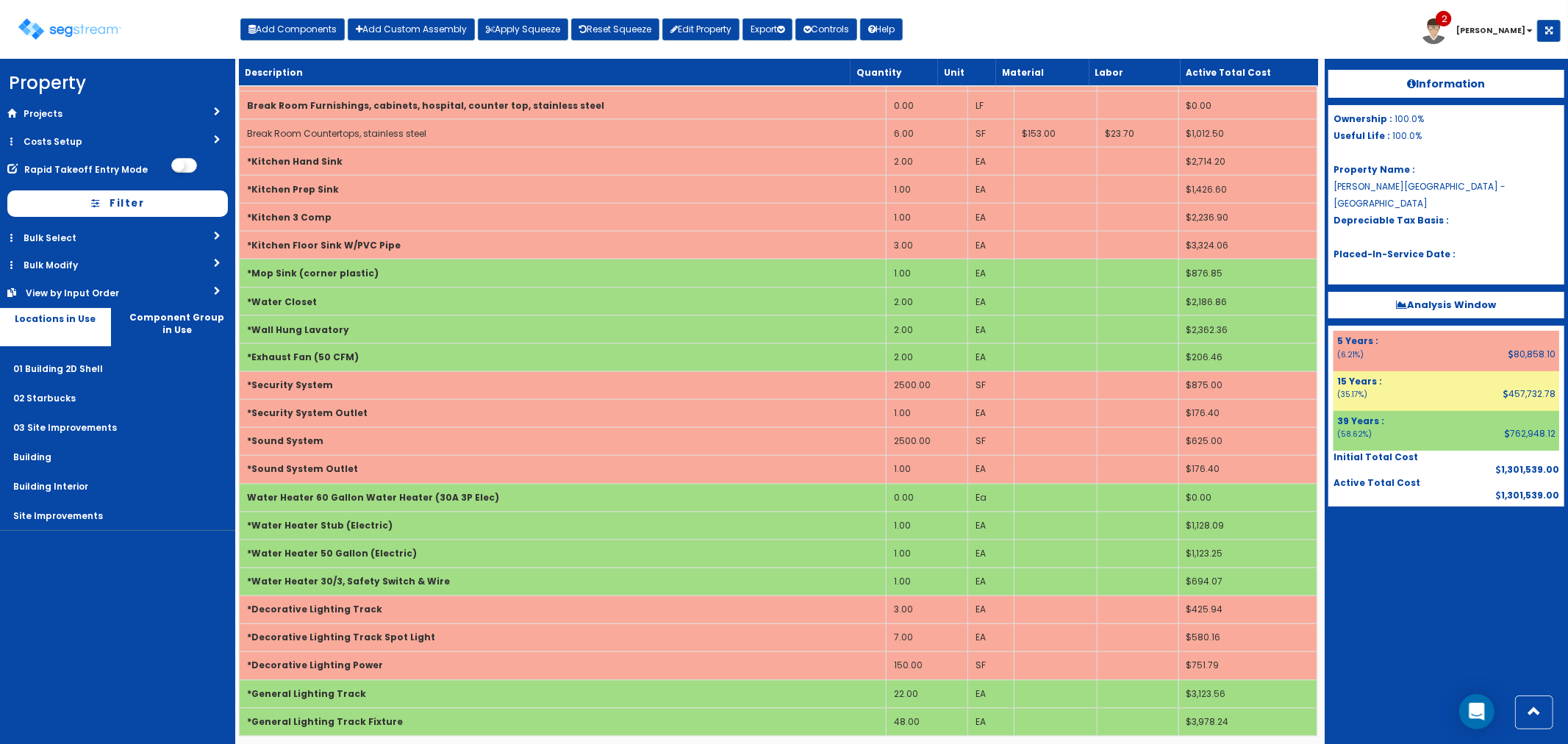
click at [1184, 27] on div "Toggle navigation Add Components Add Custom Assembly Apply Squeeze Reset Squeez…" at bounding box center [783, 34] width 1553 height 48
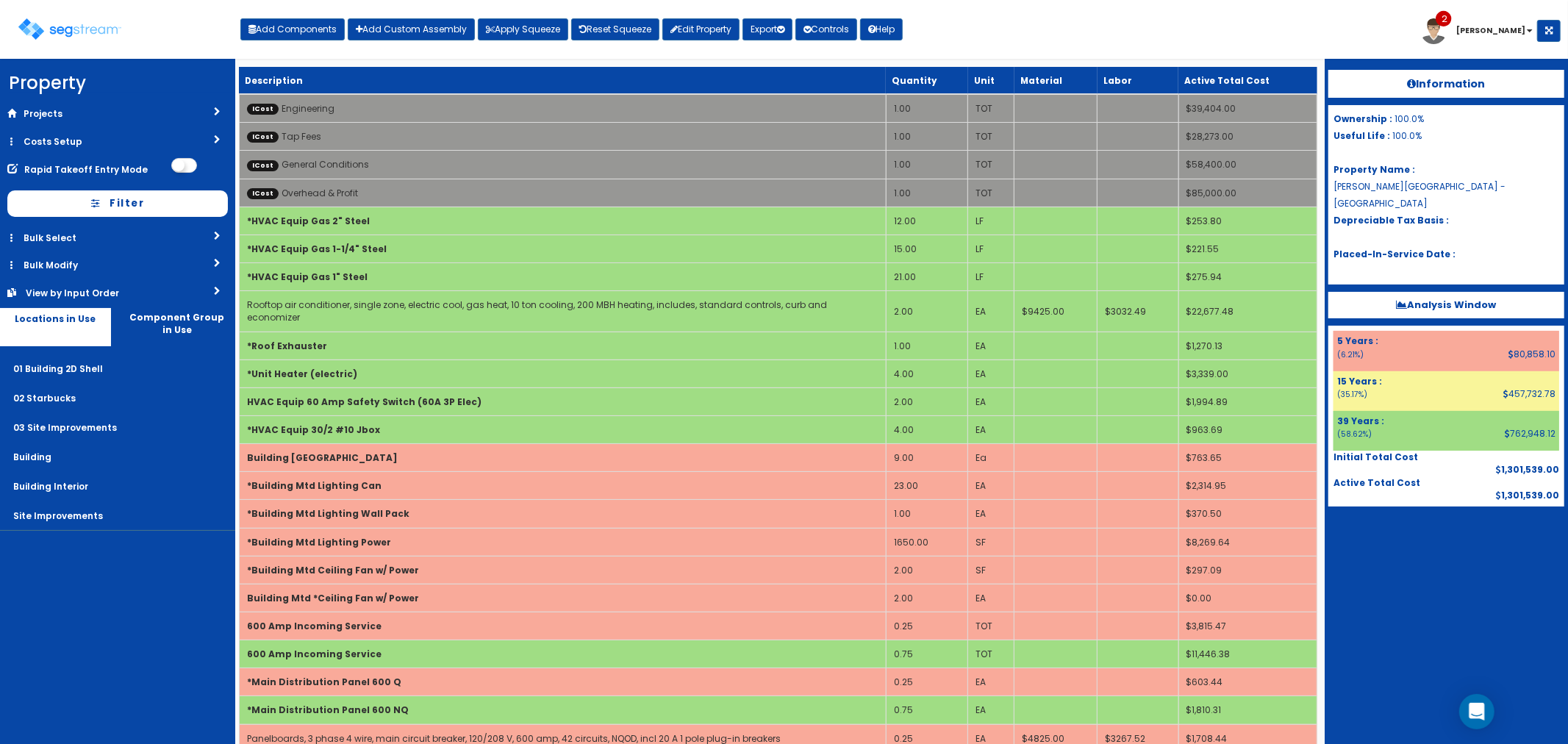
scroll to position [1001, 0]
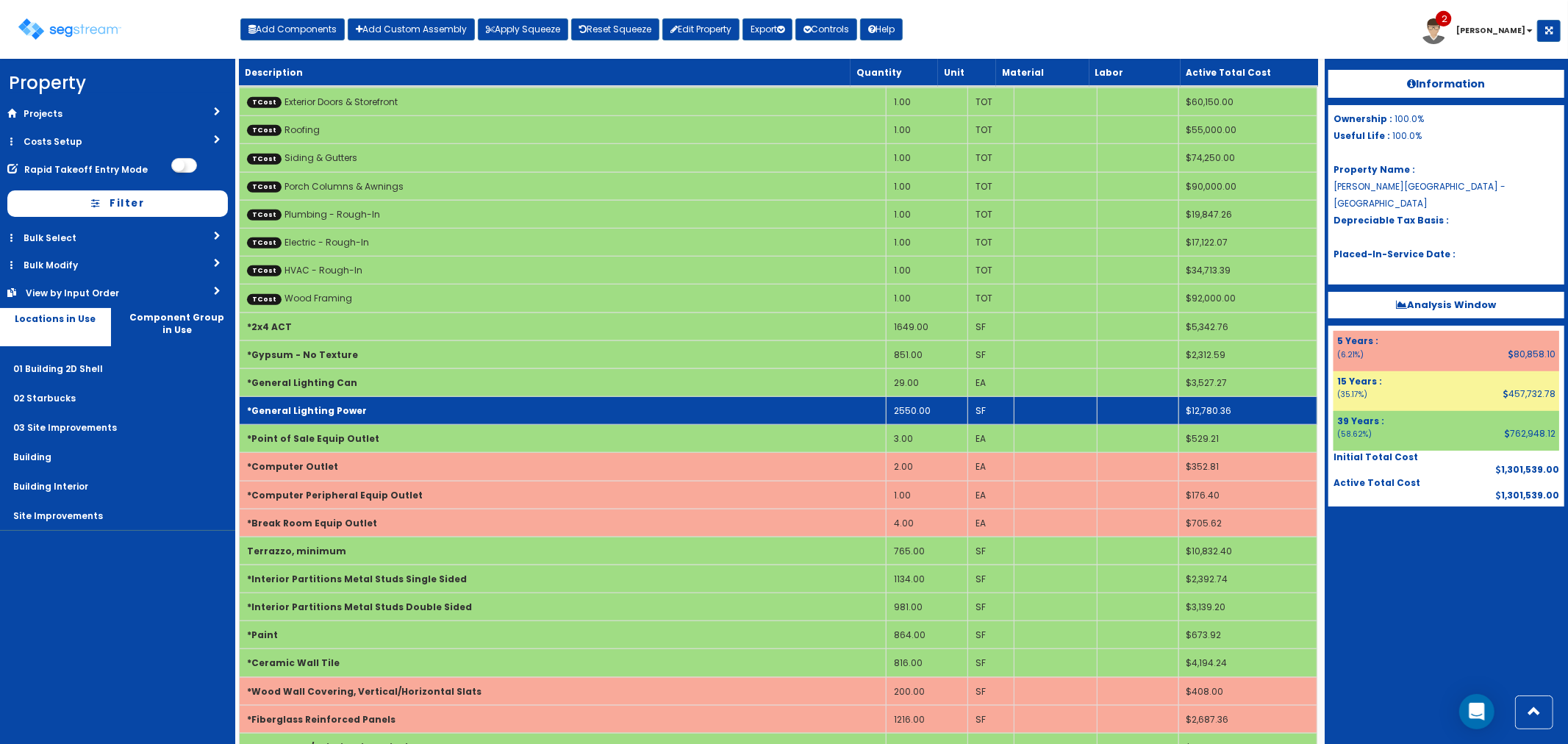
click at [946, 397] on td "2550.00" at bounding box center [926, 411] width 82 height 28
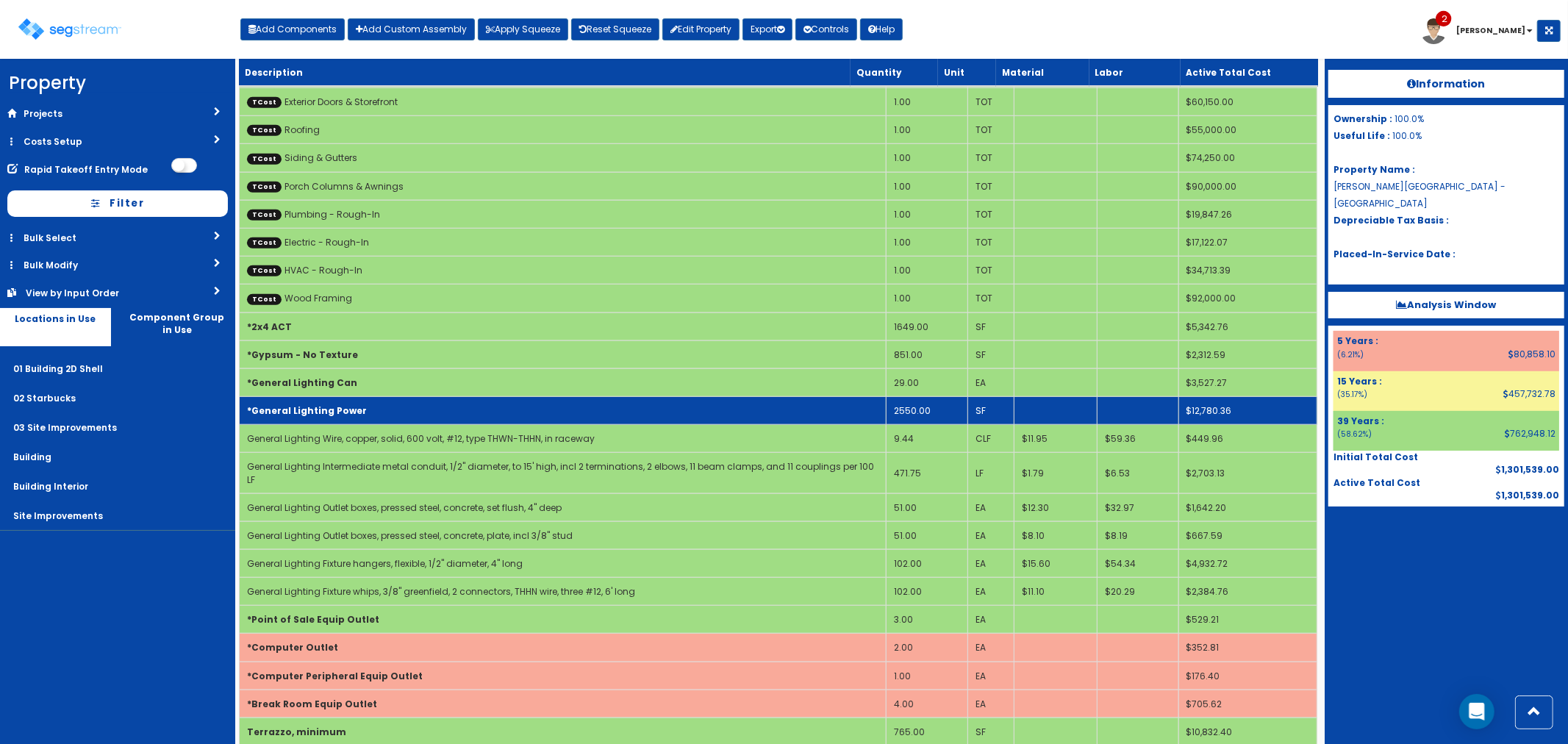
click at [931, 397] on td "2550.00" at bounding box center [926, 411] width 82 height 28
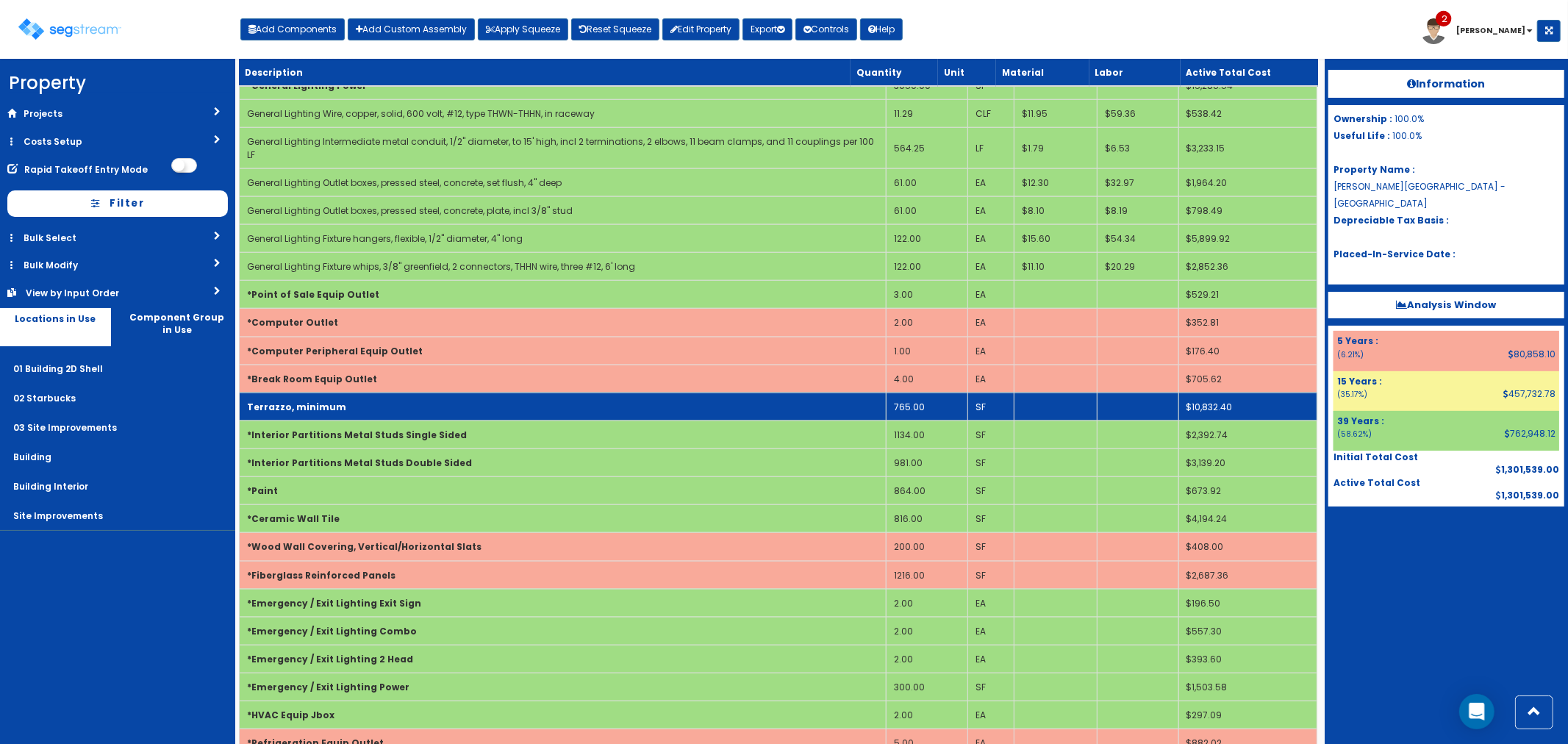
scroll to position [1327, 0]
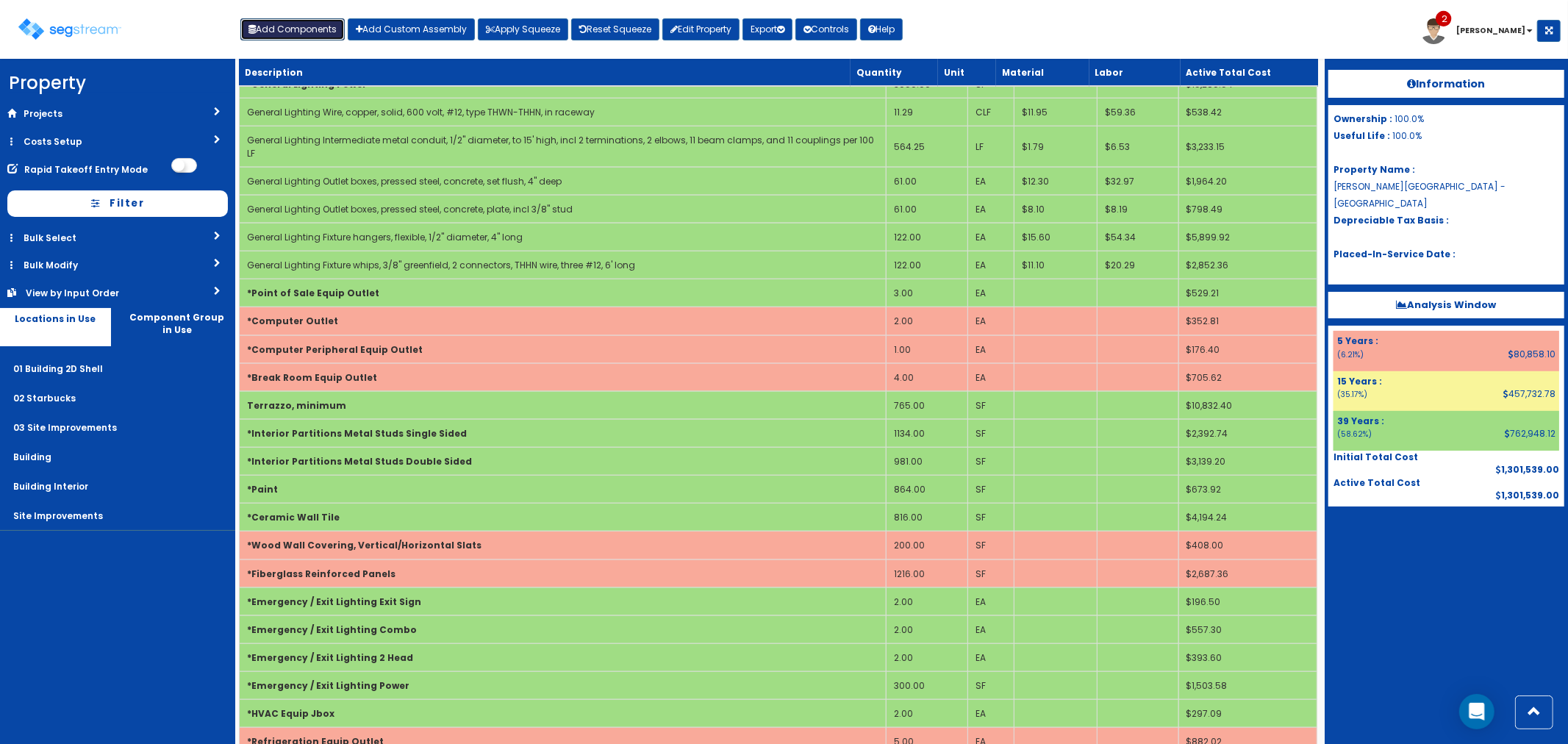
click at [273, 23] on button "Add Components" at bounding box center [293, 30] width 105 height 22
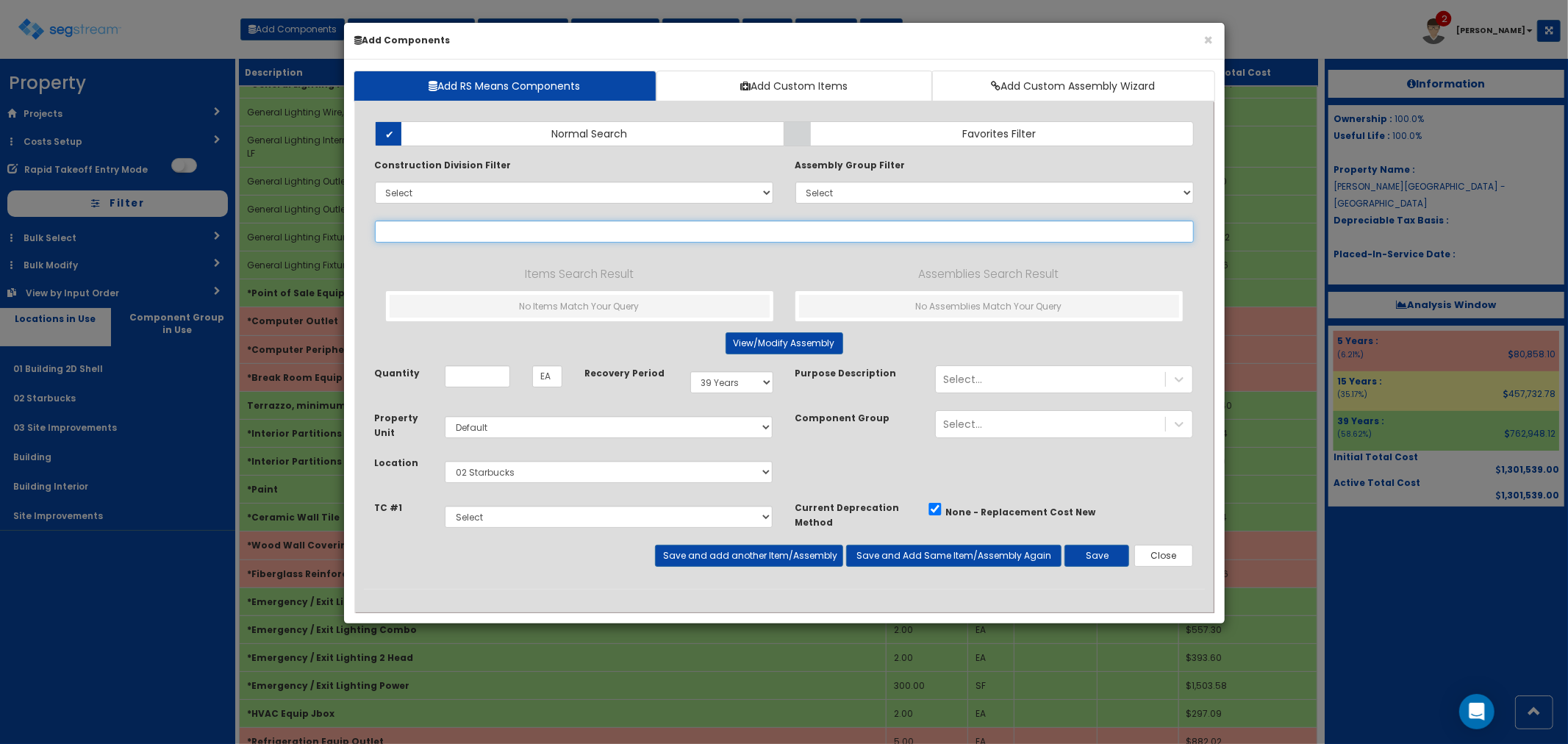
select select
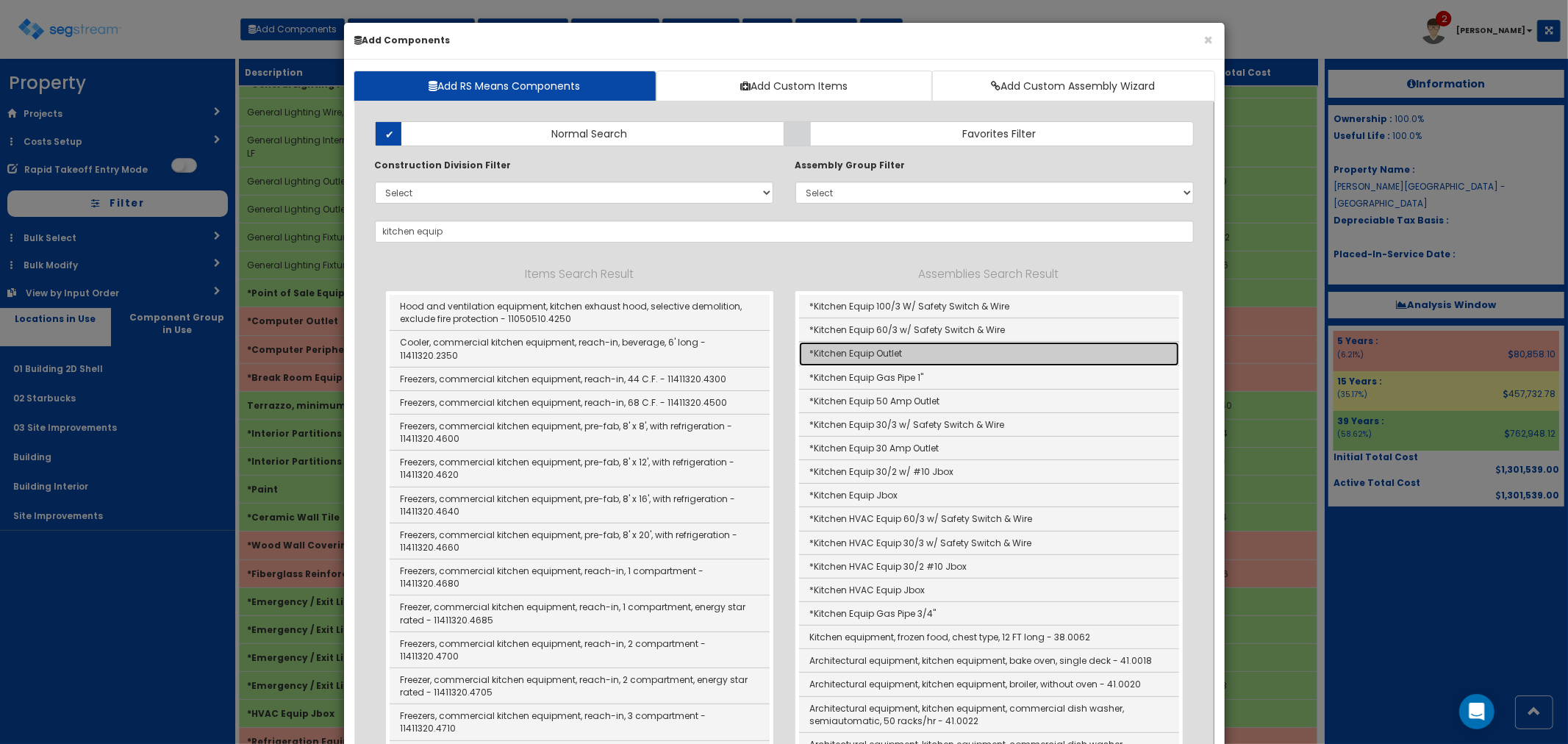
click at [853, 354] on link "*Kitchen Equip Outlet" at bounding box center [989, 354] width 380 height 23
type input "*Kitchen Equip Outlet"
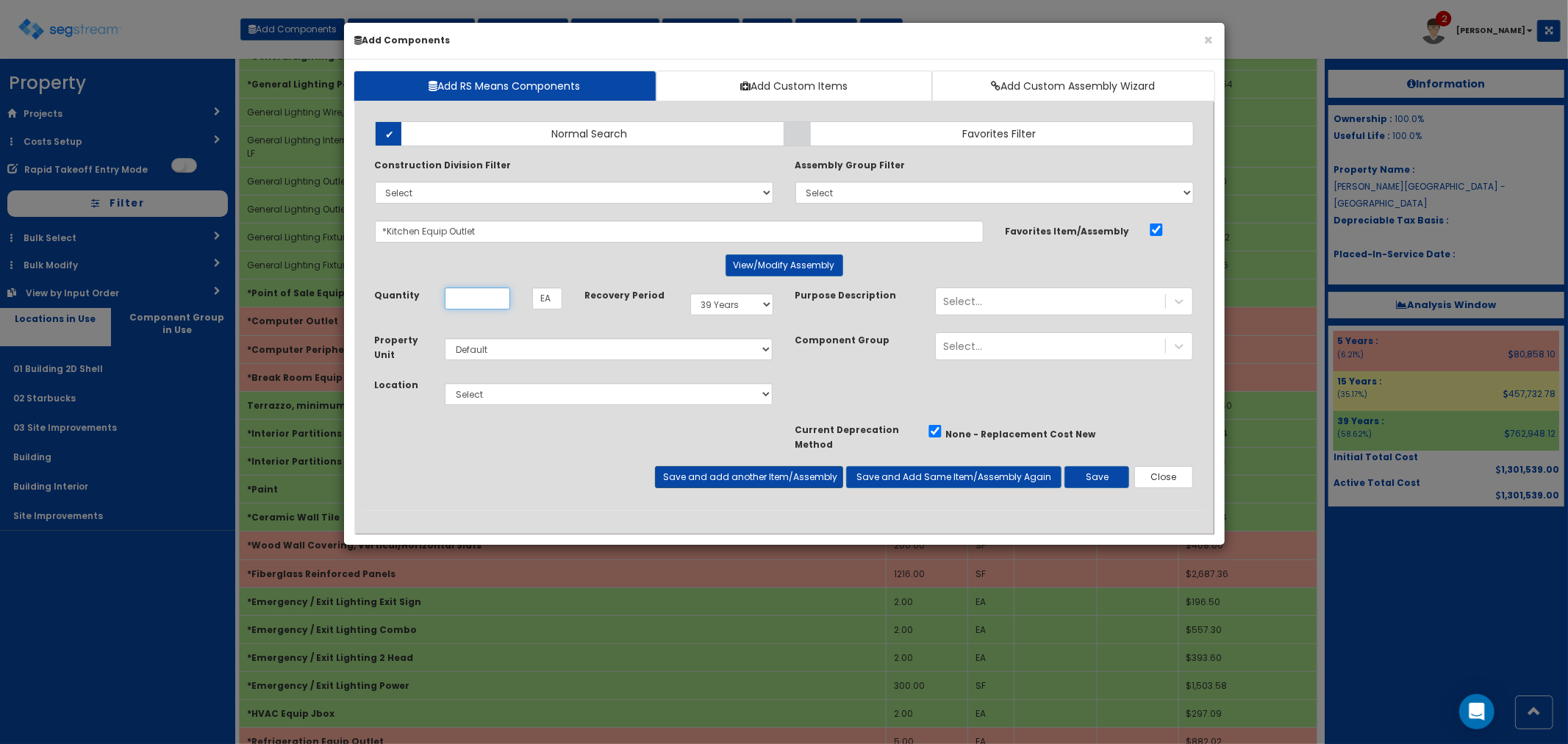
scroll to position [0, 0]
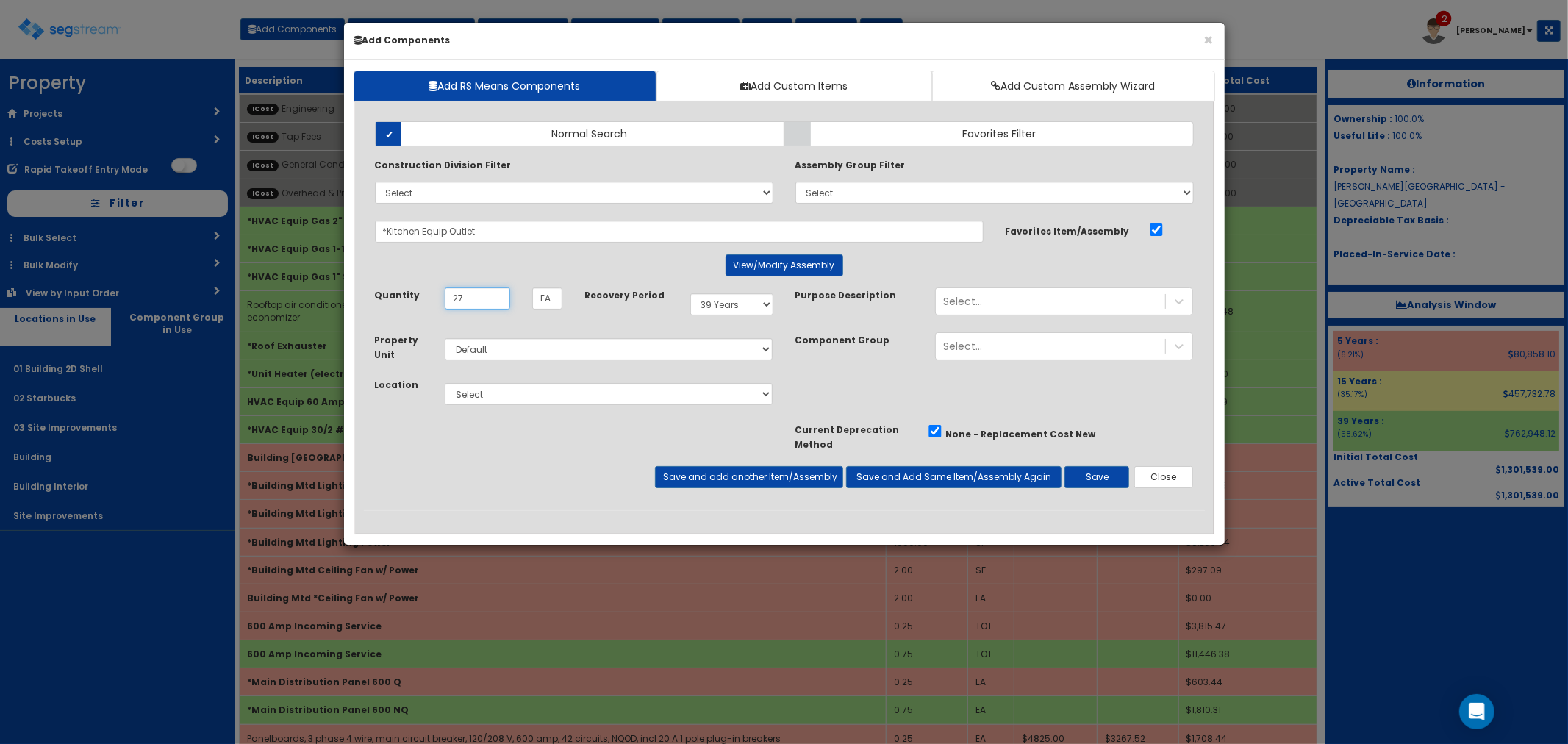
type input "27"
click at [738, 304] on select "Select 5 Years 7 Years 9 Years 10 Years 15 Years 15 Year QLI 15 Year QRP 15 Yea…" at bounding box center [732, 304] width 83 height 22
select select "5Y"
click at [690, 294] on select "Select 5 Years 7 Years 9 Years 10 Years 15 Years 15 Year QLI 15 Year QRP 15 Yea…" at bounding box center [732, 304] width 83 height 22
click at [483, 408] on div "Select 01 Building 2D Shell 02 Starbucks 03 Site Improvements Building Building…" at bounding box center [608, 393] width 351 height 34
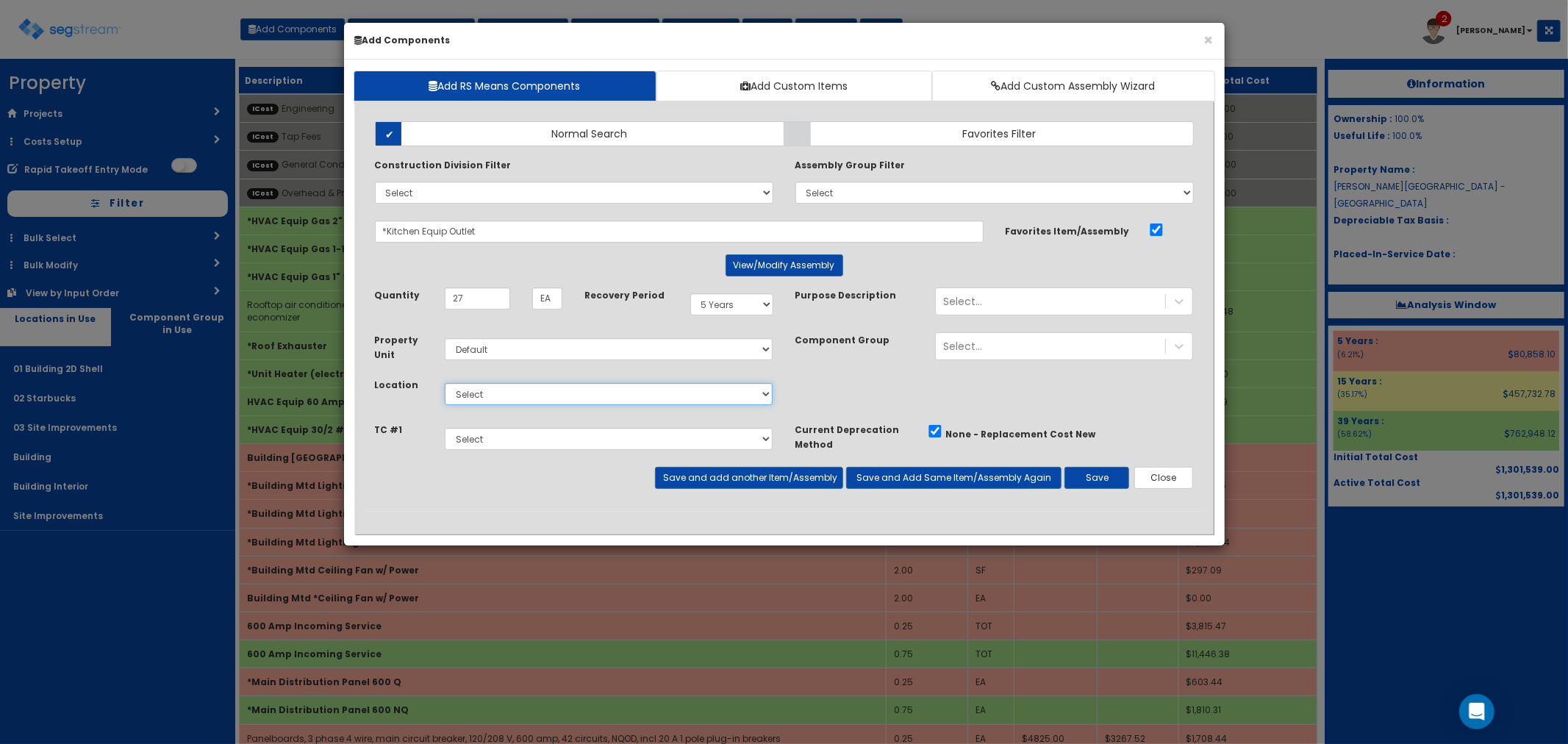
click at [485, 397] on select "Select 01 Building 2D Shell 02 Starbucks 03 Site Improvements Building Building…" at bounding box center [609, 393] width 329 height 22
select select "4539"
click at [445, 383] on select "Select 01 Building 2D Shell 02 Starbucks 03 Site Improvements Building Building…" at bounding box center [609, 393] width 329 height 22
click at [690, 471] on button "Save and add another Item/Assembly" at bounding box center [749, 478] width 188 height 22
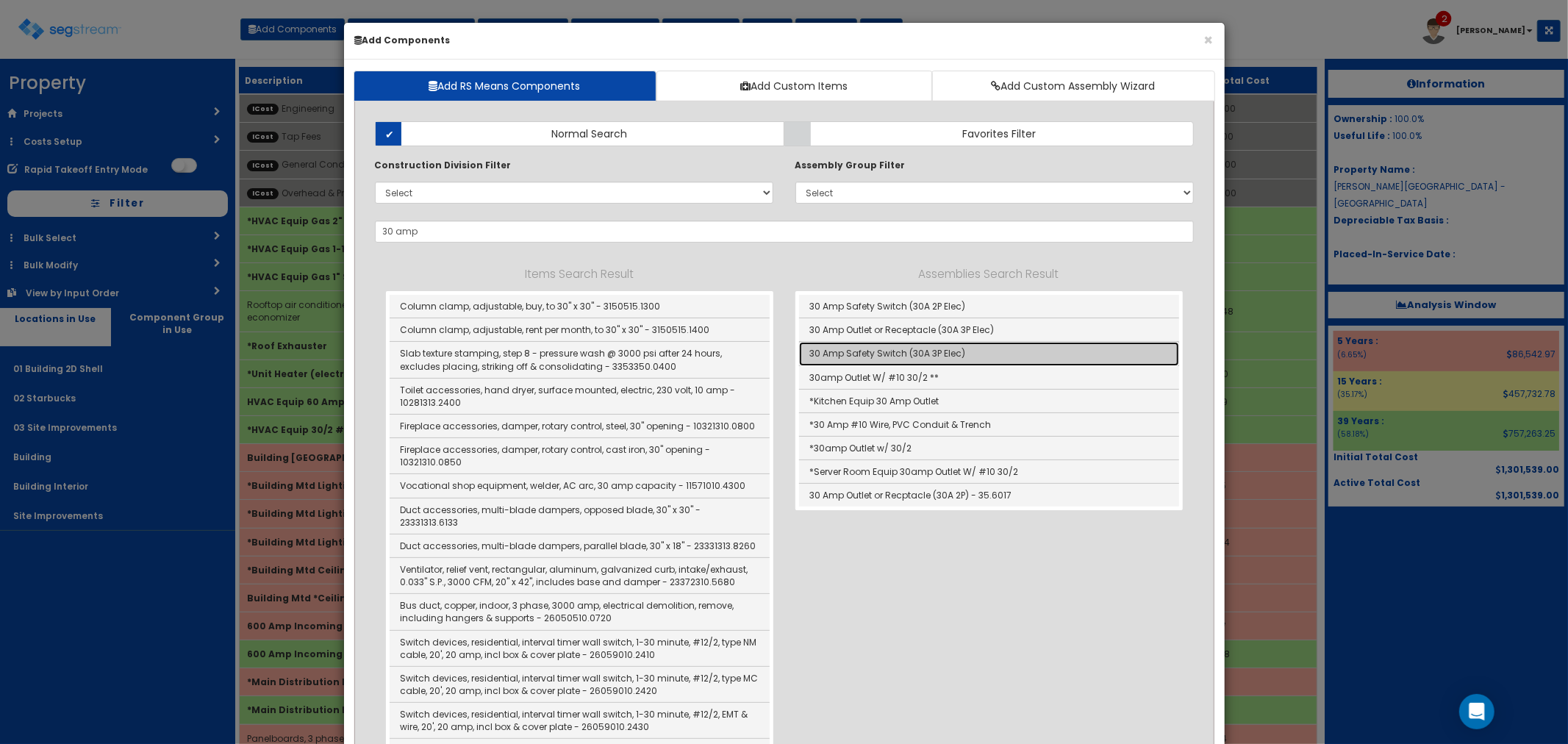
click at [884, 351] on link "30 Amp Safety Switch (30A 3P Elec)" at bounding box center [989, 354] width 380 height 23
type input "30 Amp Safety Switch (30A 3P Elec)"
type input "Ea"
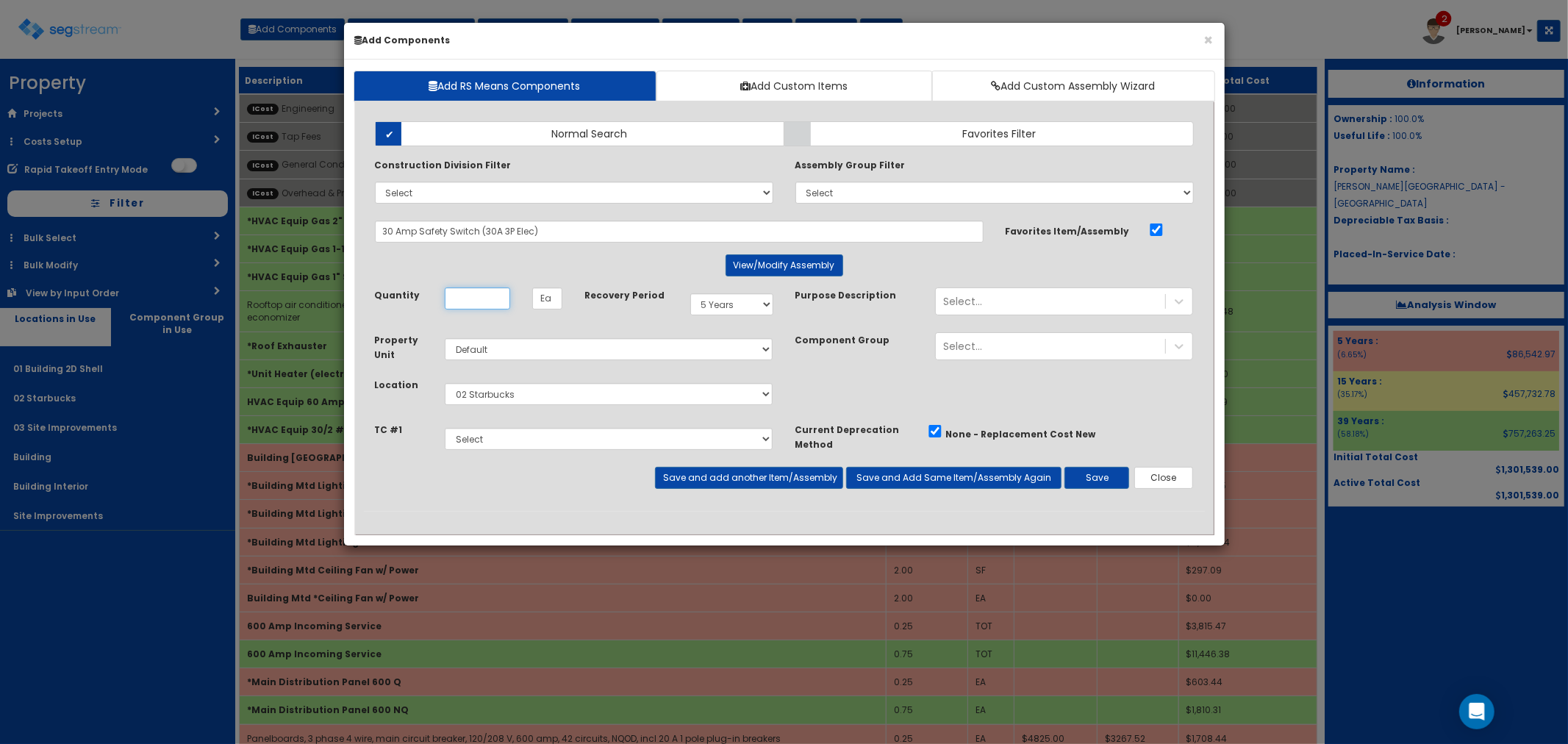
click at [458, 295] on input "Quantity" at bounding box center [478, 298] width 66 height 22
type input "1"
click at [983, 297] on div "Select..." at bounding box center [1050, 301] width 230 height 23
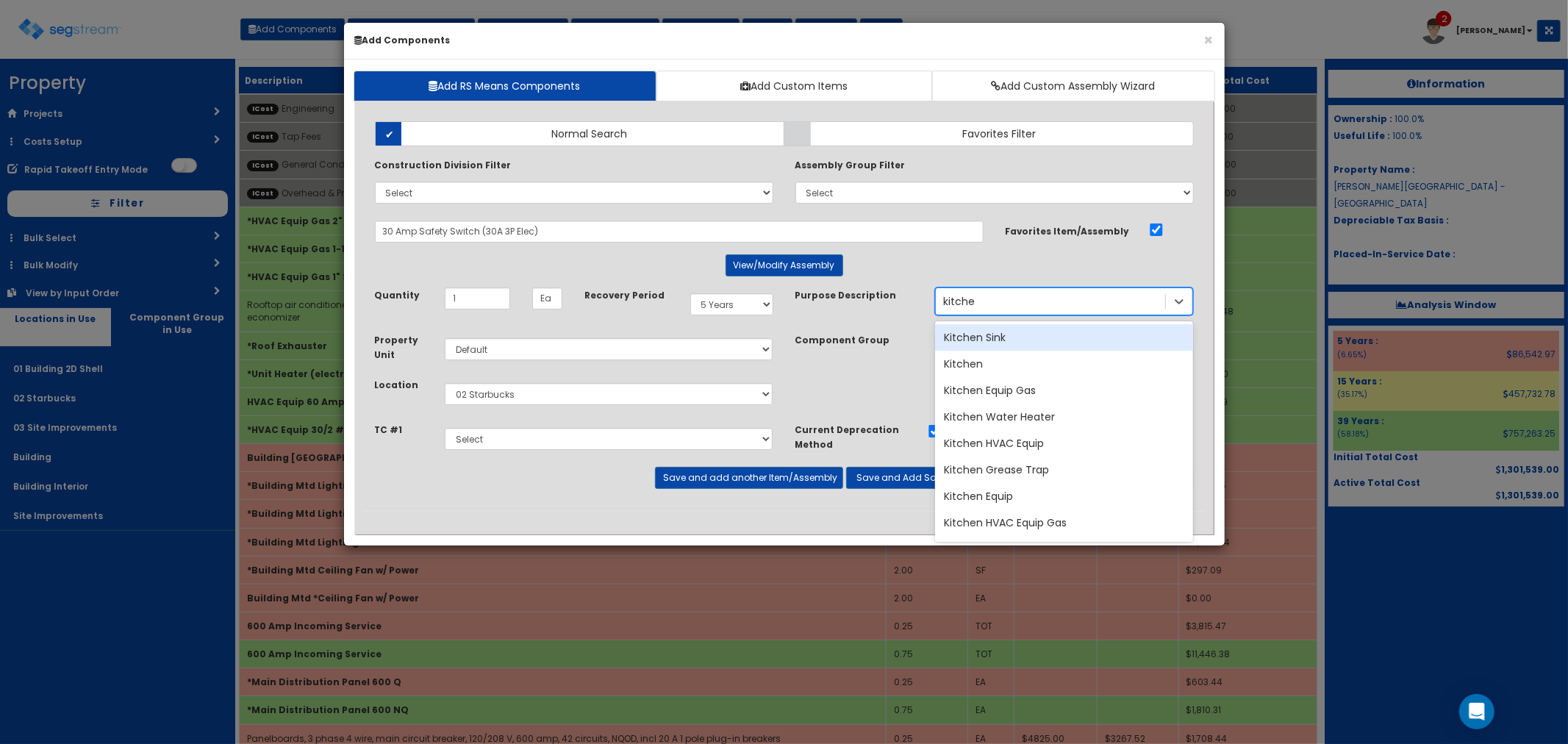
type input "kitchen"
click at [987, 495] on div "Kitchen Equip" at bounding box center [1064, 496] width 258 height 27
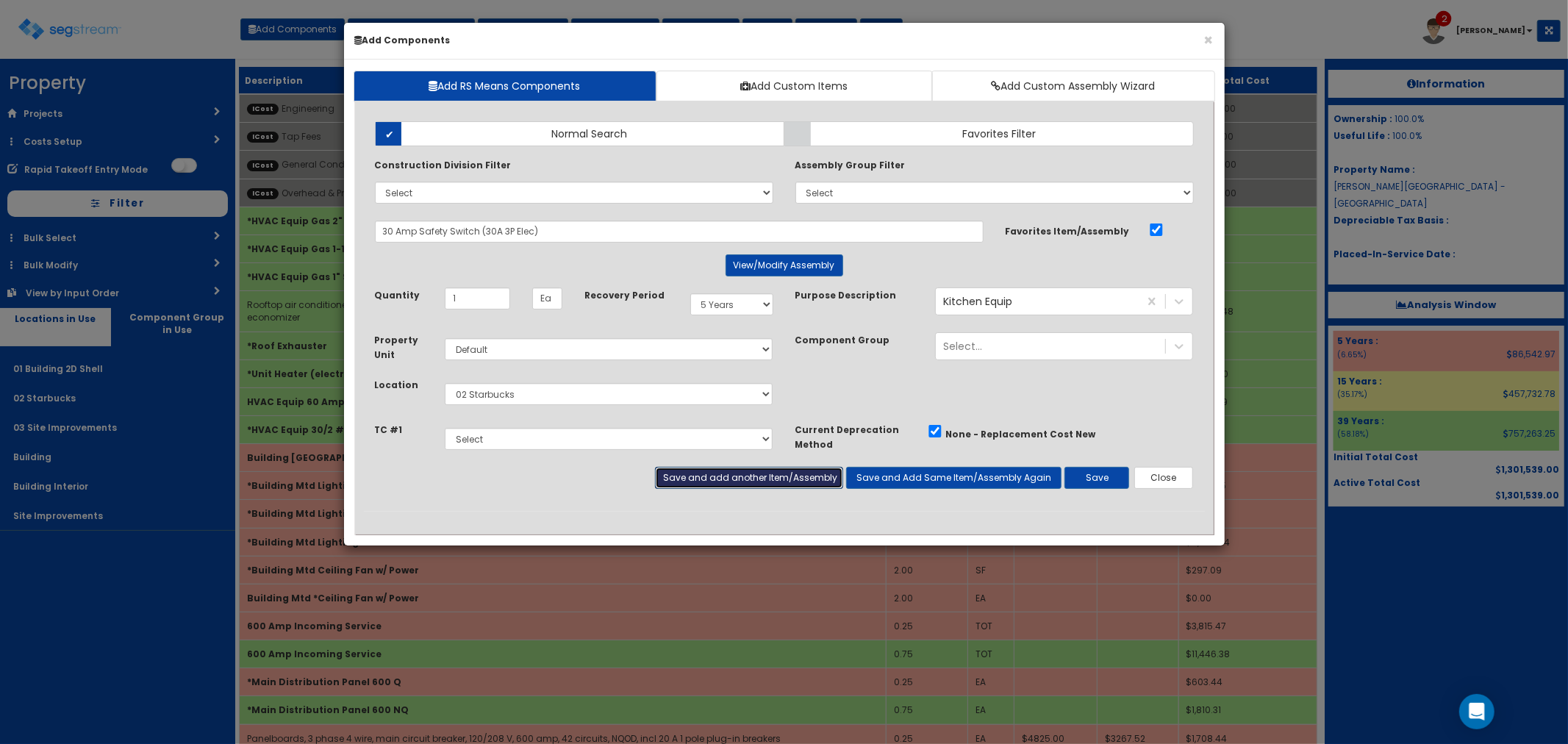
click at [696, 471] on button "Save and add another Item/Assembly" at bounding box center [749, 478] width 188 height 22
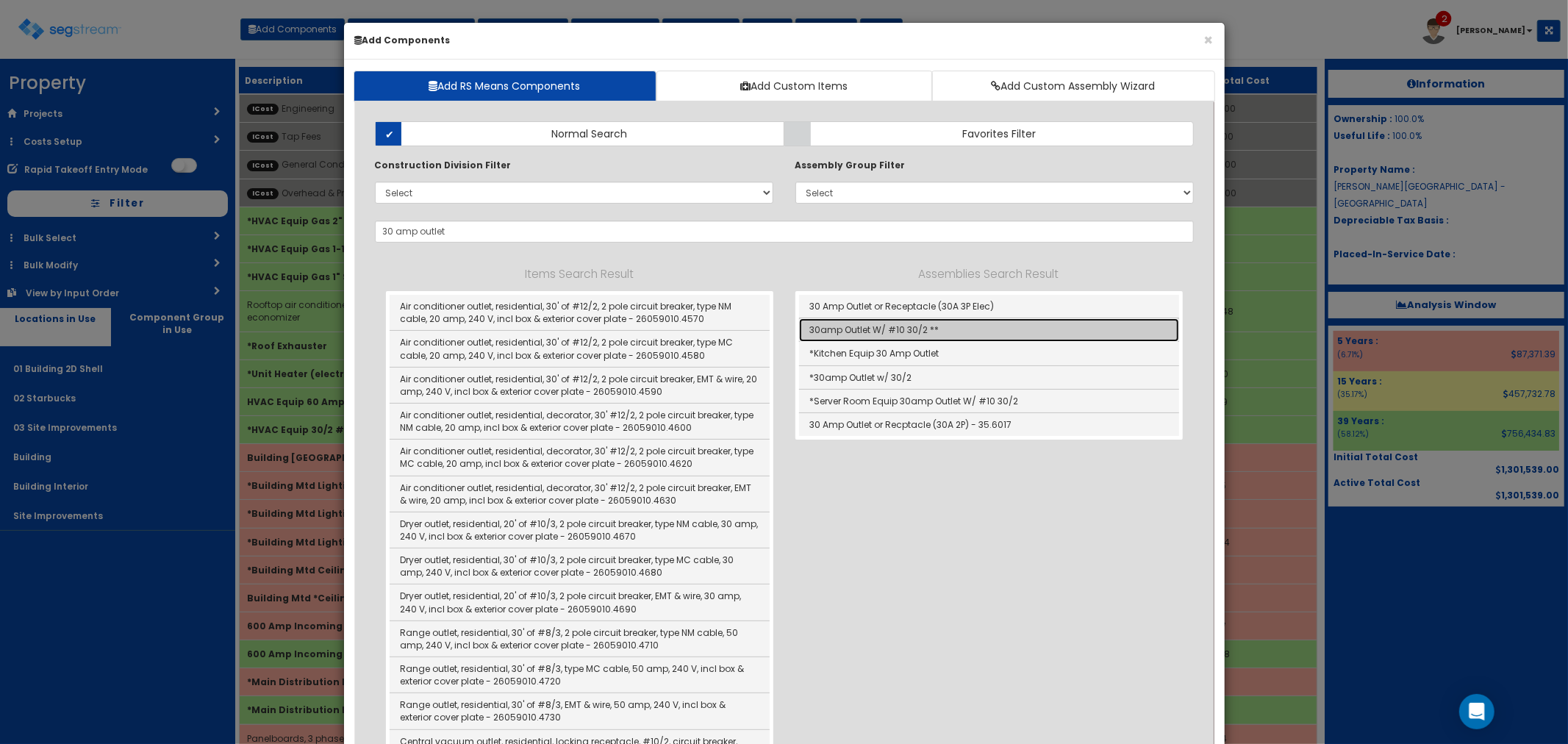
click at [900, 332] on link "30amp Outlet W/ #10 30/2 **" at bounding box center [989, 330] width 380 height 23
type input "30amp Outlet W/ #10 30/2 **"
type input "EA"
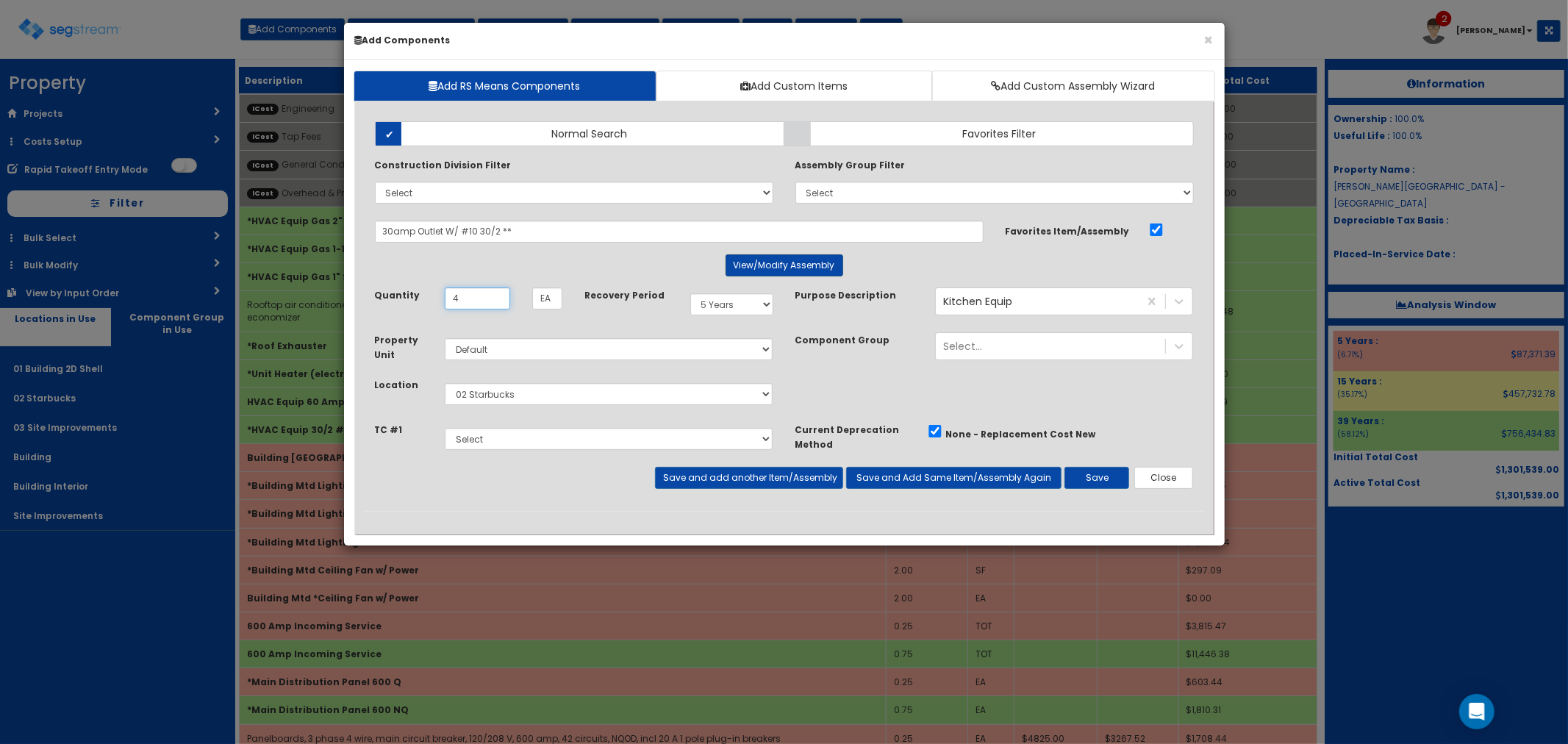
type input "4"
click at [768, 259] on button "View/Modify Assembly" at bounding box center [784, 265] width 118 height 22
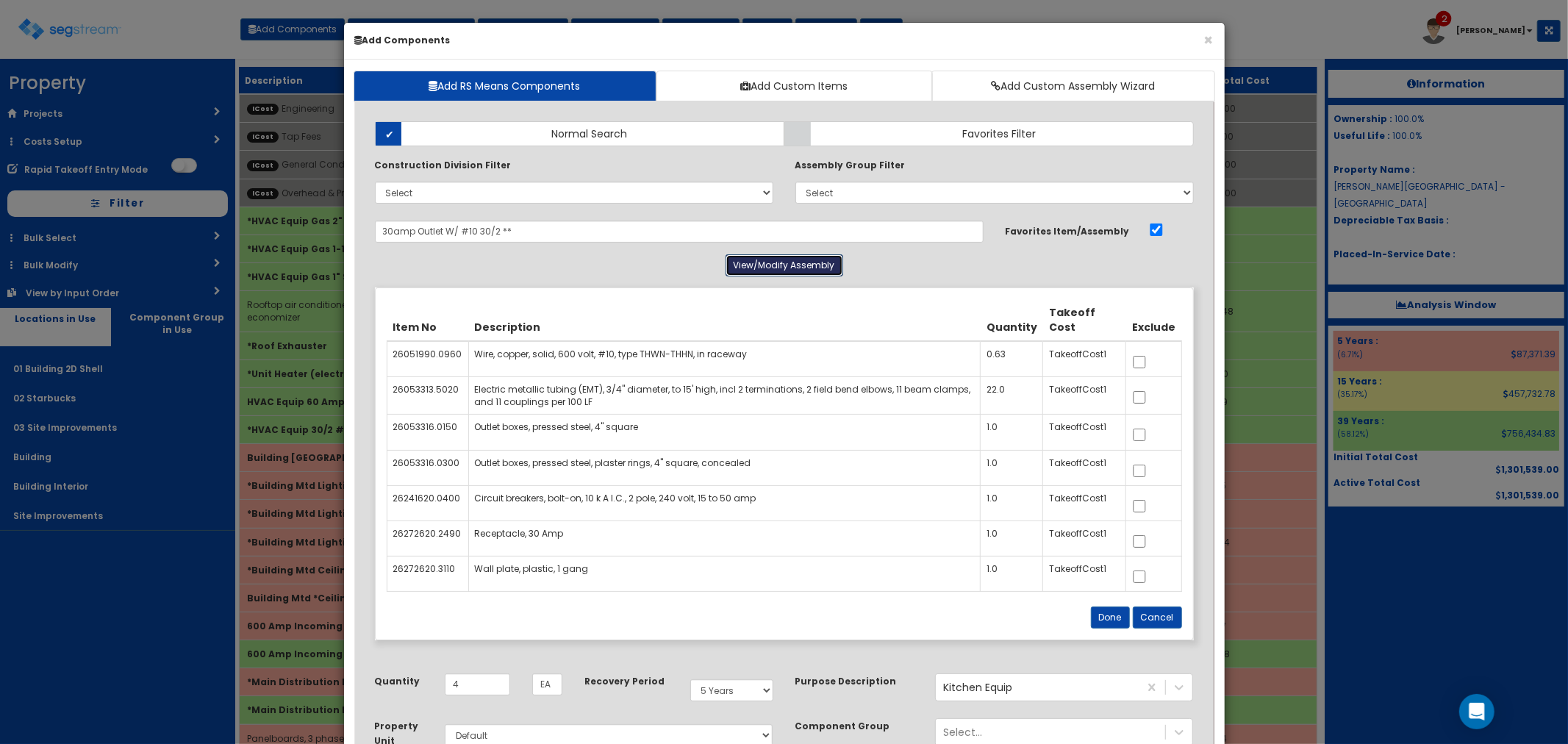
click at [772, 260] on button "View/Modify Assembly" at bounding box center [784, 265] width 118 height 22
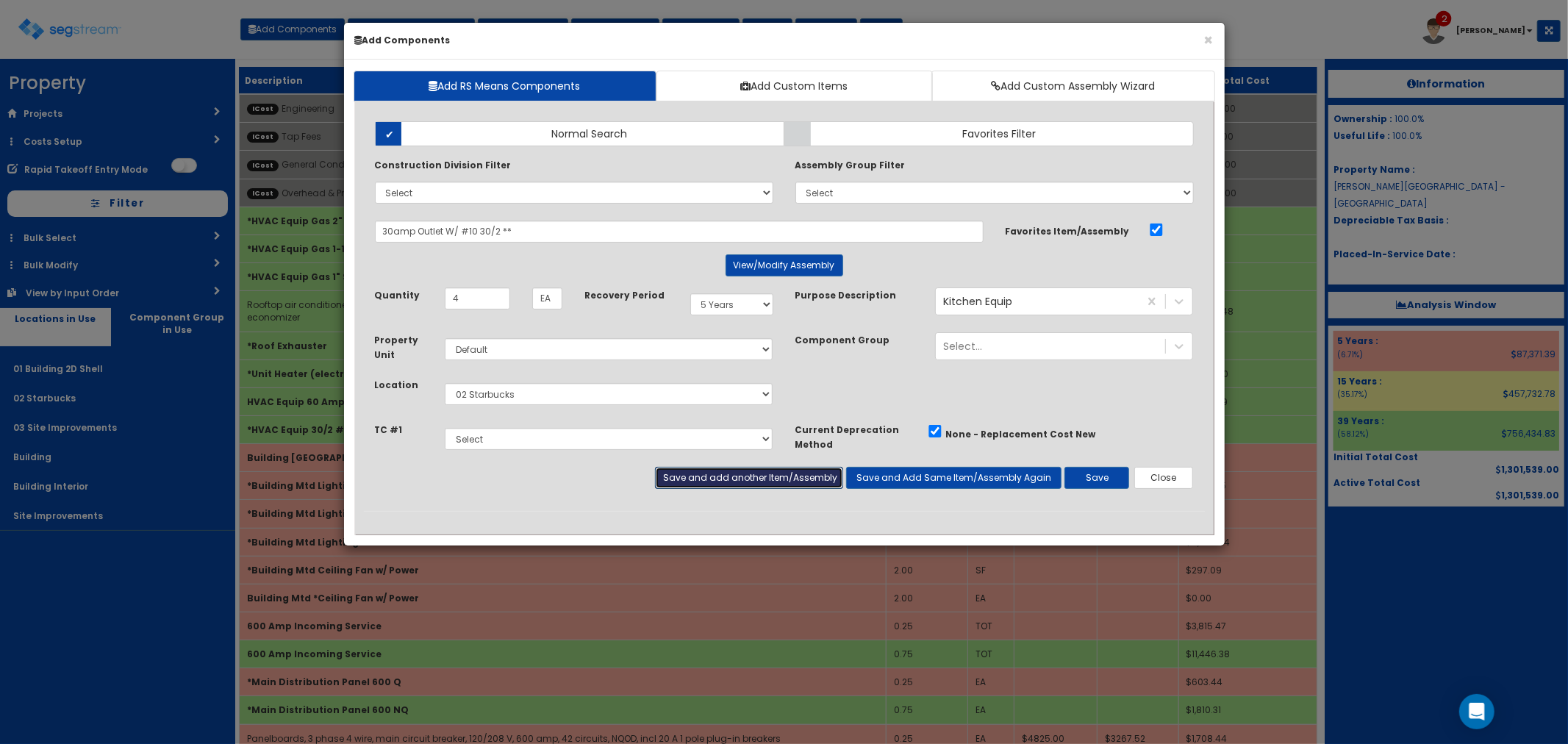
click at [702, 475] on button "Save and add another Item/Assembly" at bounding box center [749, 478] width 188 height 22
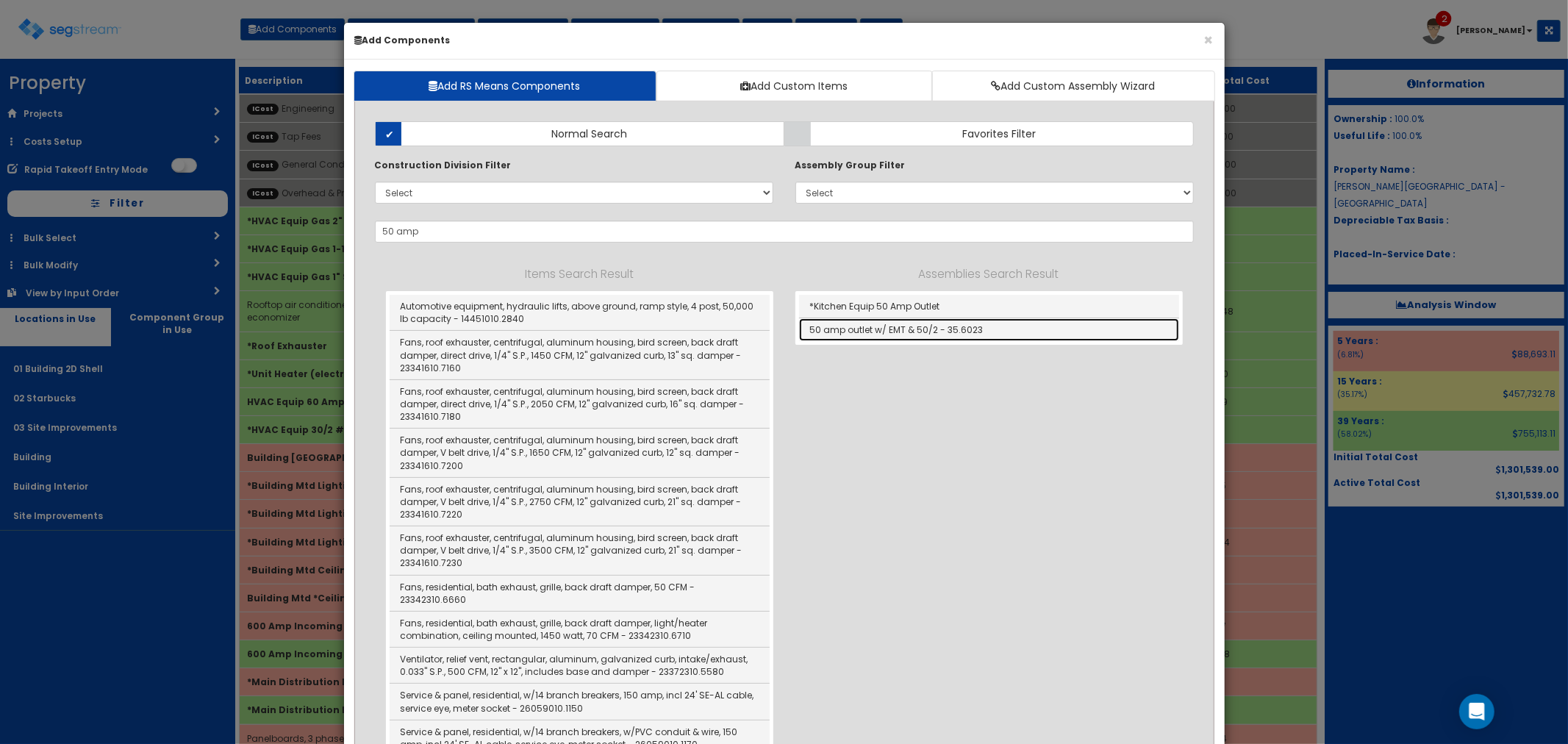
drag, startPoint x: 932, startPoint y: 332, endPoint x: 929, endPoint y: 342, distance: 10.4
click at [932, 332] on link "50 amp outlet w/ EMT & 50/2 - 35.6023" at bounding box center [989, 329] width 380 height 23
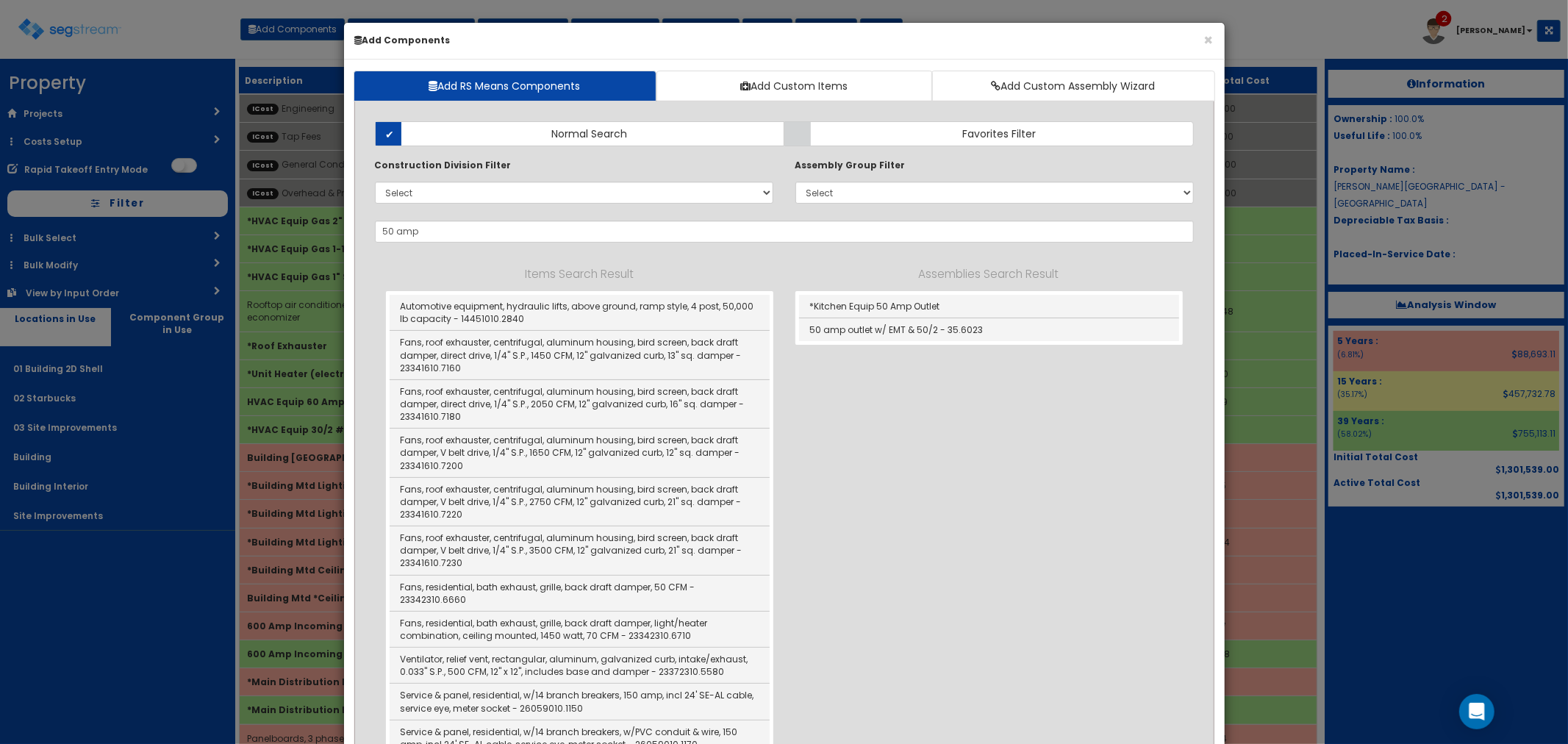
type input "50 amp outlet w/ EMT & 50/2 - 35.6023"
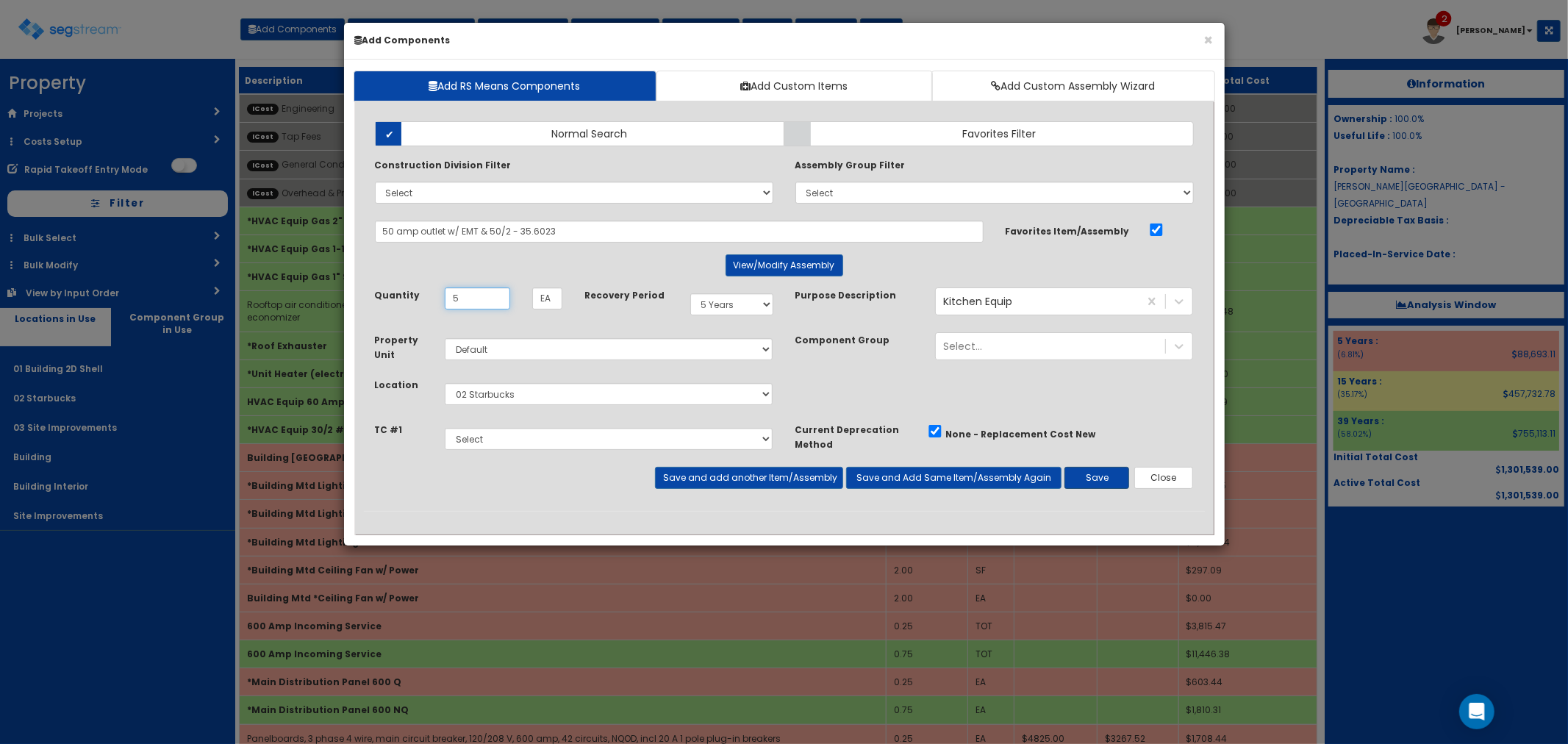
type input "5"
click at [1084, 475] on button "Save" at bounding box center [1096, 478] width 65 height 22
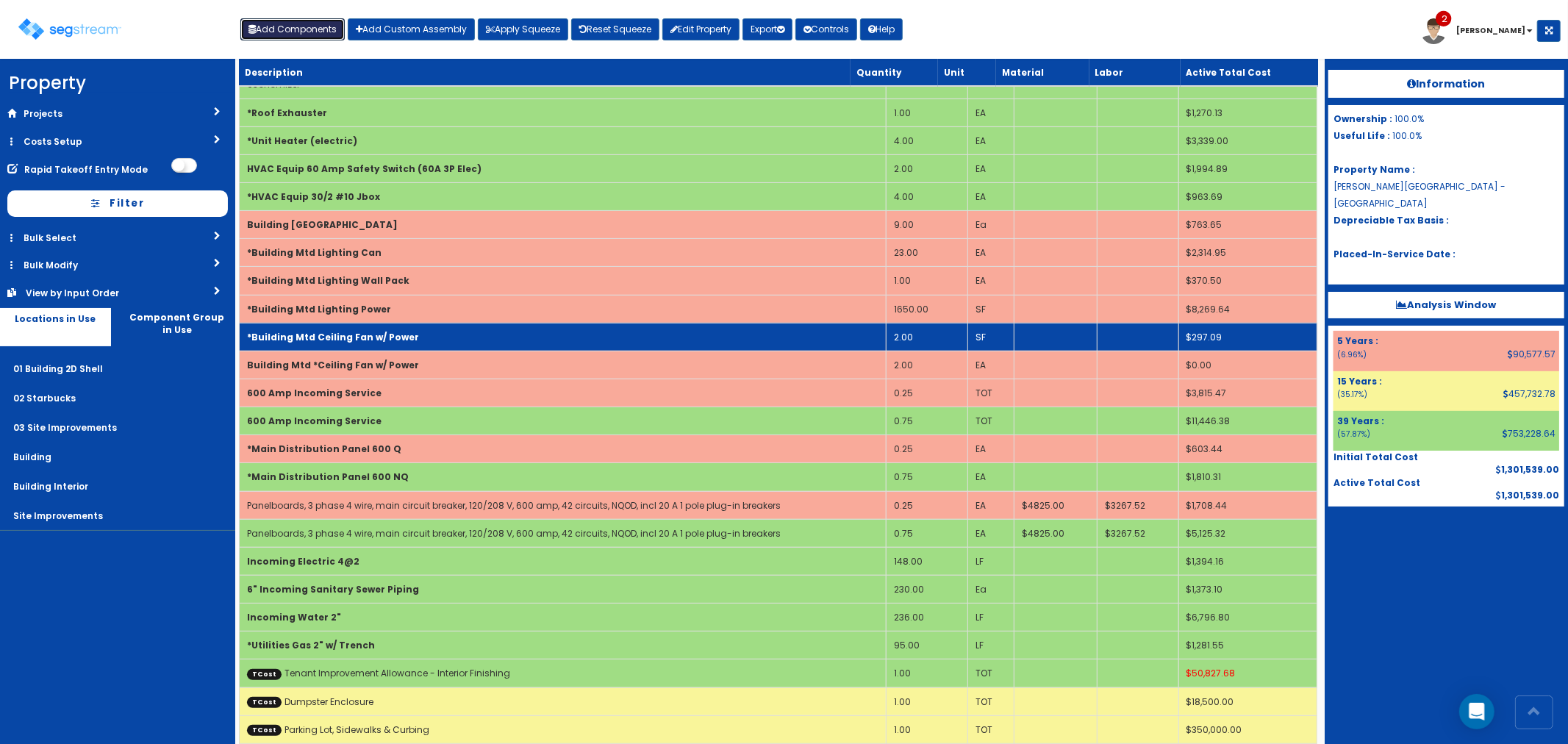
scroll to position [244, 0]
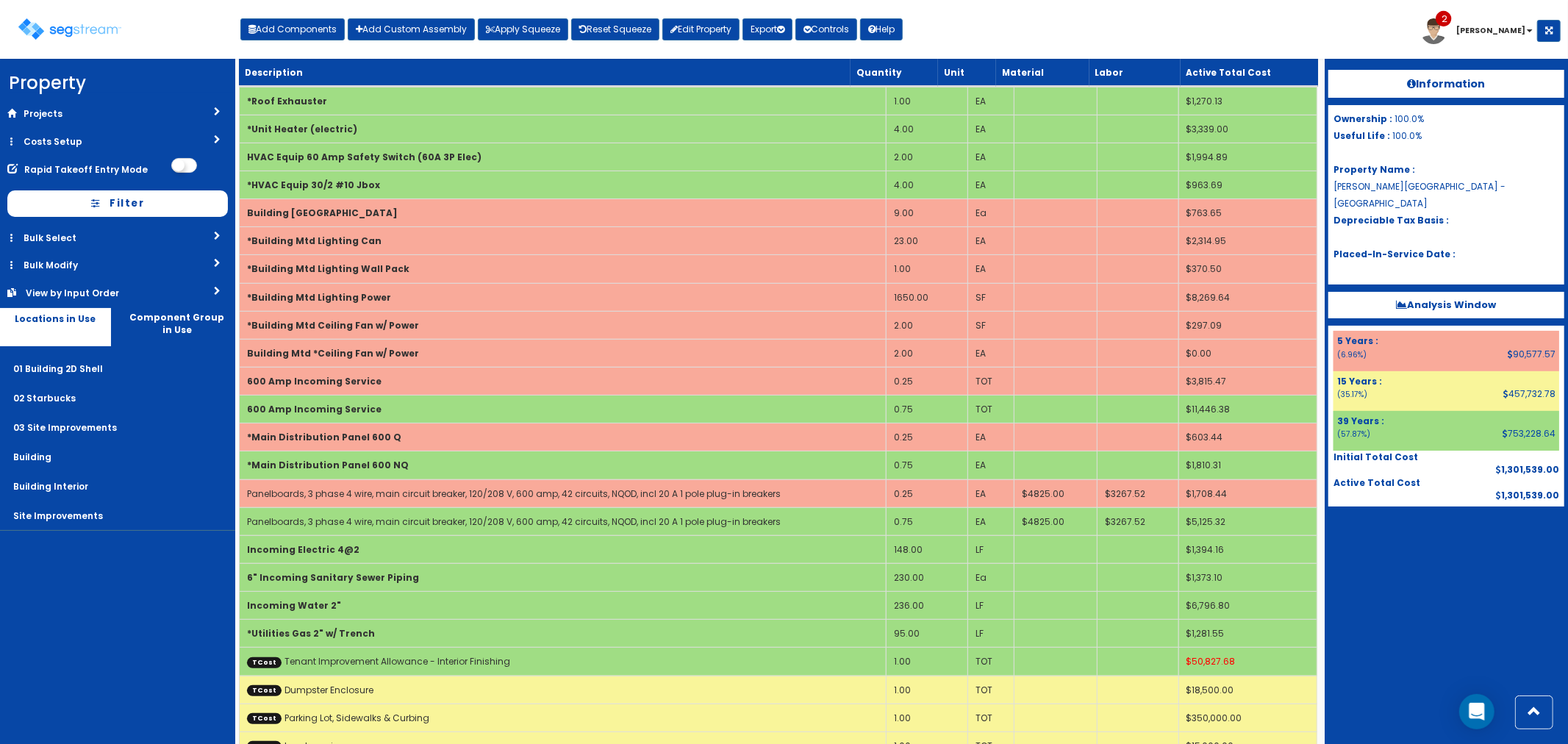
click at [1174, 19] on div "Toggle navigation Add Components Add Custom Assembly Apply Squeeze Reset Squeez…" at bounding box center [783, 34] width 1553 height 48
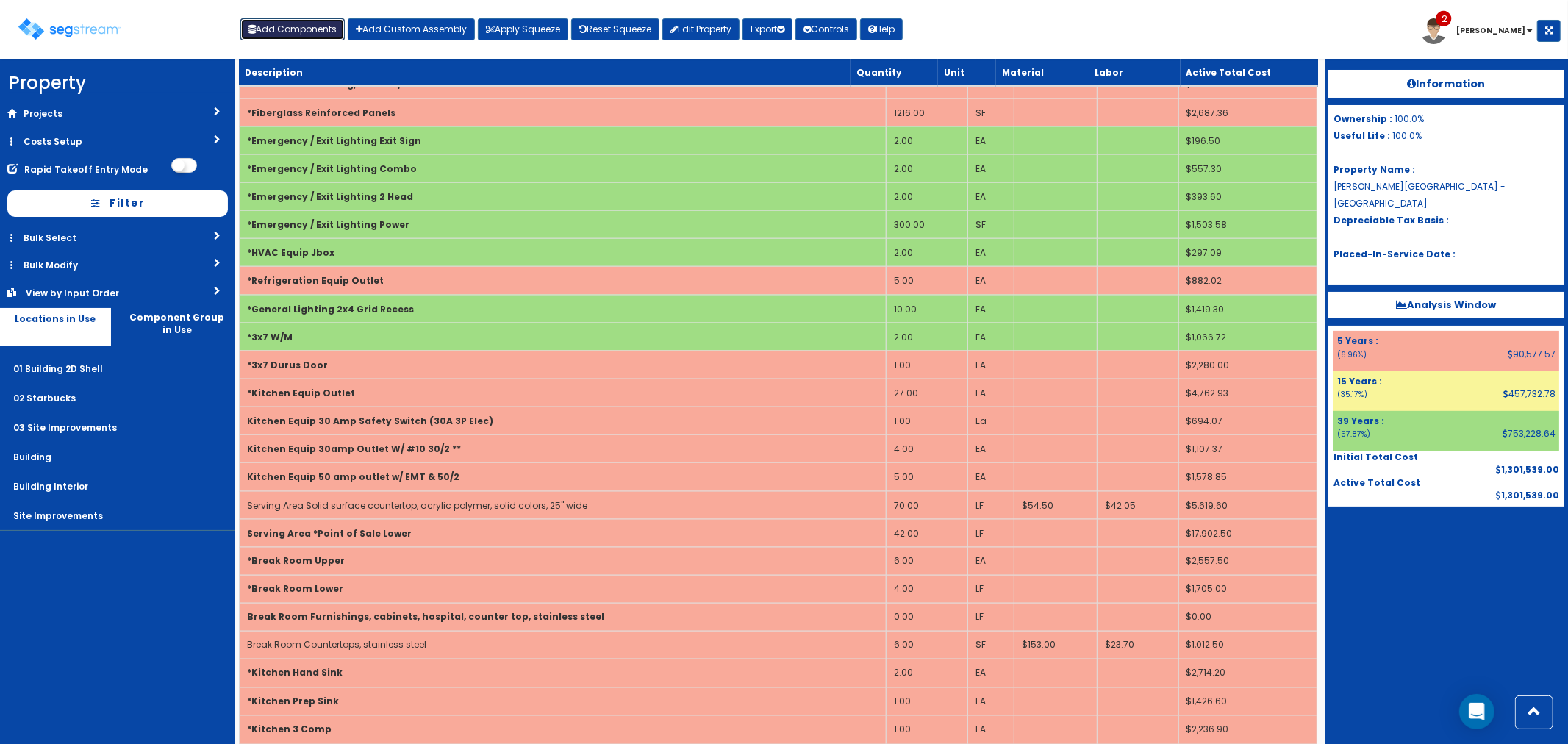
click at [316, 30] on button "Add Components" at bounding box center [293, 30] width 105 height 22
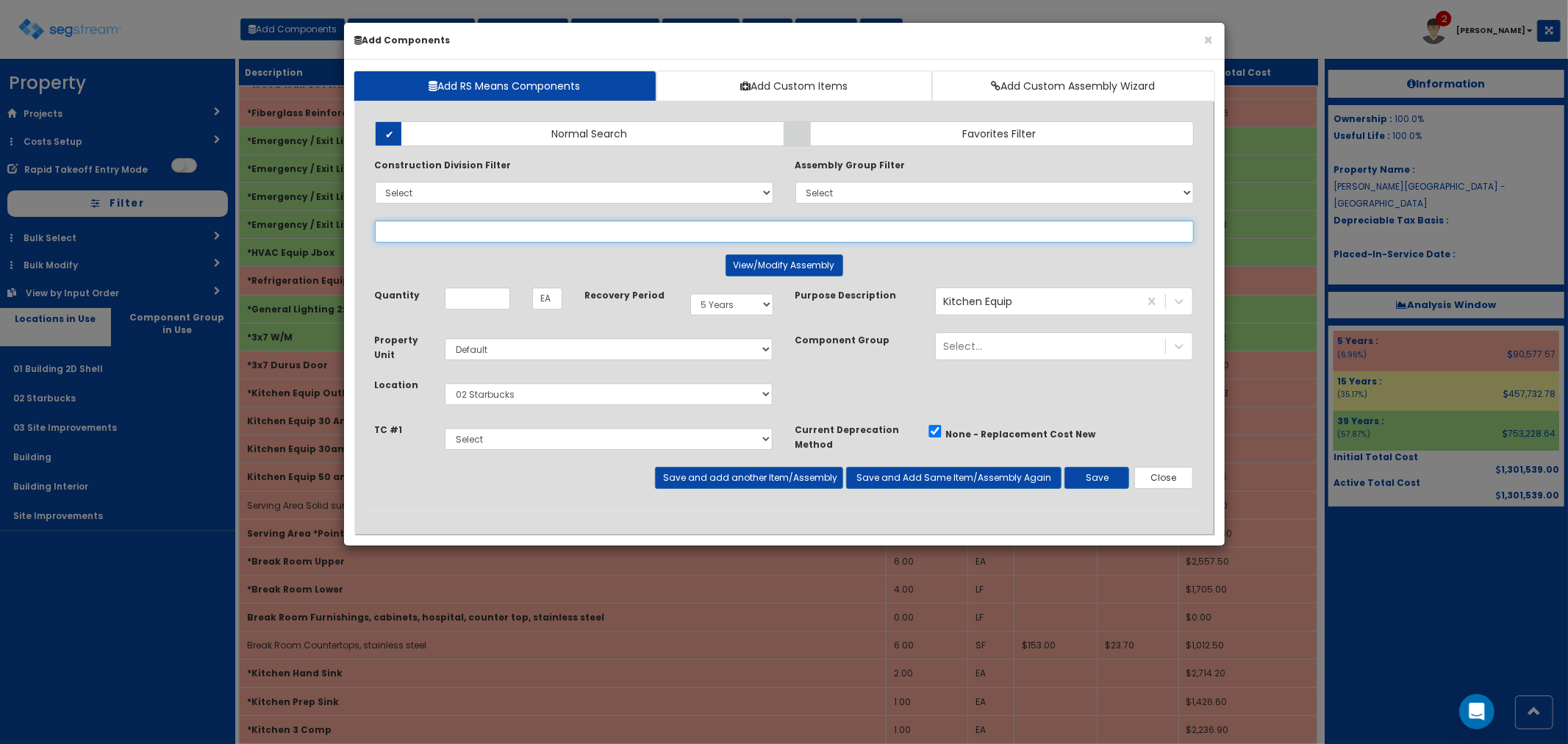
select select
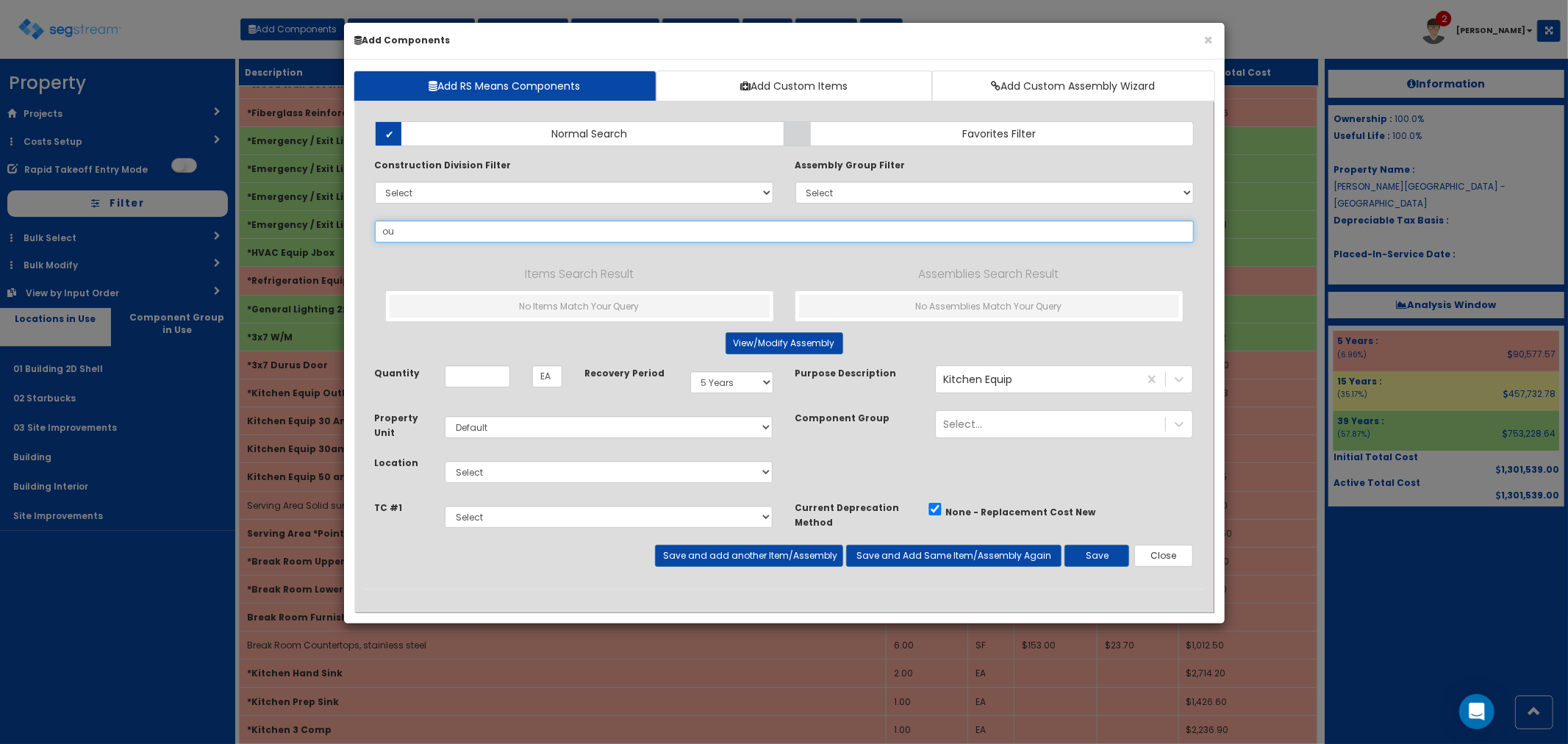
type input "o"
click at [450, 229] on input "ti" at bounding box center [784, 231] width 819 height 22
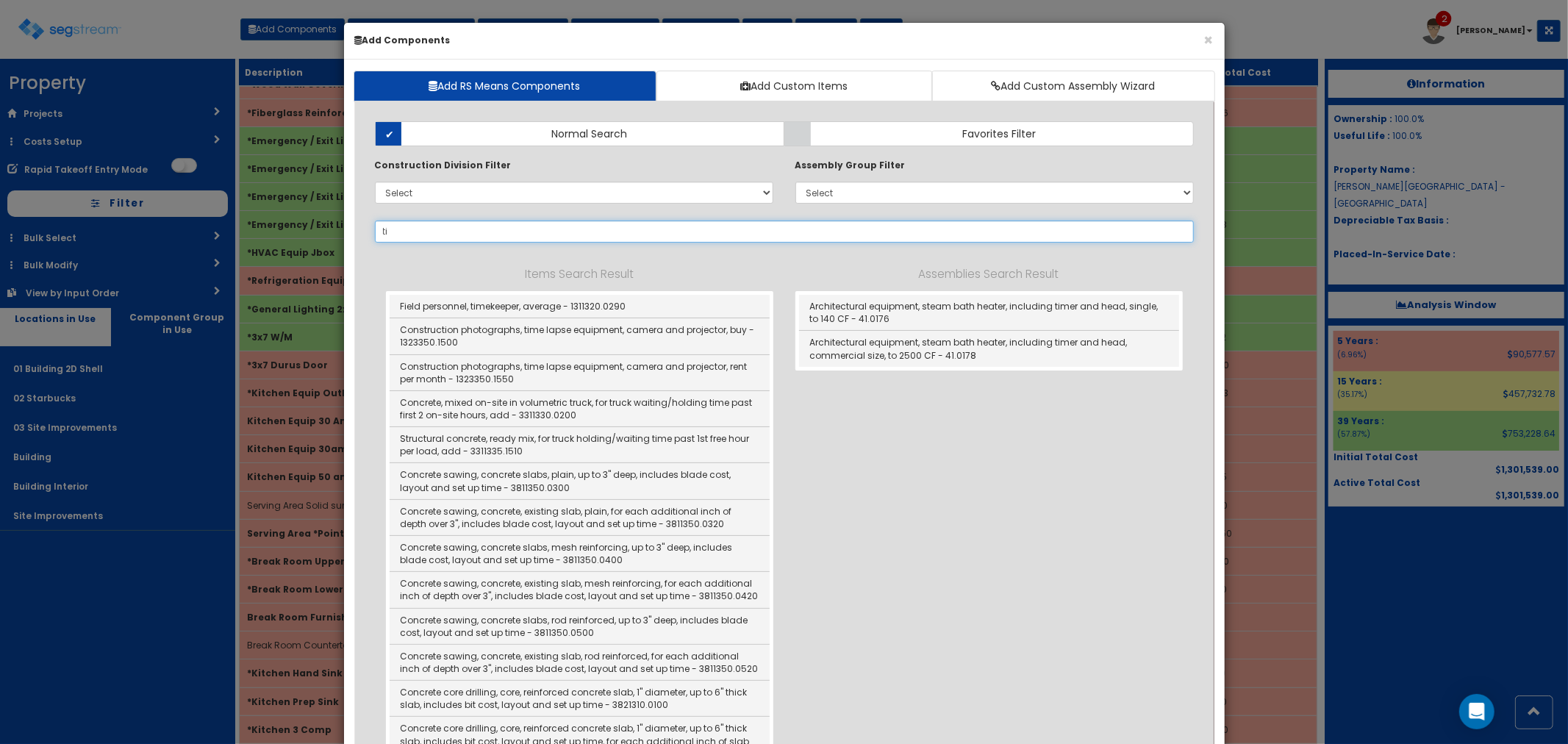
type input "t"
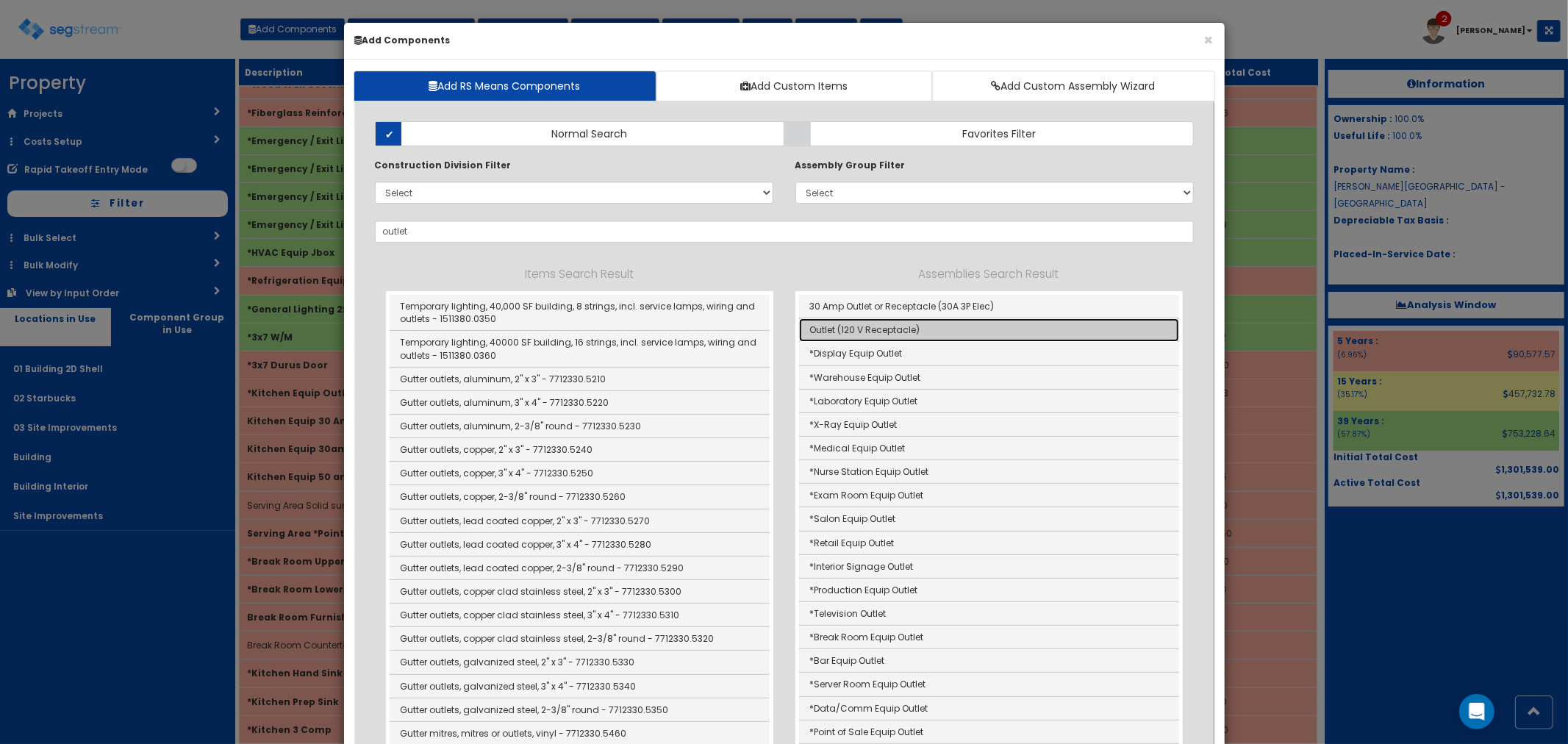
click at [871, 339] on link "Outlet (120 V Receptacle)" at bounding box center [989, 330] width 380 height 23
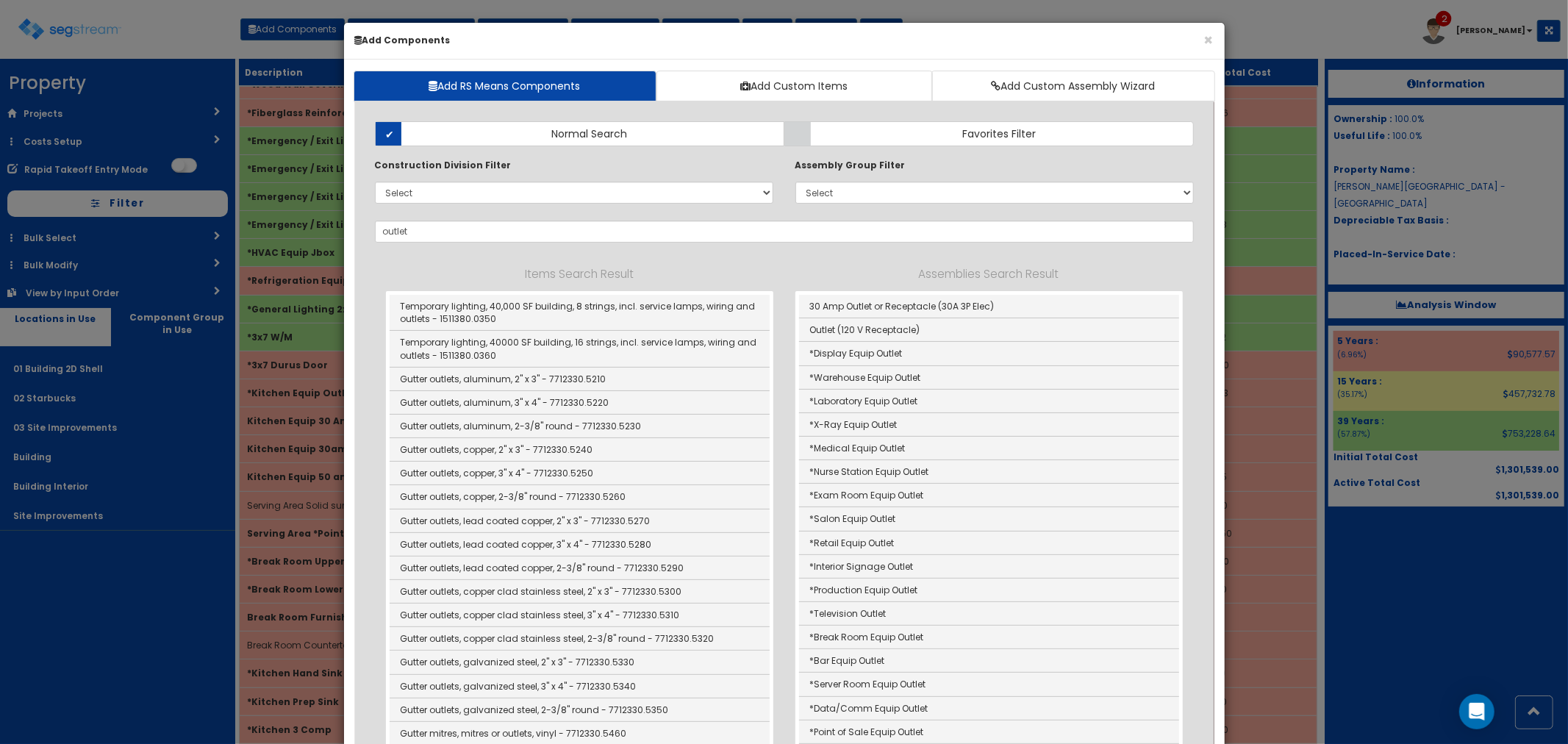
type input "Outlet (120 V Receptacle)"
type input "Ea"
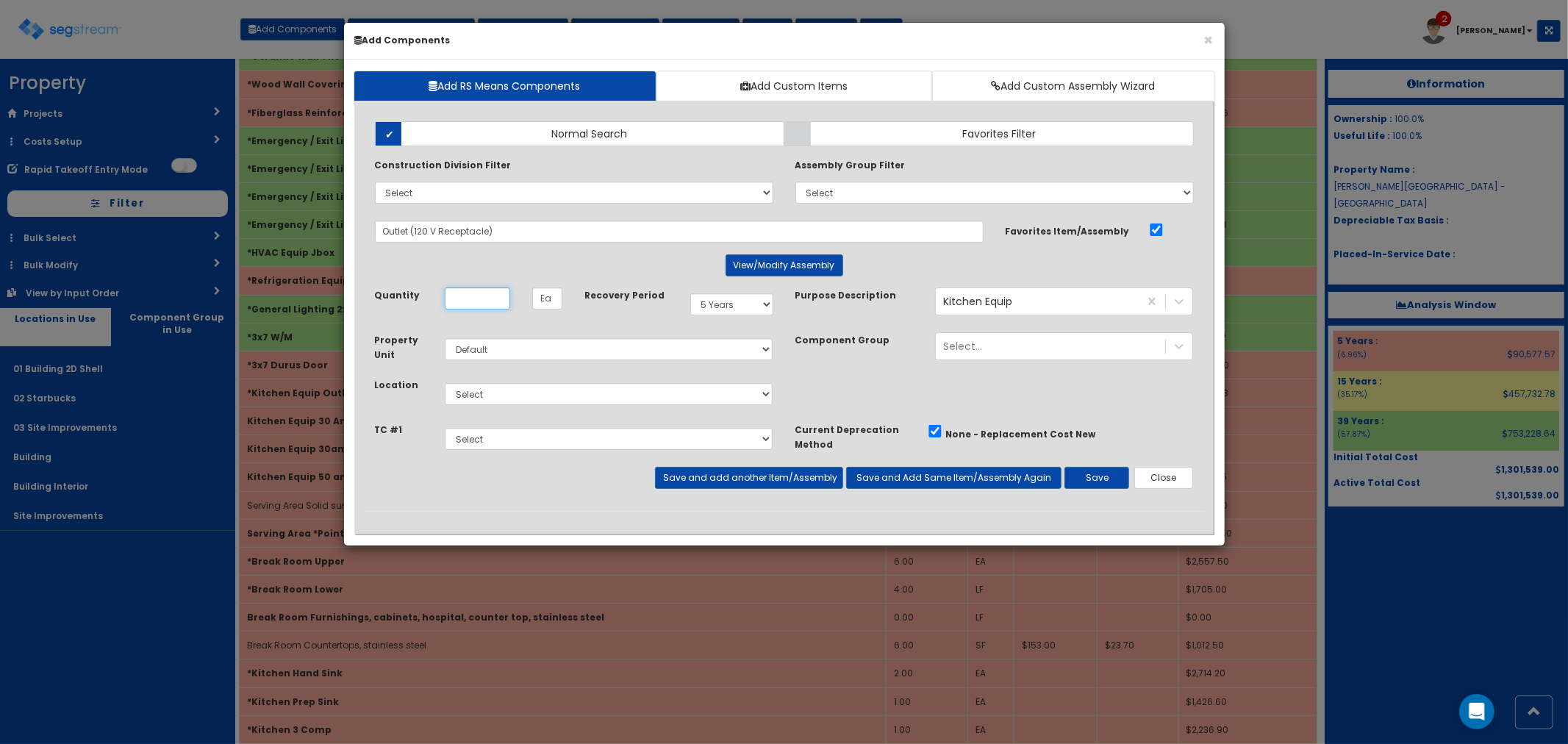
scroll to position [0, 0]
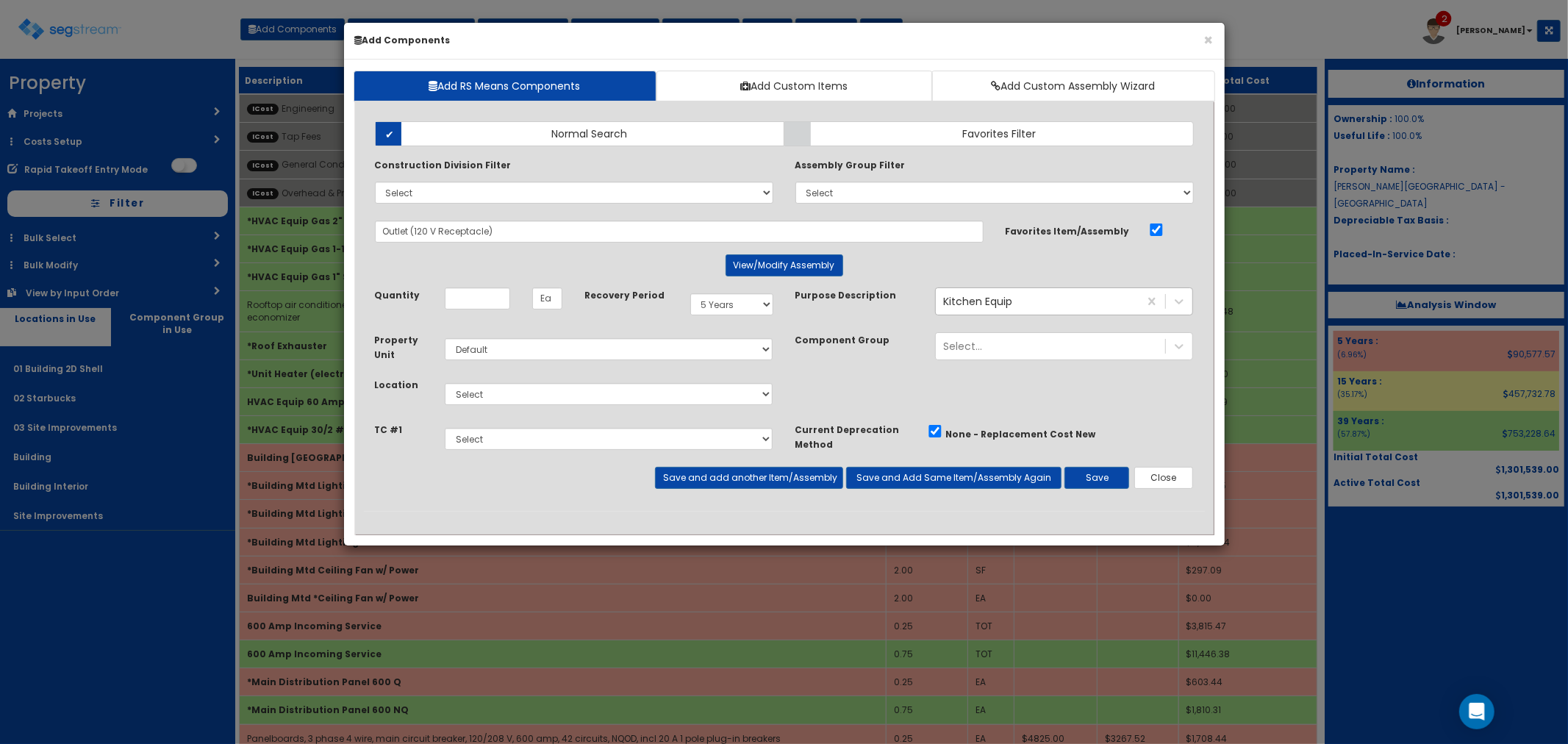
click at [969, 304] on div "Kitchen Equip" at bounding box center [978, 301] width 69 height 15
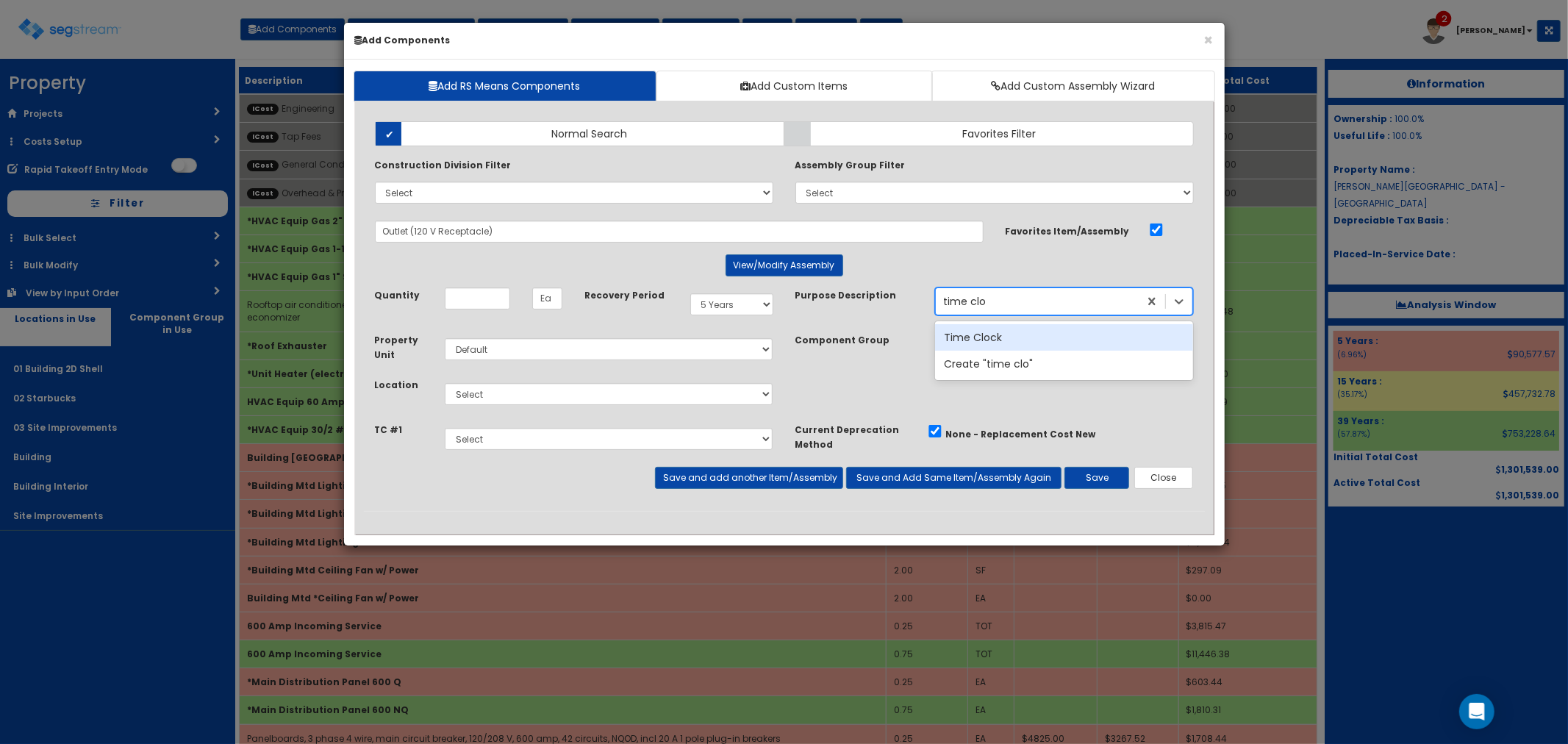
type input "time clock"
click at [994, 333] on div "Time Clock" at bounding box center [1064, 337] width 258 height 27
click at [448, 302] on input "Quantity" at bounding box center [478, 298] width 66 height 22
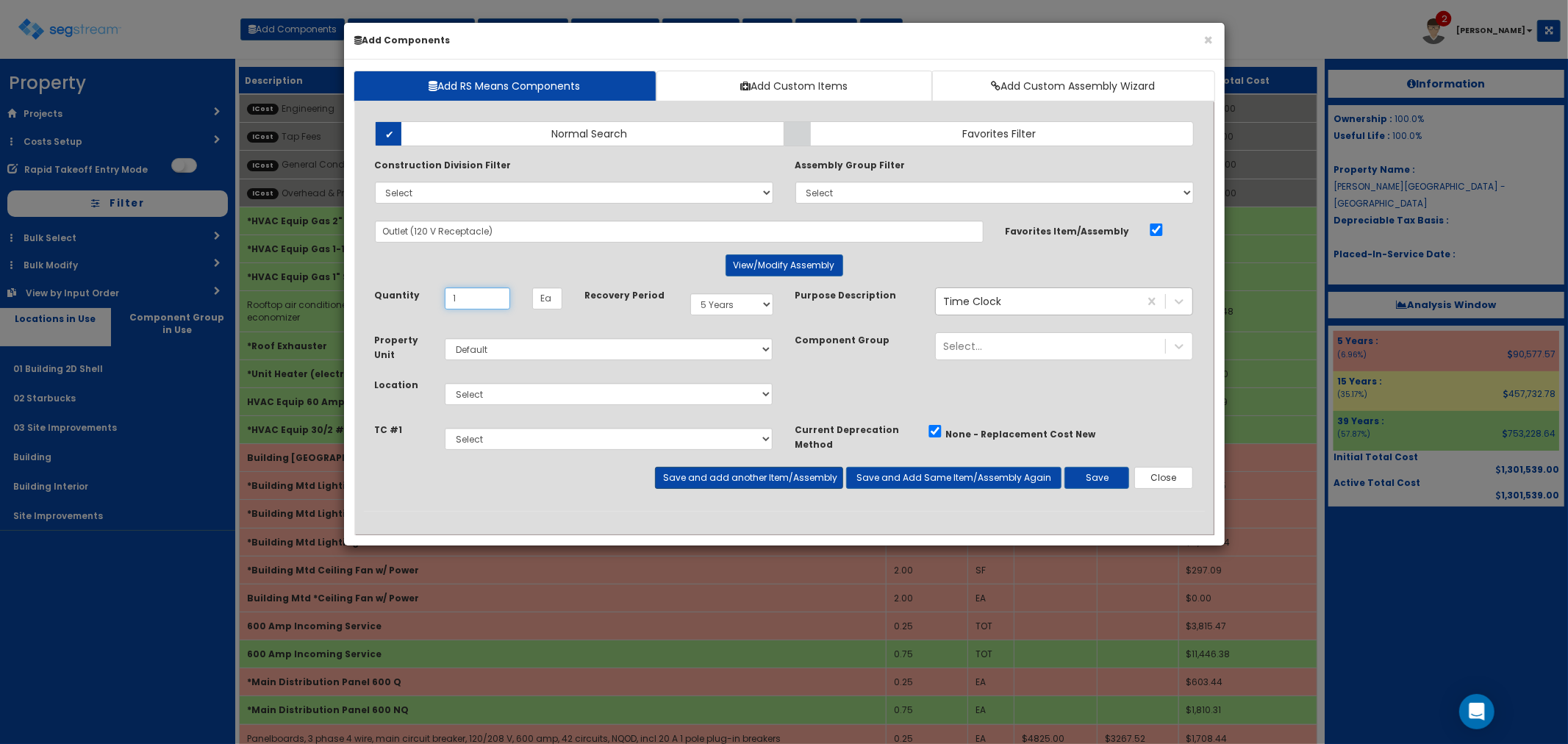
type input "1"
click at [721, 479] on button "Save and add another Item/Assembly" at bounding box center [749, 478] width 188 height 22
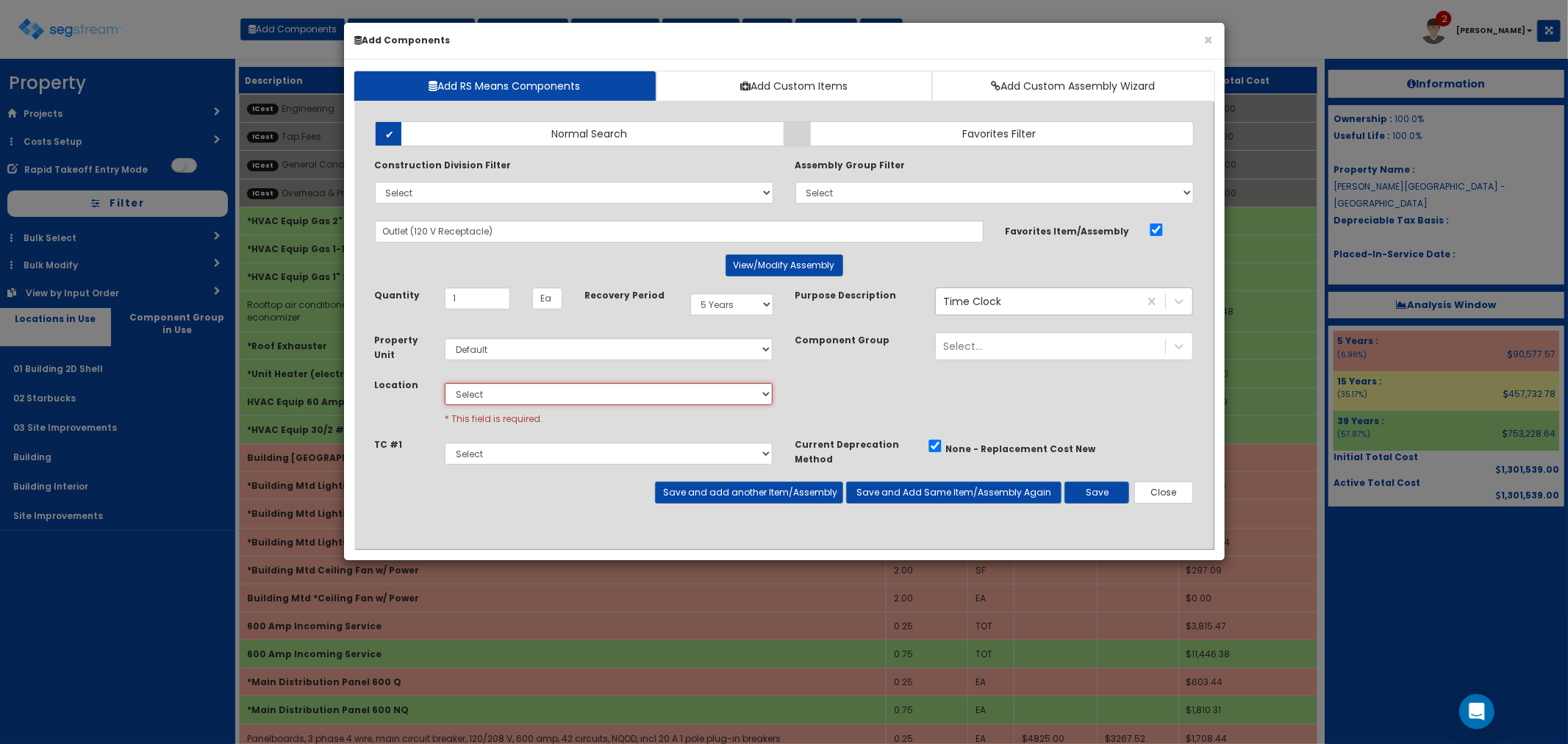
drag, startPoint x: 465, startPoint y: 393, endPoint x: 475, endPoint y: 399, distance: 11.7
click at [466, 393] on select "Select 01 Building 2D Shell 02 Starbucks 03 Site Improvements Building Building…" at bounding box center [609, 393] width 329 height 22
select select "4539"
click at [445, 383] on select "Select 01 Building 2D Shell 02 Starbucks 03 Site Improvements Building Building…" at bounding box center [609, 393] width 329 height 22
click at [723, 490] on button "Save and add another Item/Assembly" at bounding box center [749, 493] width 188 height 22
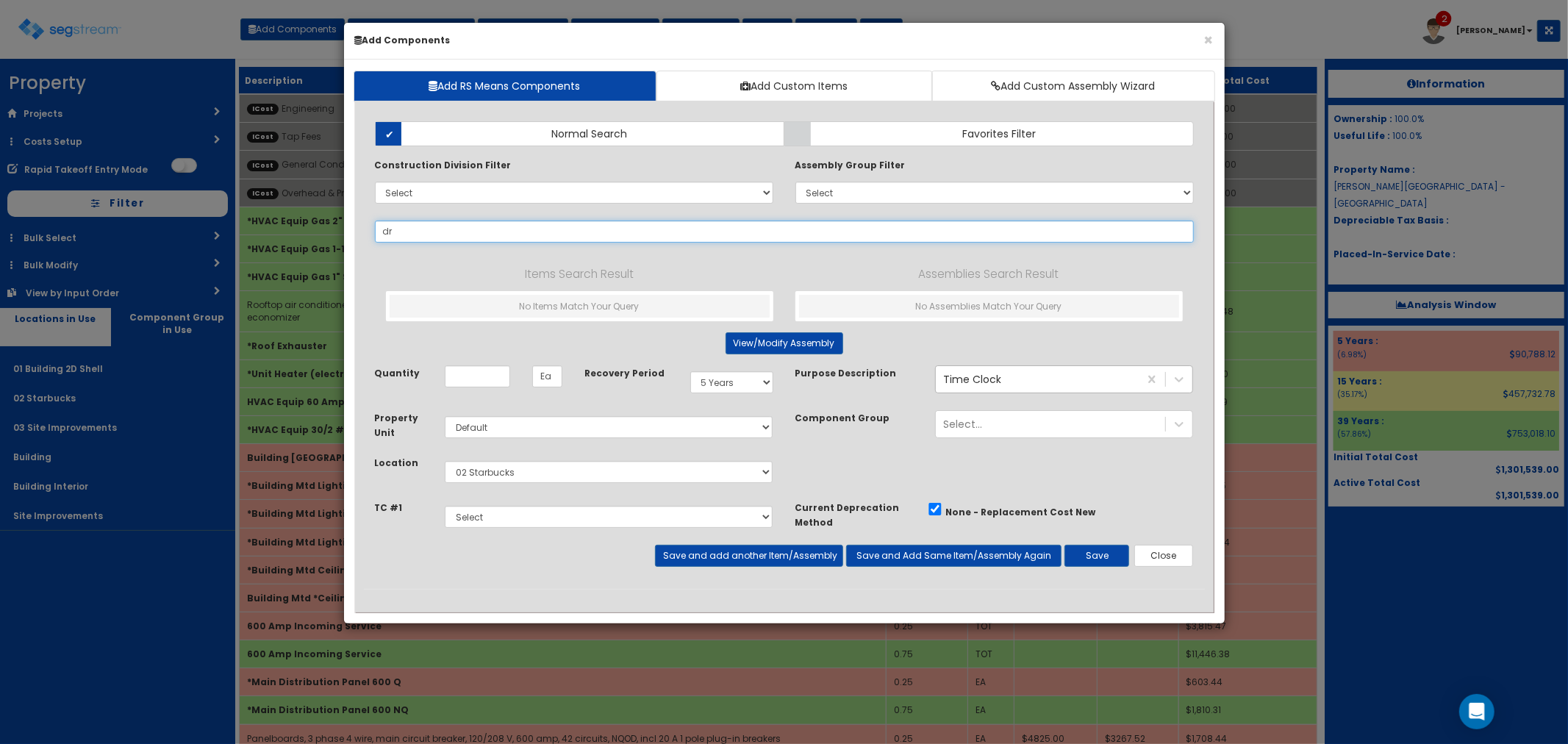
type input "d"
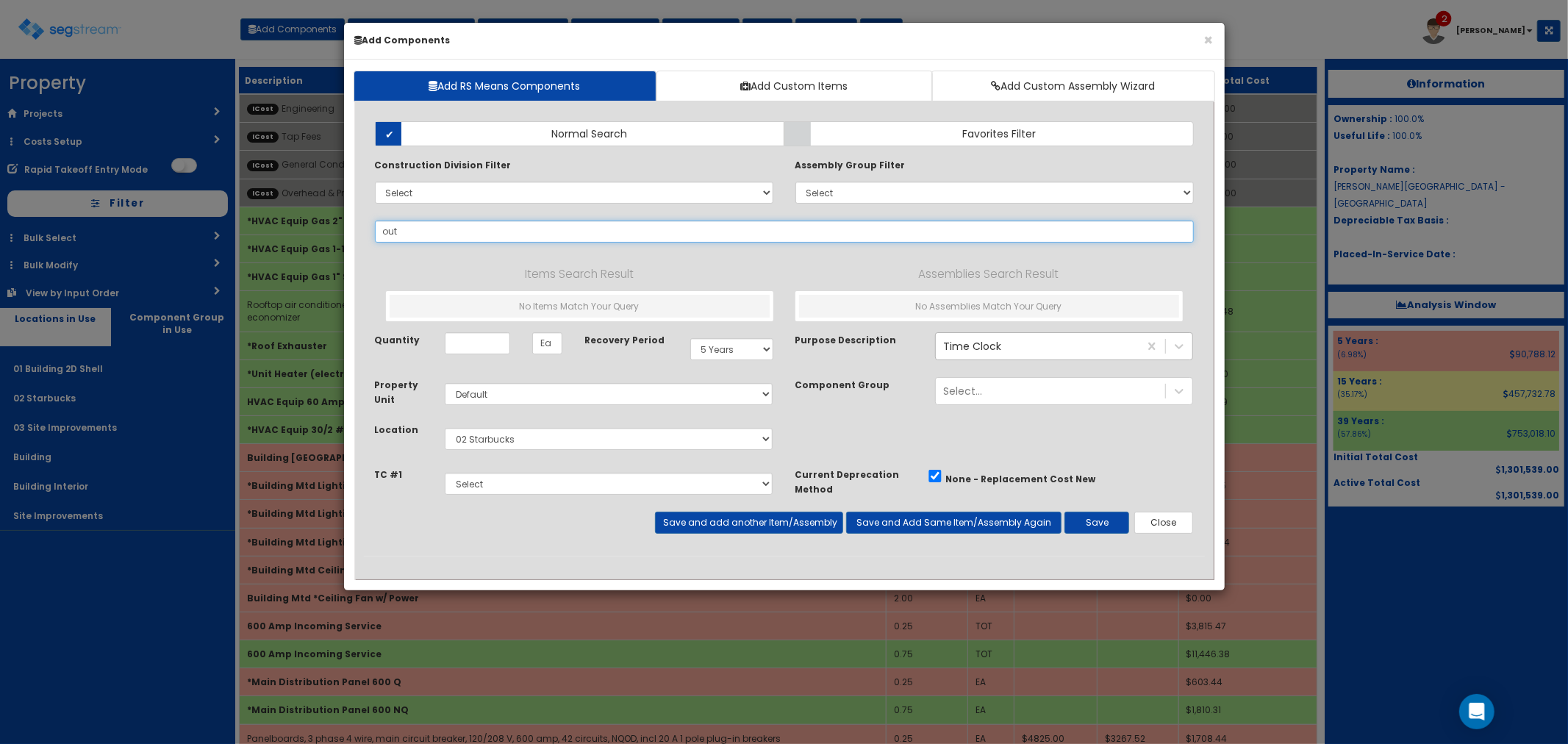
click at [493, 233] on input "out" at bounding box center [784, 231] width 819 height 22
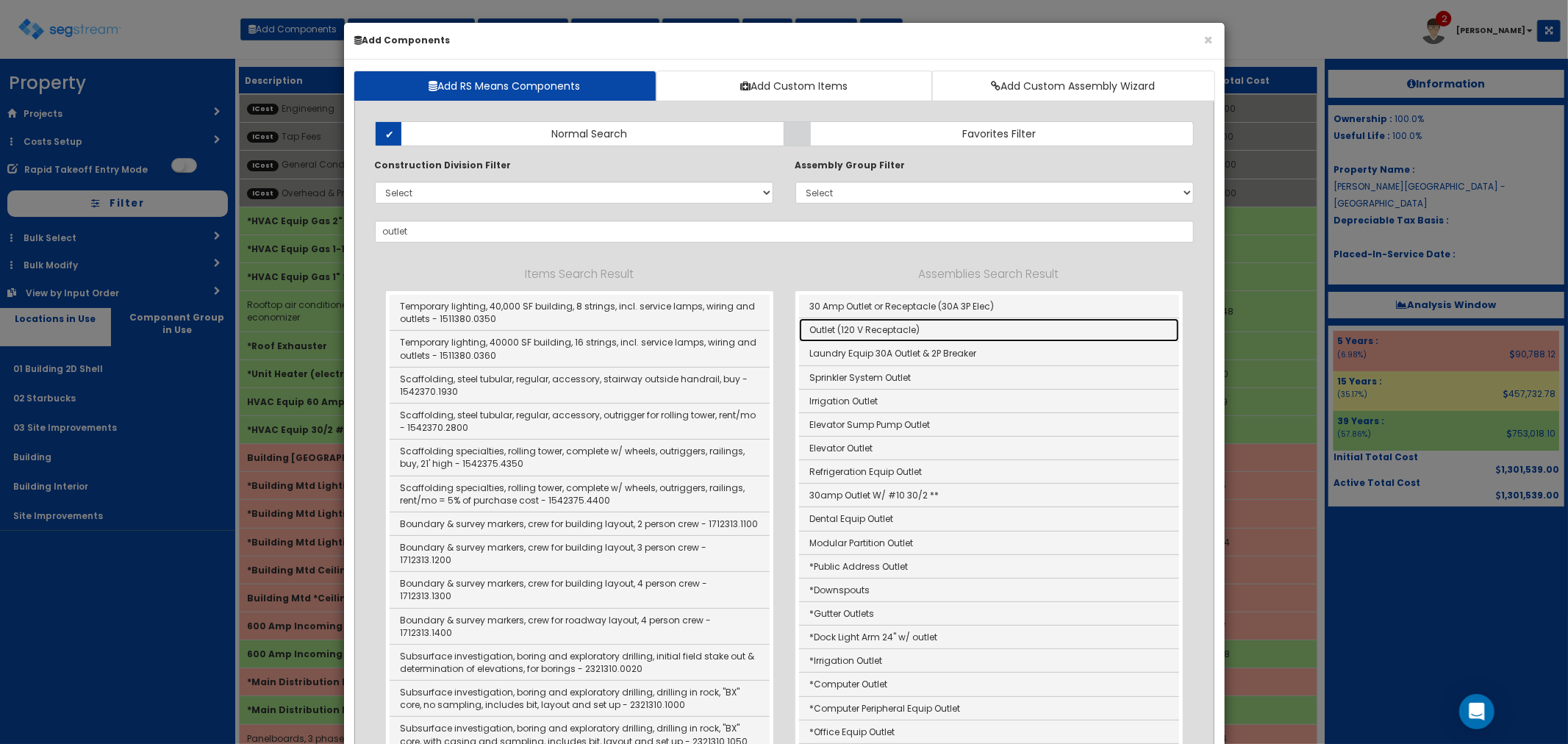
drag, startPoint x: 899, startPoint y: 331, endPoint x: 871, endPoint y: 448, distance: 120.3
click at [899, 331] on link "Outlet (120 V Receptacle)" at bounding box center [989, 330] width 380 height 23
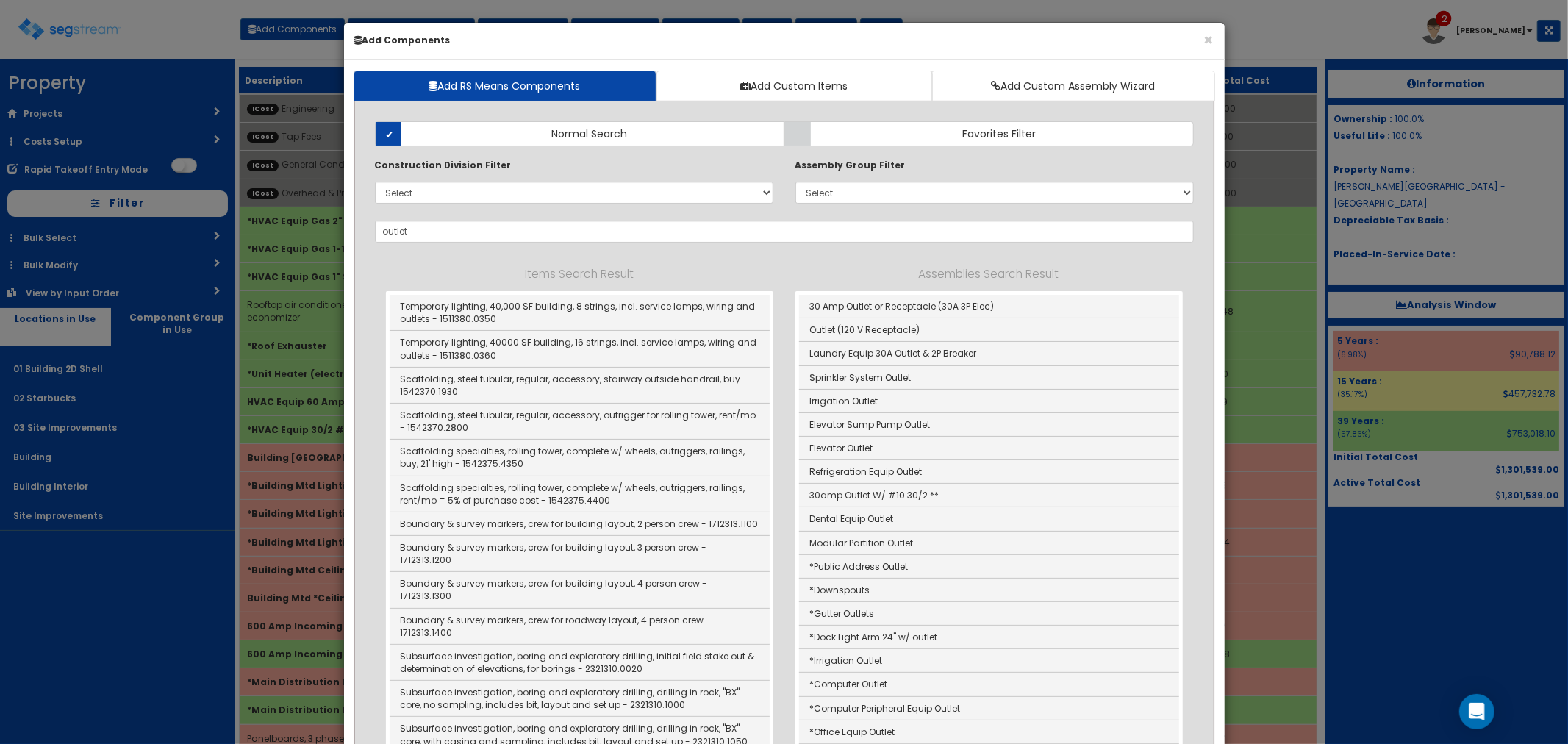
type input "Outlet (120 V Receptacle)"
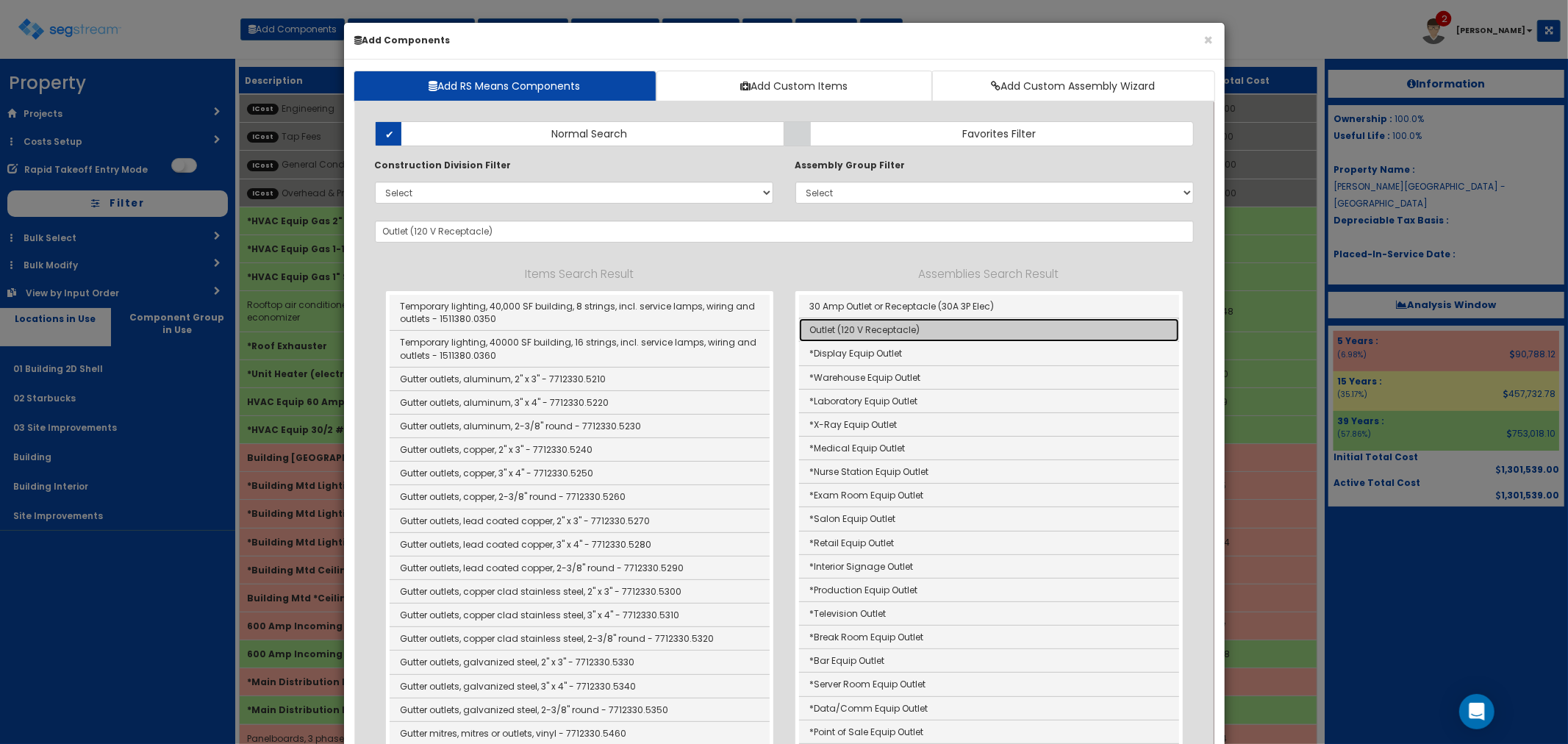
click at [850, 333] on link "Outlet (120 V Receptacle)" at bounding box center [989, 330] width 380 height 23
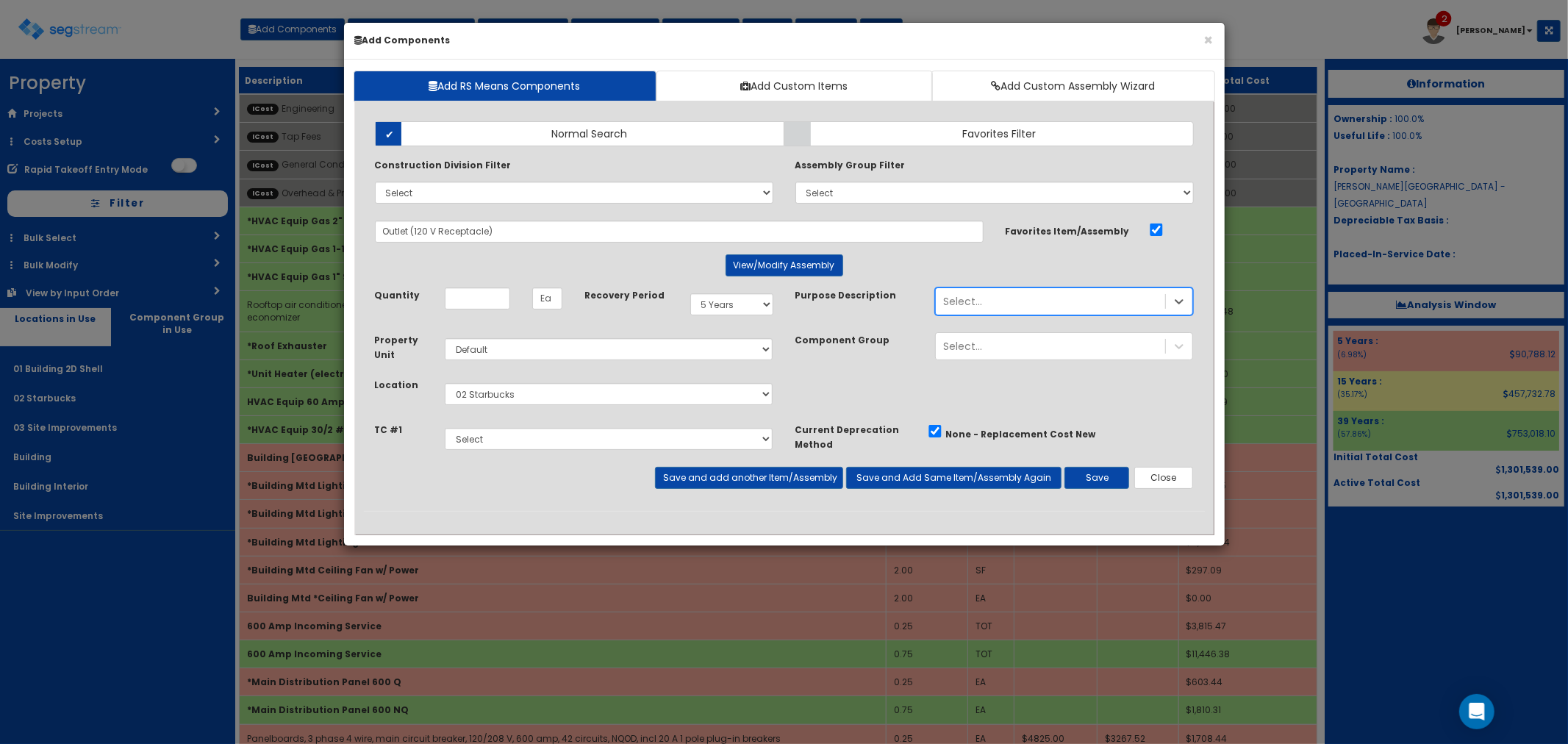
click at [945, 297] on div "Select..." at bounding box center [963, 301] width 39 height 15
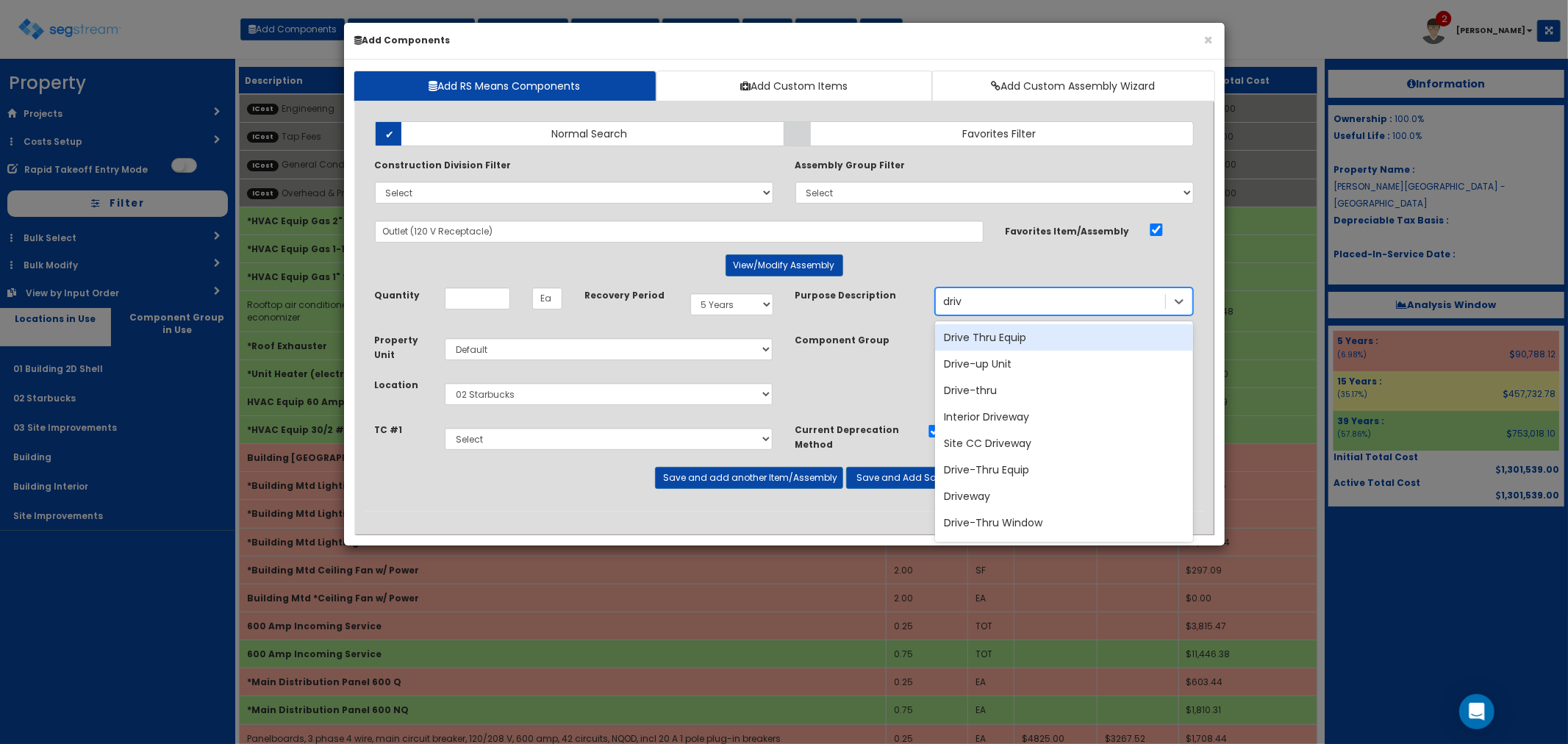
type input "drive"
click at [1045, 343] on div "Drive Thru Equip" at bounding box center [1064, 337] width 258 height 27
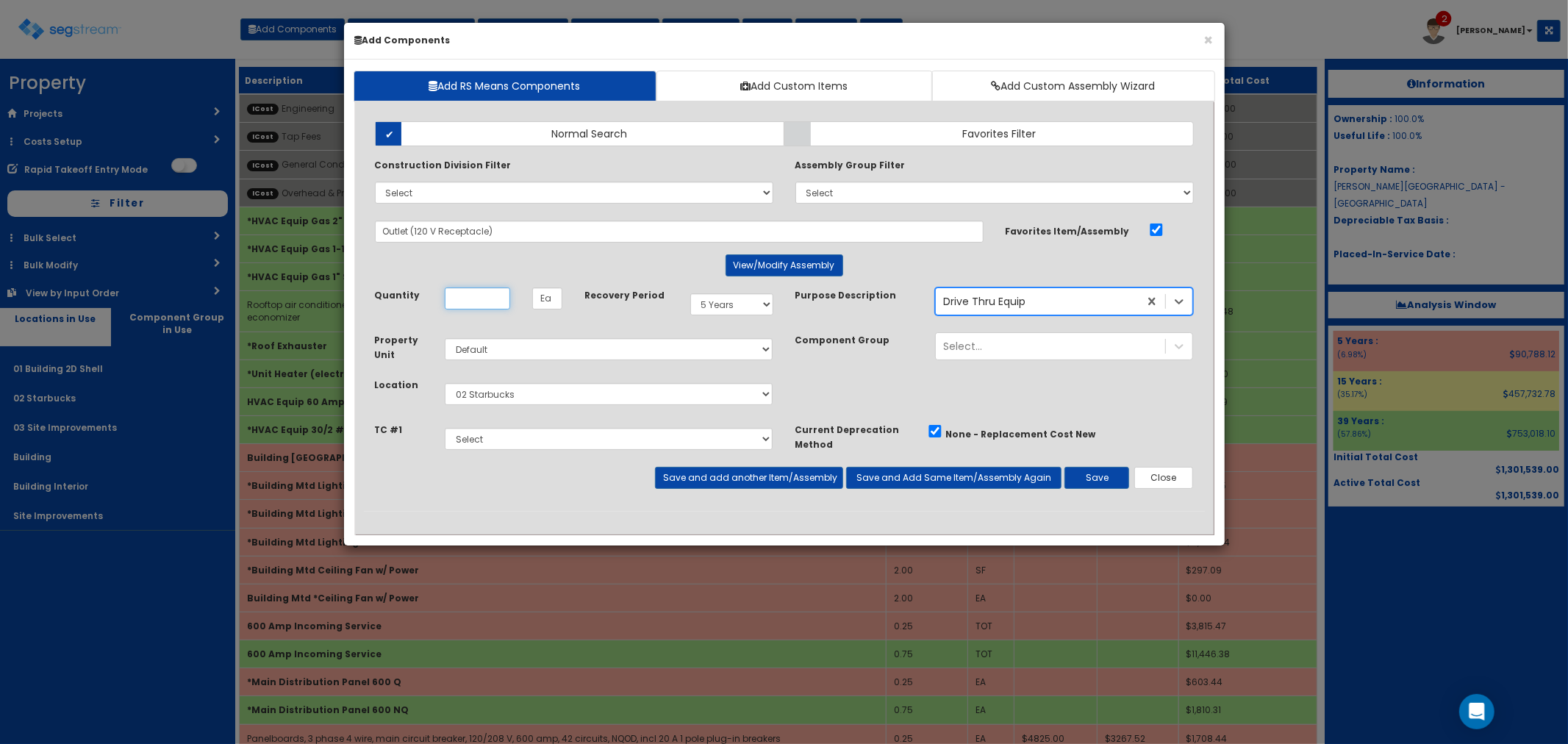
click at [486, 302] on input "Quantity" at bounding box center [478, 298] width 66 height 22
type input "4"
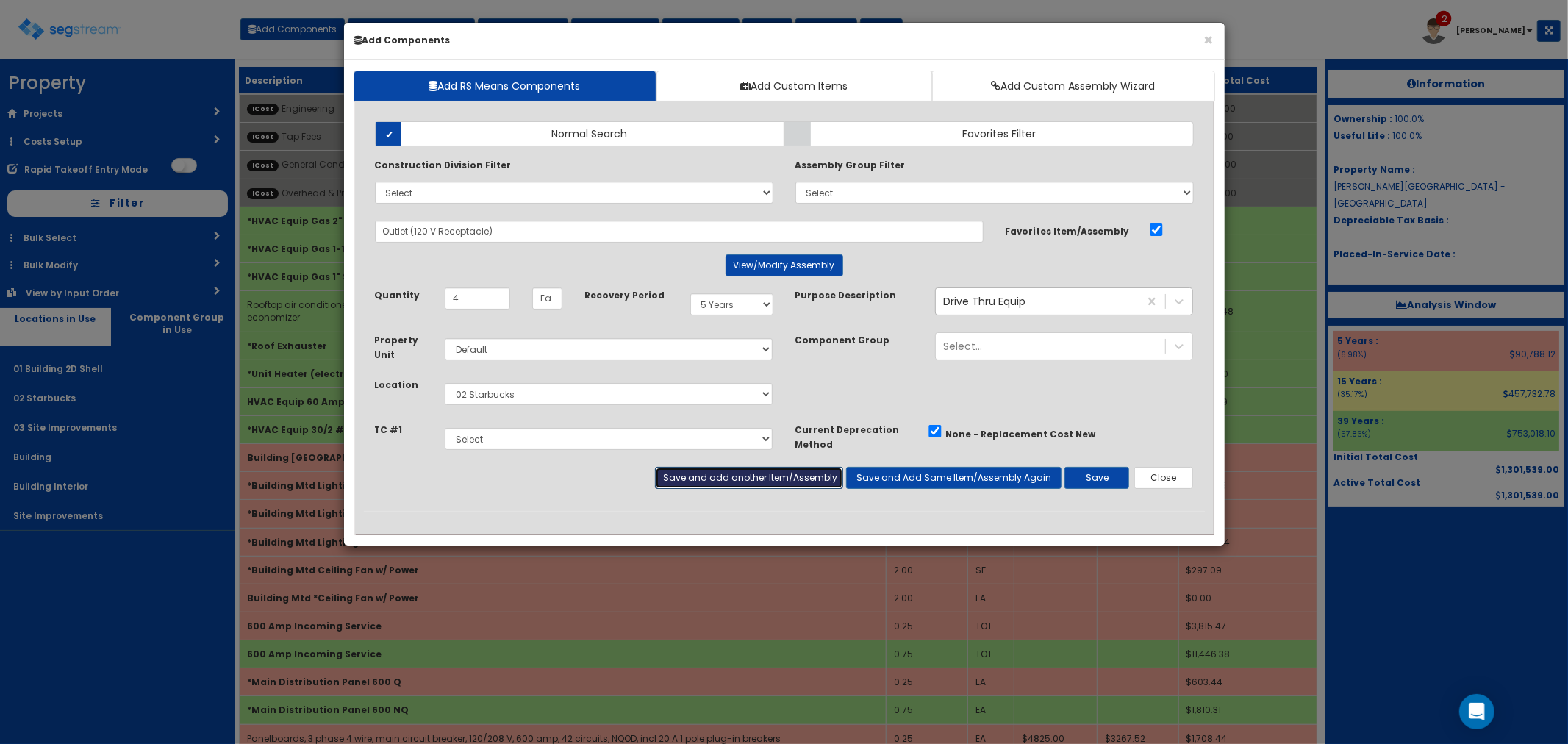
click at [698, 469] on button "Save and add another Item/Assembly" at bounding box center [749, 478] width 188 height 22
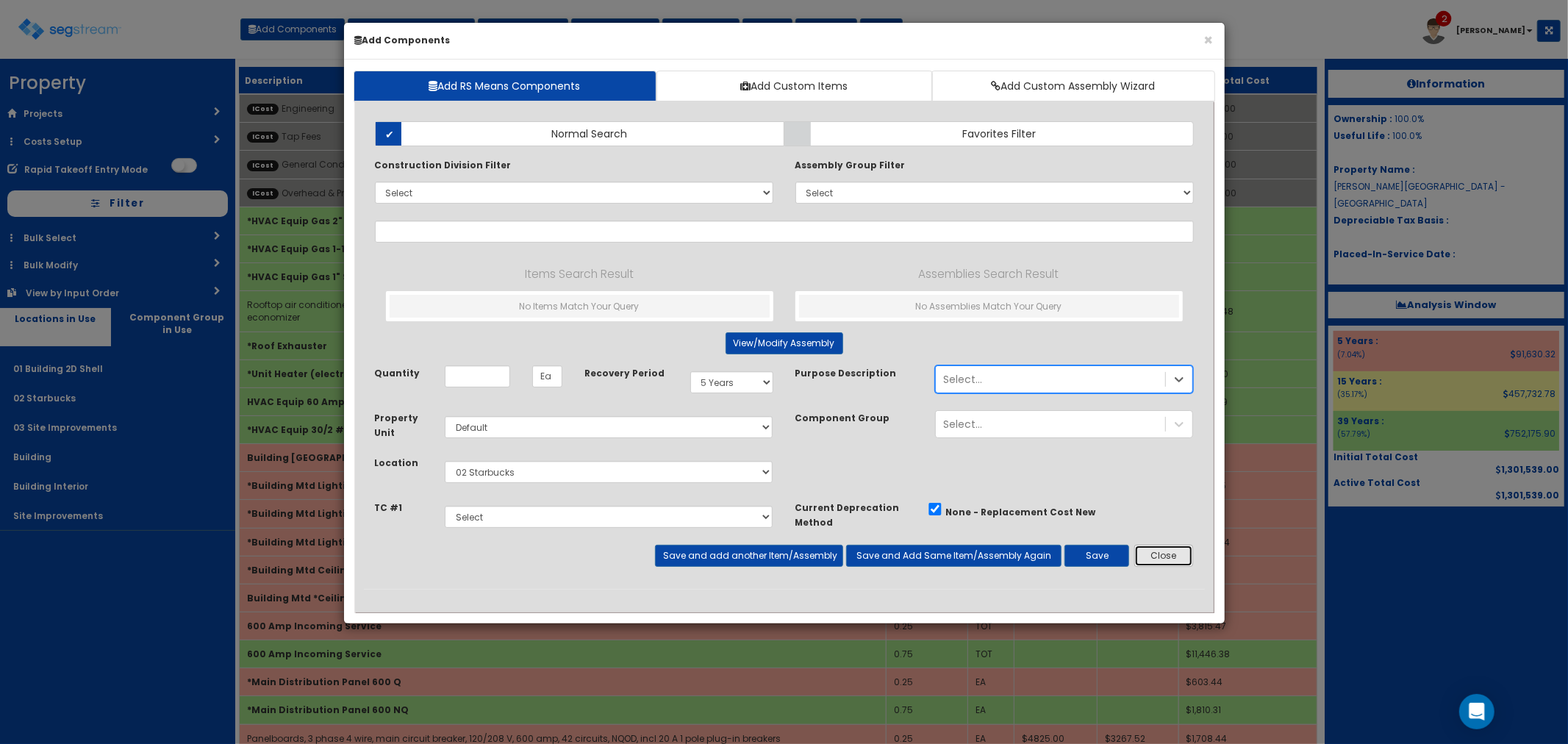
click at [1154, 548] on button "Close" at bounding box center [1164, 556] width 59 height 22
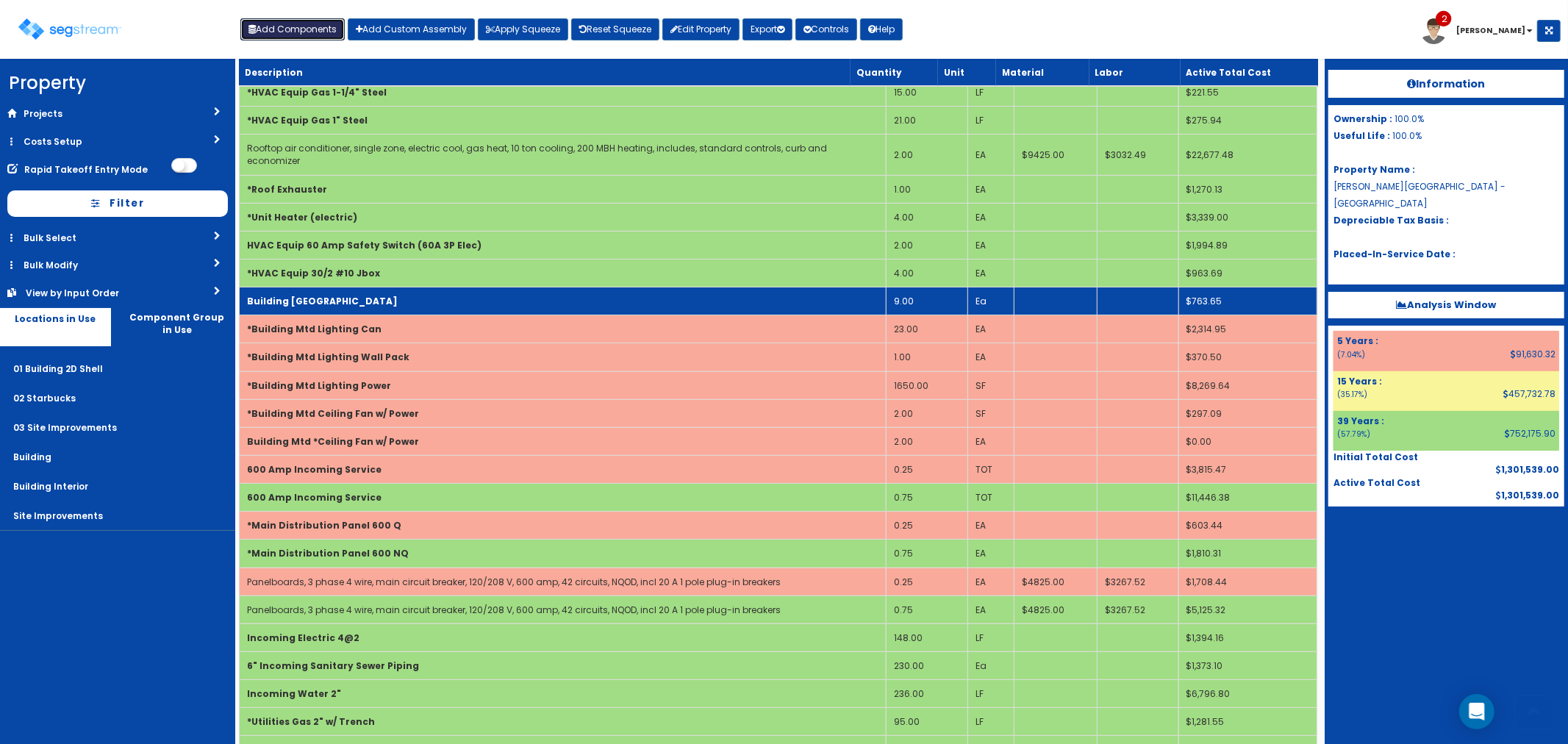
scroll to position [163, 0]
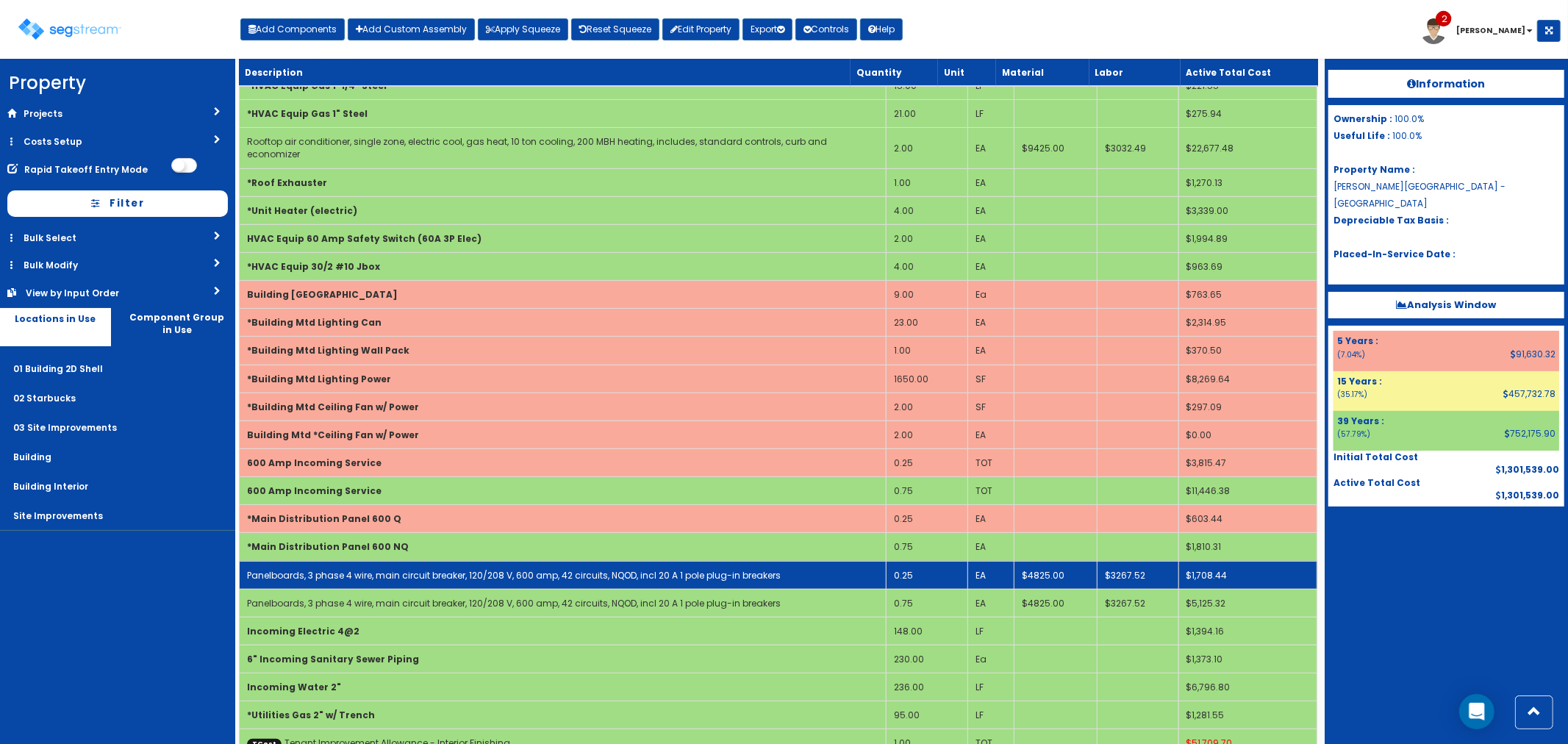
click at [913, 561] on td "0.25" at bounding box center [926, 575] width 82 height 28
click at [914, 561] on td "0.25" at bounding box center [926, 575] width 82 height 28
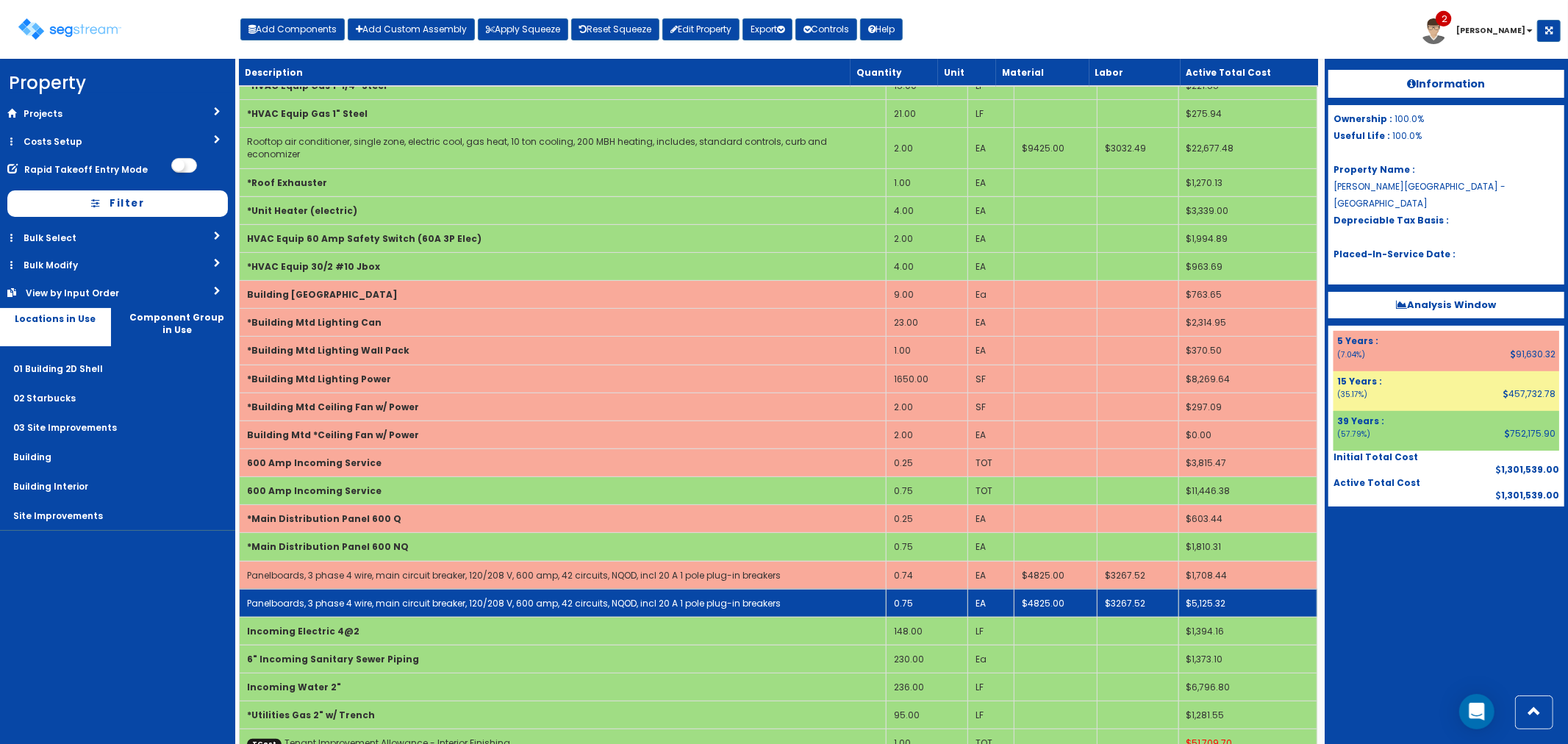
click at [914, 589] on td "0.75" at bounding box center [926, 603] width 82 height 28
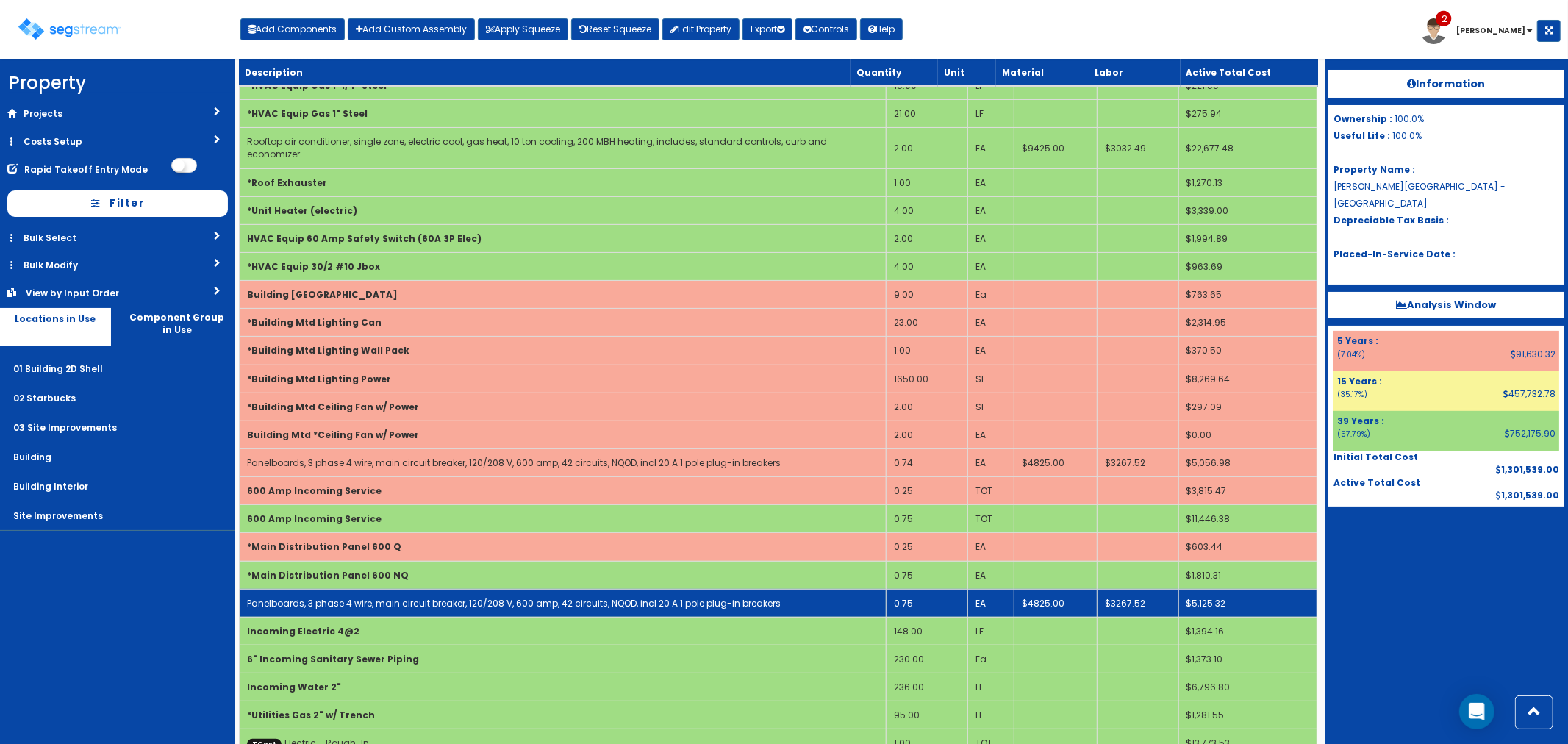
click at [915, 589] on td "0.75" at bounding box center [926, 603] width 82 height 28
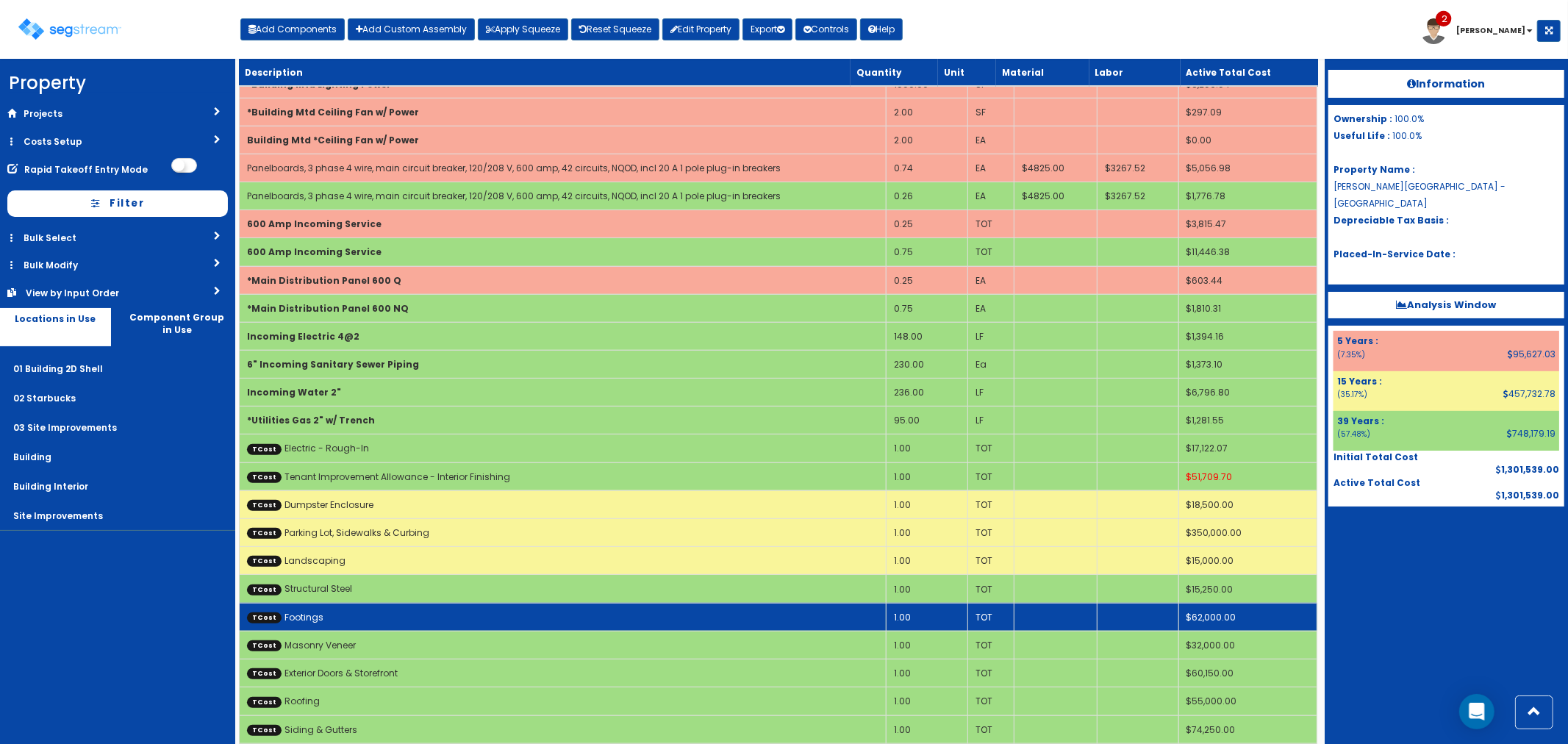
scroll to position [489, 0]
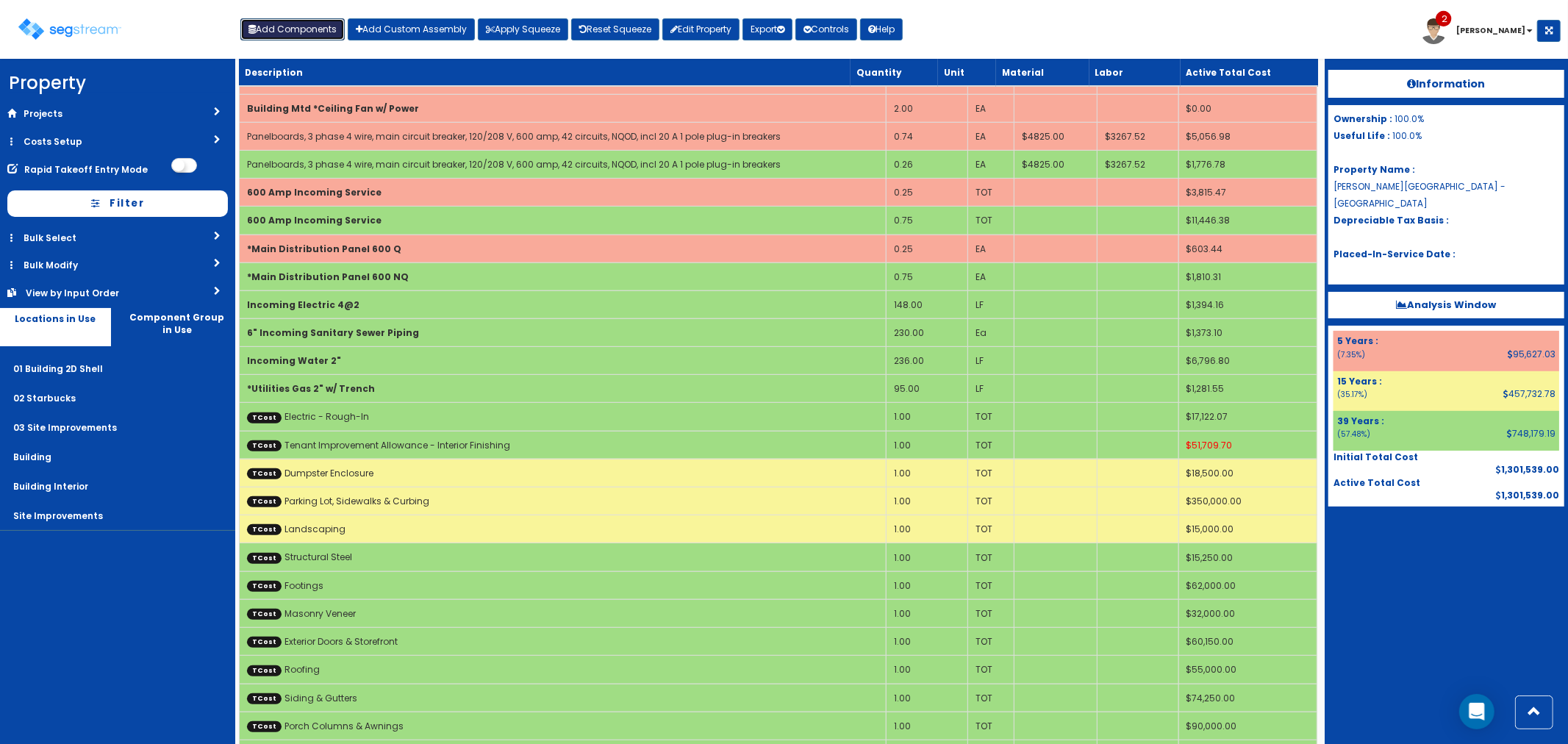
click at [291, 30] on button "Add Components" at bounding box center [293, 30] width 105 height 22
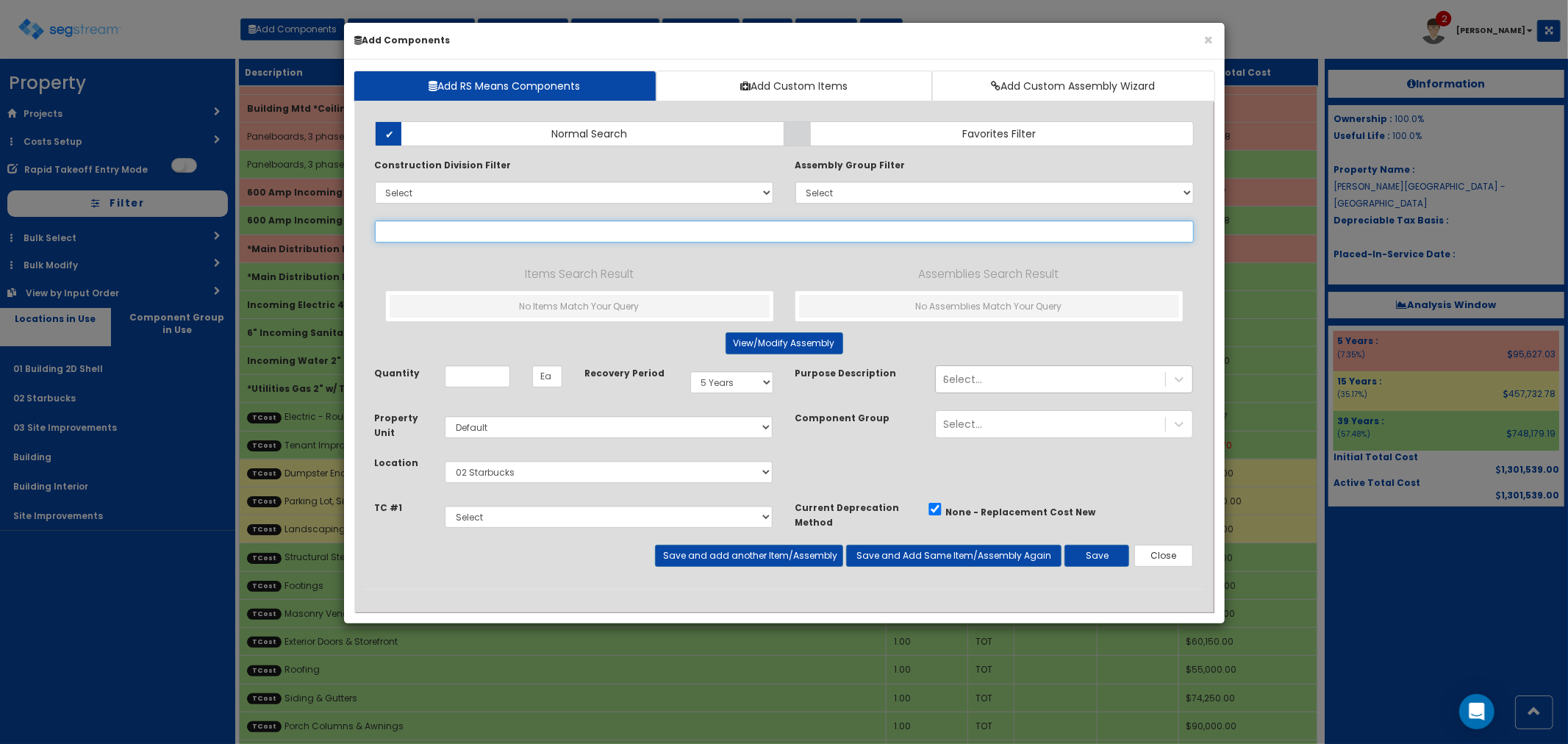
select select
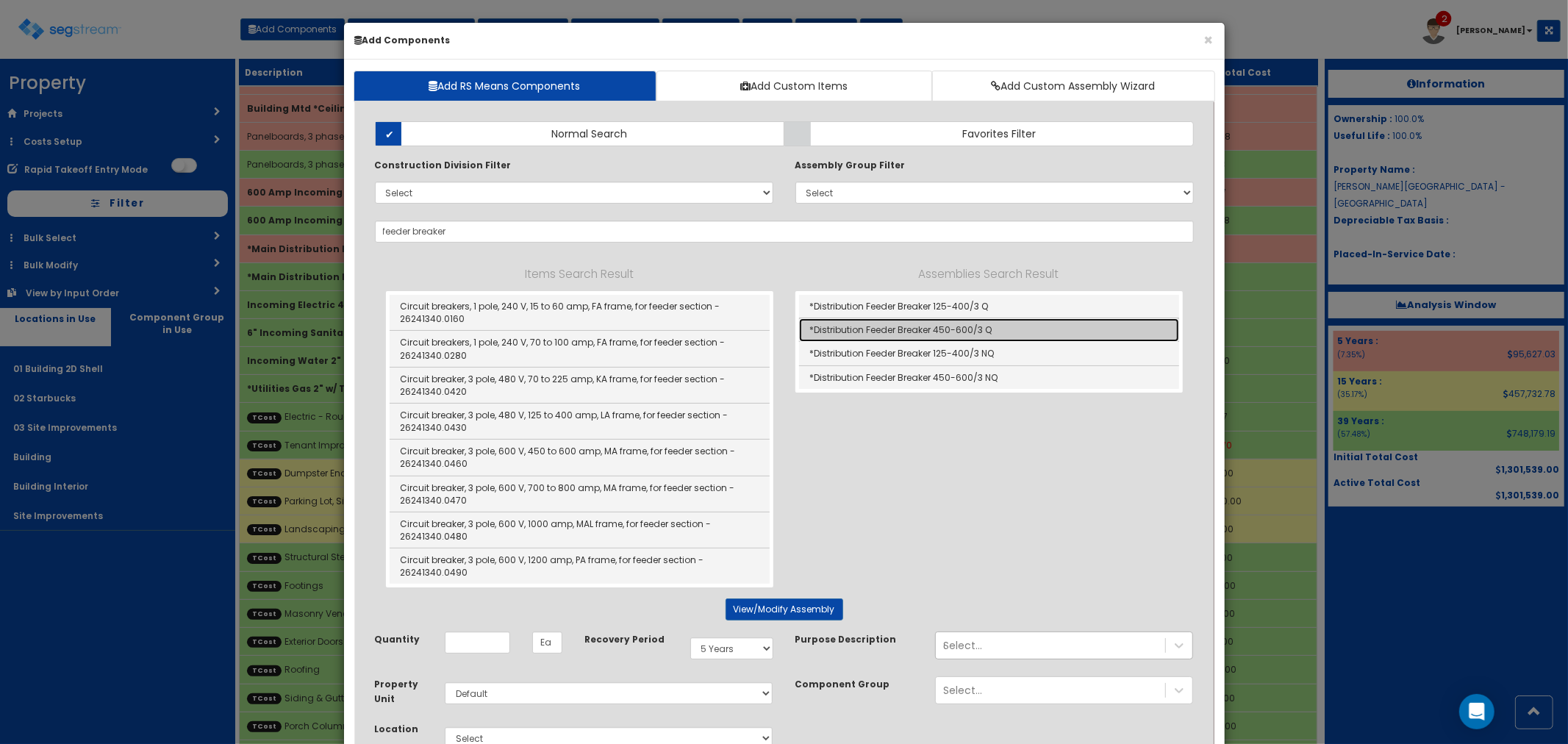
click at [882, 326] on link "*Distribution Feeder Breaker 450-600/3 Q" at bounding box center [989, 330] width 380 height 23
type input "*Distribution Feeder Breaker 450-600/3 Q"
type input "EA"
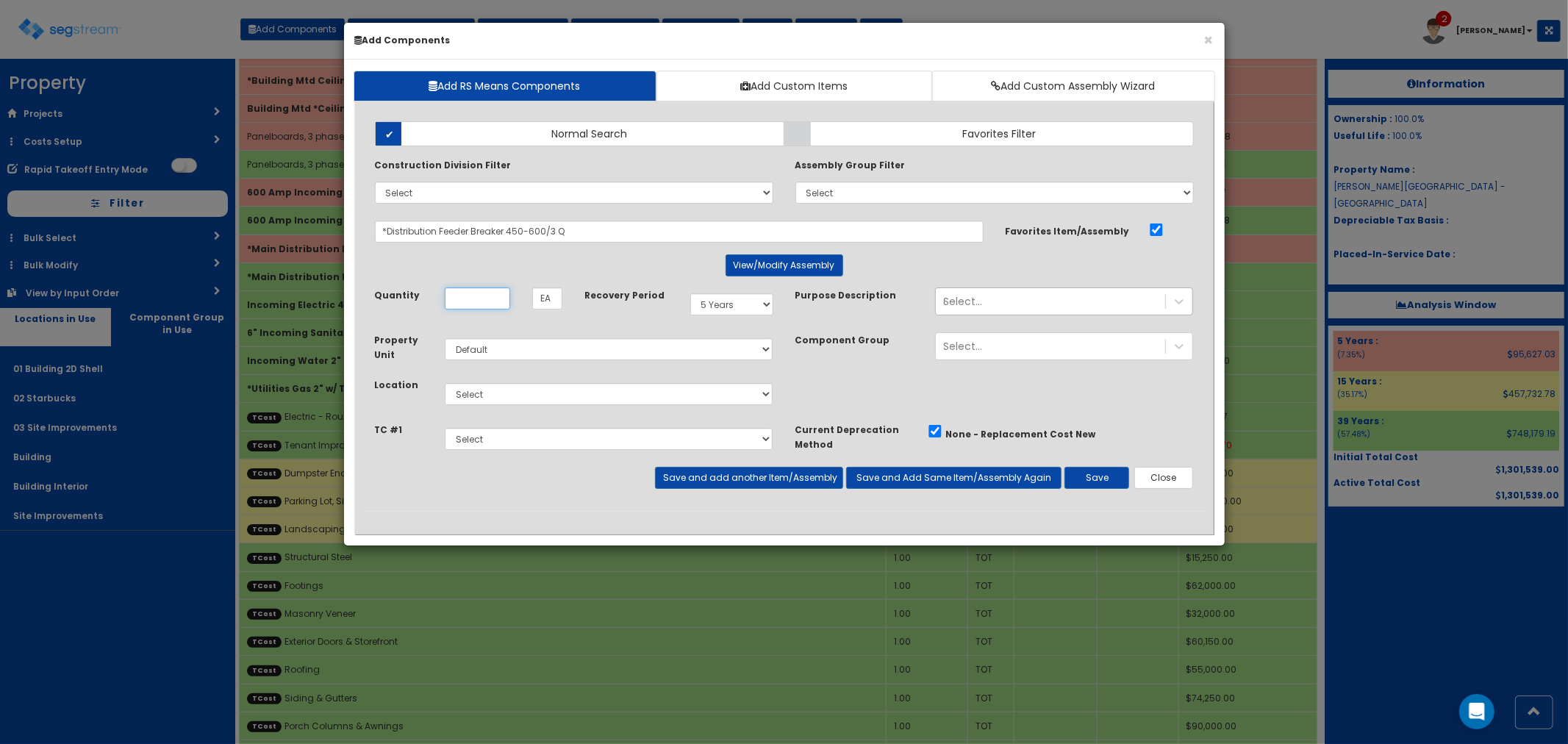
scroll to position [0, 0]
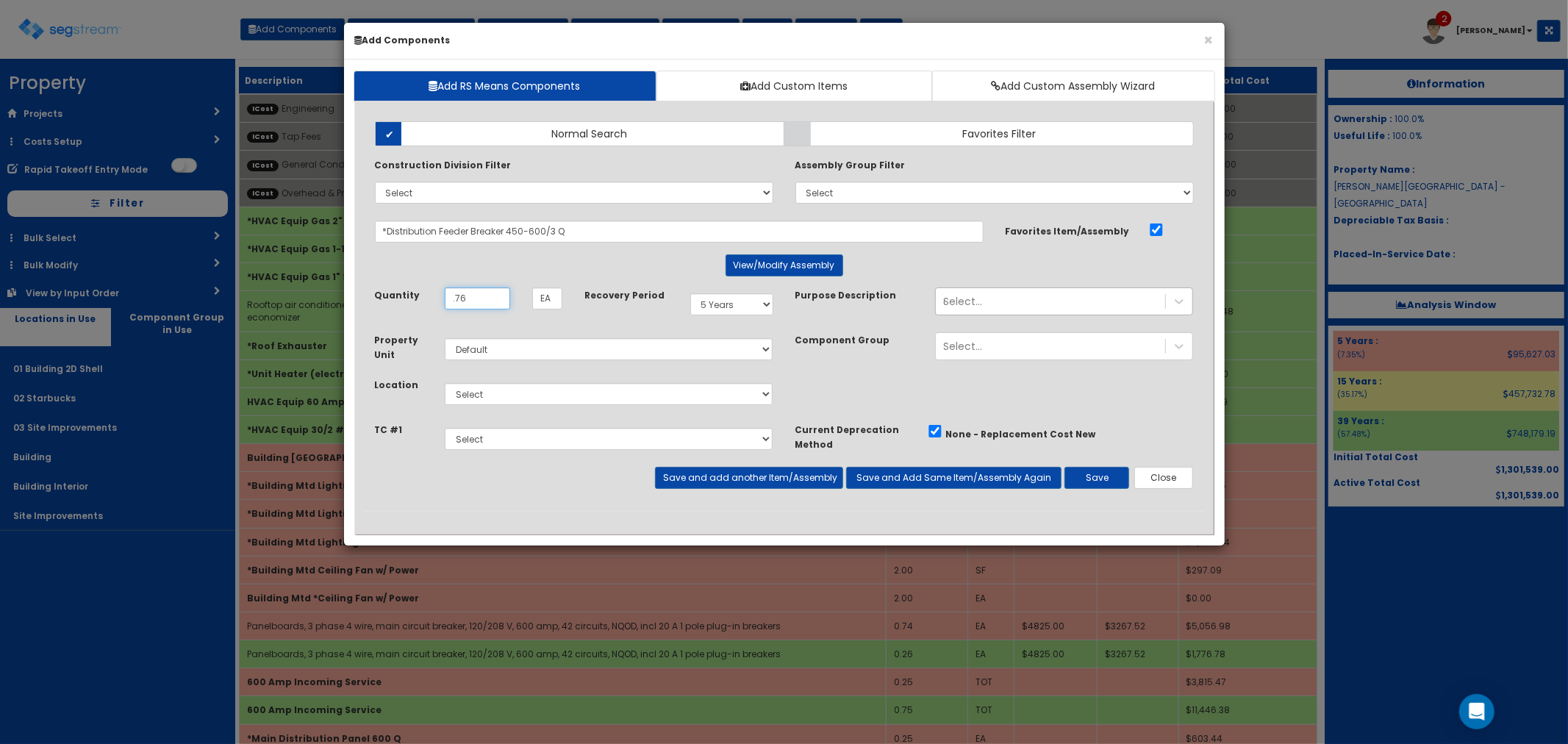
type input ".76"
click at [547, 395] on select "Select 01 Building 2D Shell 02 Starbucks 03 Site Improvements Building Building…" at bounding box center [609, 393] width 329 height 22
select select "4539"
click at [445, 383] on select "Select 01 Building 2D Shell 02 Starbucks 03 Site Improvements Building Building…" at bounding box center [609, 393] width 329 height 22
click at [760, 478] on button "Save and add another Item/Assembly" at bounding box center [749, 478] width 188 height 22
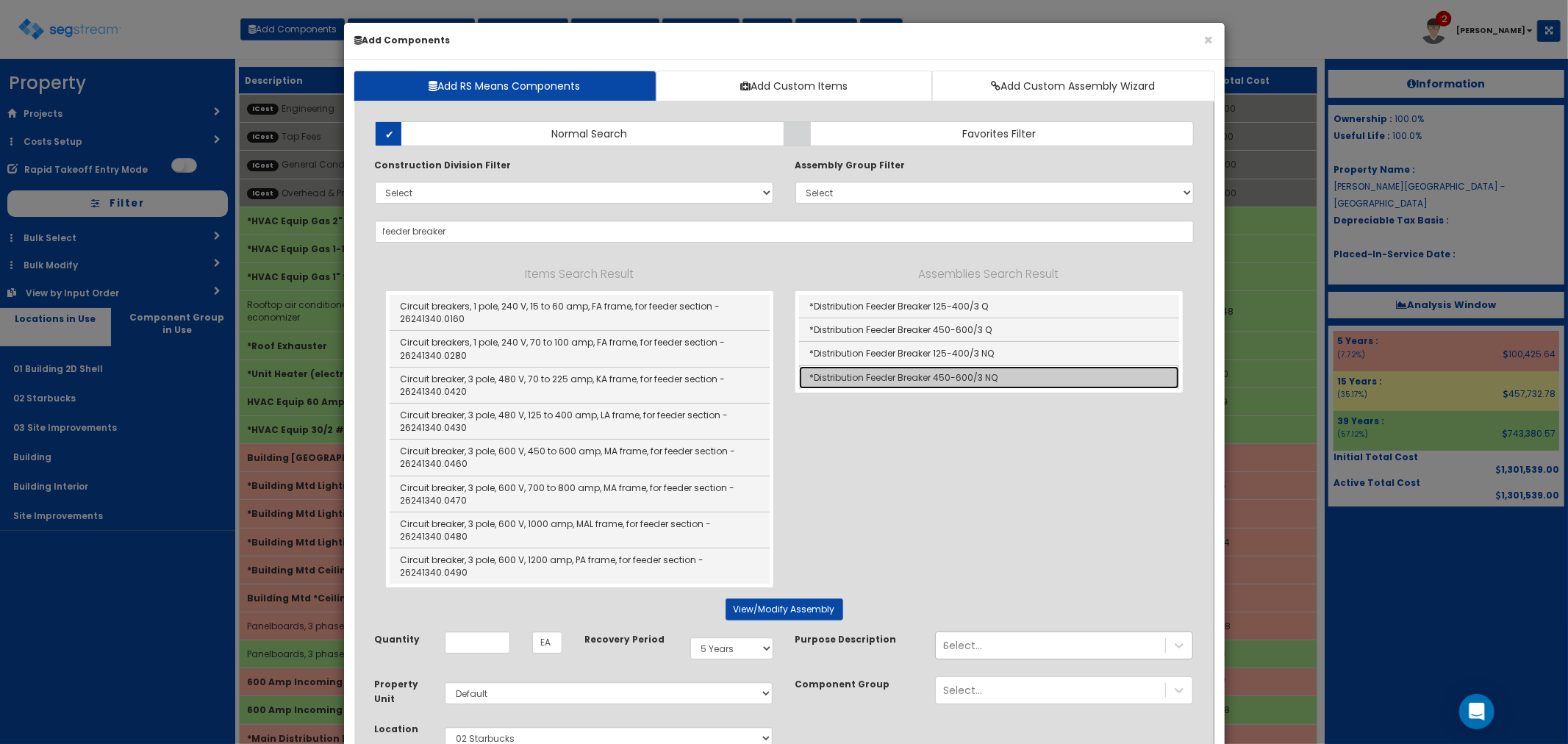
click at [909, 372] on link "*Distribution Feeder Breaker 450-600/3 NQ" at bounding box center [989, 377] width 380 height 23
type input "*Distribution Feeder Breaker 450-600/3 NQ"
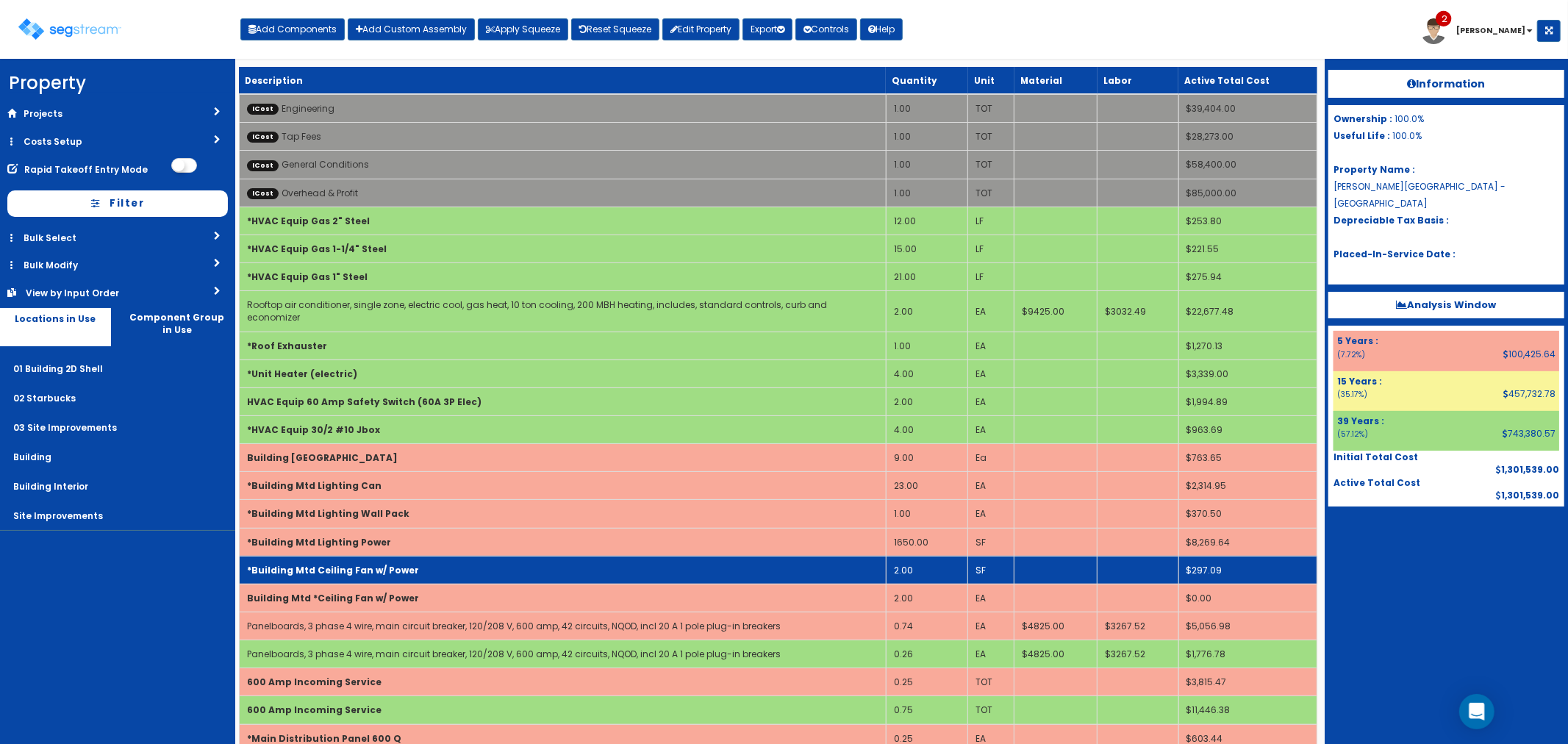
click at [425, 556] on td "*Building Mtd Ceiling Fan w/ Power" at bounding box center [562, 570] width 647 height 28
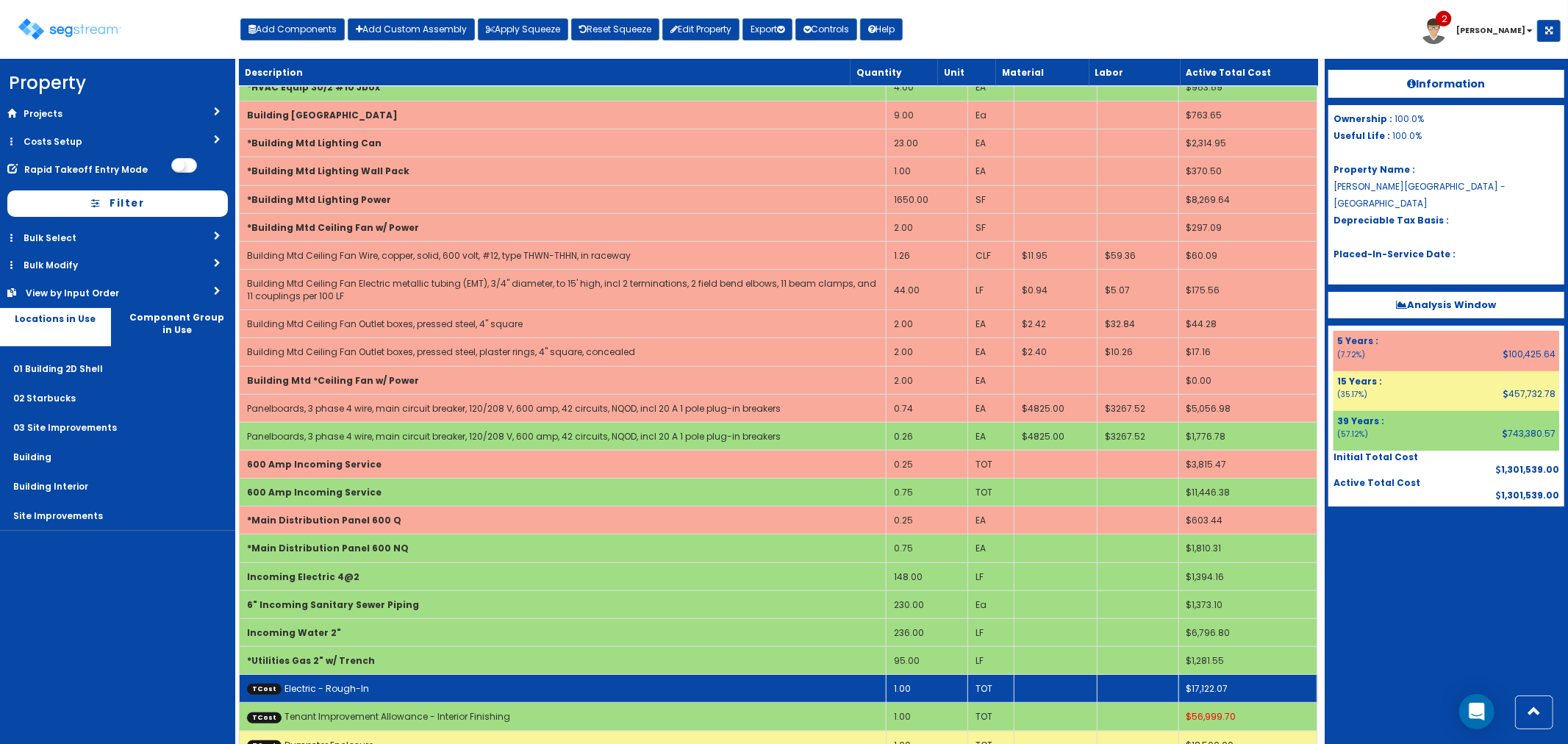
scroll to position [408, 0]
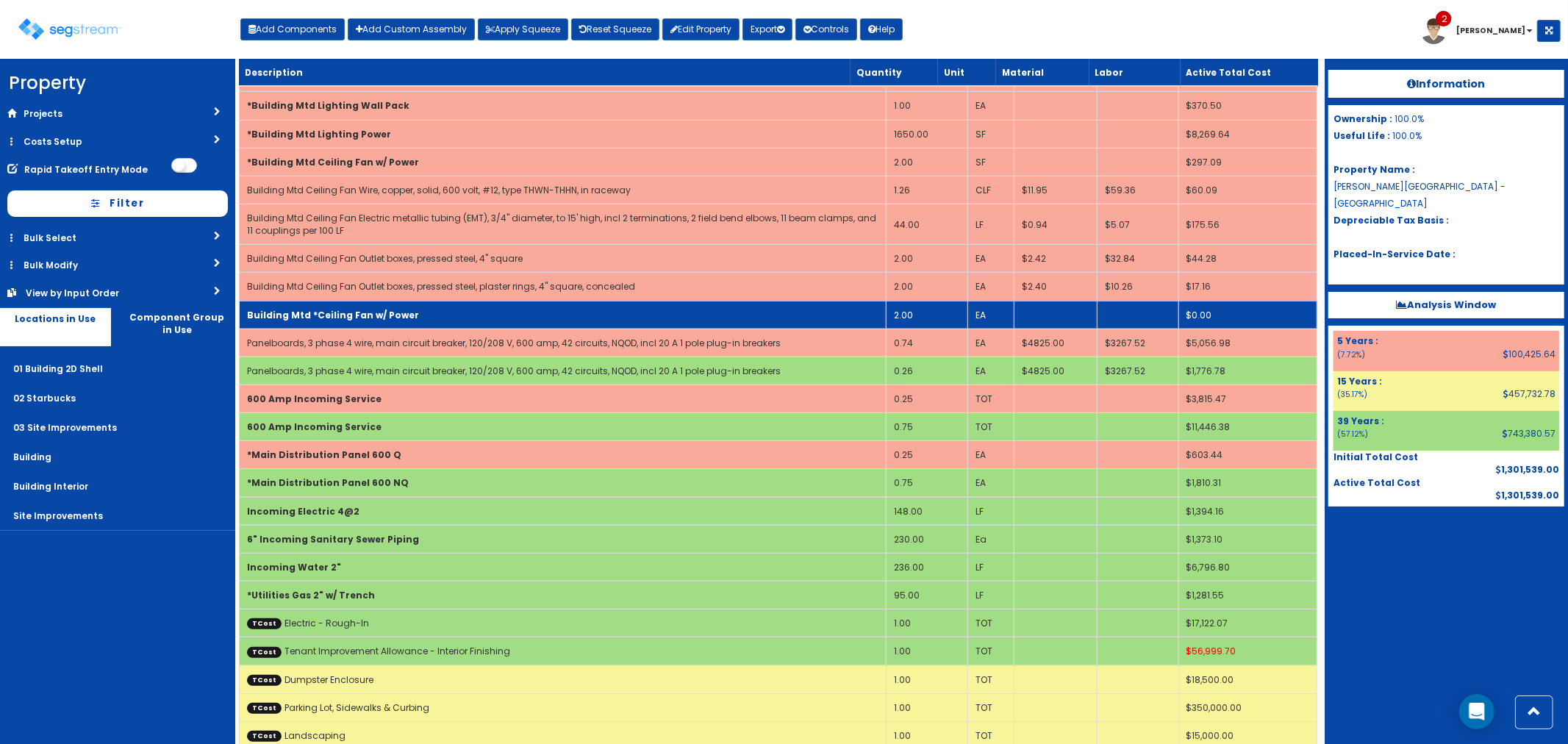
click at [384, 308] on b "Building Mtd *Ceiling Fan w/ Power" at bounding box center [333, 315] width 172 height 12
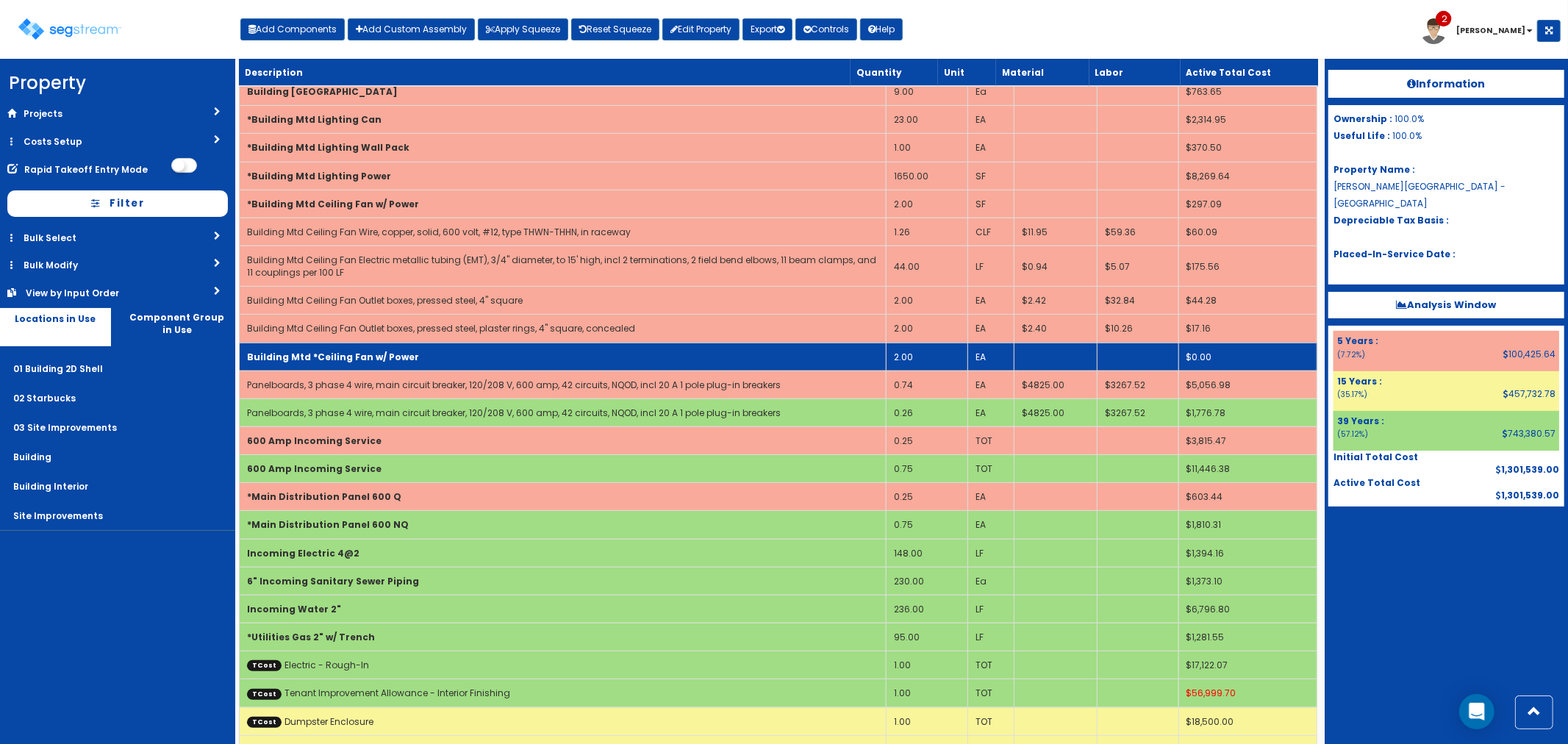
scroll to position [326, 0]
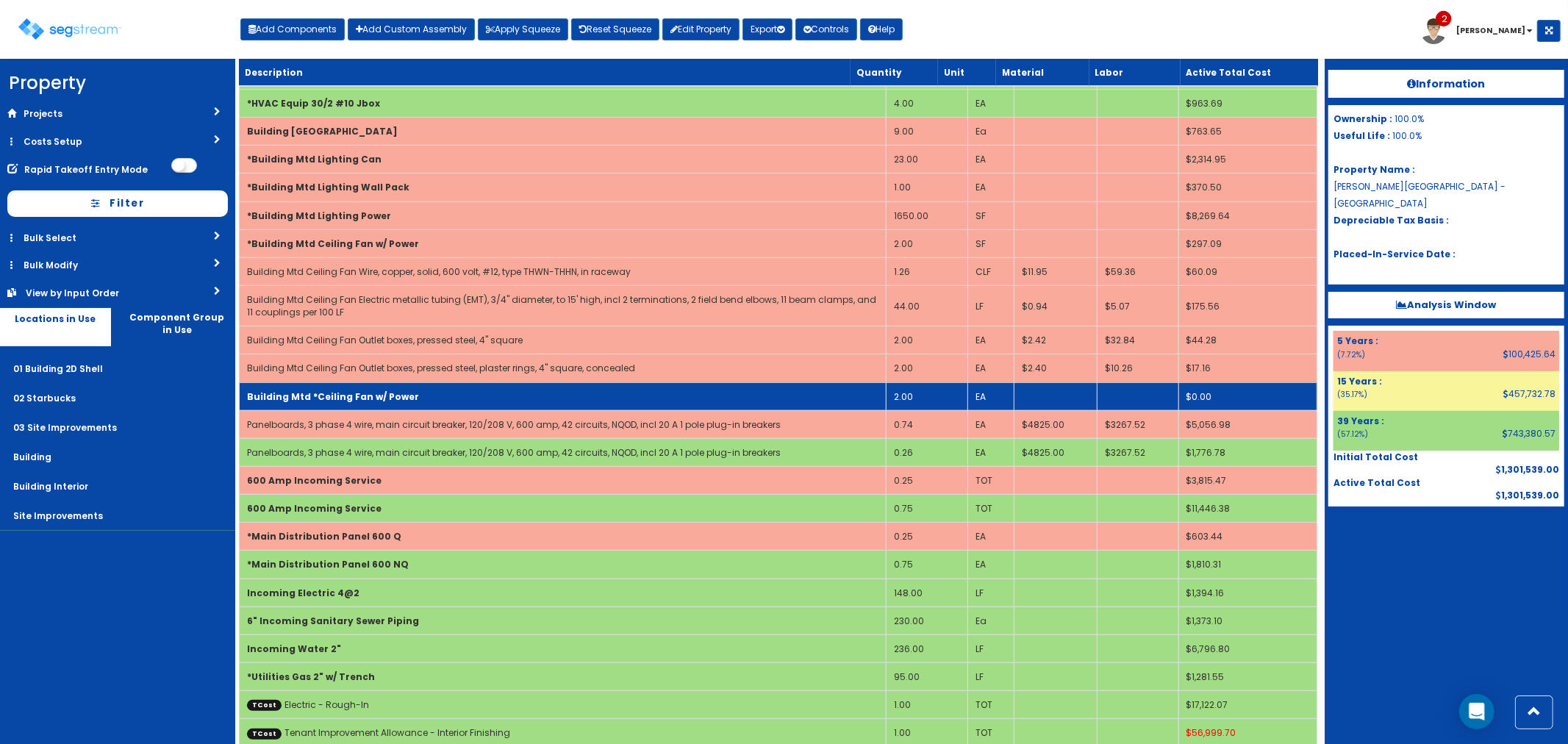
click at [408, 383] on td "Building Mtd *Ceiling Fan w/ Power" at bounding box center [562, 397] width 647 height 28
click at [446, 385] on td "Building Mtd *Ceiling Fan w/ Power" at bounding box center [562, 397] width 647 height 28
click at [378, 390] on b "Building Mtd *Ceiling Fan w/ Power" at bounding box center [333, 397] width 172 height 12
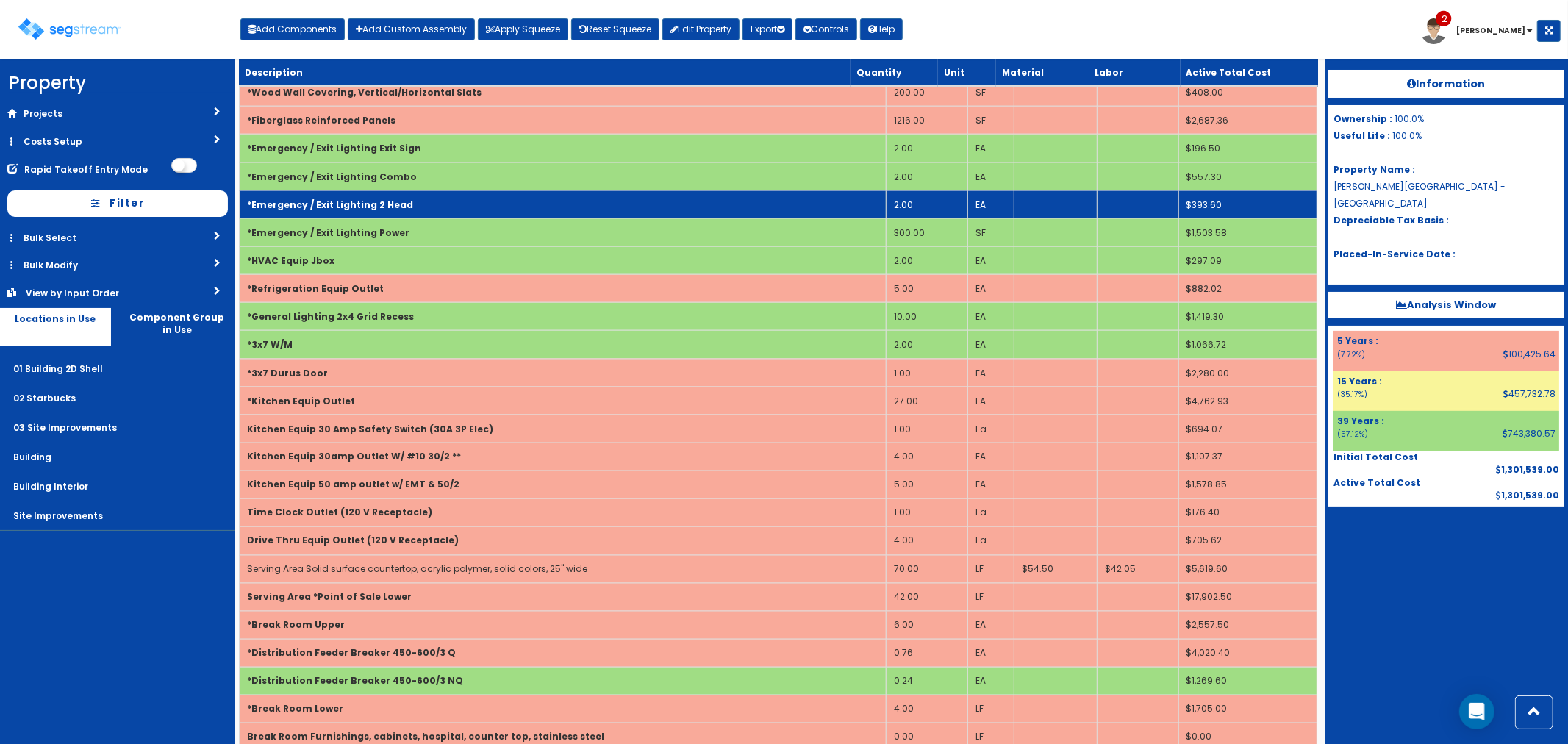
scroll to position [1546, 0]
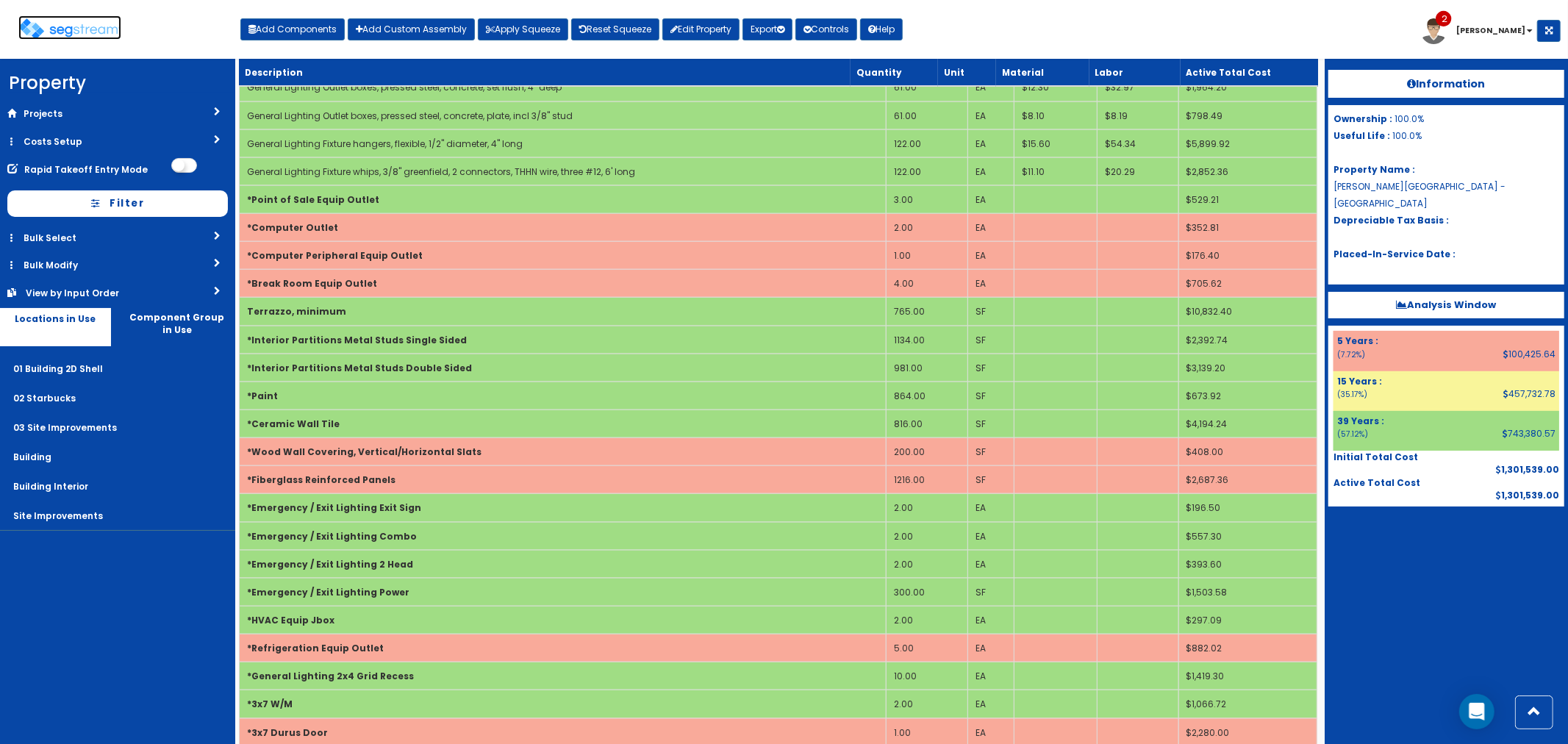
click at [75, 27] on img at bounding box center [70, 29] width 103 height 21
